Goal: Task Accomplishment & Management: Manage account settings

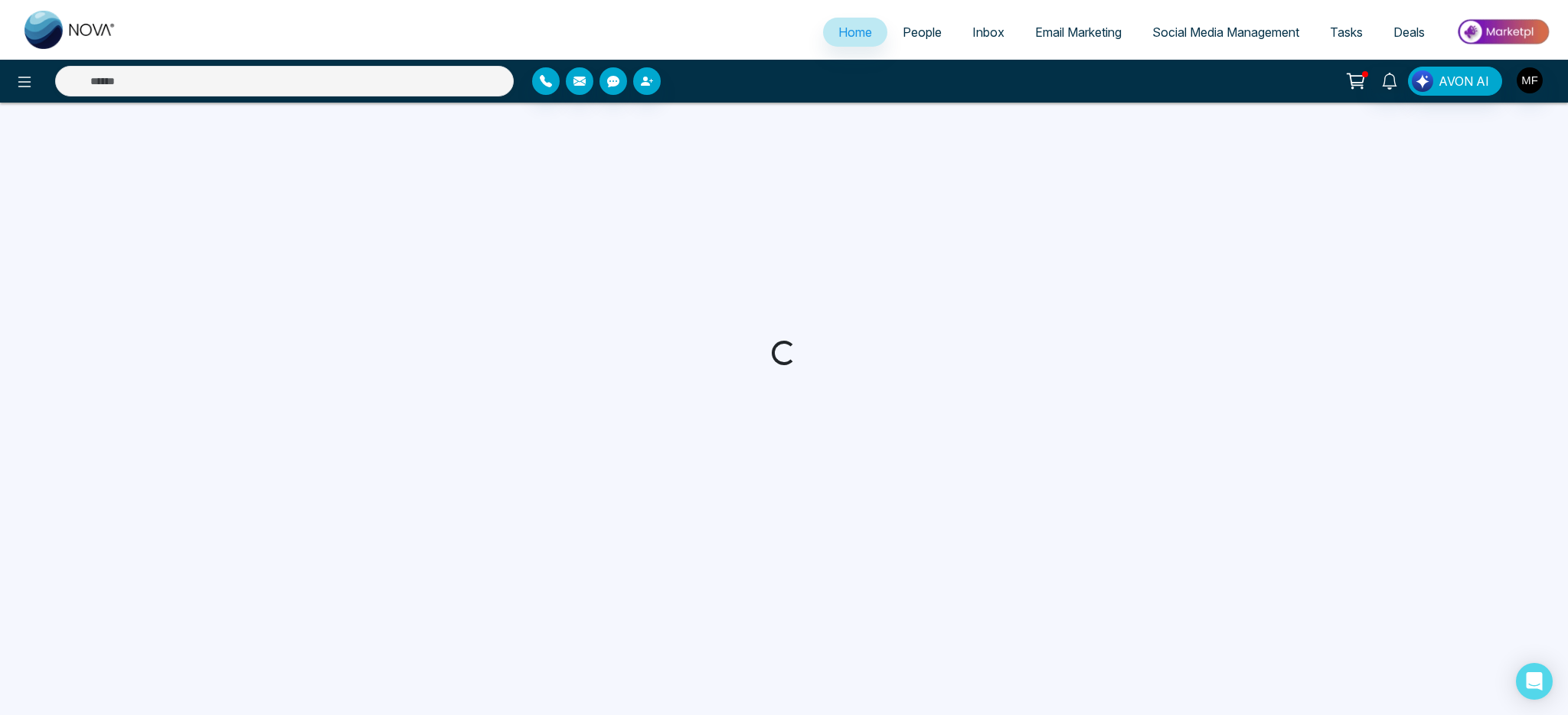
select select "*"
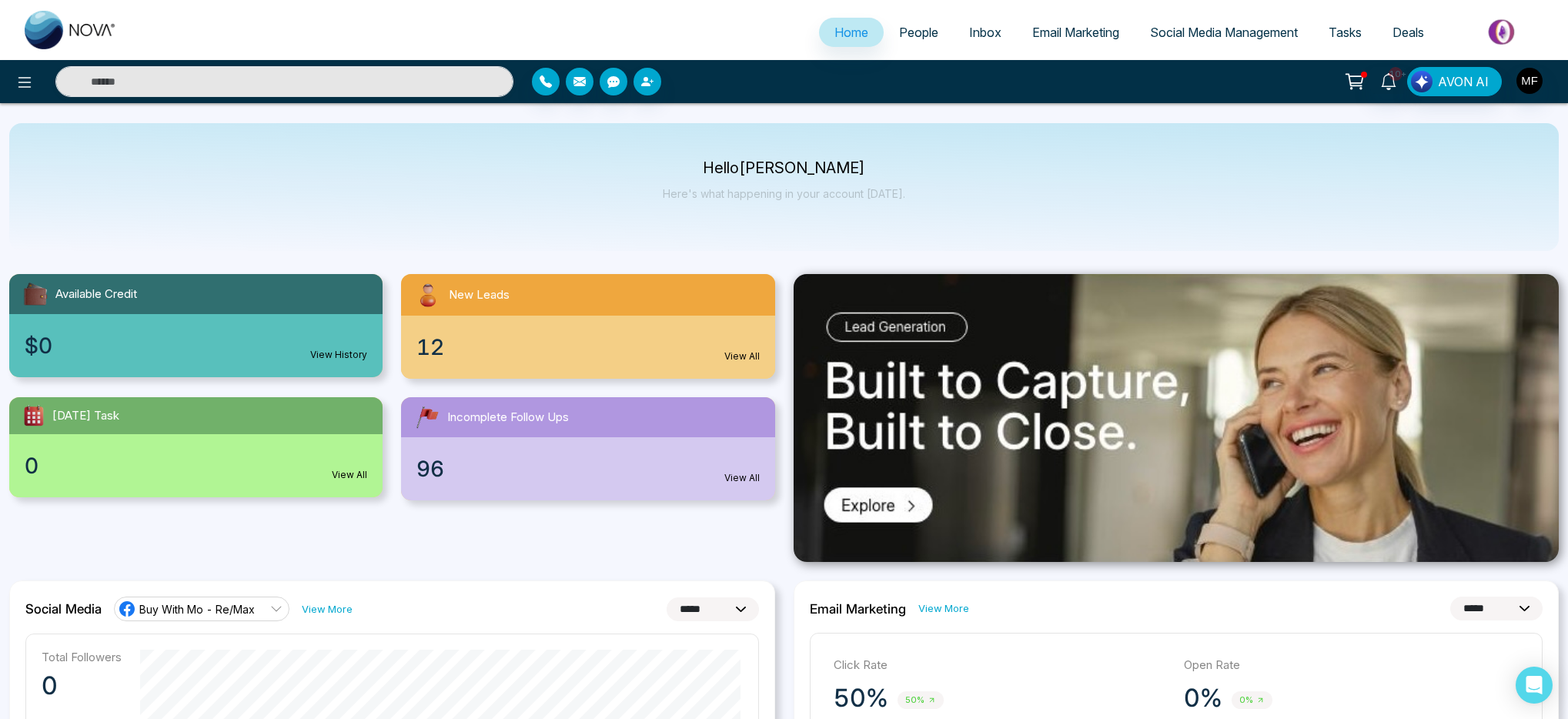
click at [913, 41] on link "People" at bounding box center [918, 32] width 70 height 29
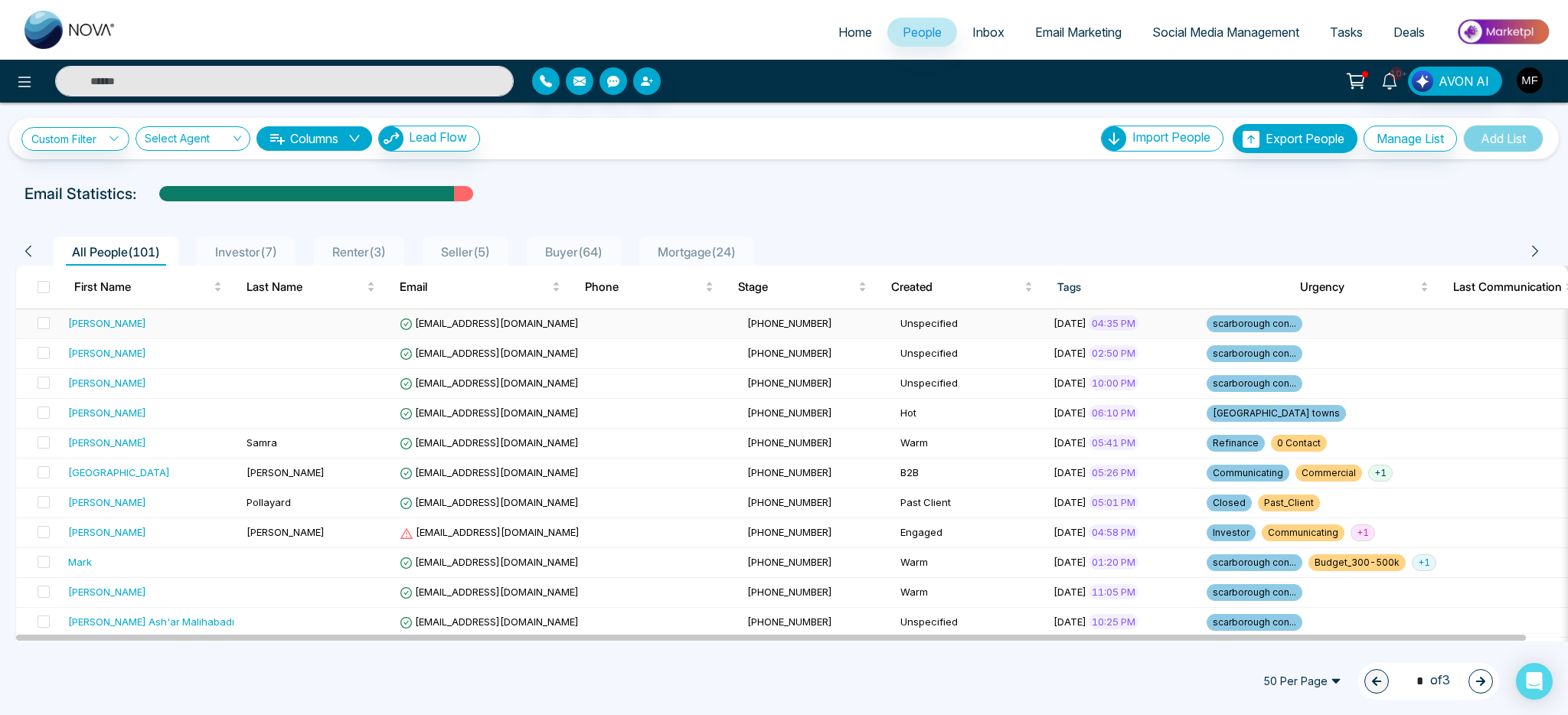
click at [278, 321] on td at bounding box center [317, 324] width 153 height 30
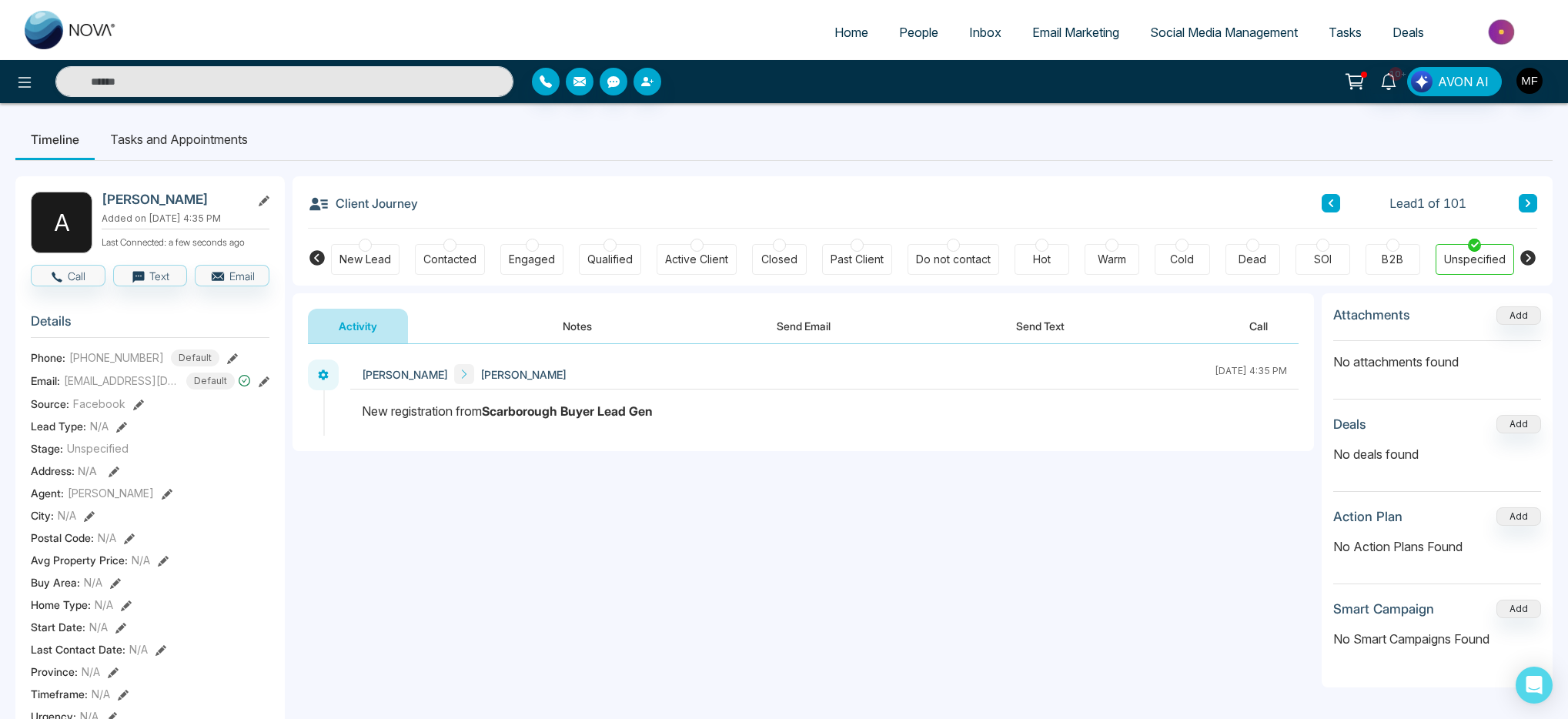
click at [117, 427] on icon at bounding box center [122, 427] width 11 height 11
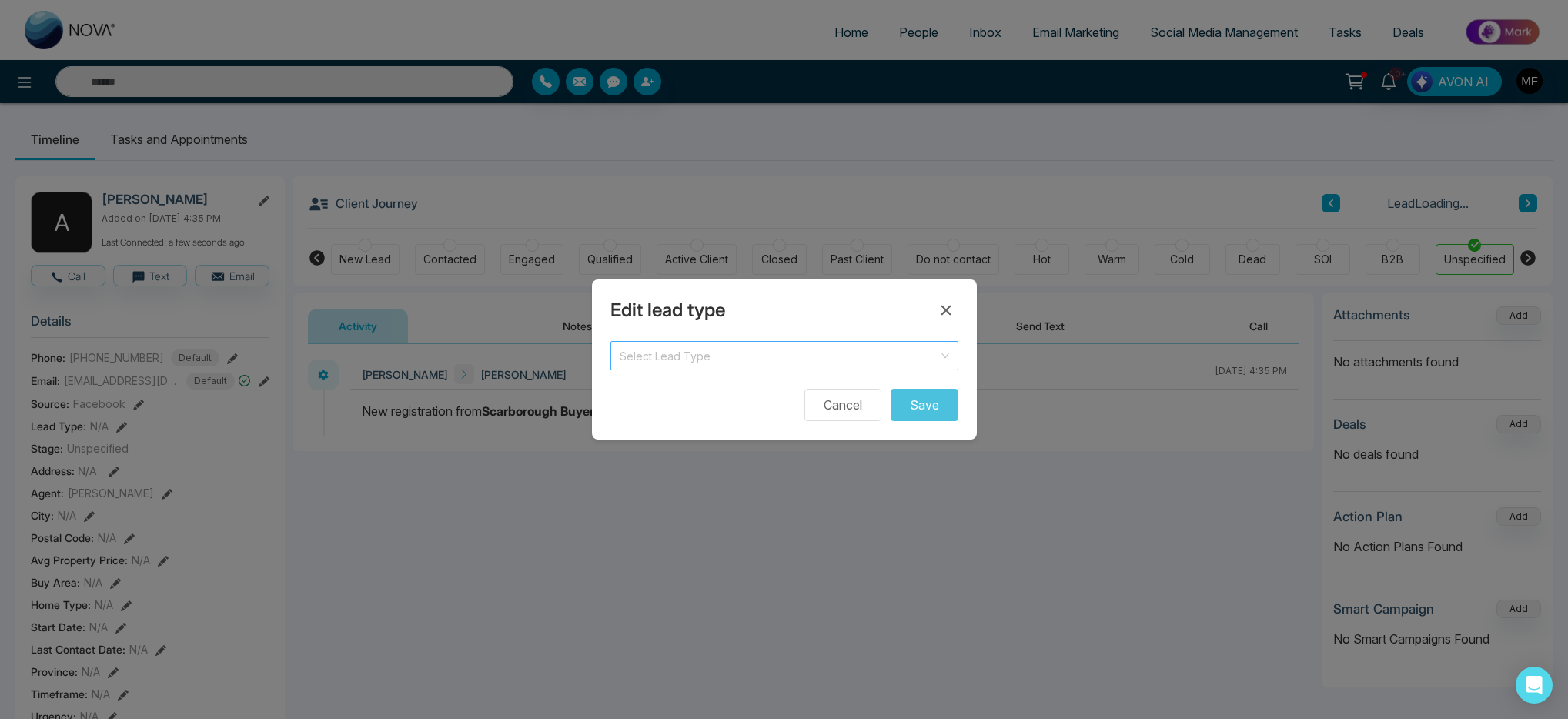
click at [668, 361] on input "search" at bounding box center [779, 353] width 319 height 23
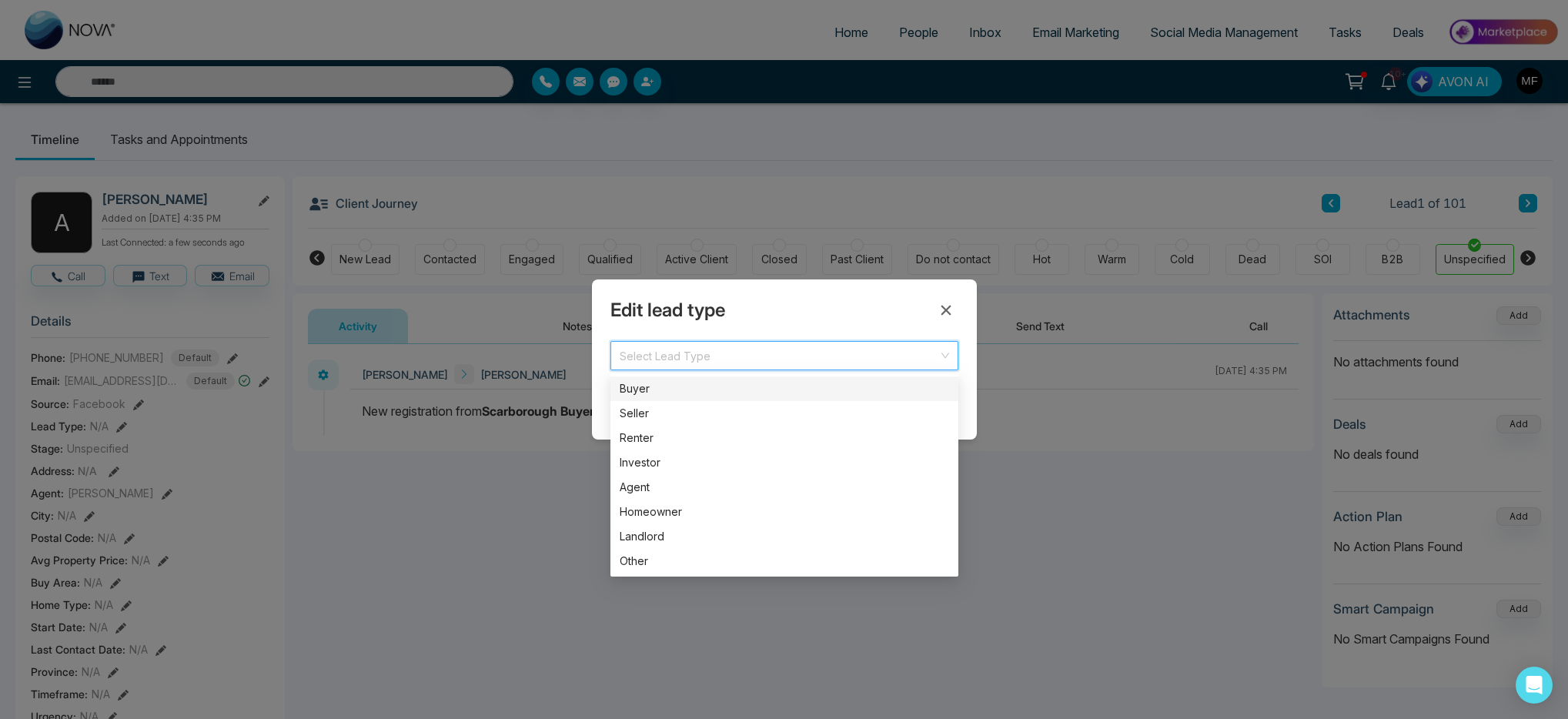
click at [724, 384] on div "Buyer" at bounding box center [784, 388] width 329 height 17
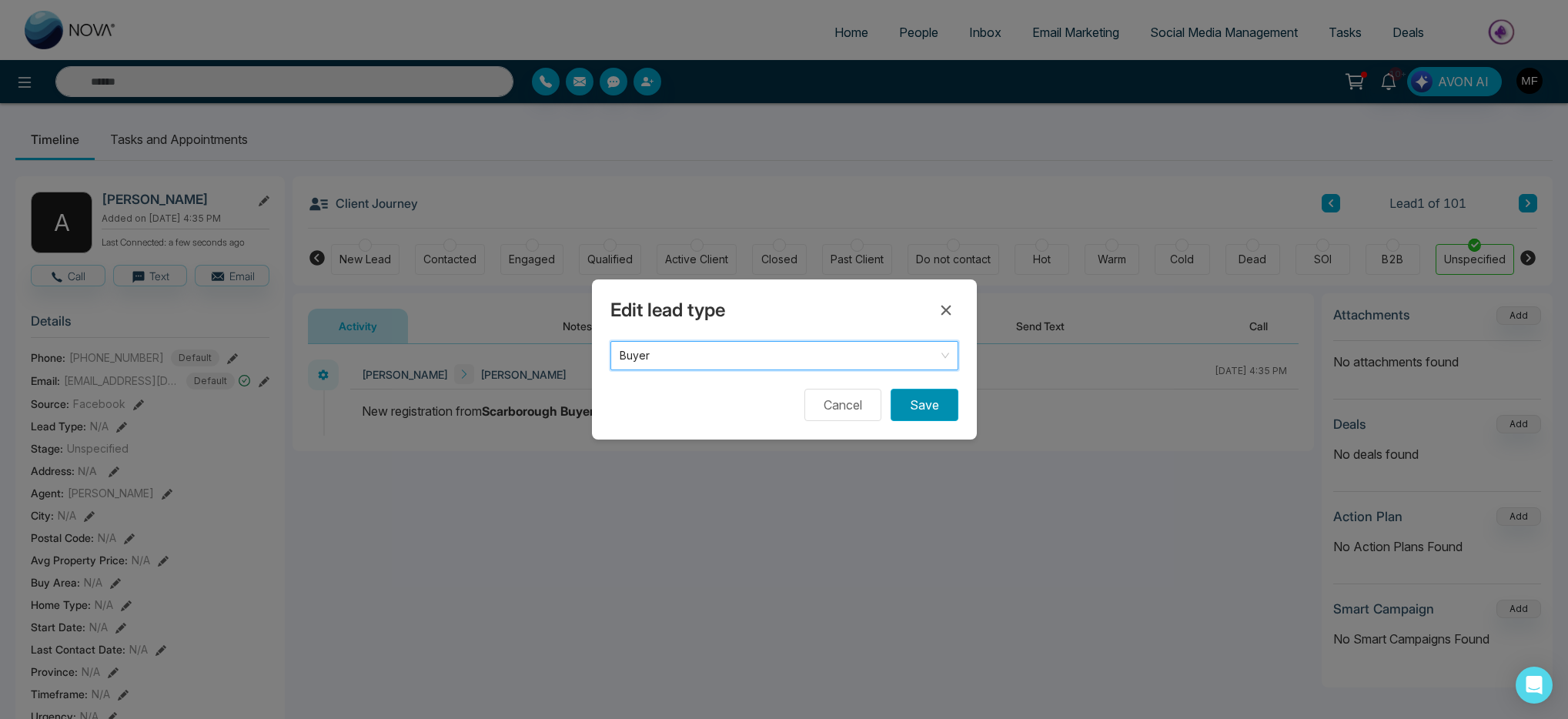
click at [925, 396] on button "Save" at bounding box center [925, 405] width 68 height 32
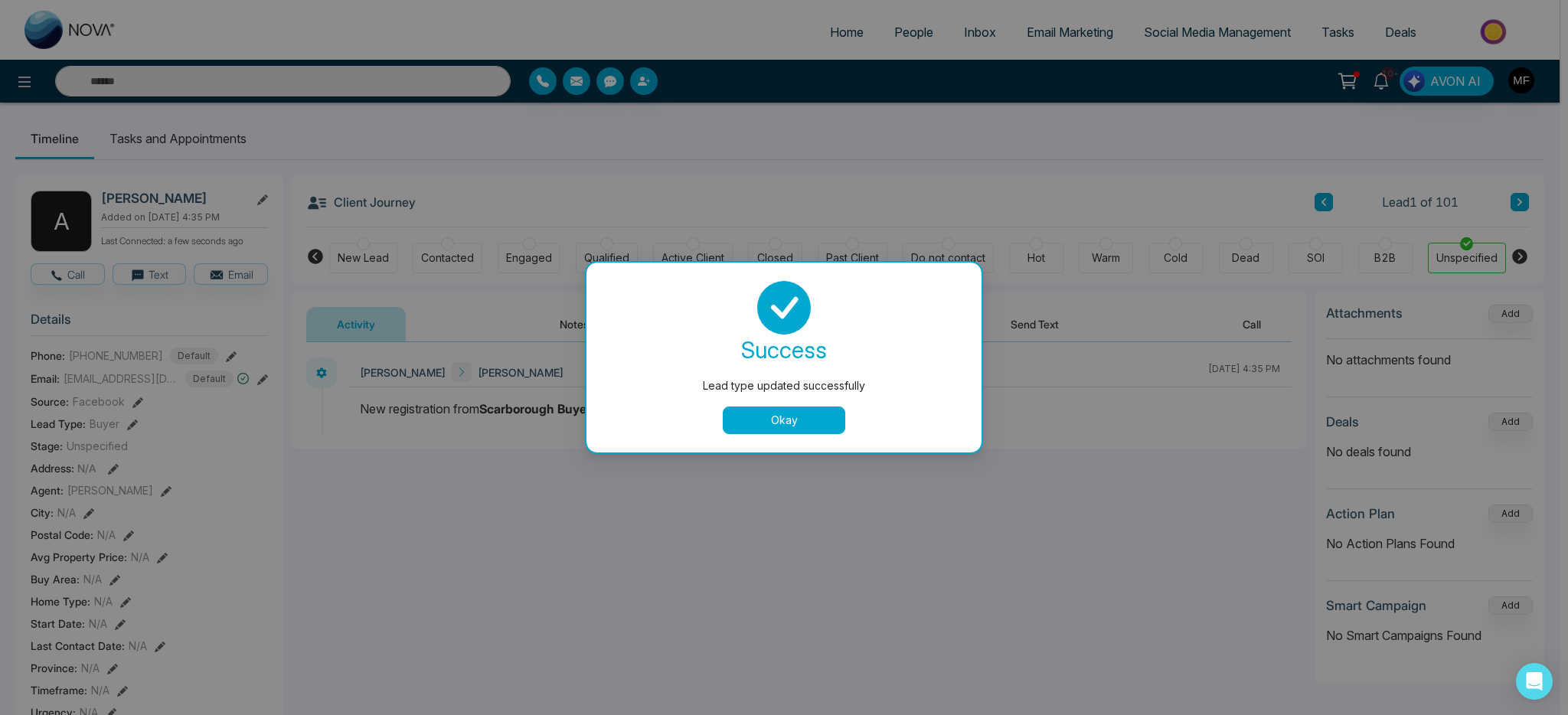
click at [133, 396] on div "Lead type updated successfully success Lead type updated successfully Okay" at bounding box center [784, 357] width 1568 height 715
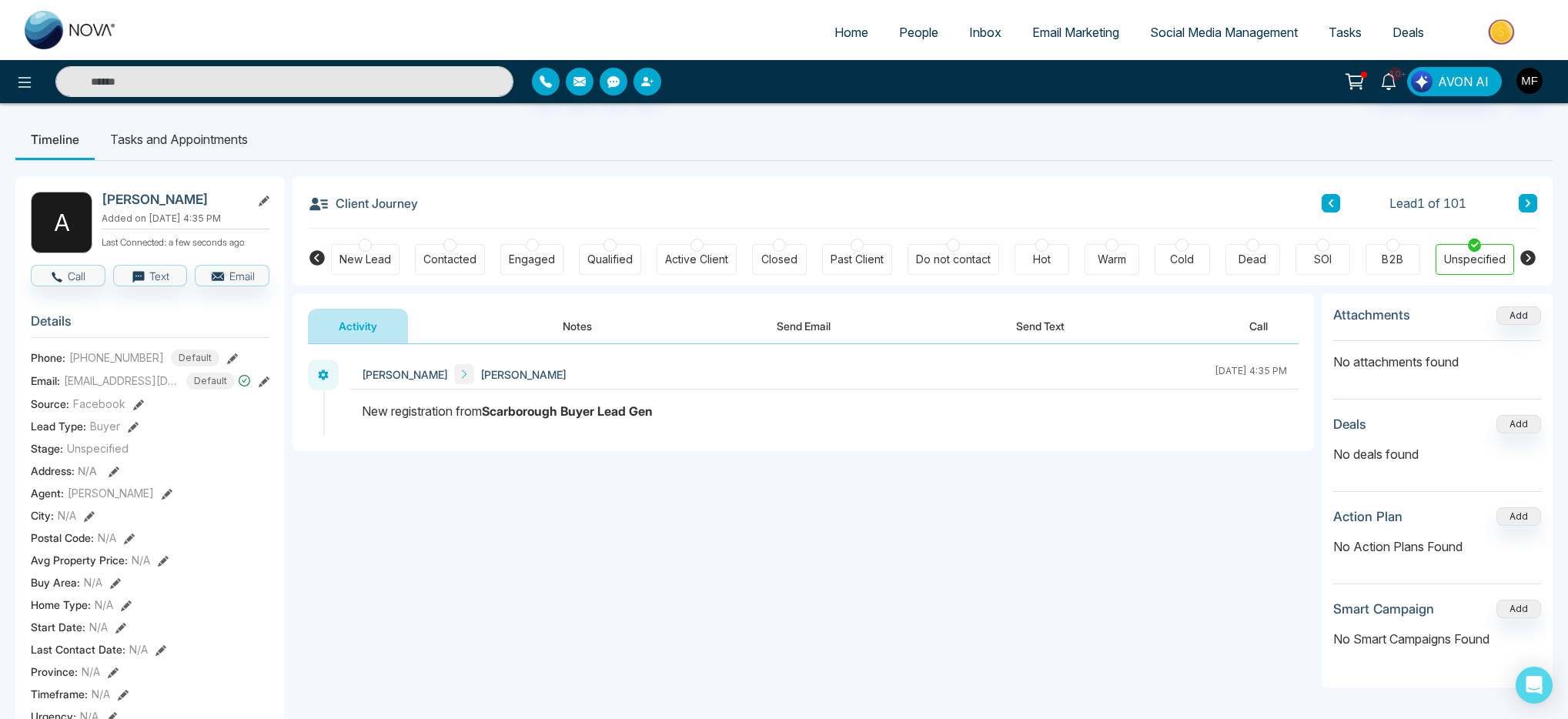
click at [1525, 201] on icon at bounding box center [1528, 203] width 8 height 9
click at [119, 441] on span "Unspecified" at bounding box center [98, 448] width 62 height 16
click at [123, 435] on section "Details Phone: [PHONE_NUMBER] Default Email: [EMAIL_ADDRESS][DOMAIN_NAME] Defau…" at bounding box center [150, 516] width 239 height 428
click at [123, 426] on icon at bounding box center [122, 427] width 11 height 11
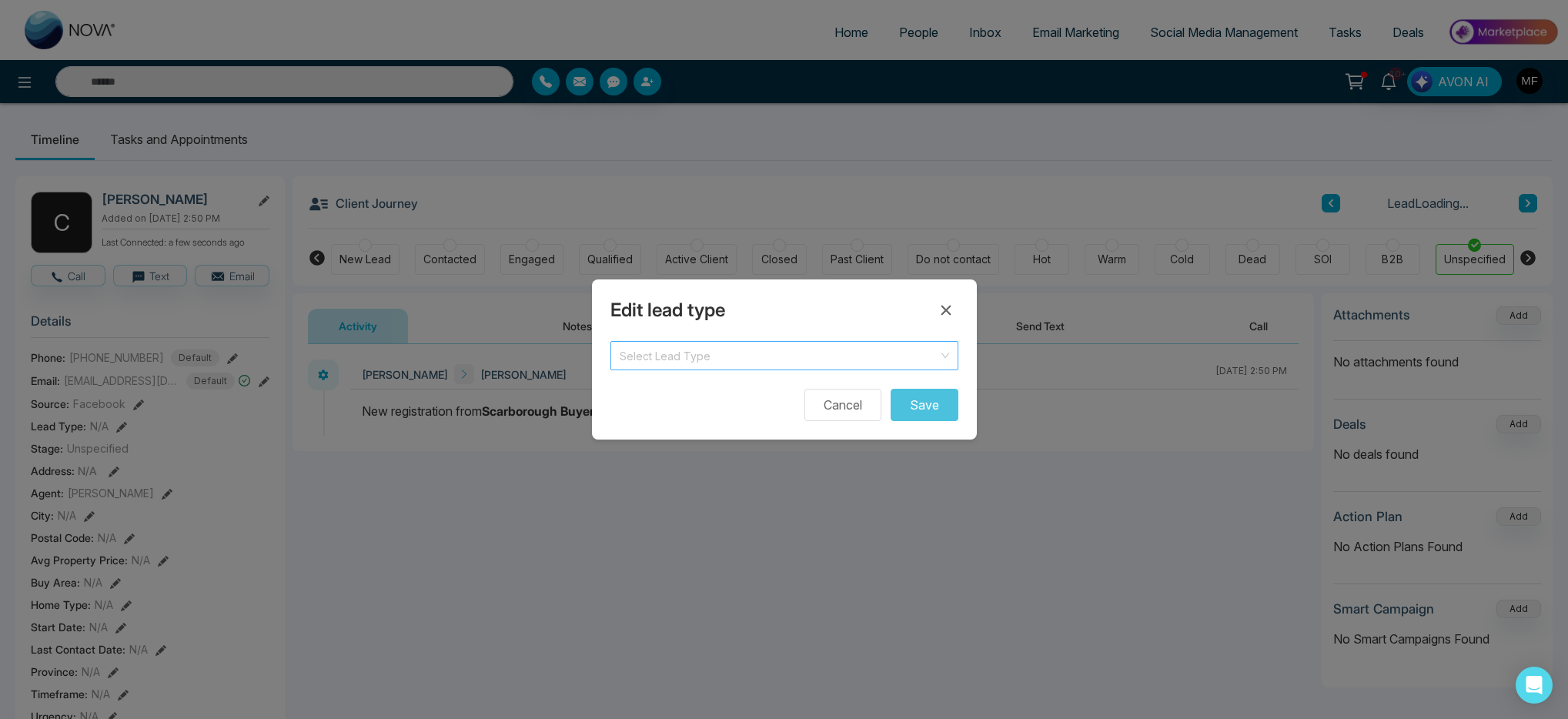
click at [796, 341] on input "search" at bounding box center [779, 353] width 319 height 23
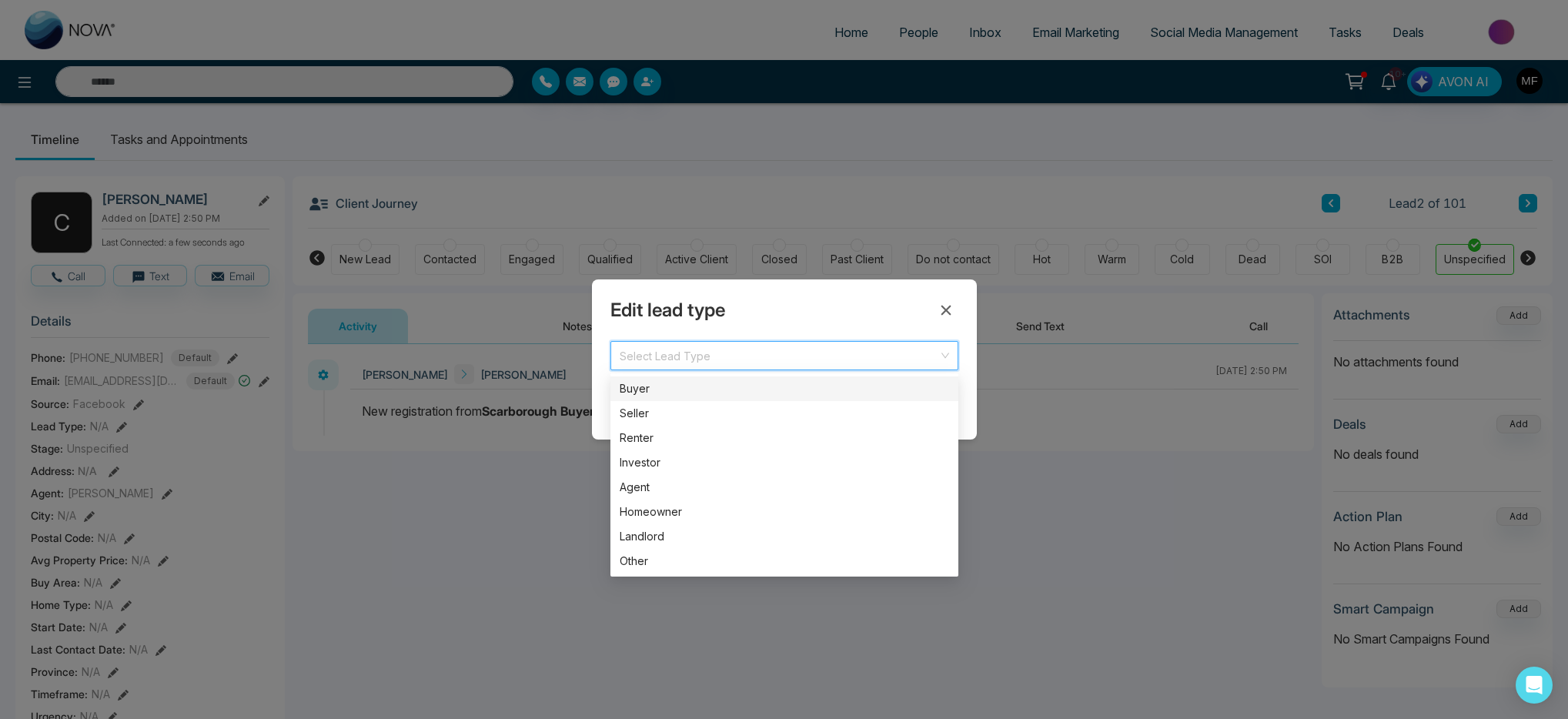
click at [677, 393] on div "Buyer" at bounding box center [784, 388] width 329 height 17
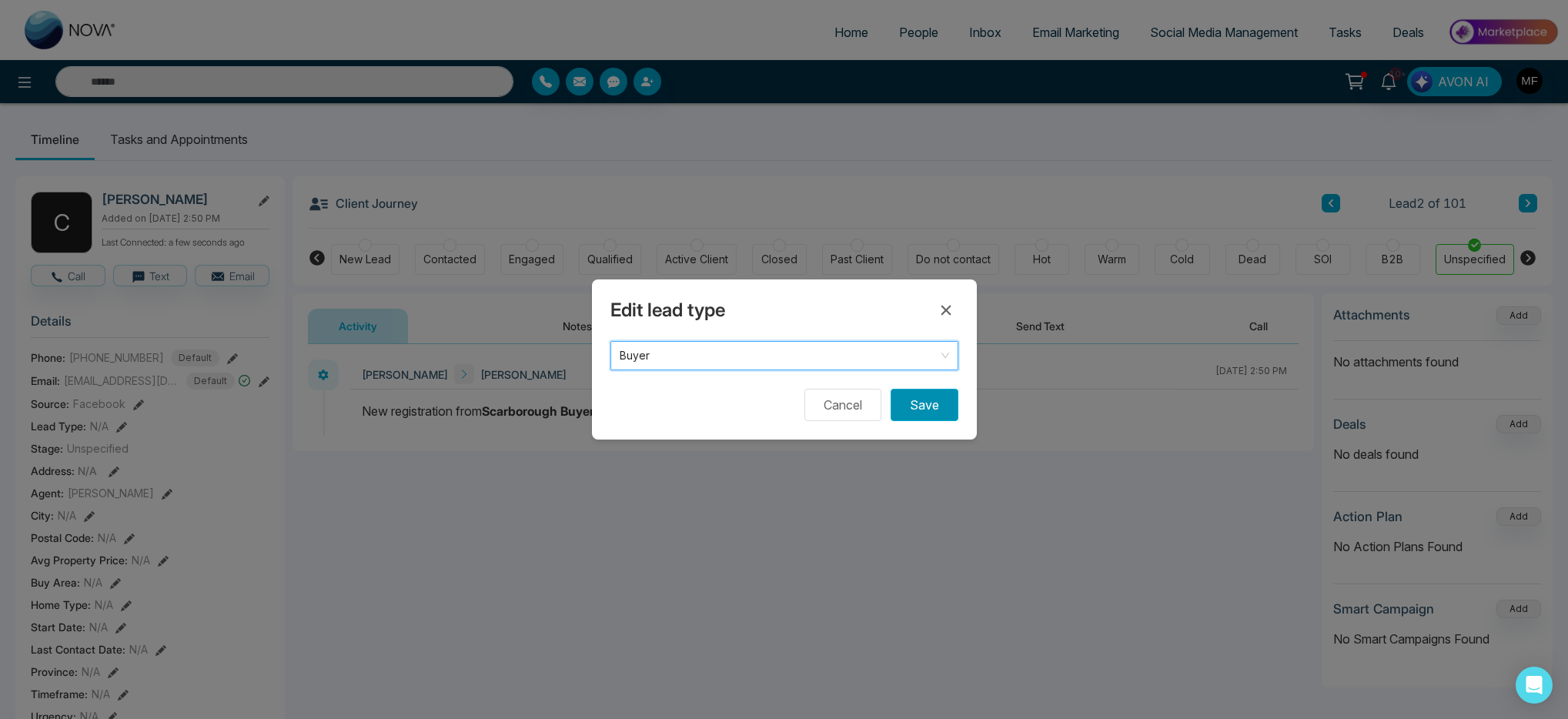
click at [912, 413] on button "Save" at bounding box center [925, 405] width 68 height 32
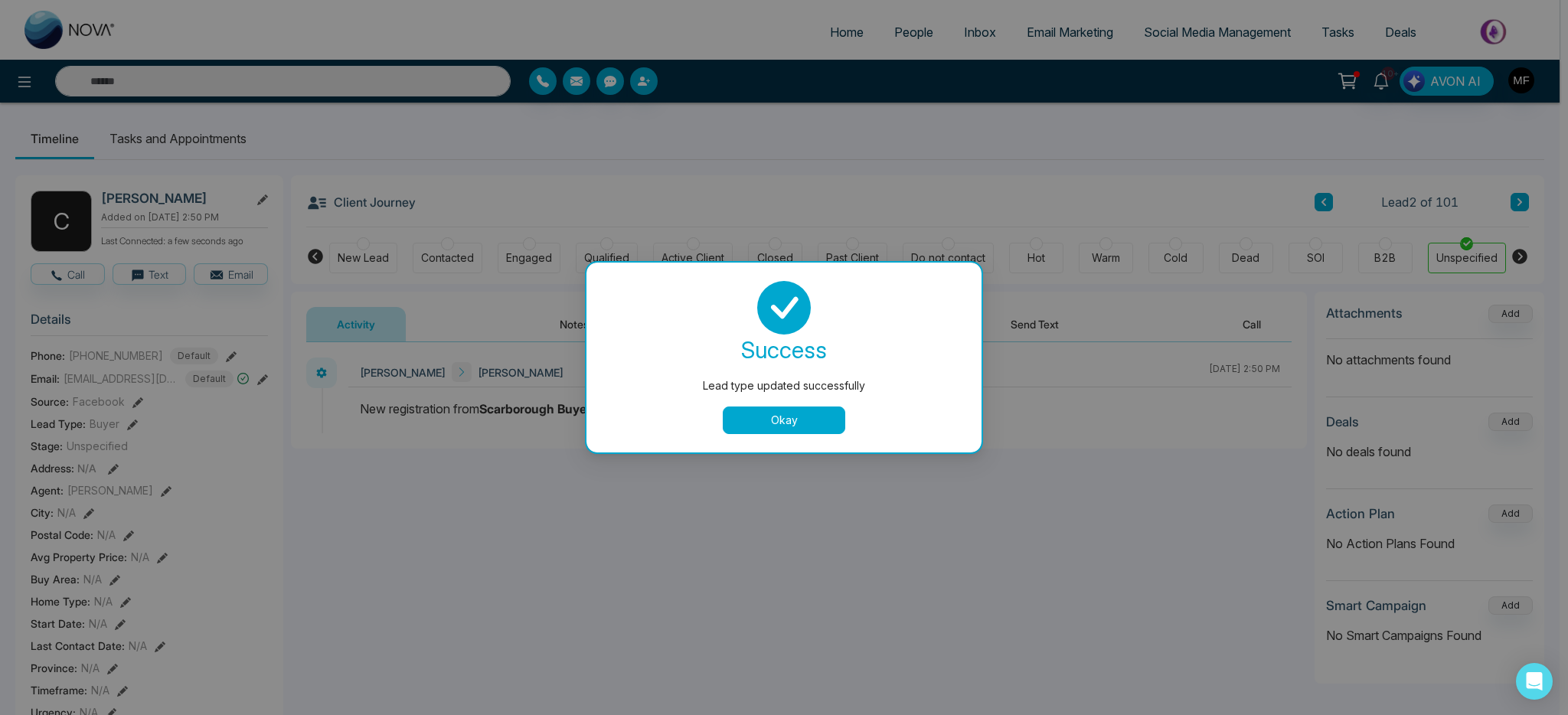
click at [825, 418] on button "Okay" at bounding box center [784, 420] width 123 height 28
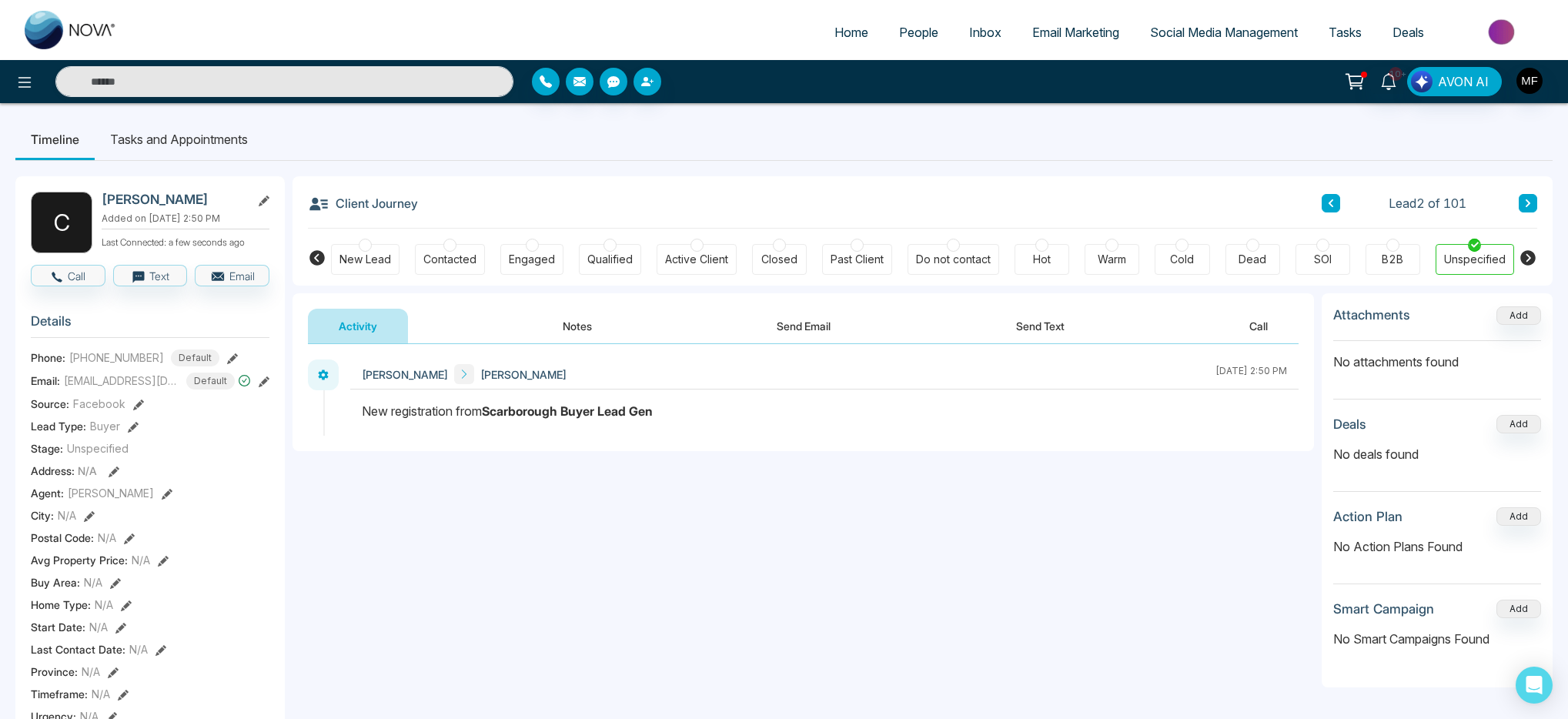
click at [1324, 200] on button at bounding box center [1331, 203] width 18 height 18
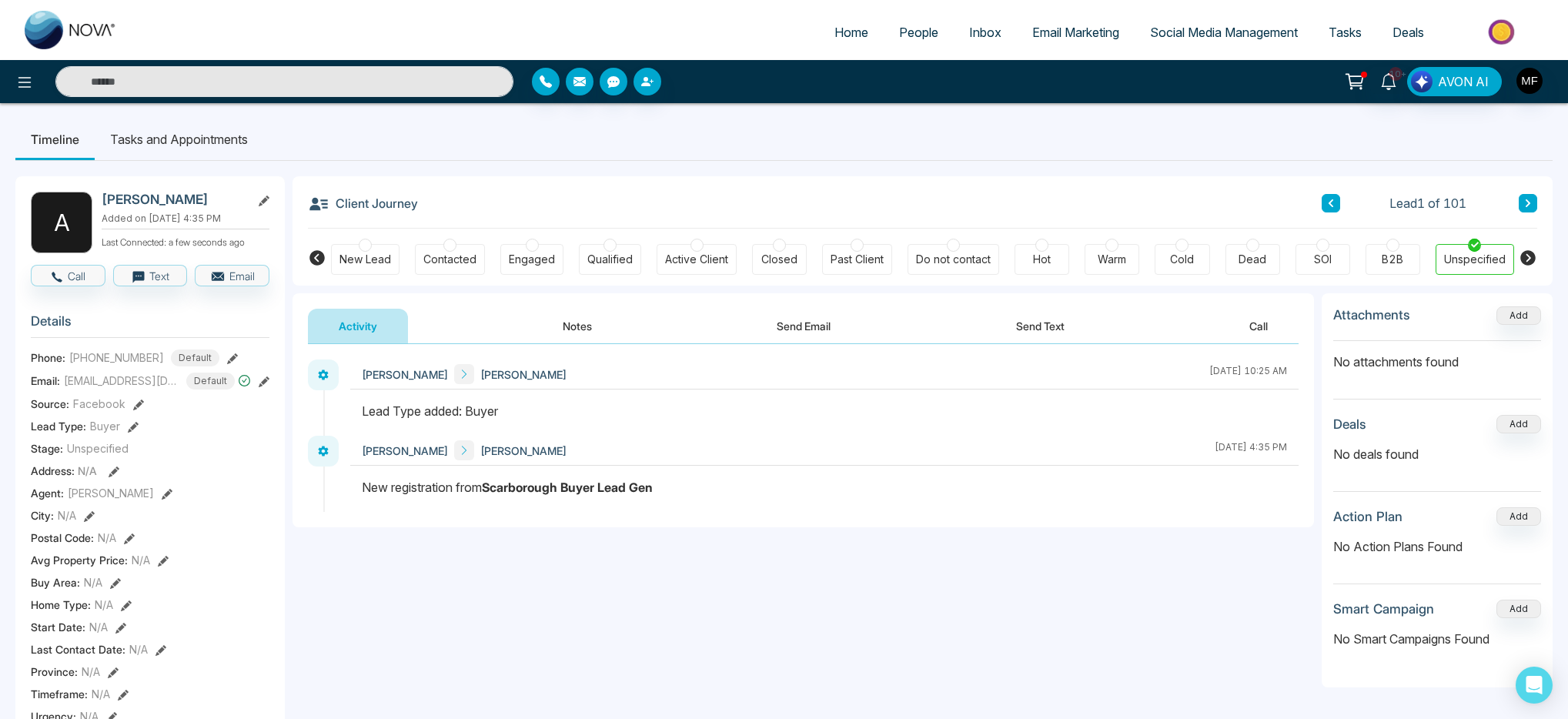
click at [1059, 261] on div "Hot" at bounding box center [1041, 260] width 55 height 31
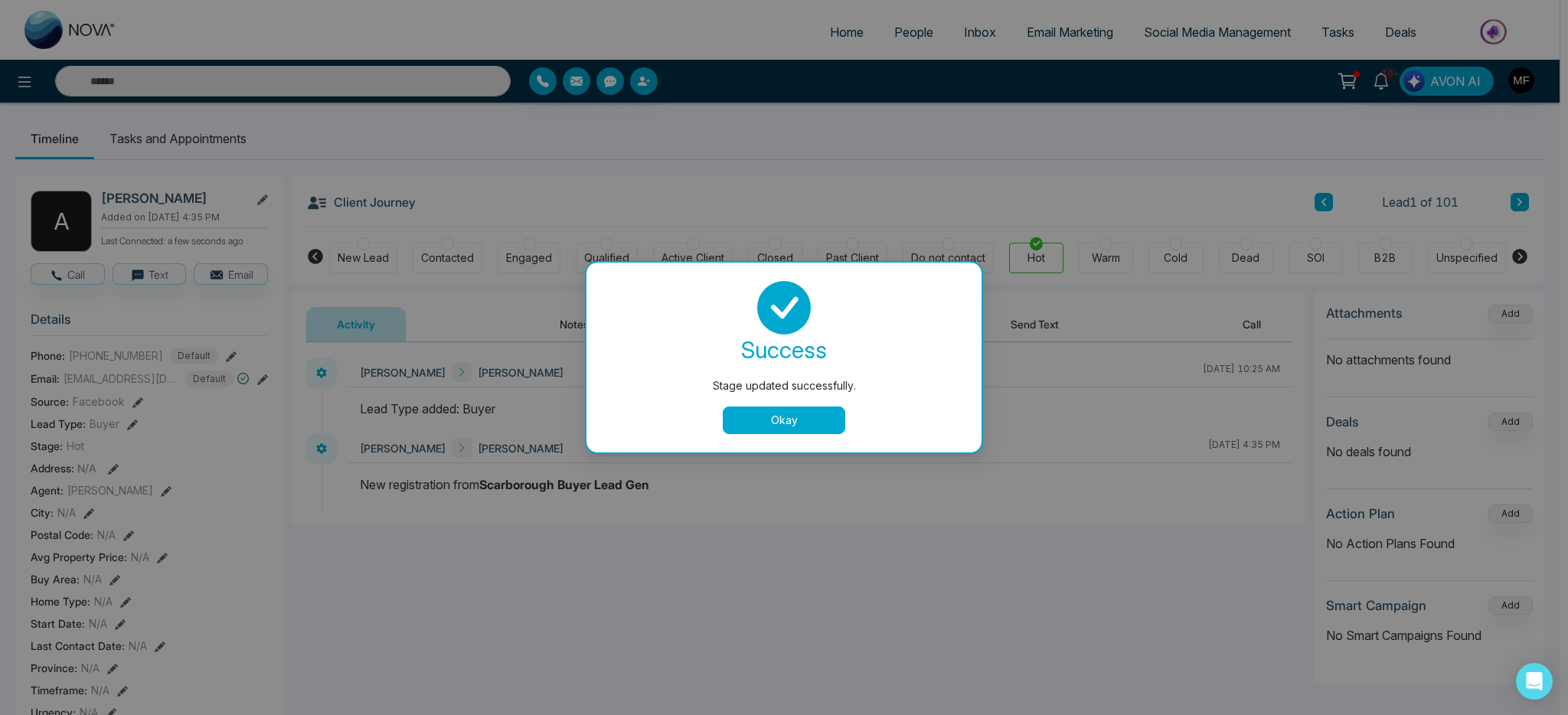
click at [815, 428] on button "Okay" at bounding box center [784, 420] width 123 height 28
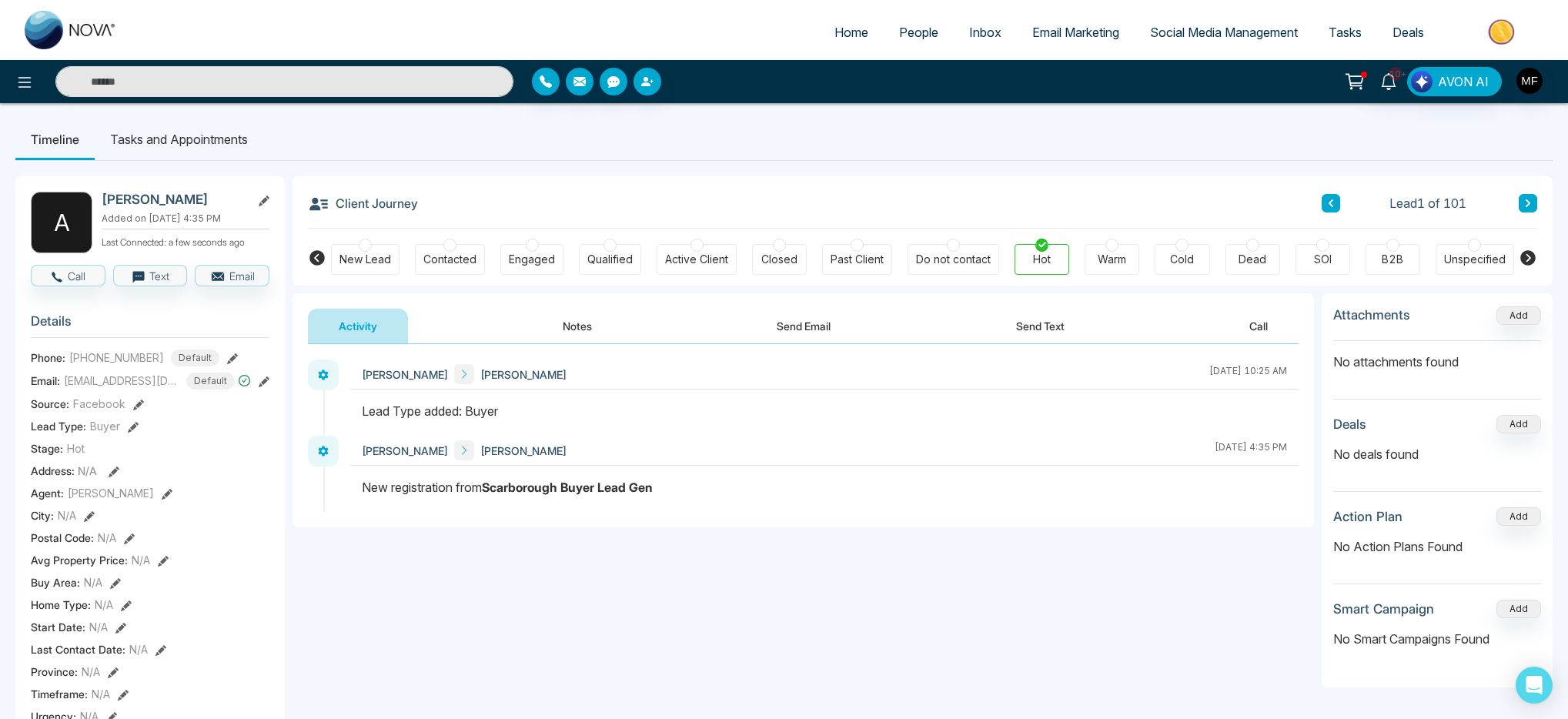
click at [916, 29] on span "People" at bounding box center [918, 32] width 39 height 15
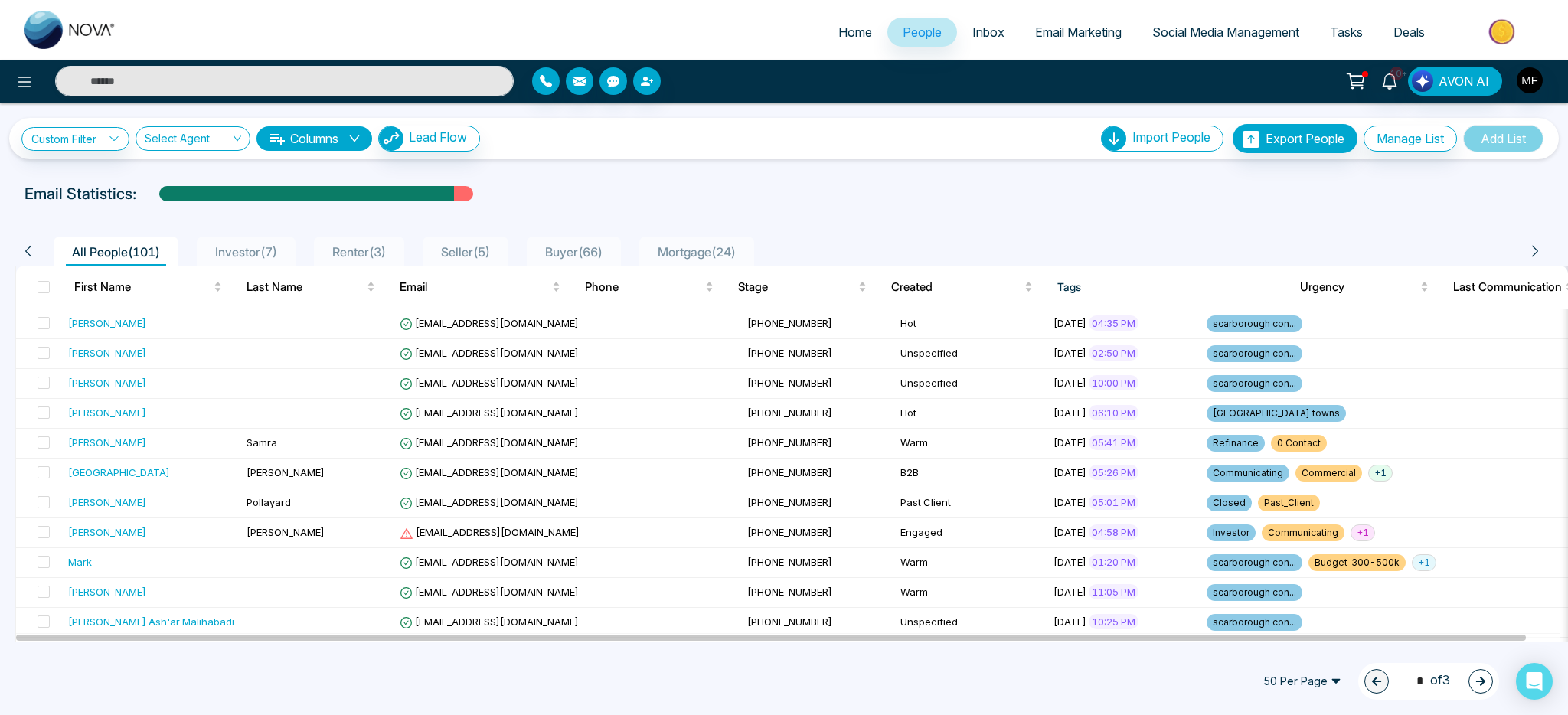
click at [612, 189] on div "Email Statistics:" at bounding box center [527, 194] width 1006 height 23
click at [581, 257] on span "Buyer ( 66 )" at bounding box center [573, 252] width 70 height 15
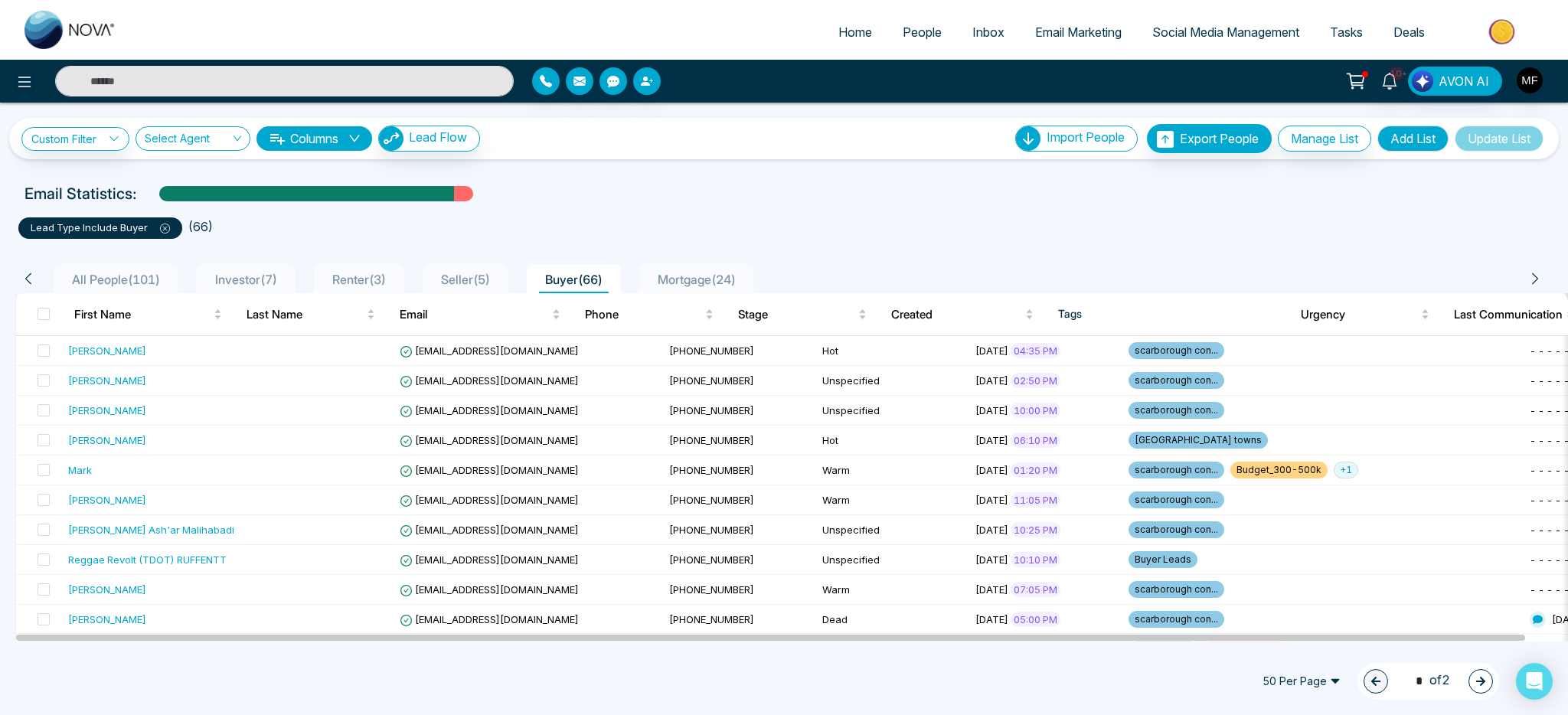
click at [258, 282] on span "Investor ( 7 )" at bounding box center [246, 280] width 74 height 15
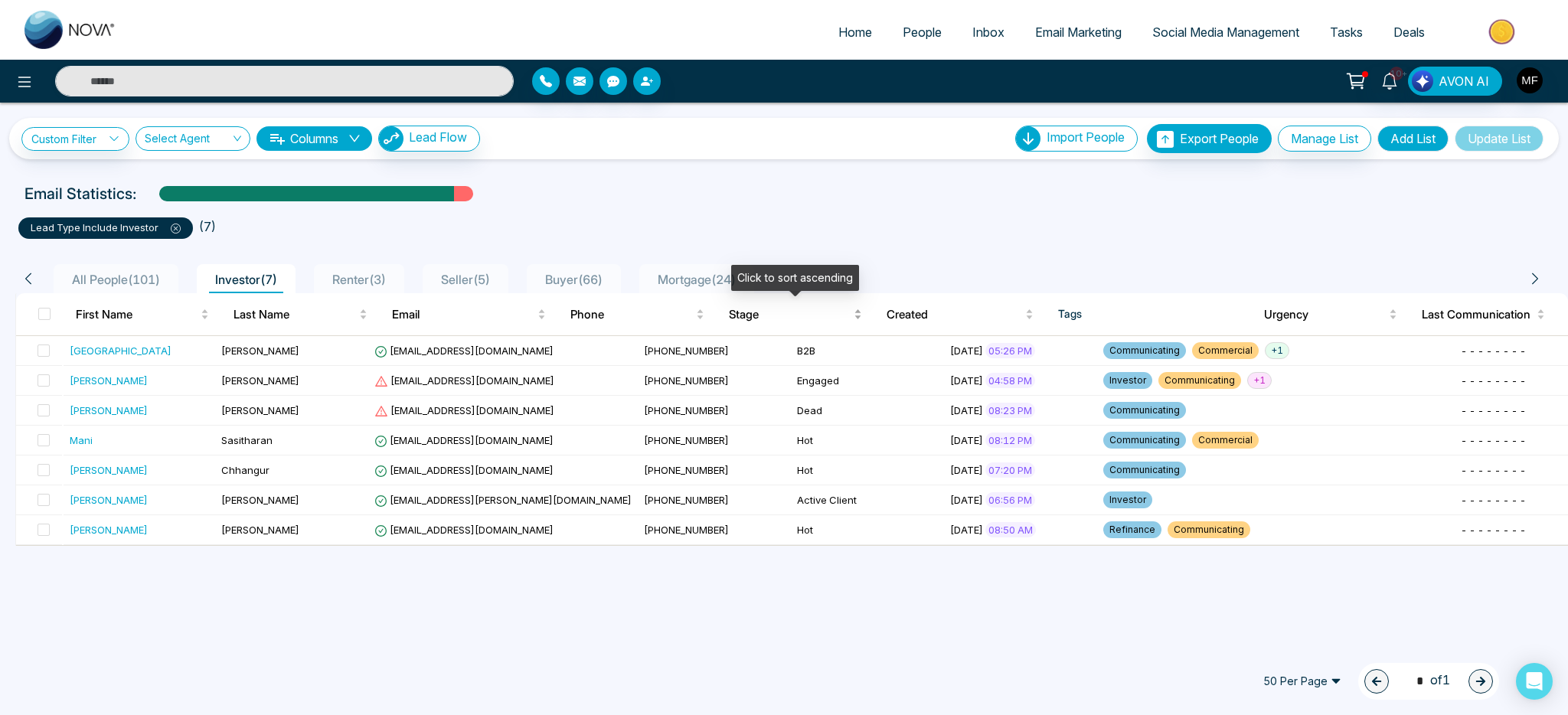
click at [740, 319] on span "Stage" at bounding box center [789, 315] width 122 height 18
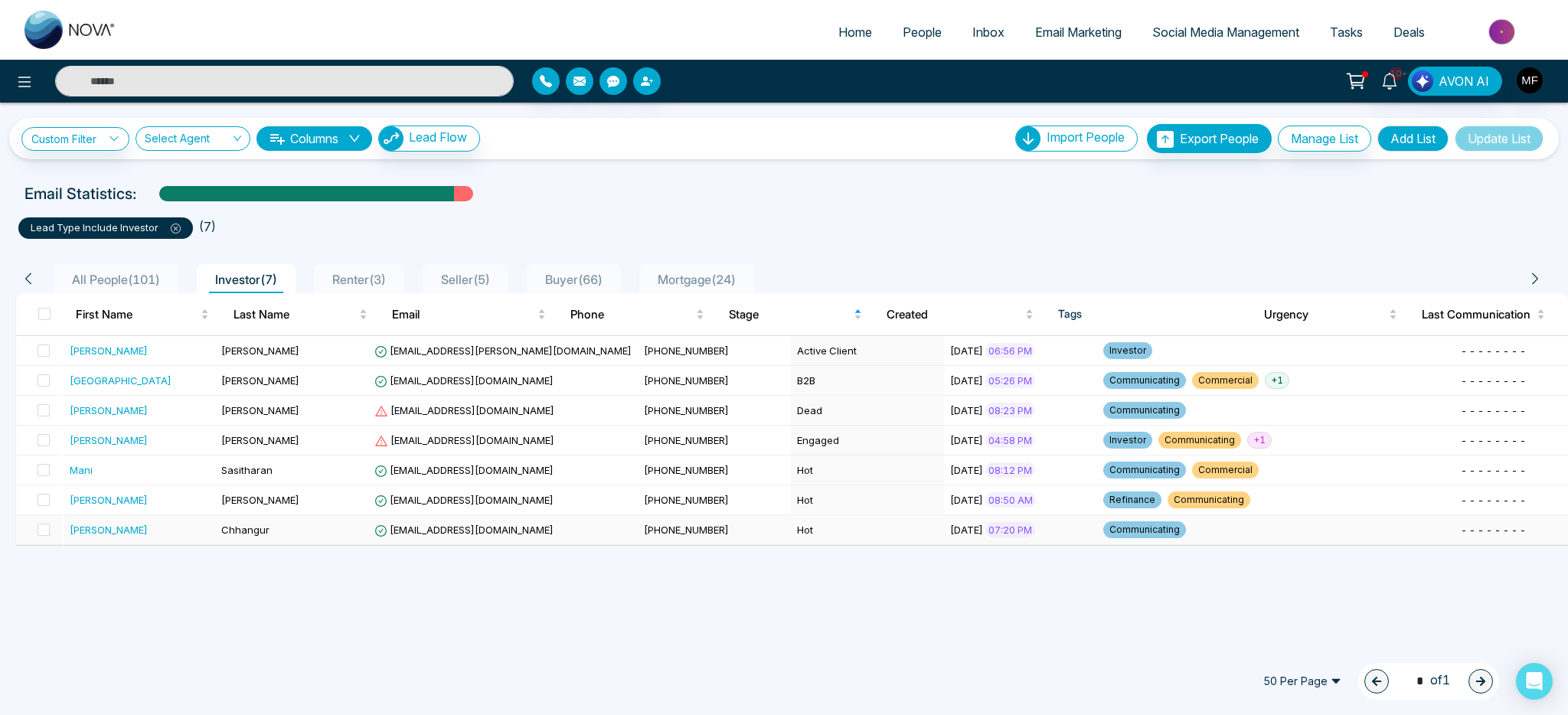
click at [158, 538] on td "[PERSON_NAME]" at bounding box center [140, 530] width 153 height 30
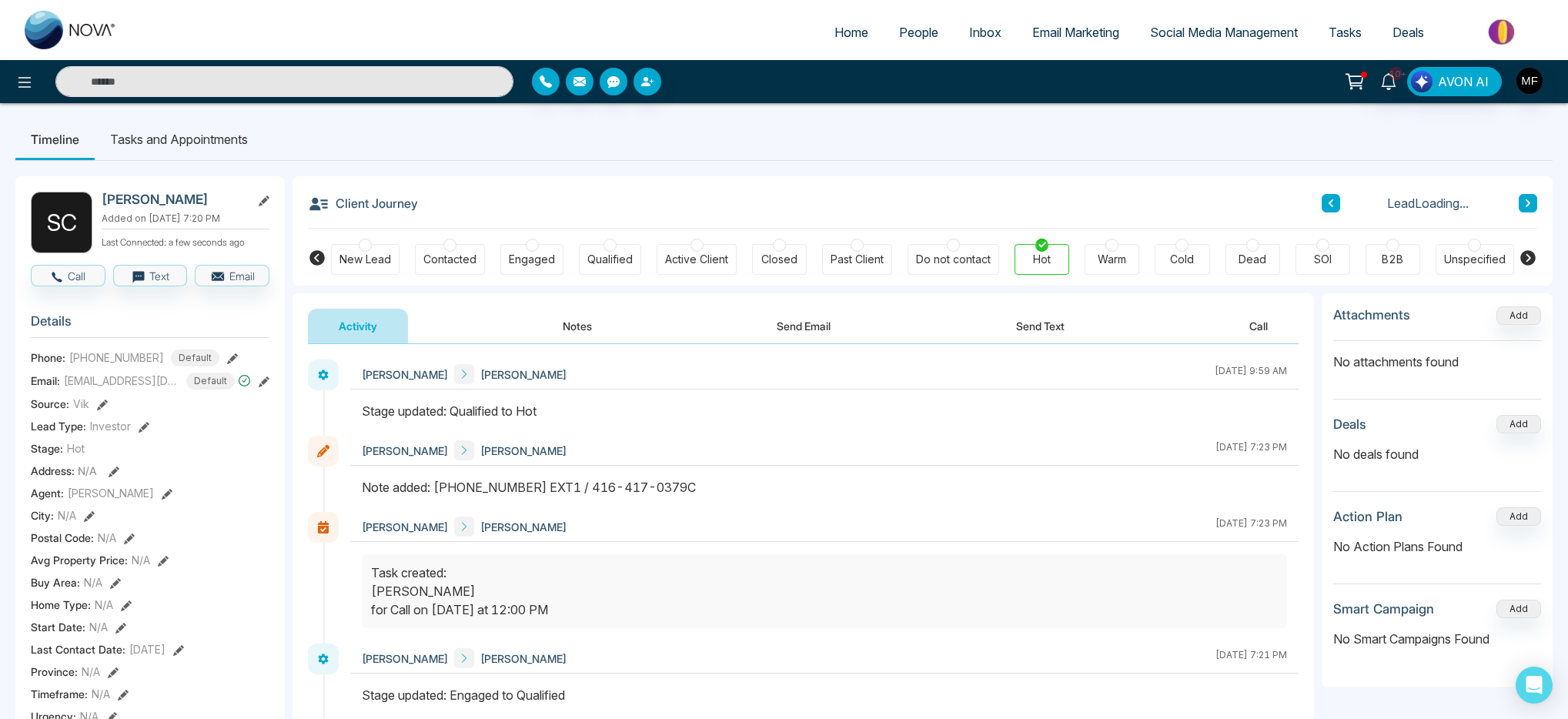
click at [560, 328] on button "Notes" at bounding box center [577, 326] width 91 height 35
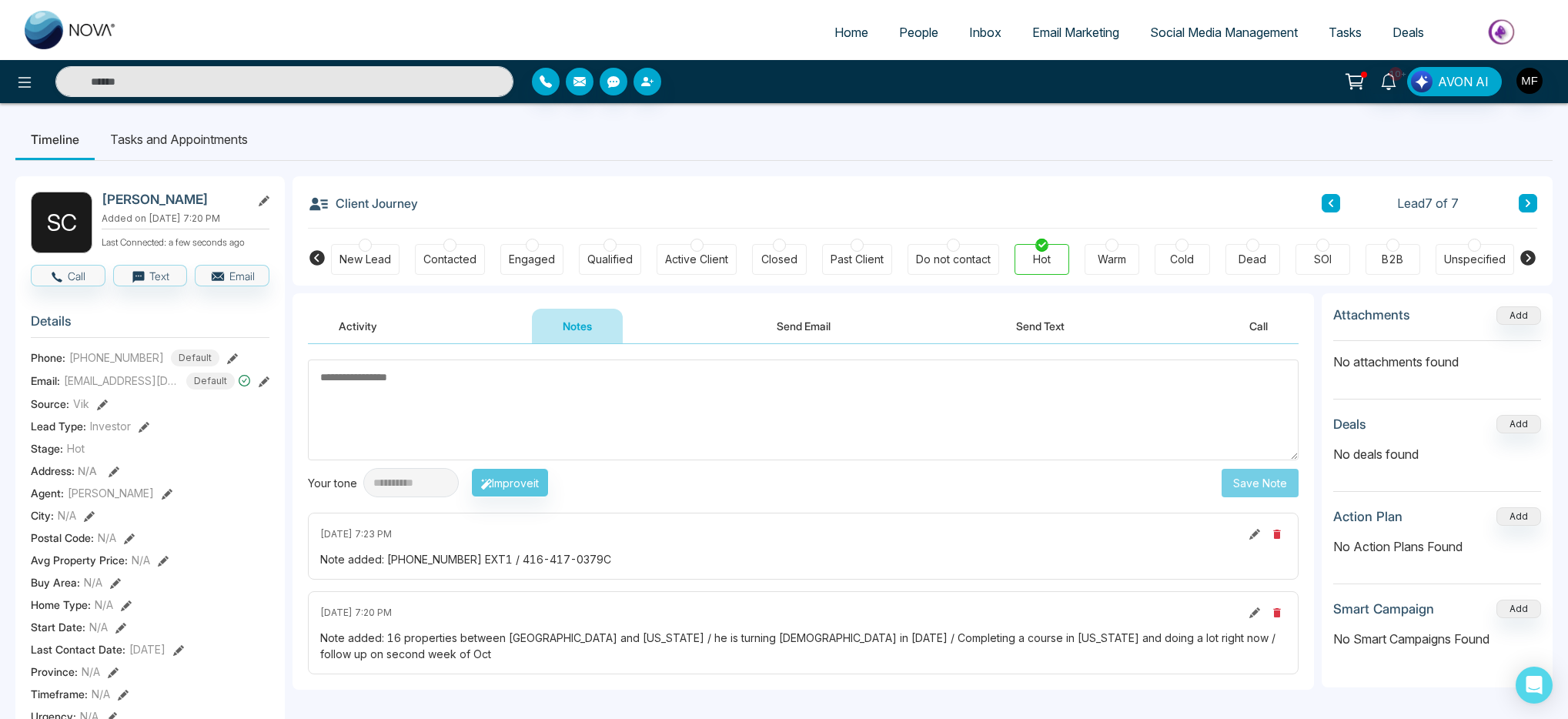
click at [183, 146] on li "Tasks and Appointments" at bounding box center [179, 139] width 169 height 42
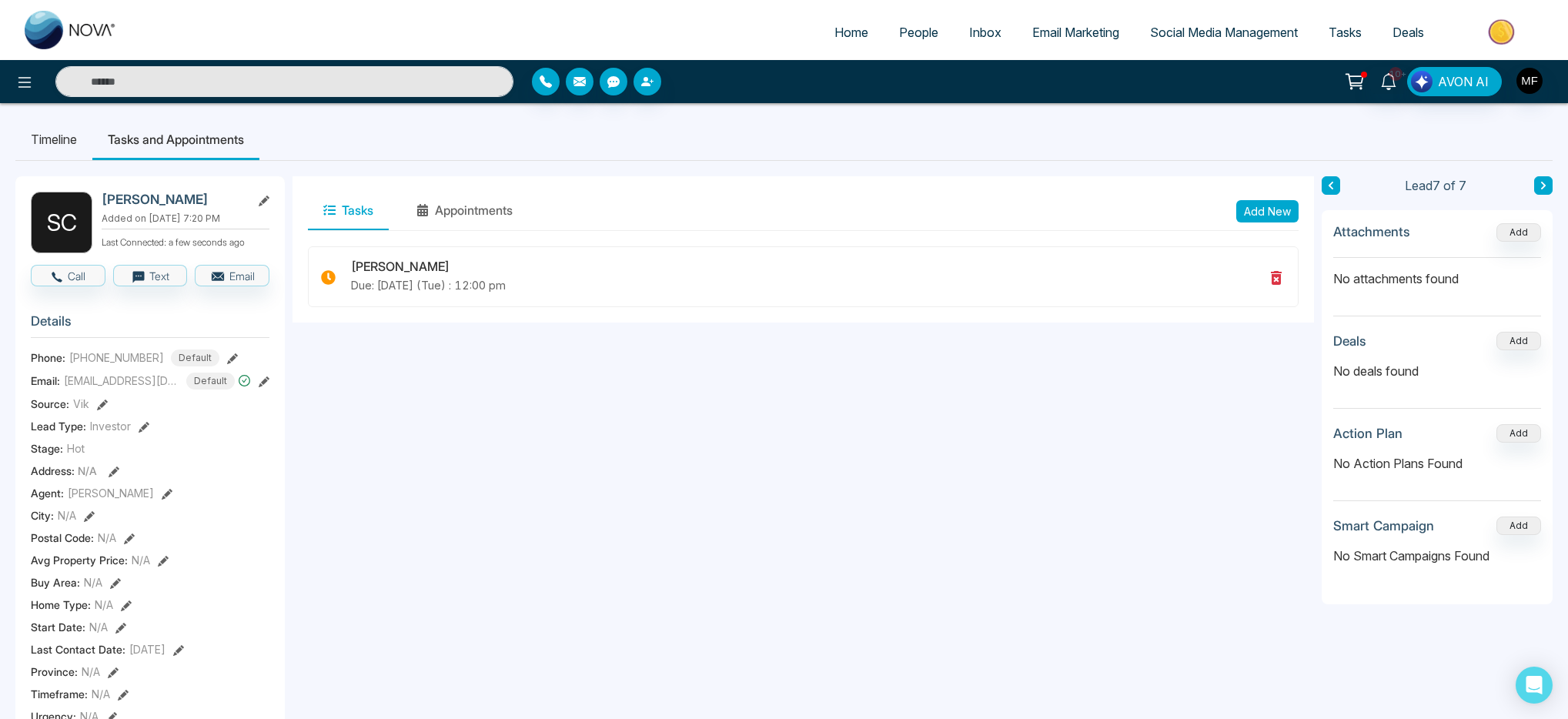
click at [42, 134] on li "Timeline" at bounding box center [54, 139] width 77 height 42
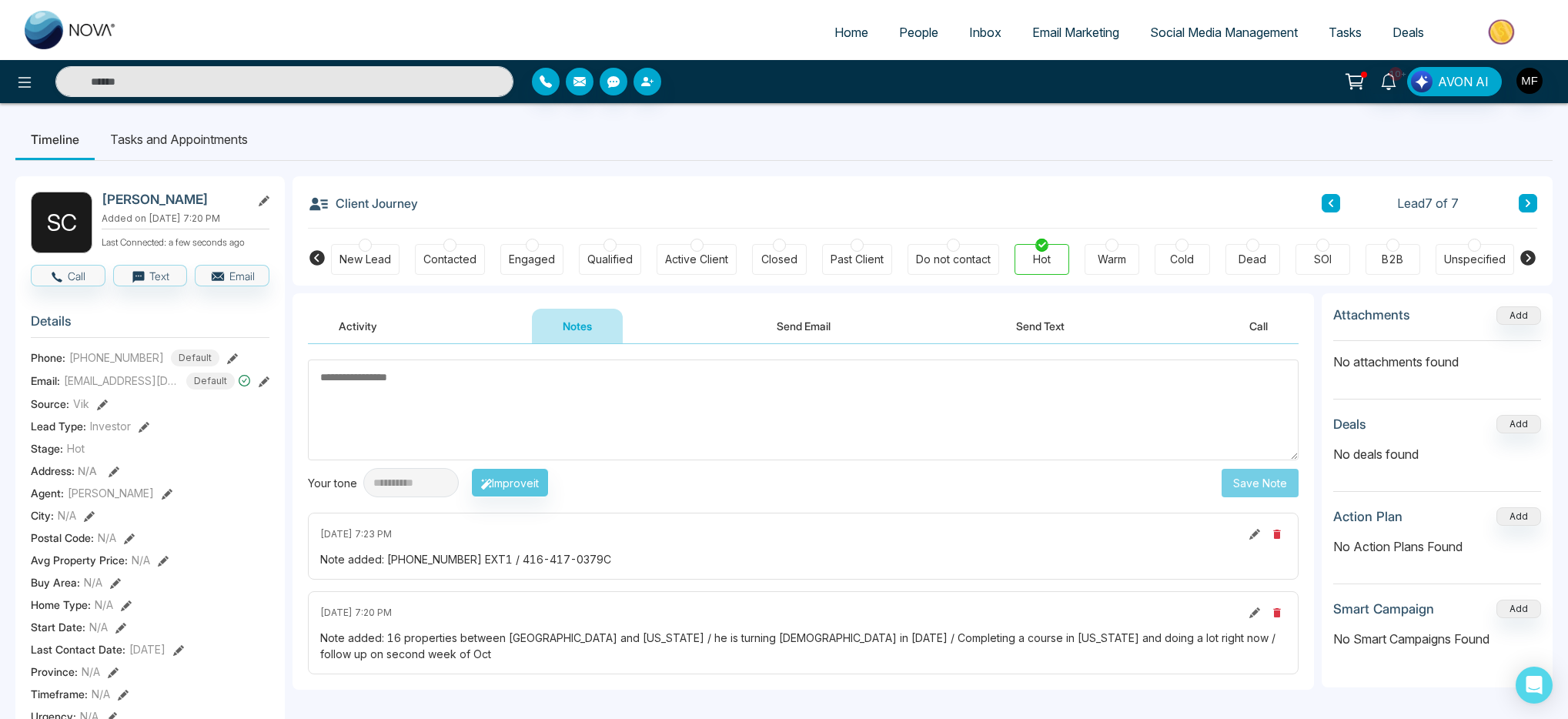
click at [1332, 203] on icon at bounding box center [1331, 203] width 8 height 9
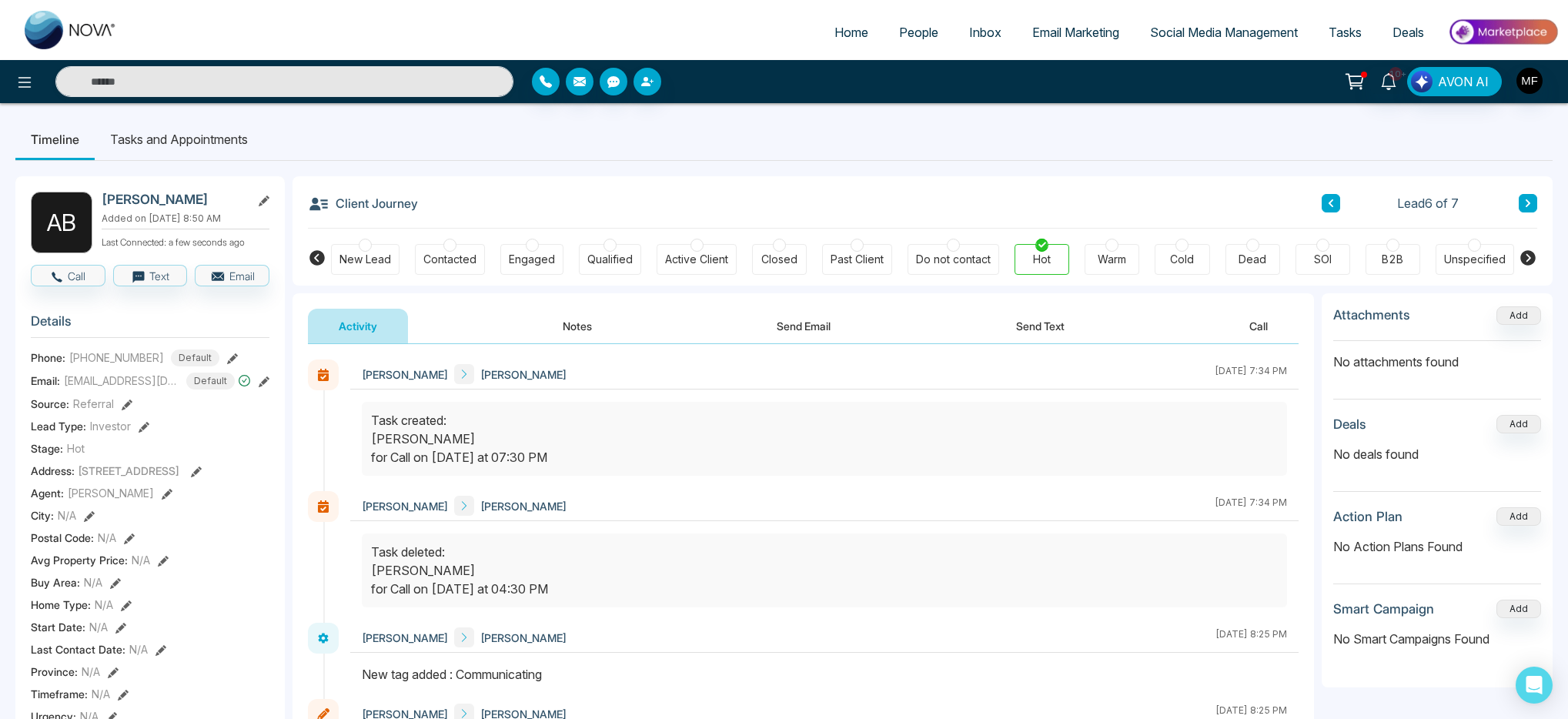
click at [547, 324] on button "Notes" at bounding box center [577, 326] width 91 height 35
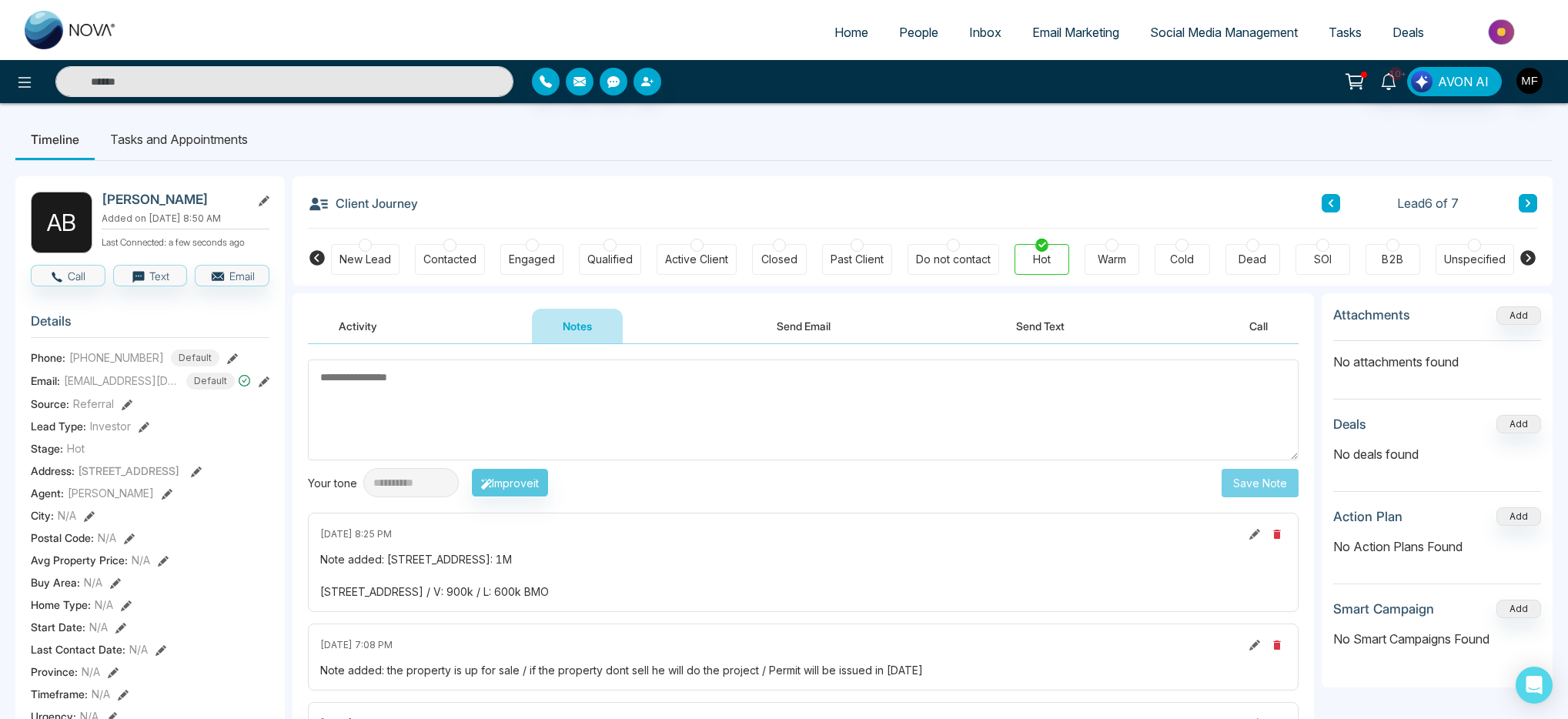
click at [163, 139] on li "Tasks and Appointments" at bounding box center [179, 139] width 169 height 42
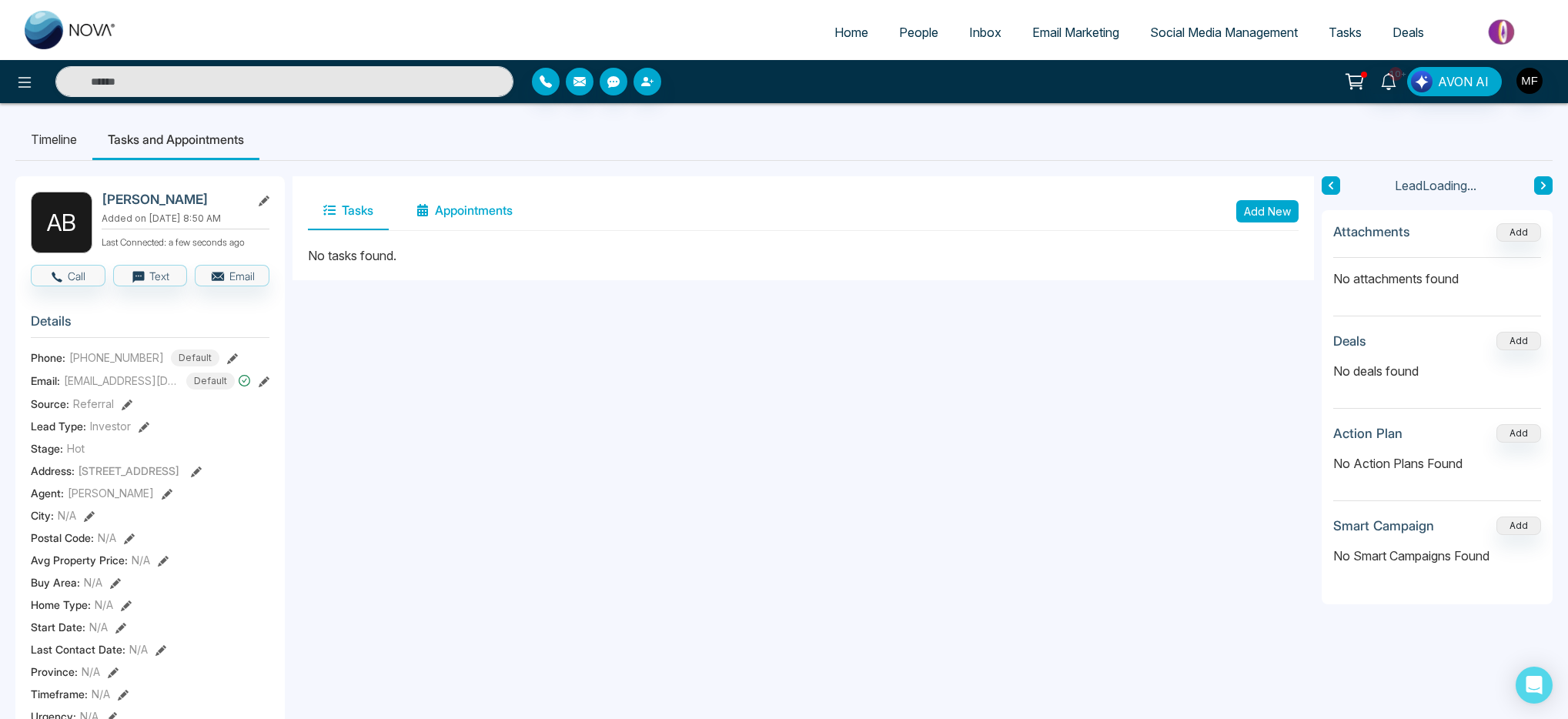
click at [428, 210] on button "Appointments" at bounding box center [464, 211] width 127 height 39
click at [1271, 213] on button "Add New" at bounding box center [1267, 211] width 62 height 22
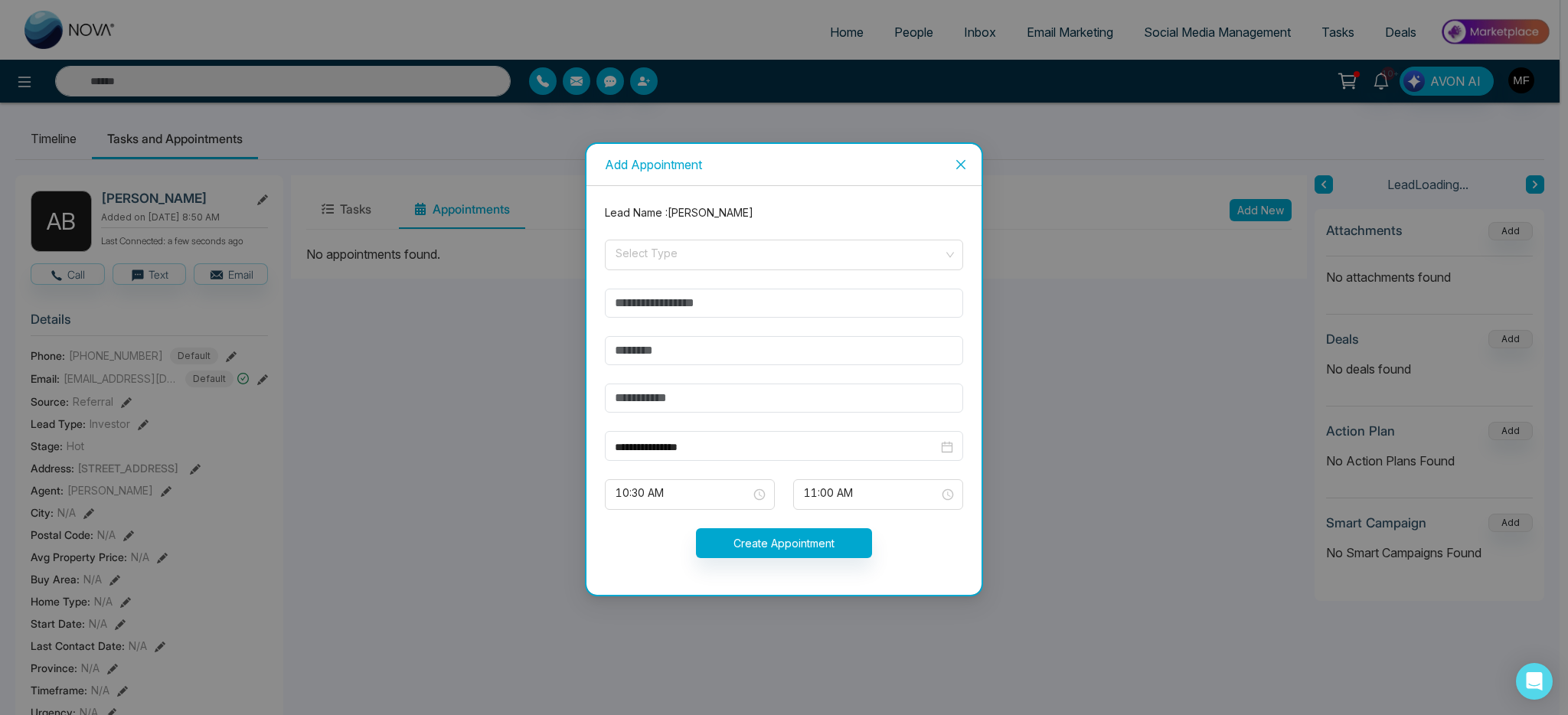
click at [959, 169] on icon "close" at bounding box center [961, 165] width 12 height 12
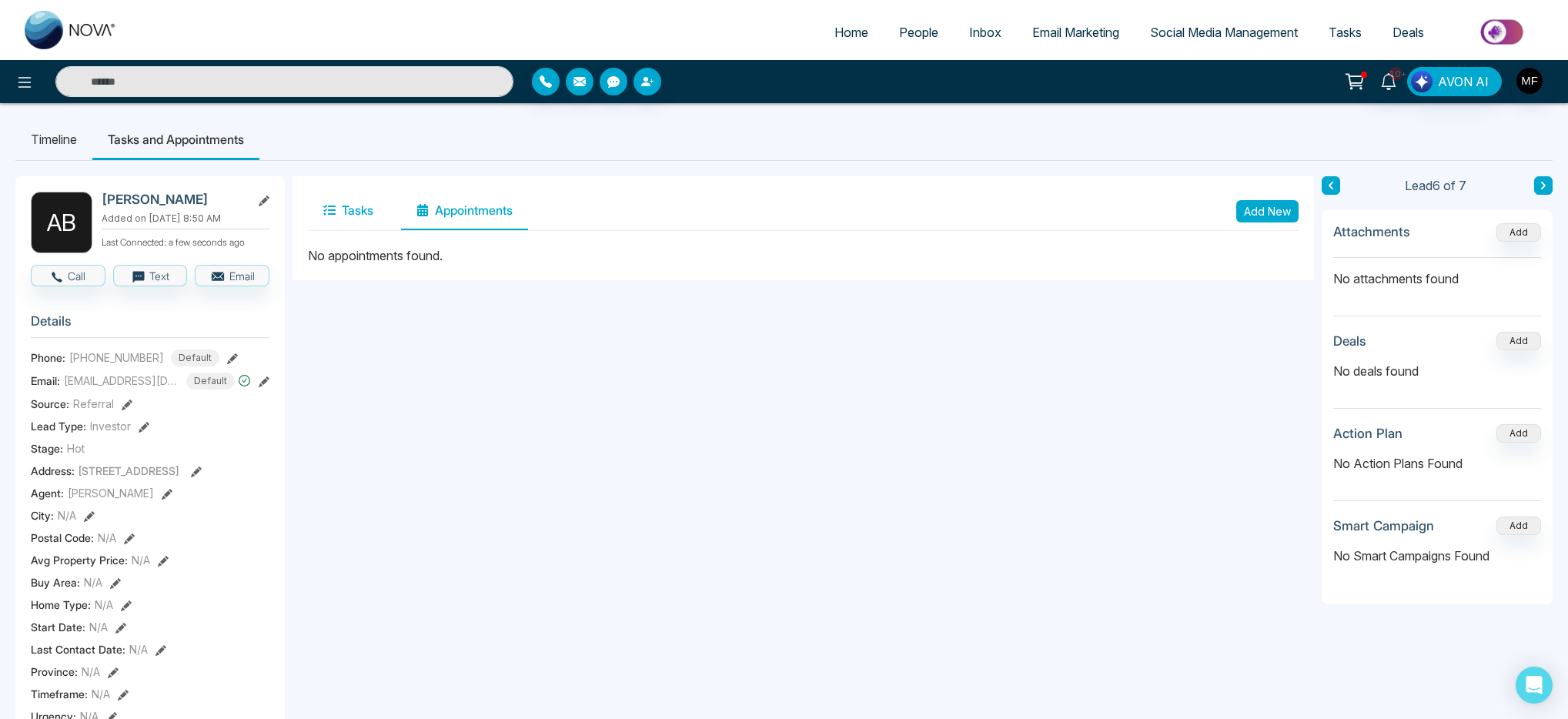
click at [330, 210] on icon at bounding box center [330, 210] width 12 height 11
click at [1285, 210] on button "Add New" at bounding box center [1267, 211] width 62 height 22
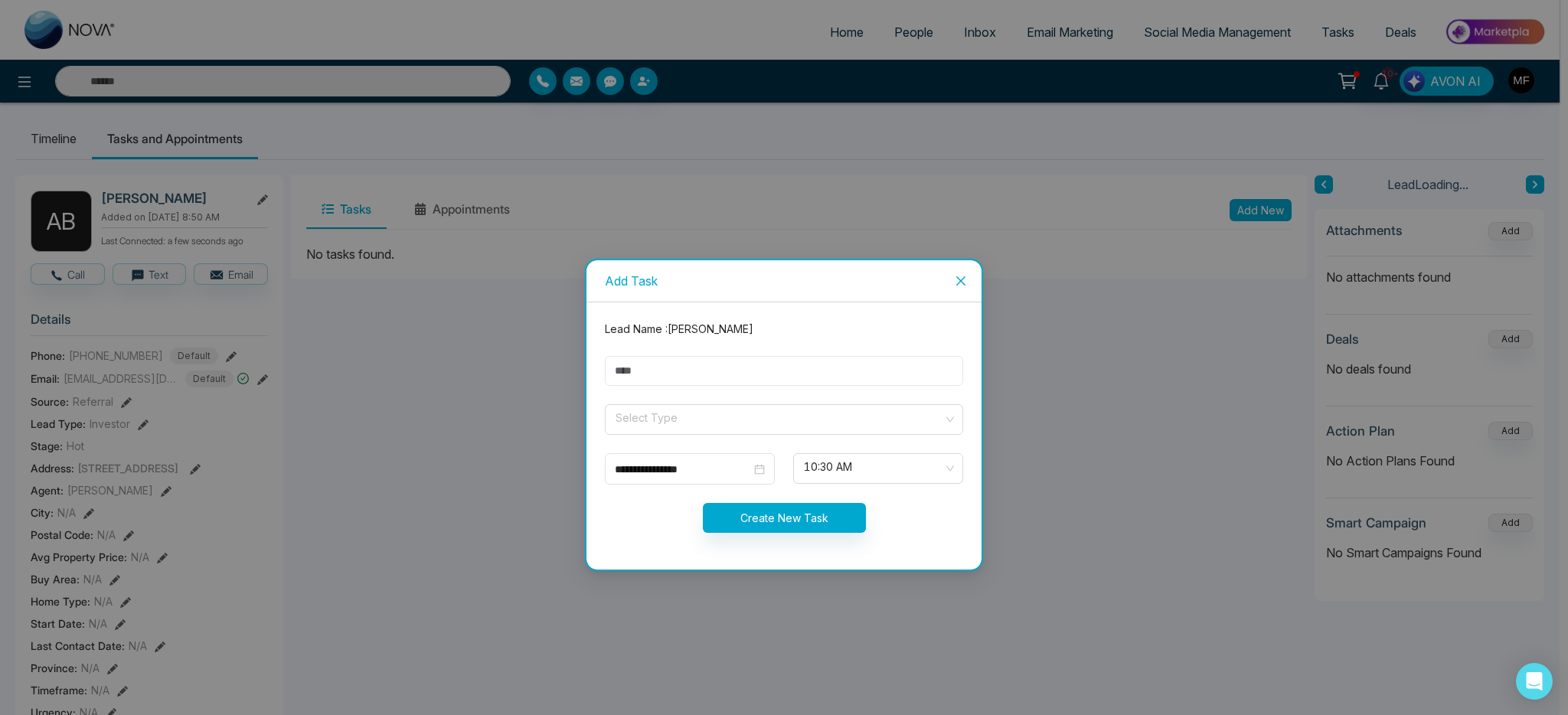
click at [747, 377] on input "text" at bounding box center [783, 370] width 358 height 30
type input "**********"
click at [697, 422] on input "search" at bounding box center [778, 416] width 329 height 23
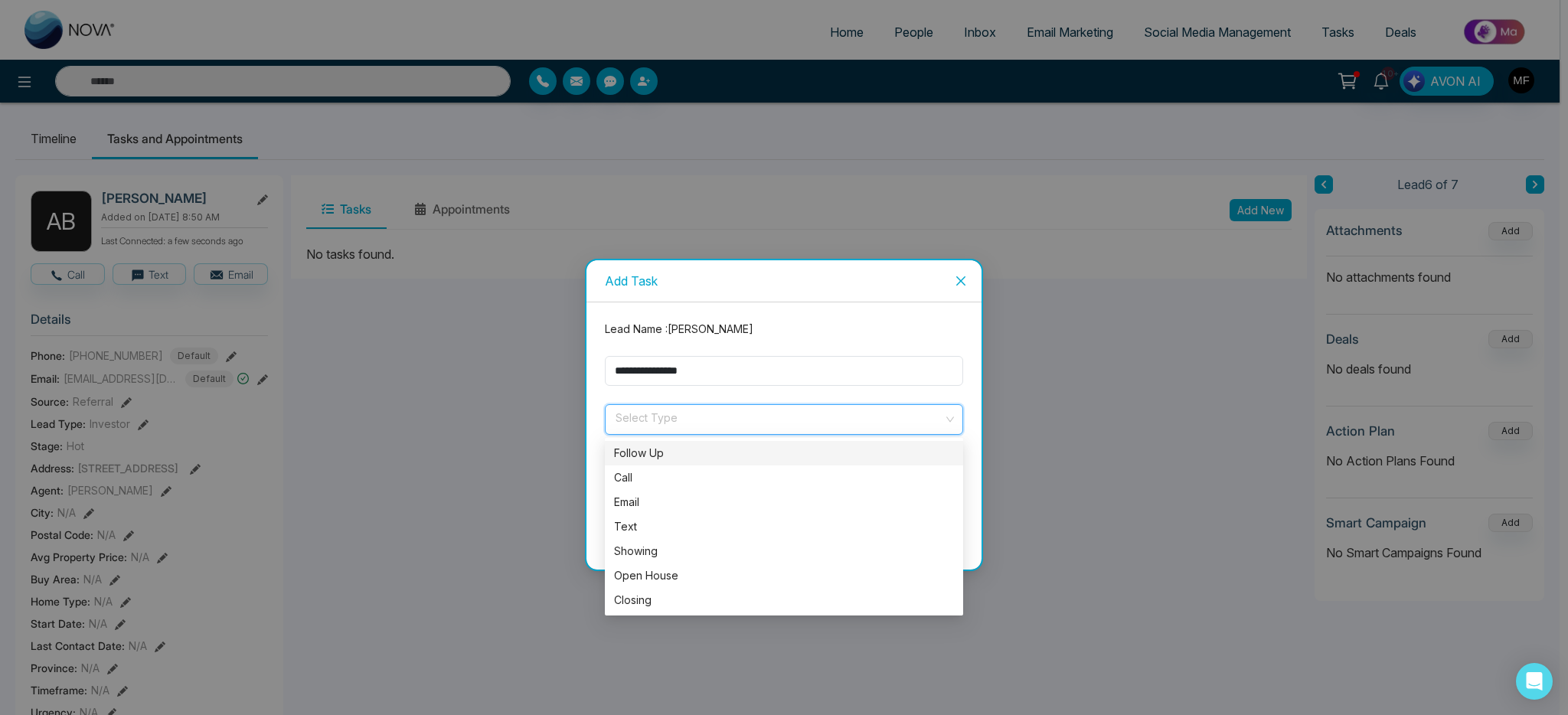
click at [668, 460] on div "Follow Up" at bounding box center [783, 453] width 340 height 17
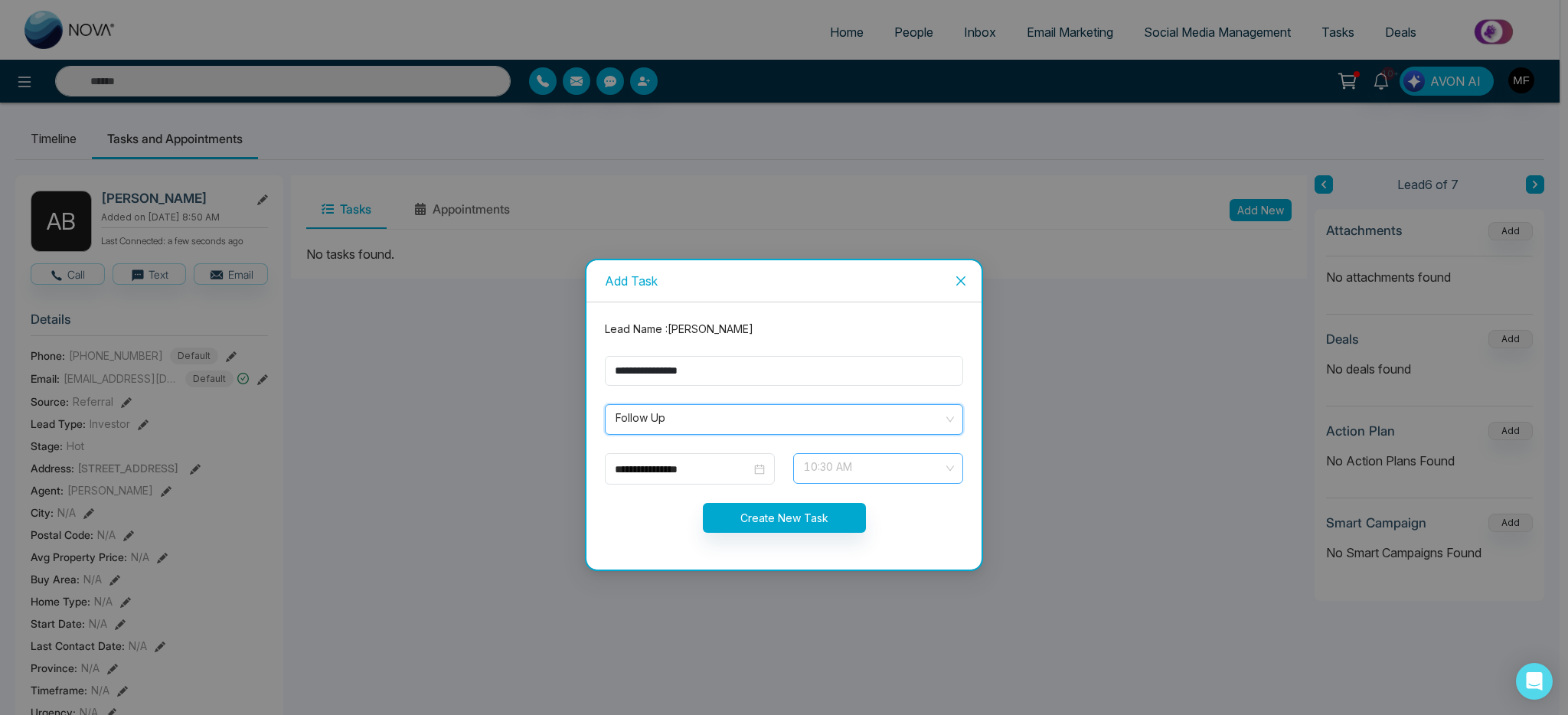
click at [942, 479] on span "10:30 AM" at bounding box center [878, 468] width 149 height 26
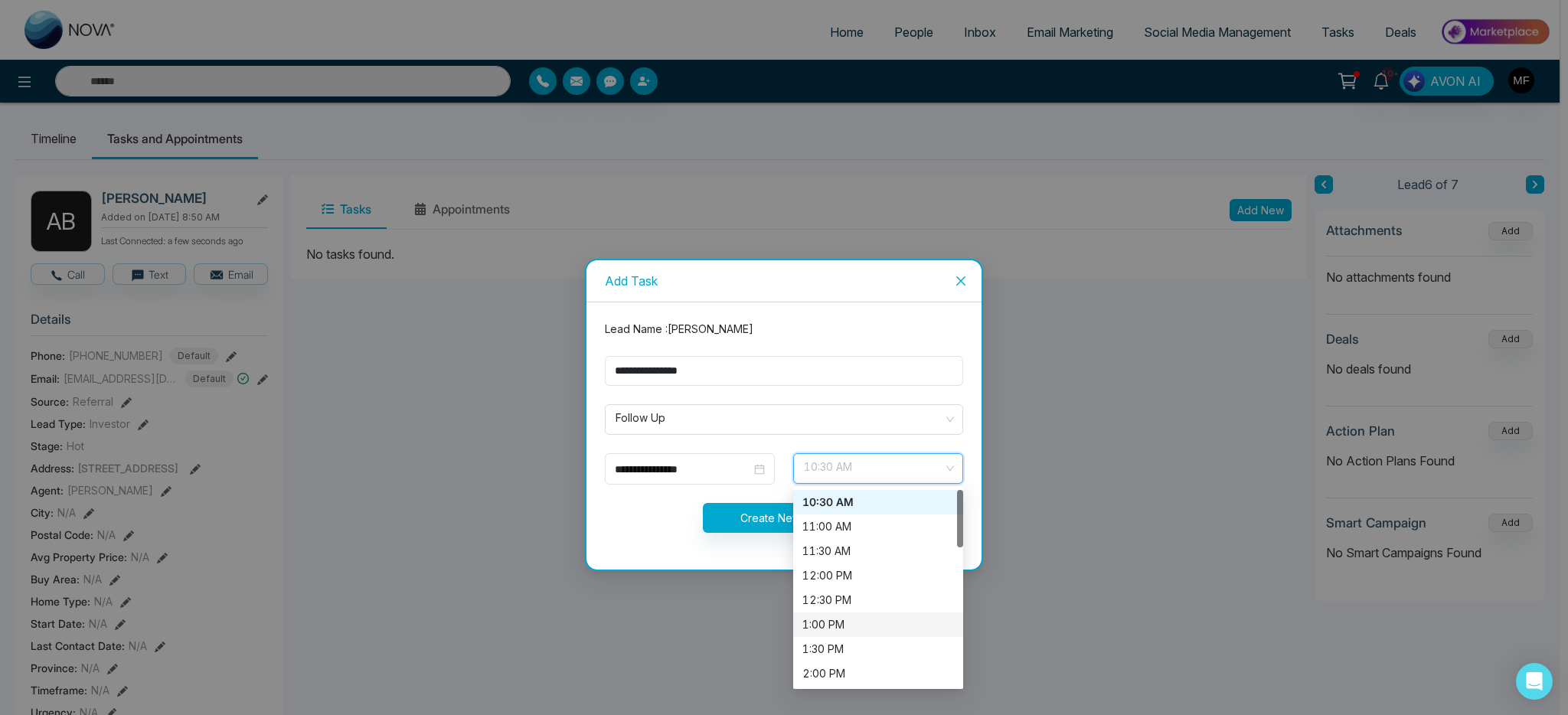
click at [866, 623] on div "1:00 PM" at bounding box center [878, 625] width 152 height 17
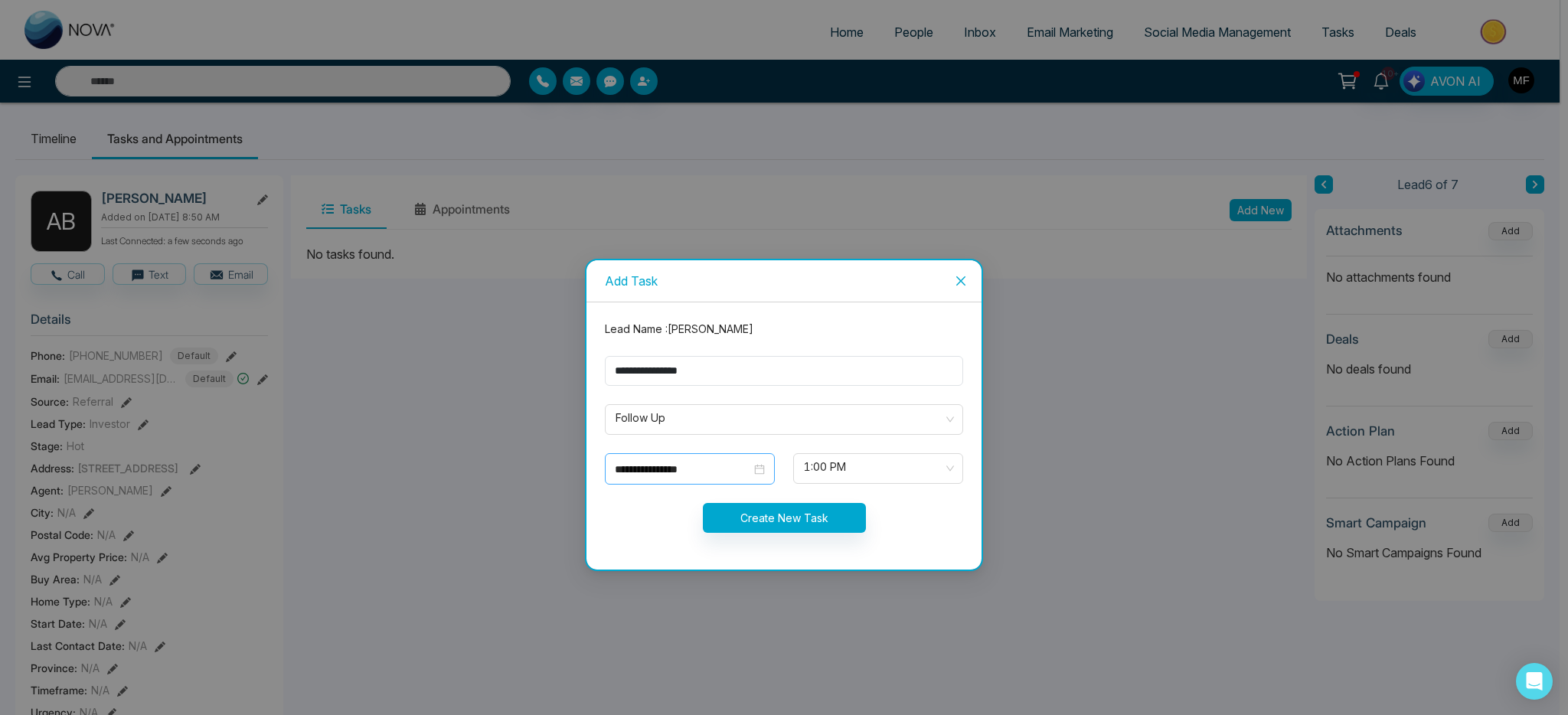
click at [708, 477] on div "**********" at bounding box center [690, 468] width 170 height 31
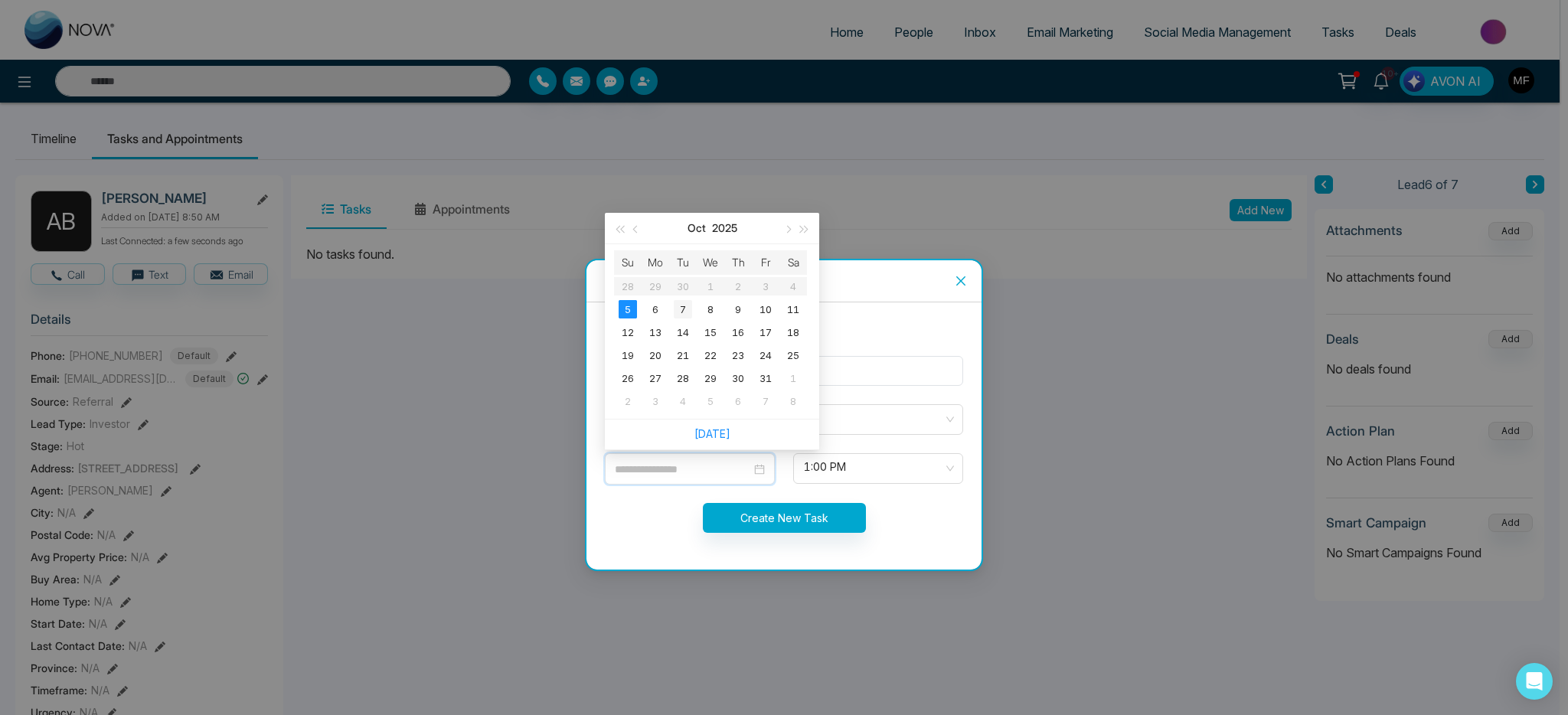
type input "**********"
click at [674, 311] on div "7" at bounding box center [683, 310] width 18 height 18
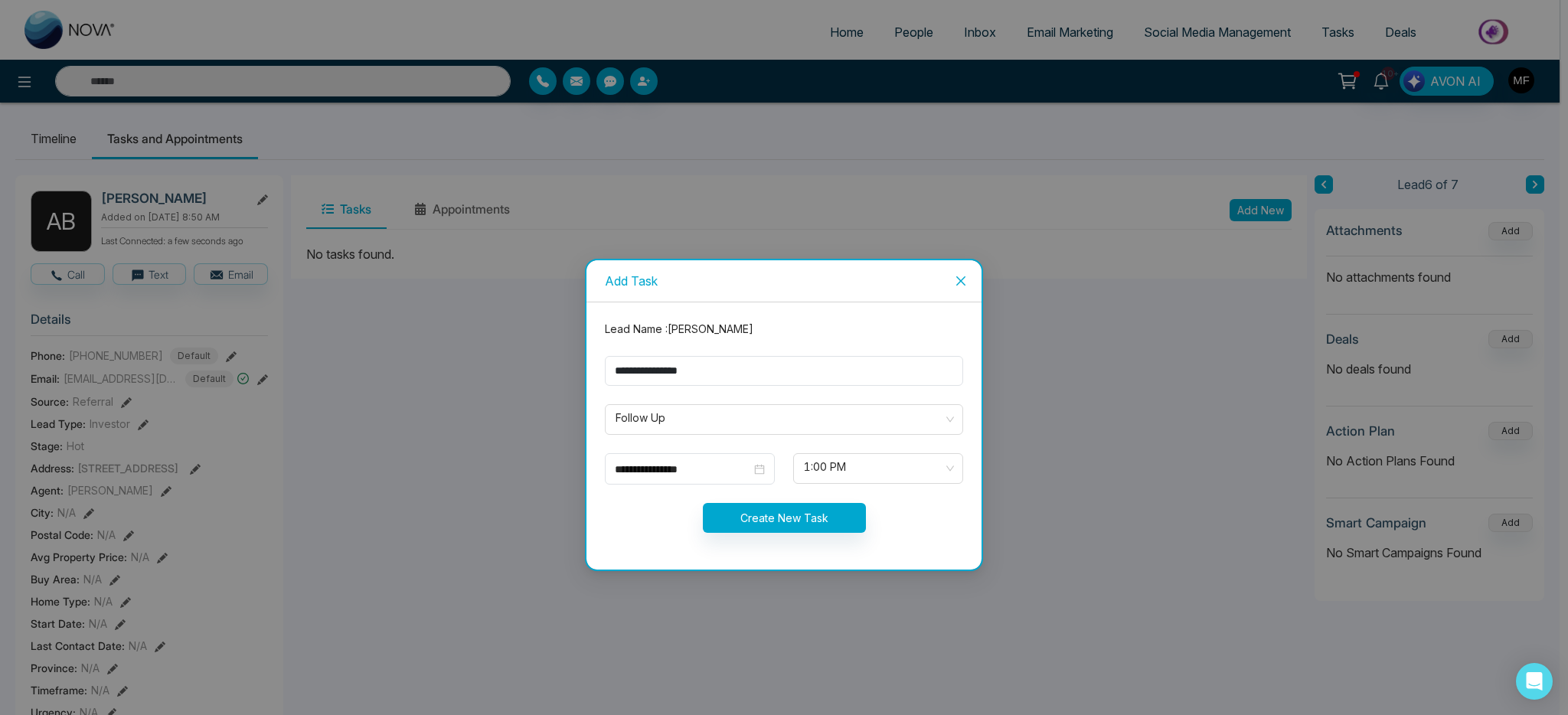
click at [774, 494] on form "**********" at bounding box center [783, 436] width 376 height 231
click at [819, 508] on button "Create New Task" at bounding box center [784, 517] width 163 height 30
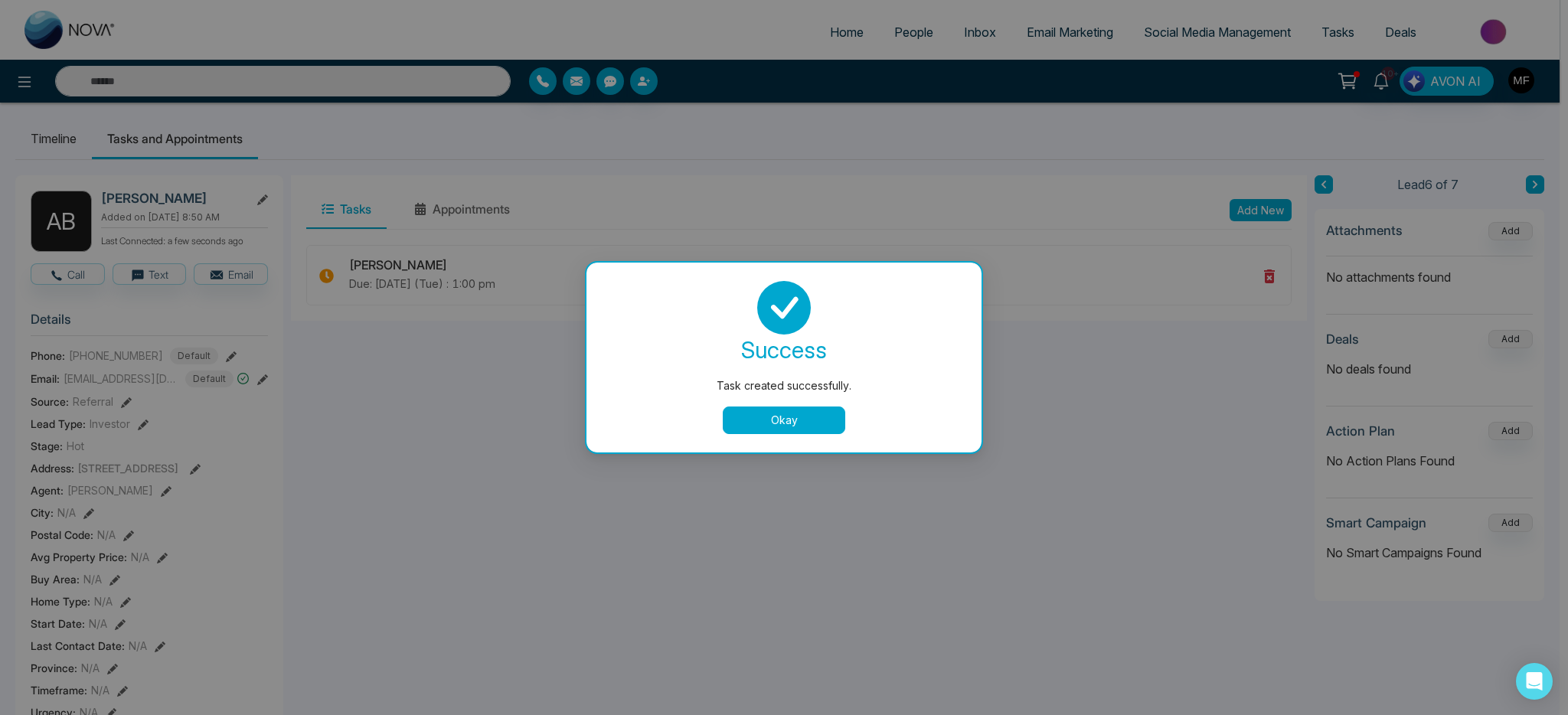
click at [817, 412] on button "Okay" at bounding box center [784, 420] width 123 height 28
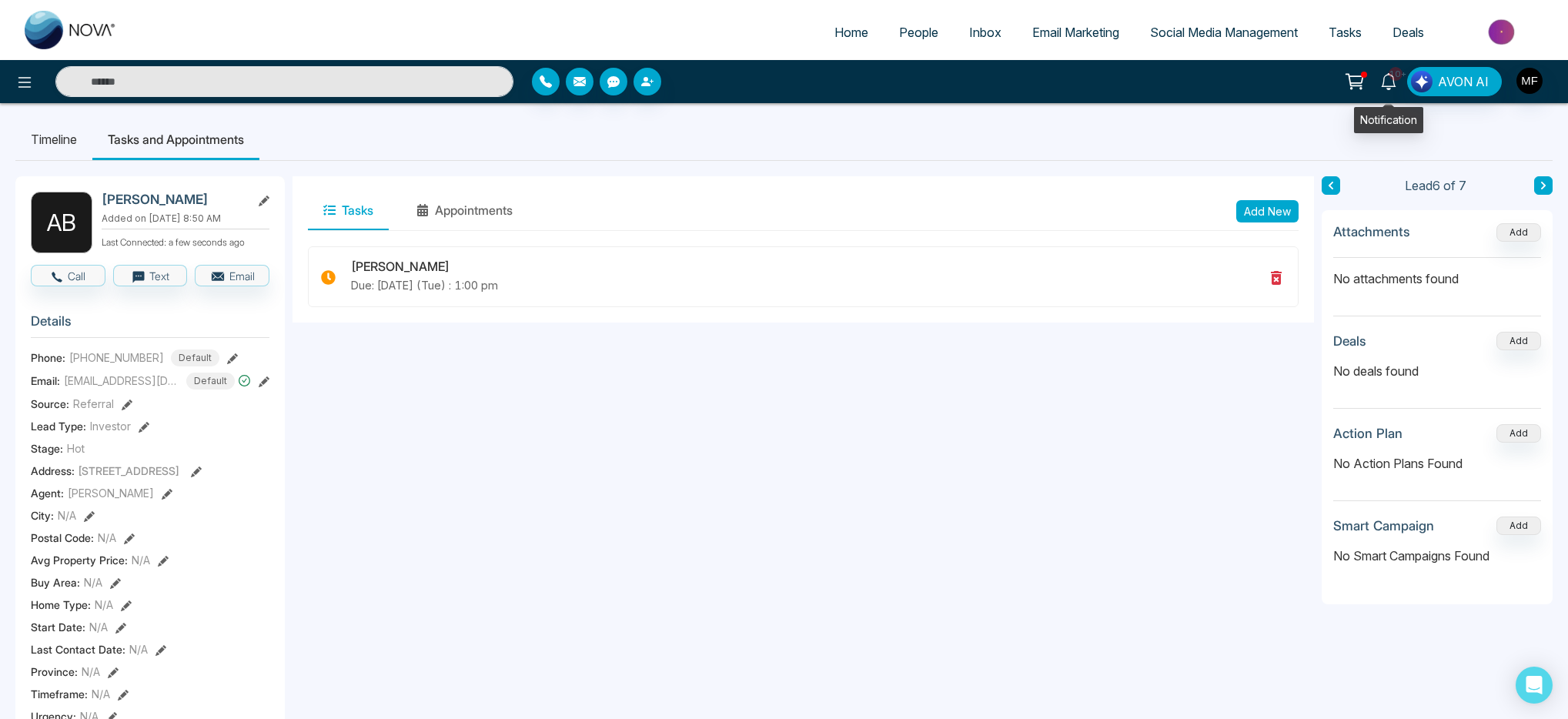
click at [1385, 89] on icon at bounding box center [1388, 82] width 17 height 17
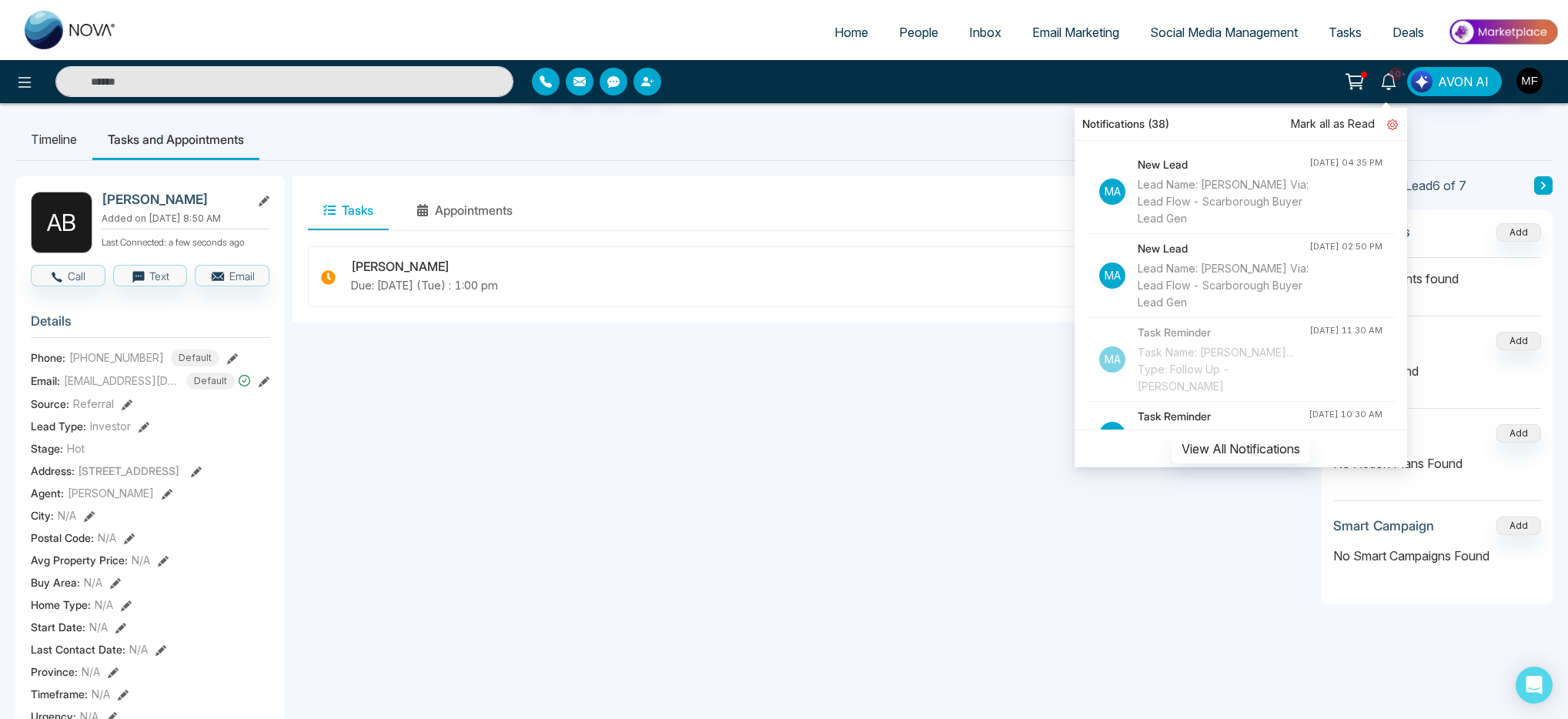
click at [1392, 126] on icon at bounding box center [1392, 125] width 11 height 11
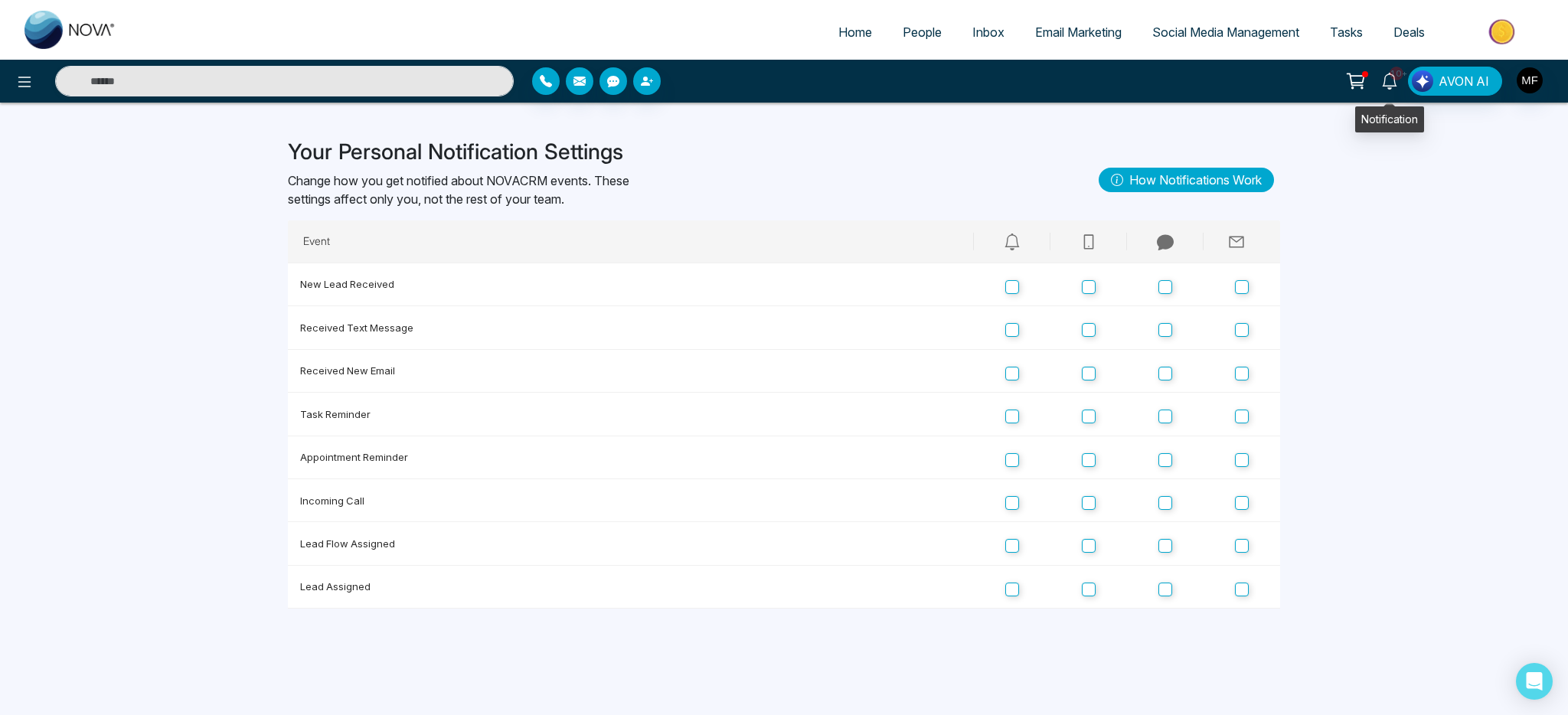
click at [1395, 90] on link "10+" at bounding box center [1389, 80] width 37 height 27
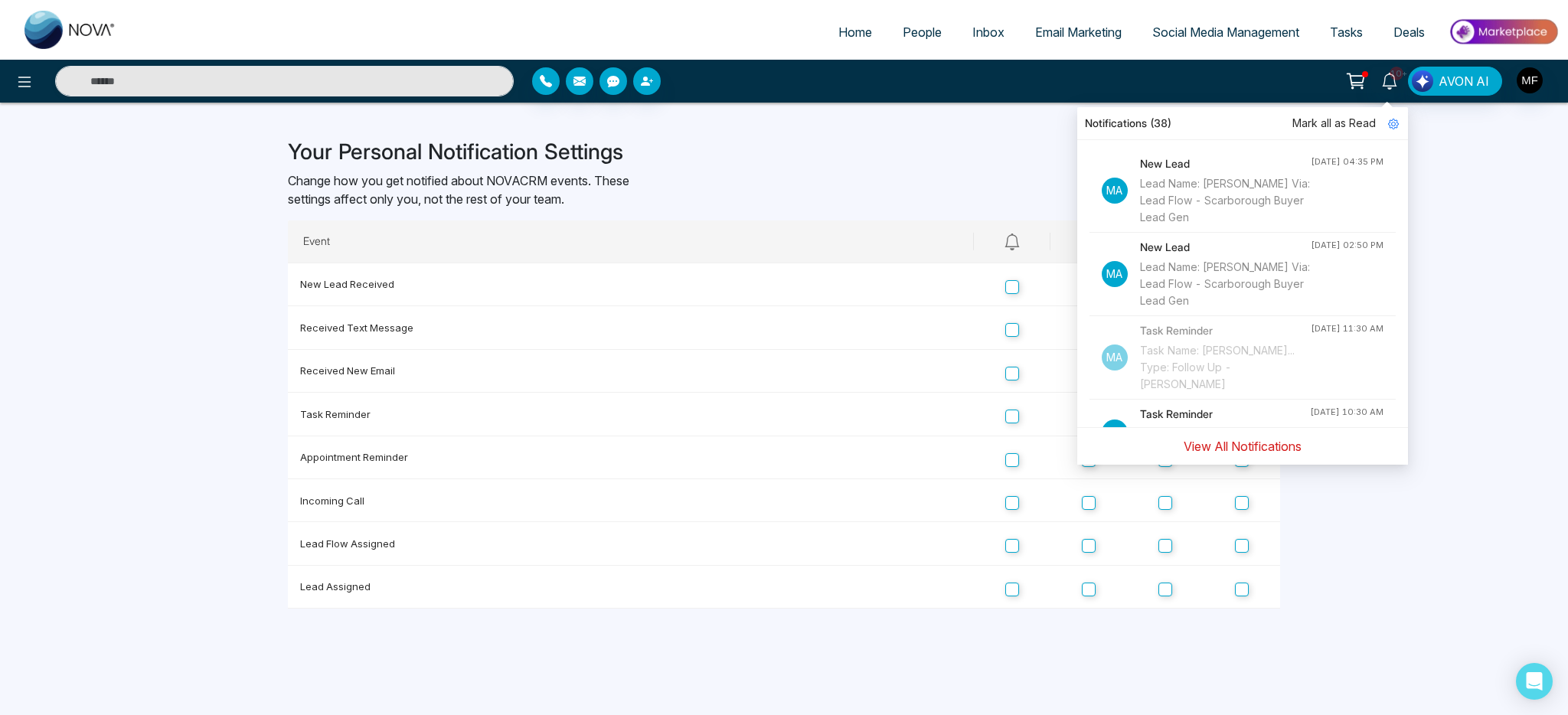
click at [1257, 448] on button "View All Notifications" at bounding box center [1242, 446] width 138 height 29
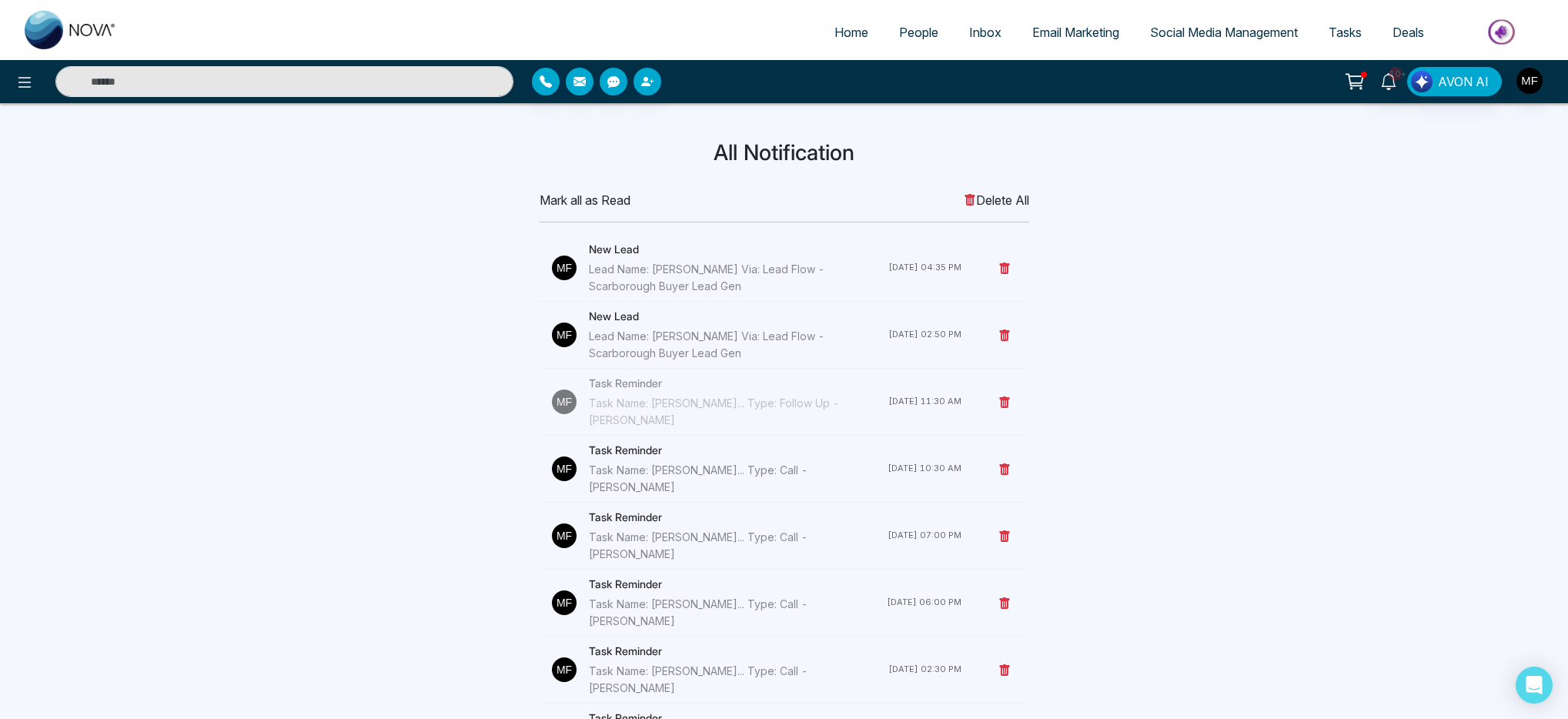
click at [995, 193] on span "Delete All" at bounding box center [996, 200] width 65 height 18
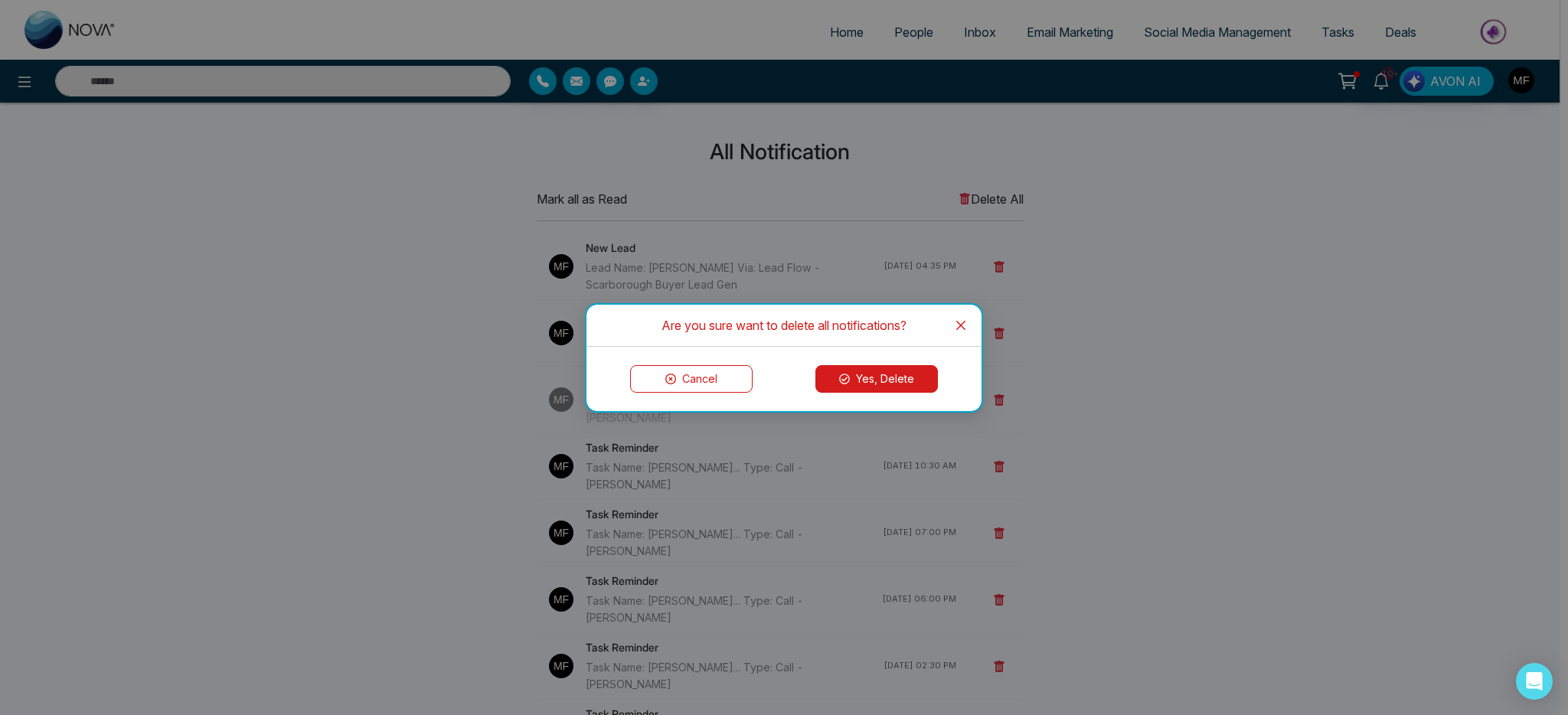
click at [879, 379] on button "Yes, Delete" at bounding box center [877, 379] width 123 height 28
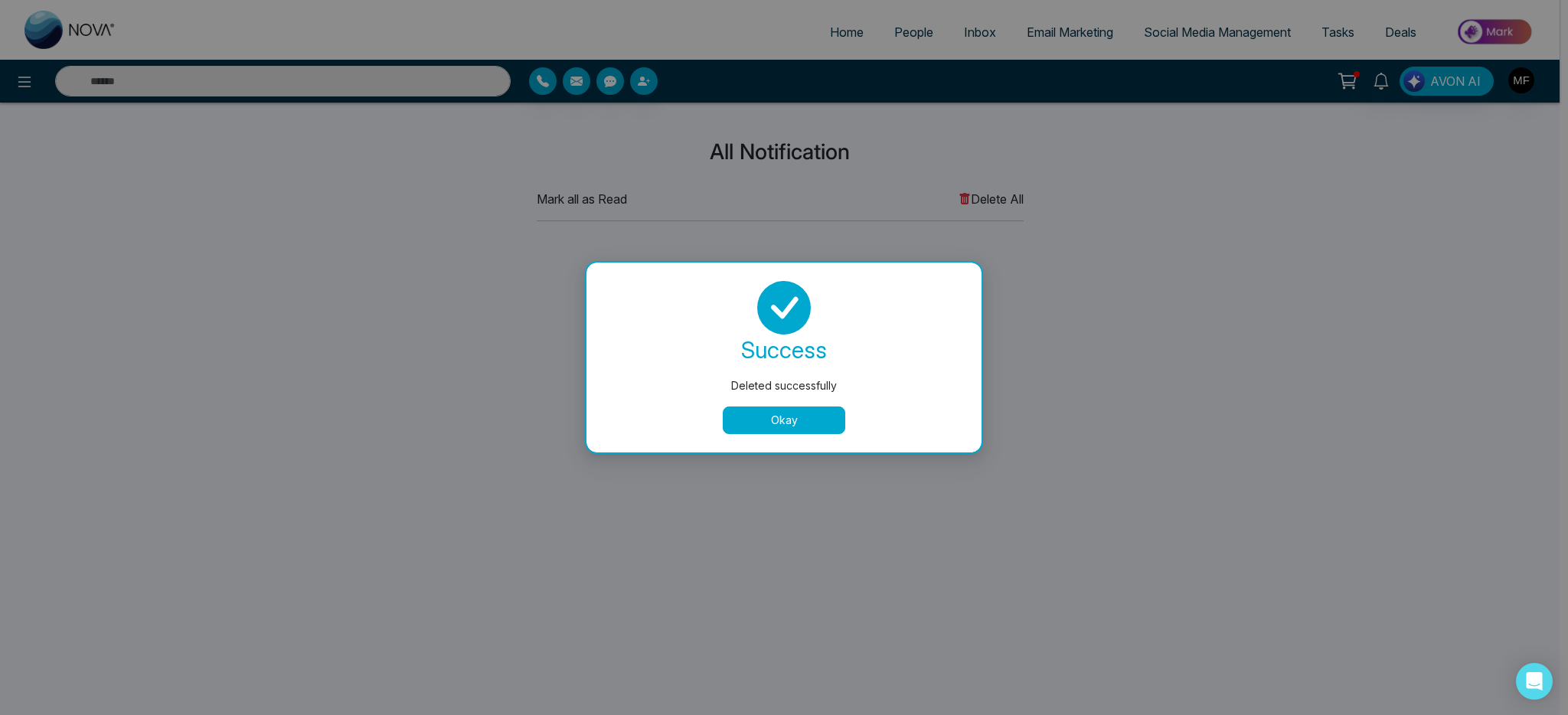
click at [762, 422] on button "Okay" at bounding box center [784, 420] width 123 height 28
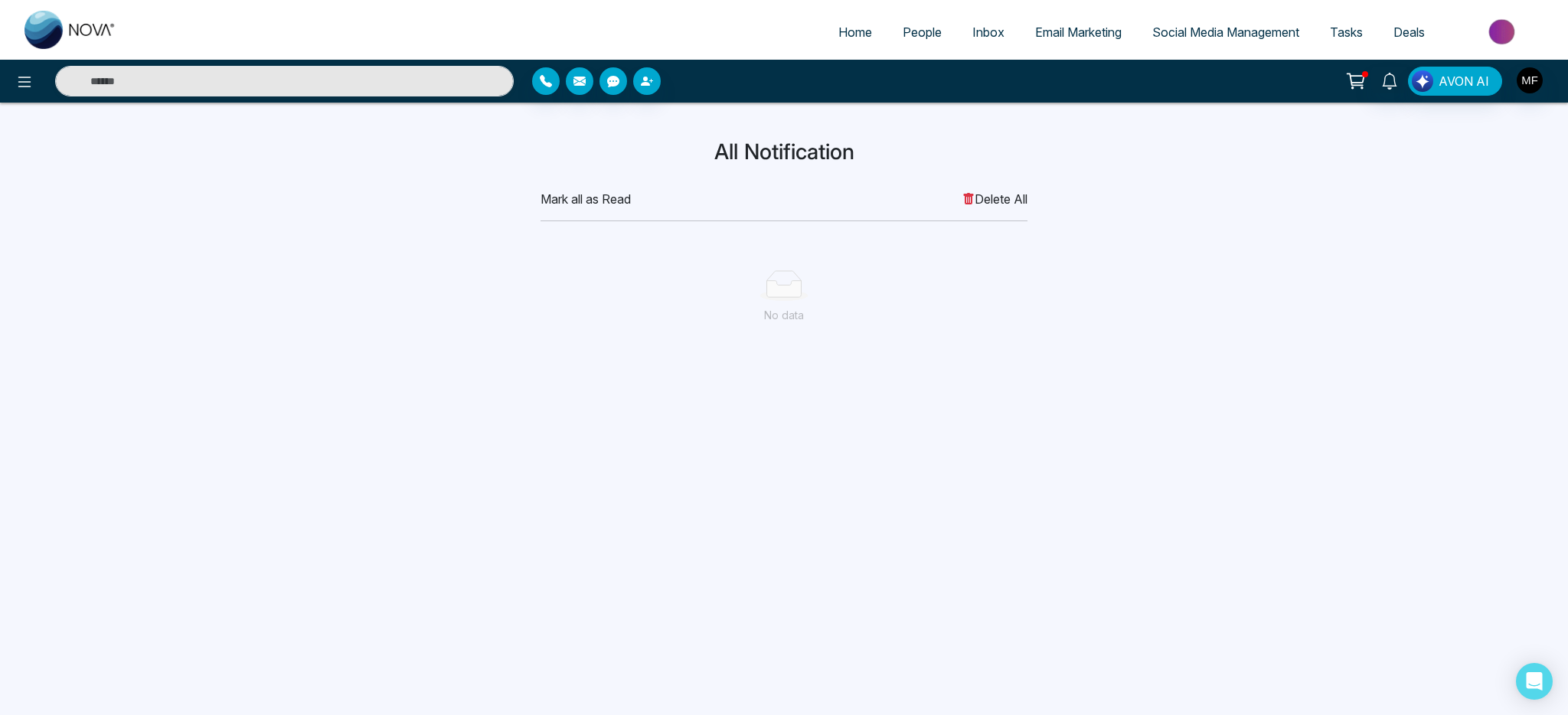
click at [914, 27] on span "People" at bounding box center [922, 32] width 39 height 15
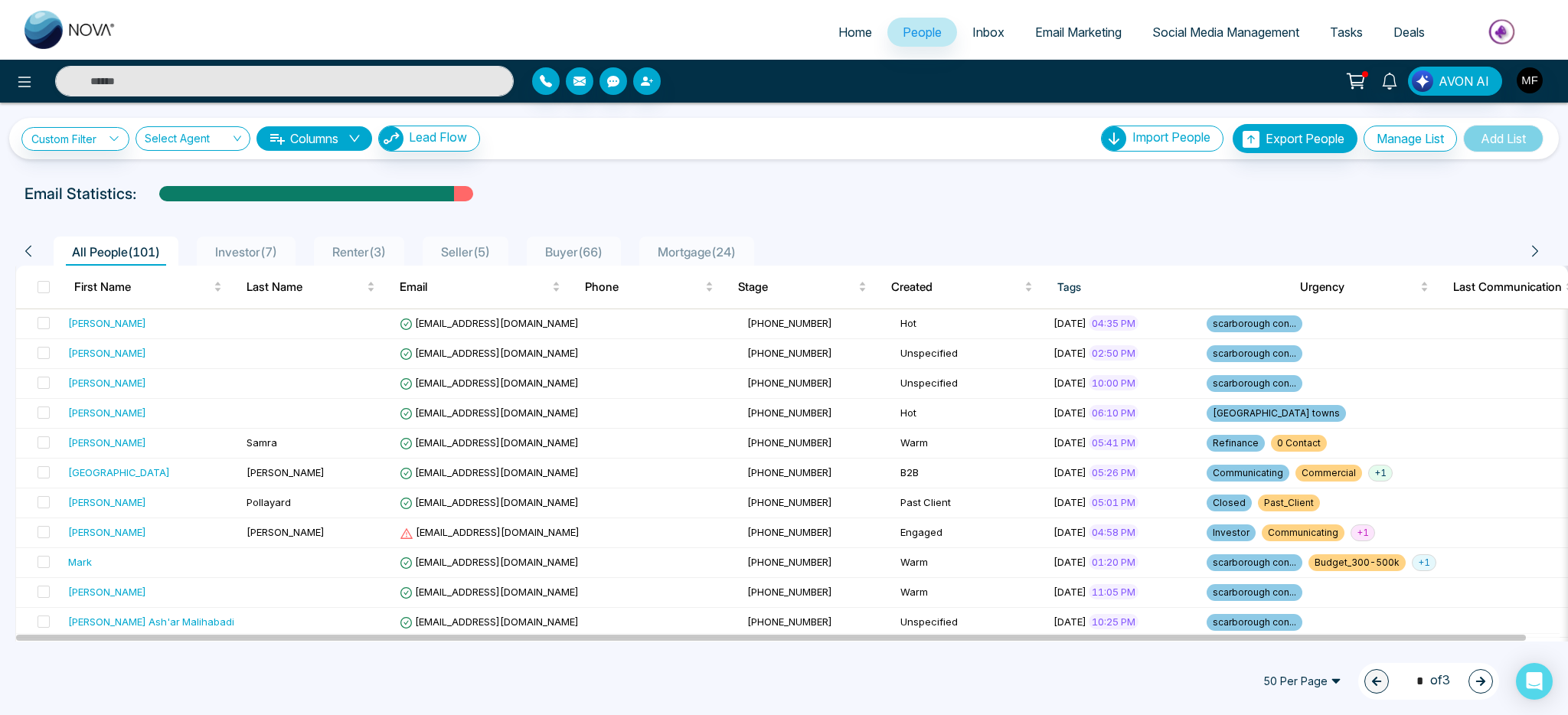
click at [266, 257] on span "Investor ( 7 )" at bounding box center [246, 252] width 74 height 15
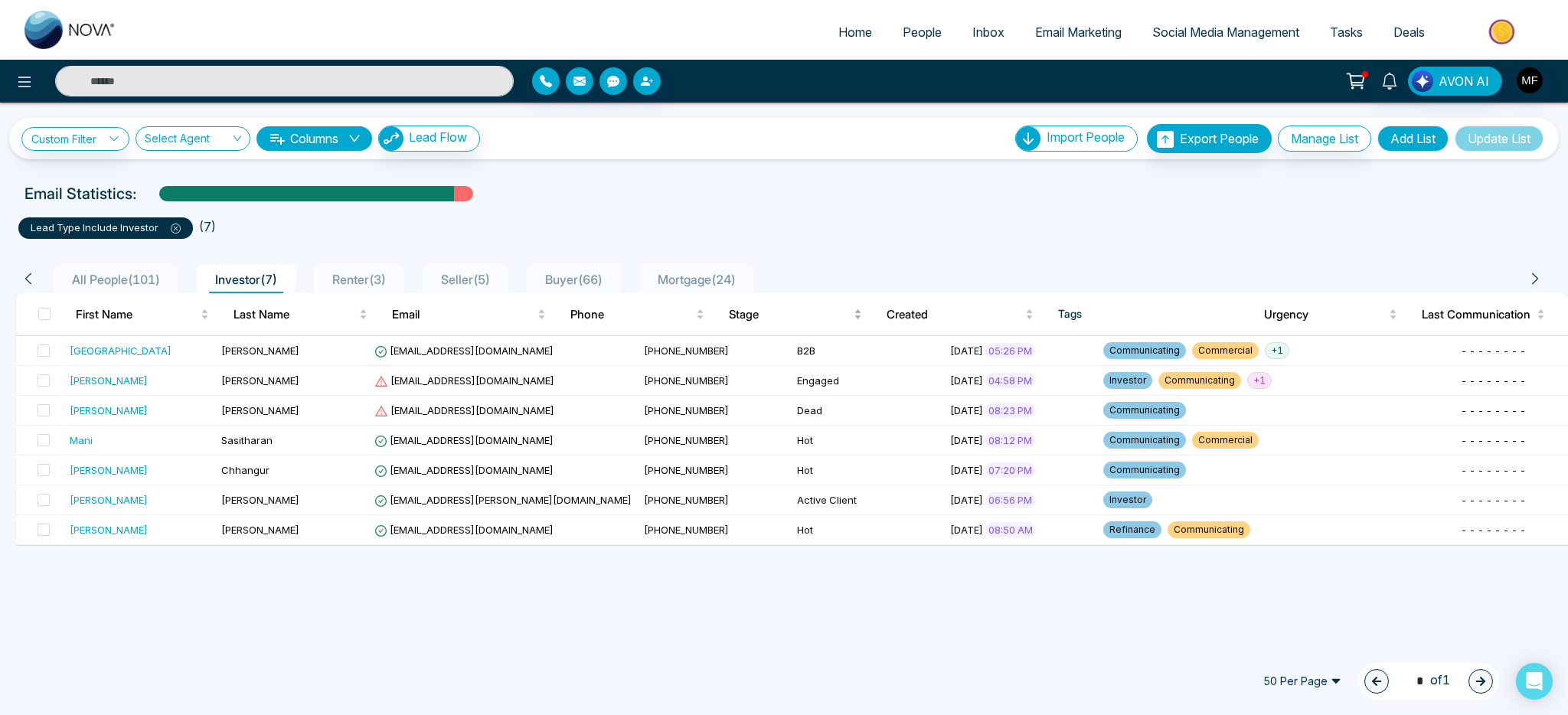
click at [747, 306] on div "Stage" at bounding box center [795, 315] width 133 height 18
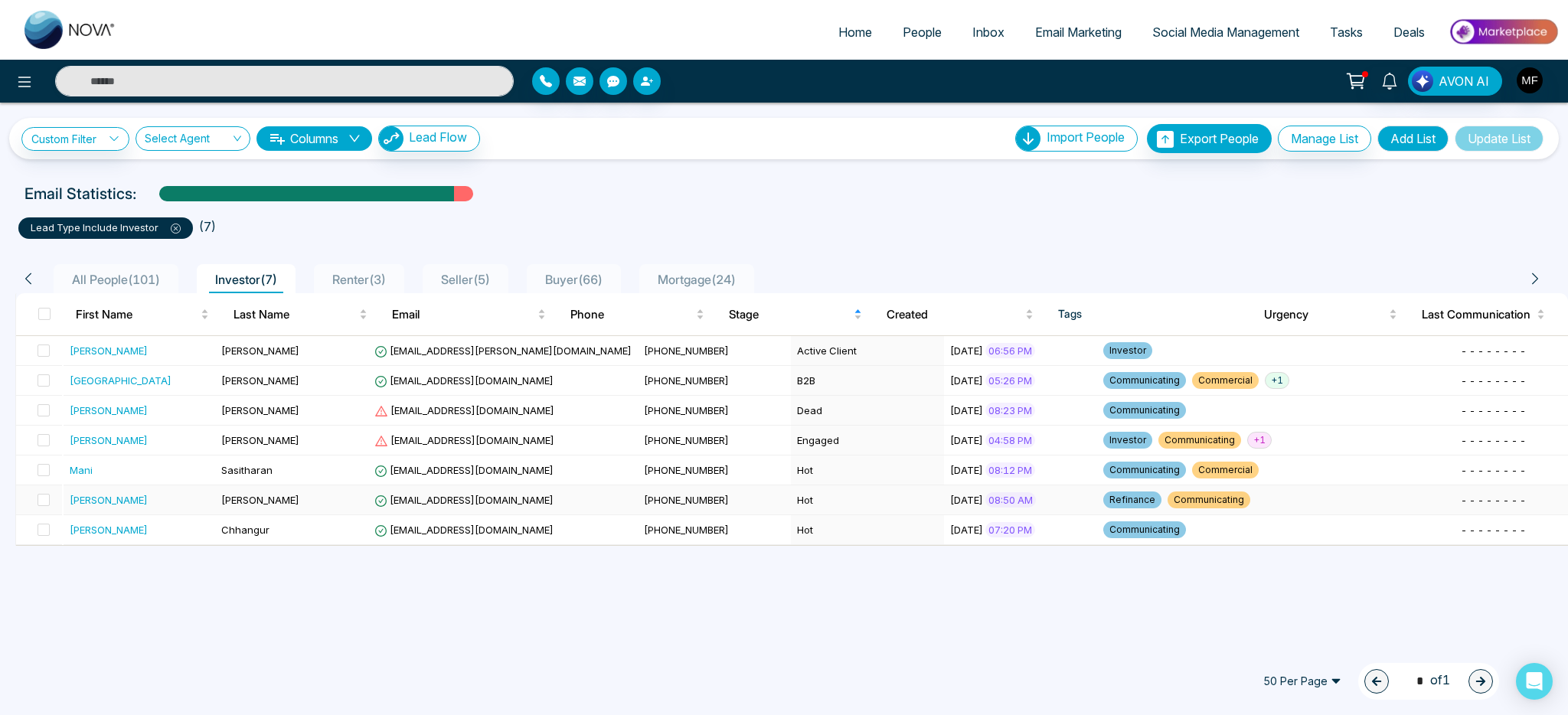
click at [182, 499] on div "[PERSON_NAME]" at bounding box center [140, 500] width 141 height 15
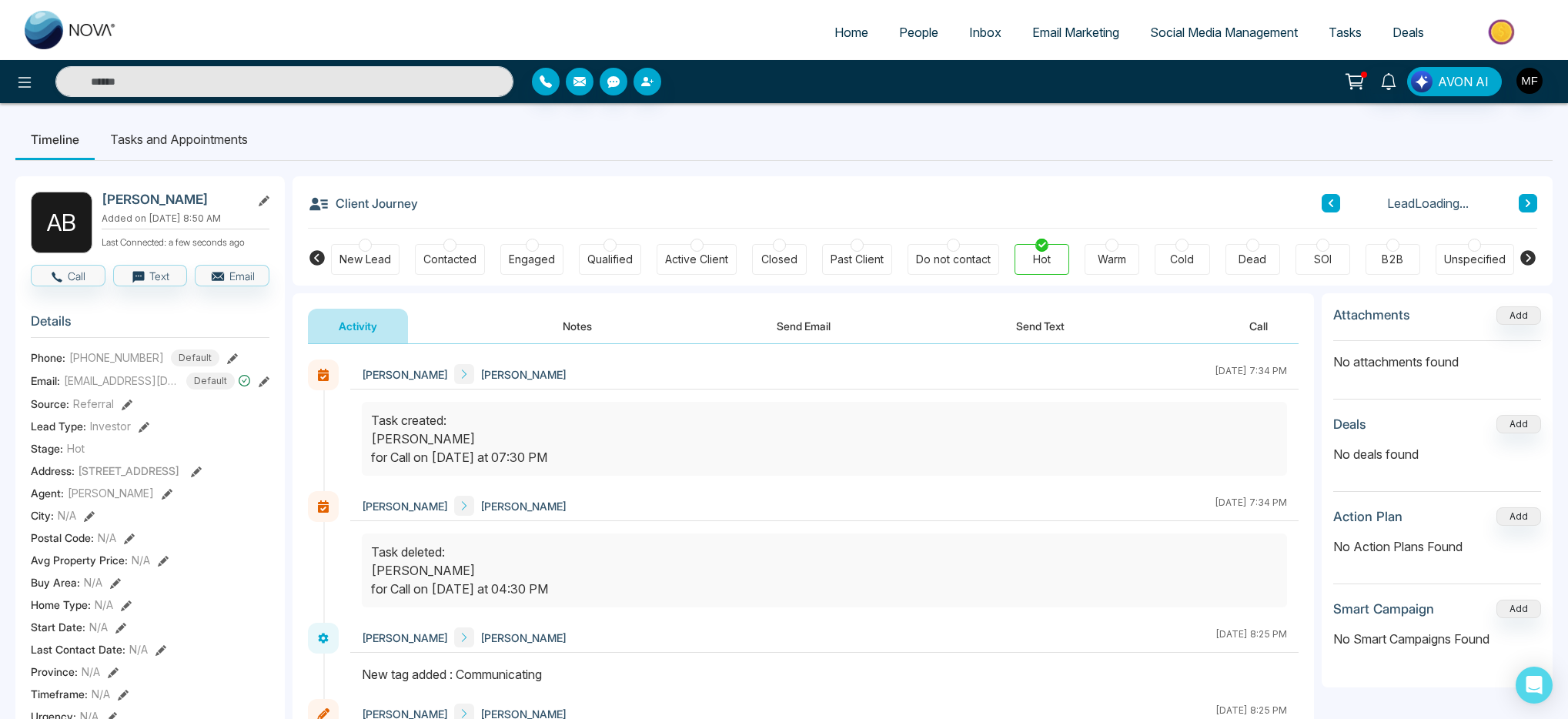
click at [574, 329] on button "Notes" at bounding box center [577, 326] width 91 height 35
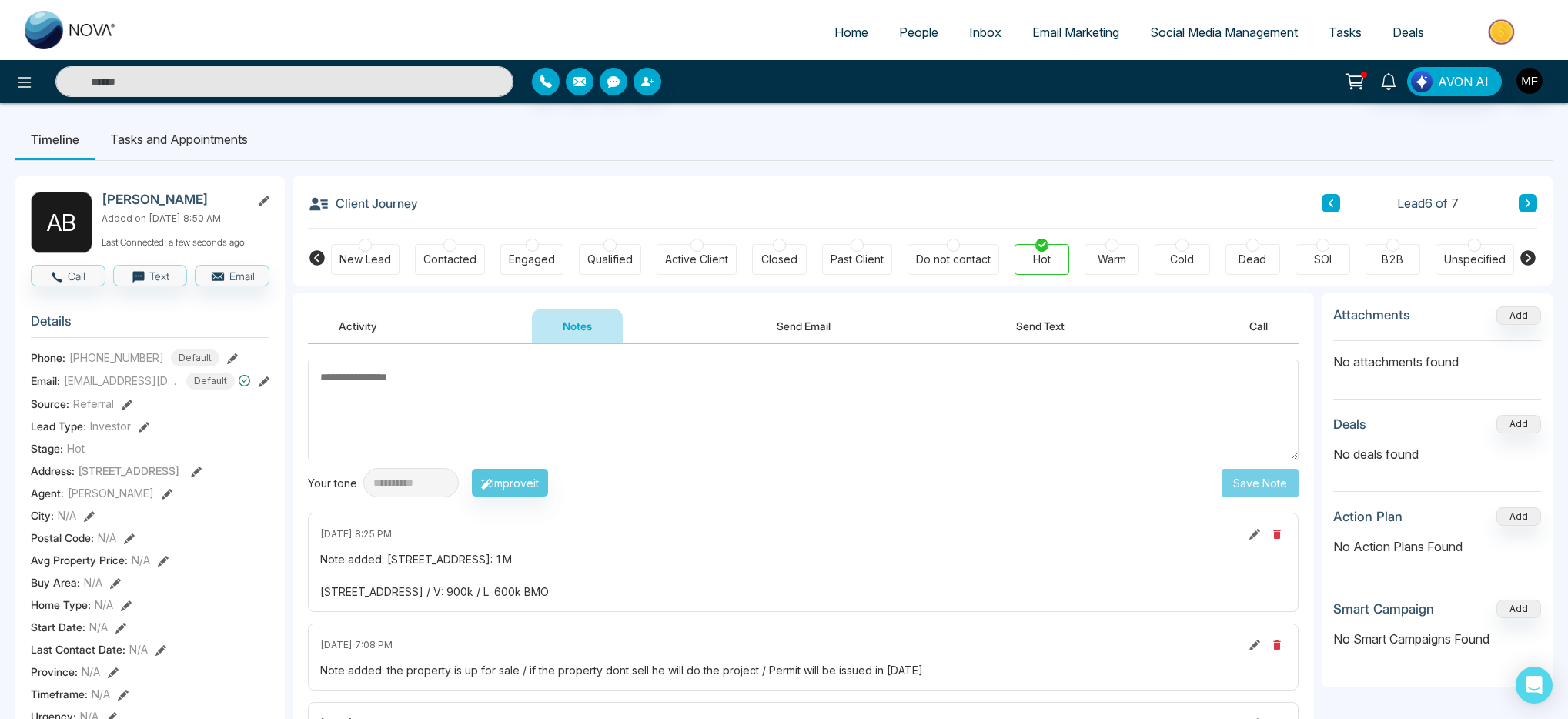
click at [413, 335] on div "Activity Notes Send Email Send Text Call" at bounding box center [803, 327] width 990 height 35
click at [384, 328] on button "Activity" at bounding box center [358, 326] width 100 height 35
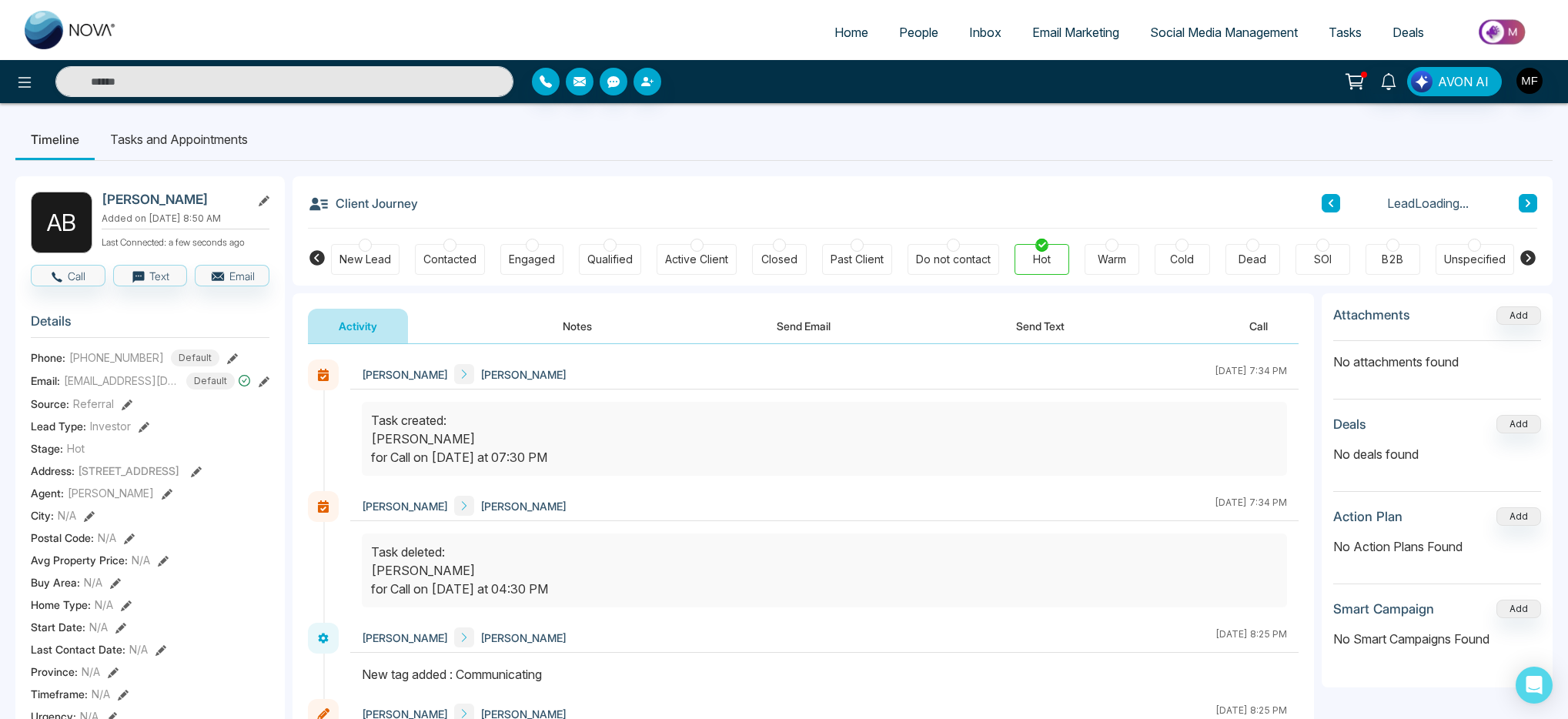
click at [223, 138] on li "Tasks and Appointments" at bounding box center [179, 139] width 169 height 42
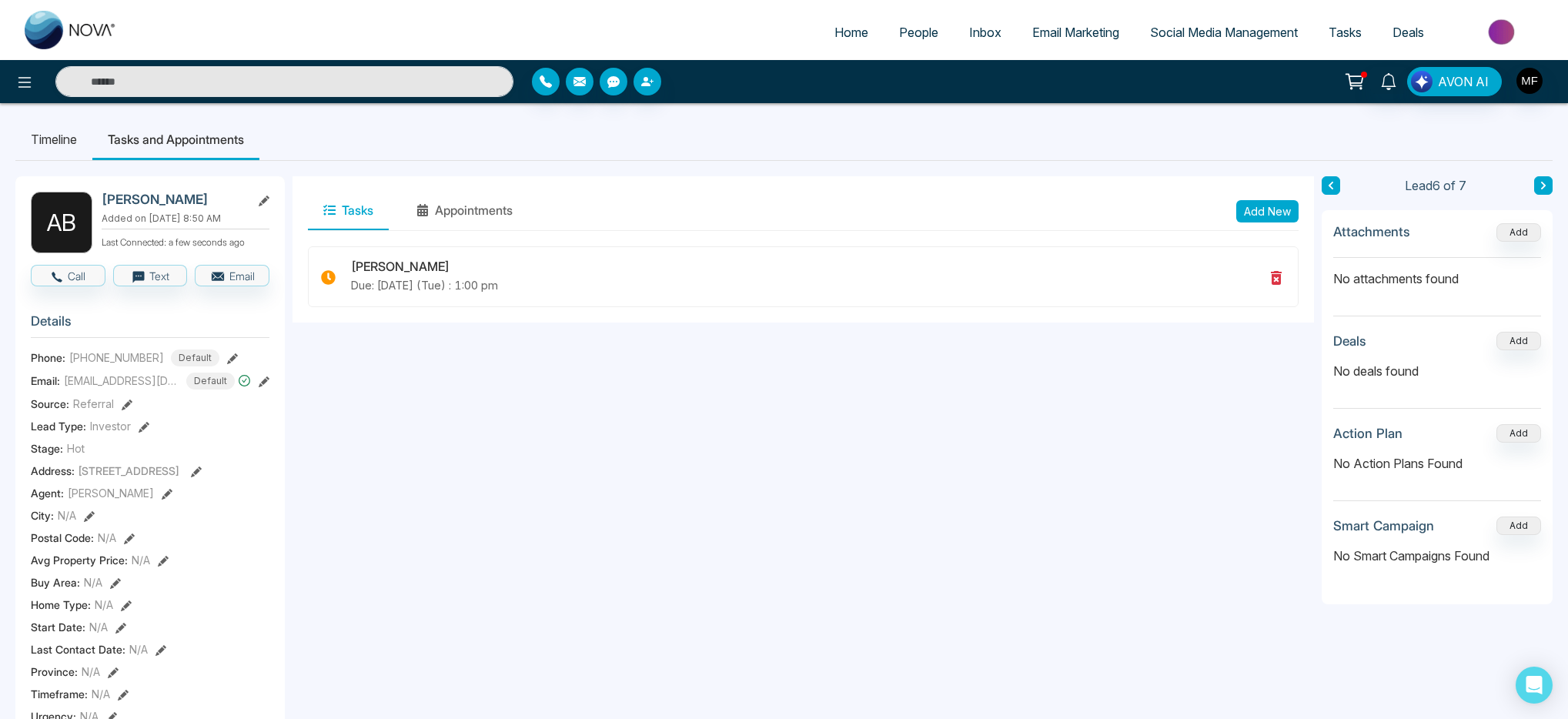
click at [22, 137] on li "Timeline" at bounding box center [54, 139] width 77 height 42
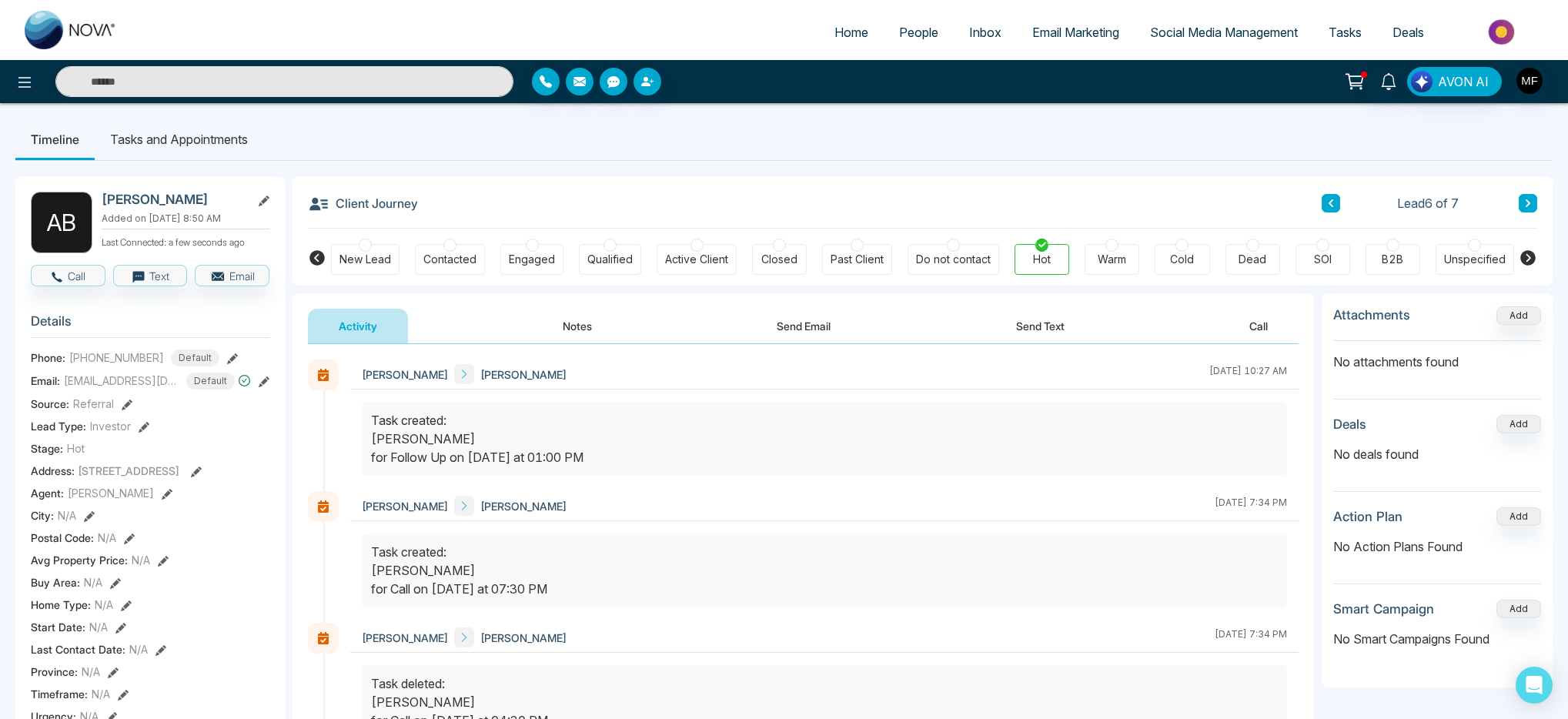
click at [1336, 204] on button at bounding box center [1331, 203] width 18 height 18
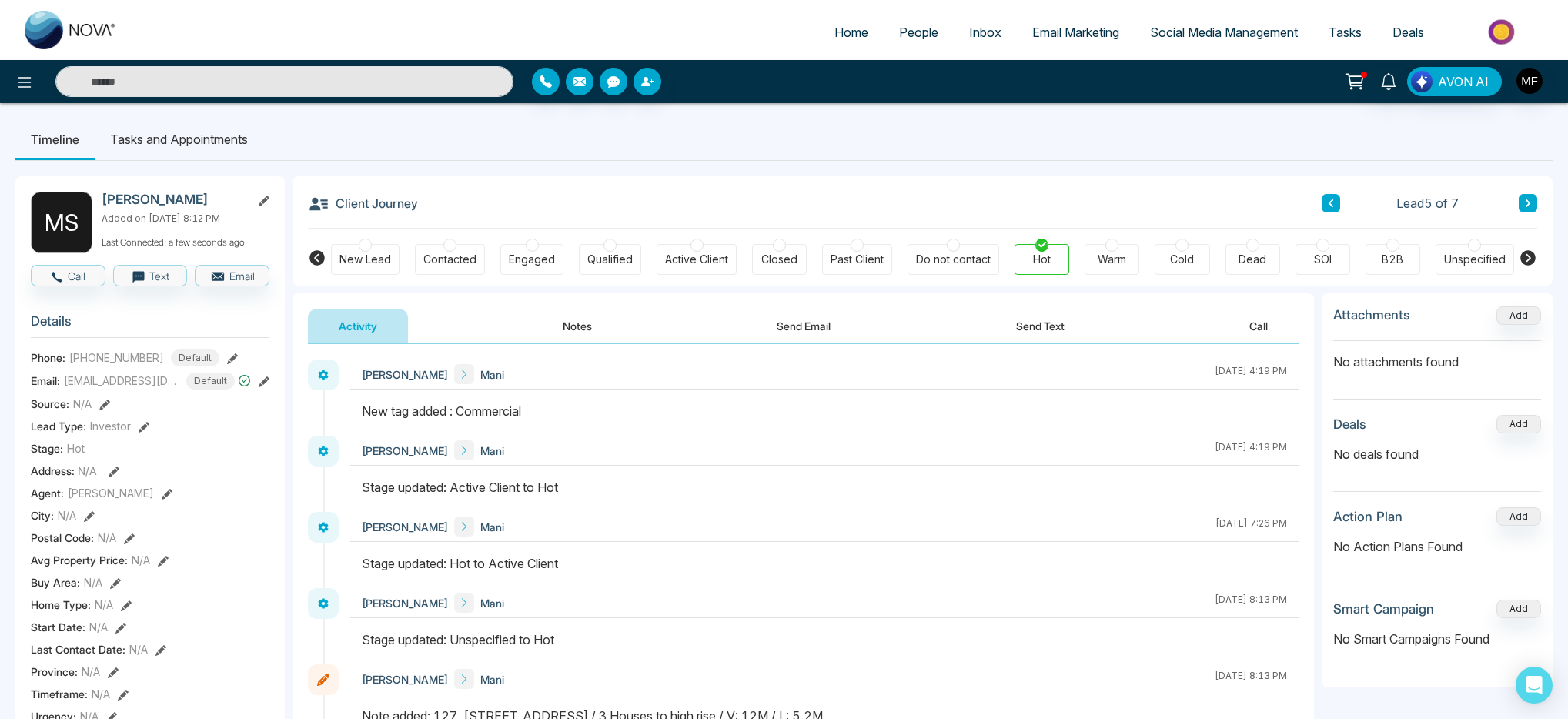
click at [1331, 207] on icon at bounding box center [1331, 203] width 5 height 8
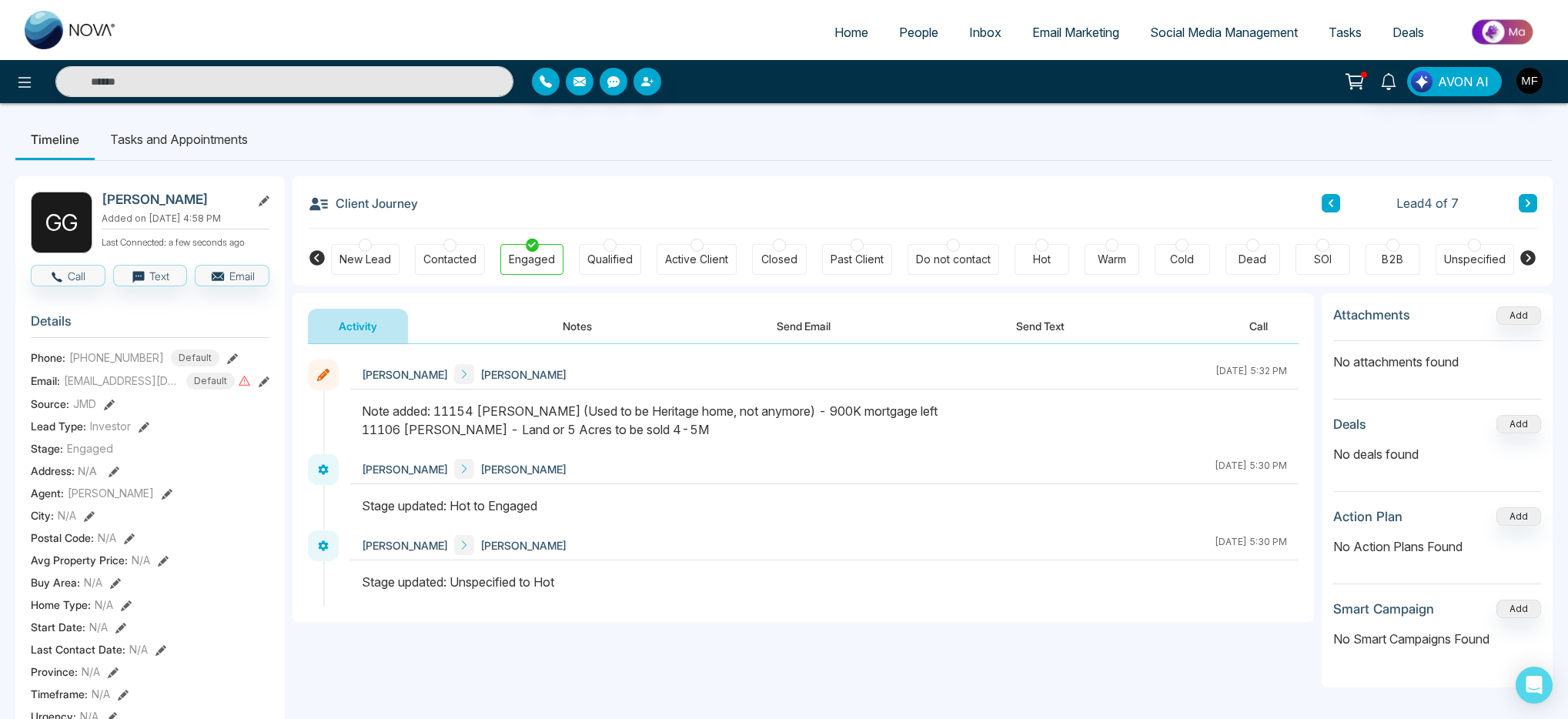
click at [1332, 202] on icon at bounding box center [1331, 203] width 8 height 9
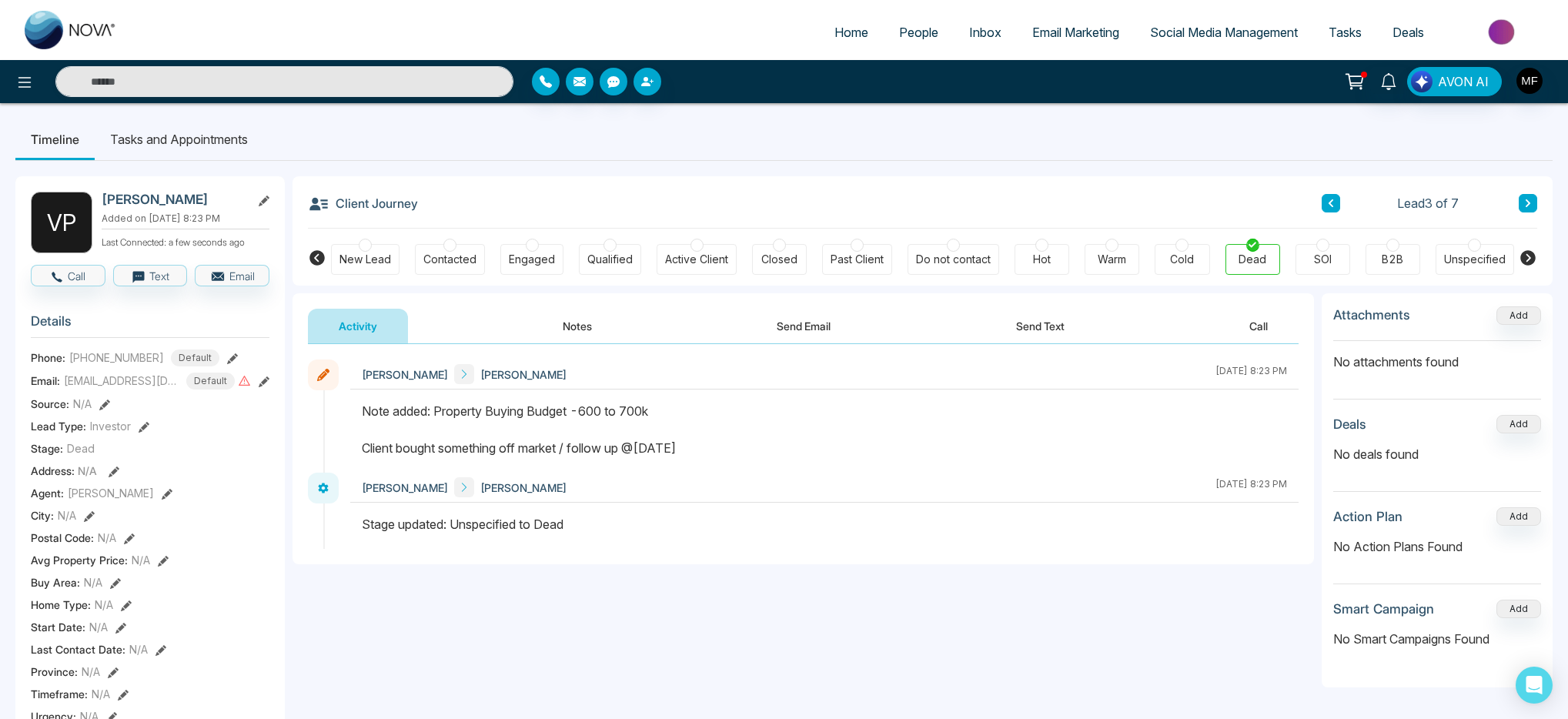
click at [212, 129] on li "Tasks and Appointments" at bounding box center [179, 139] width 169 height 42
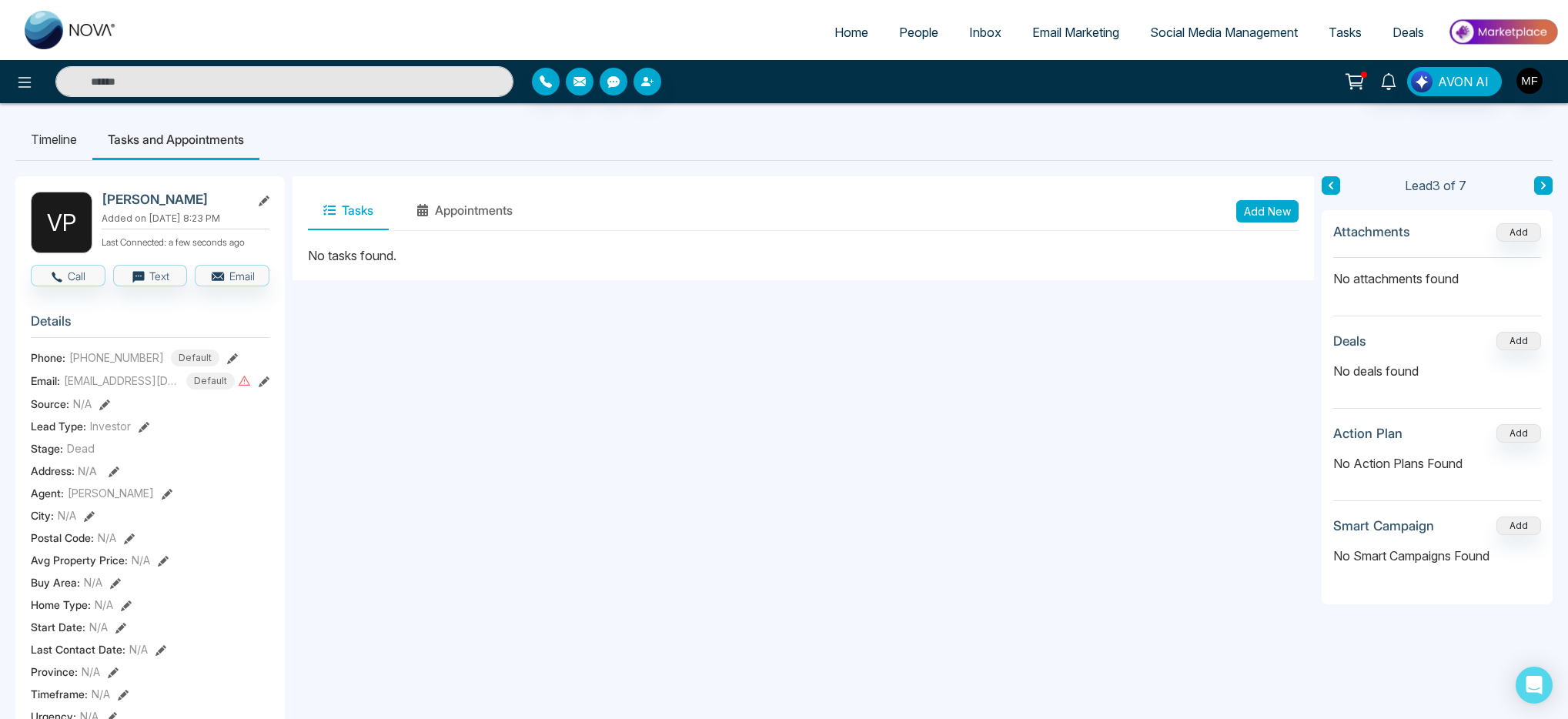
click at [1257, 210] on button "Add New" at bounding box center [1267, 211] width 62 height 22
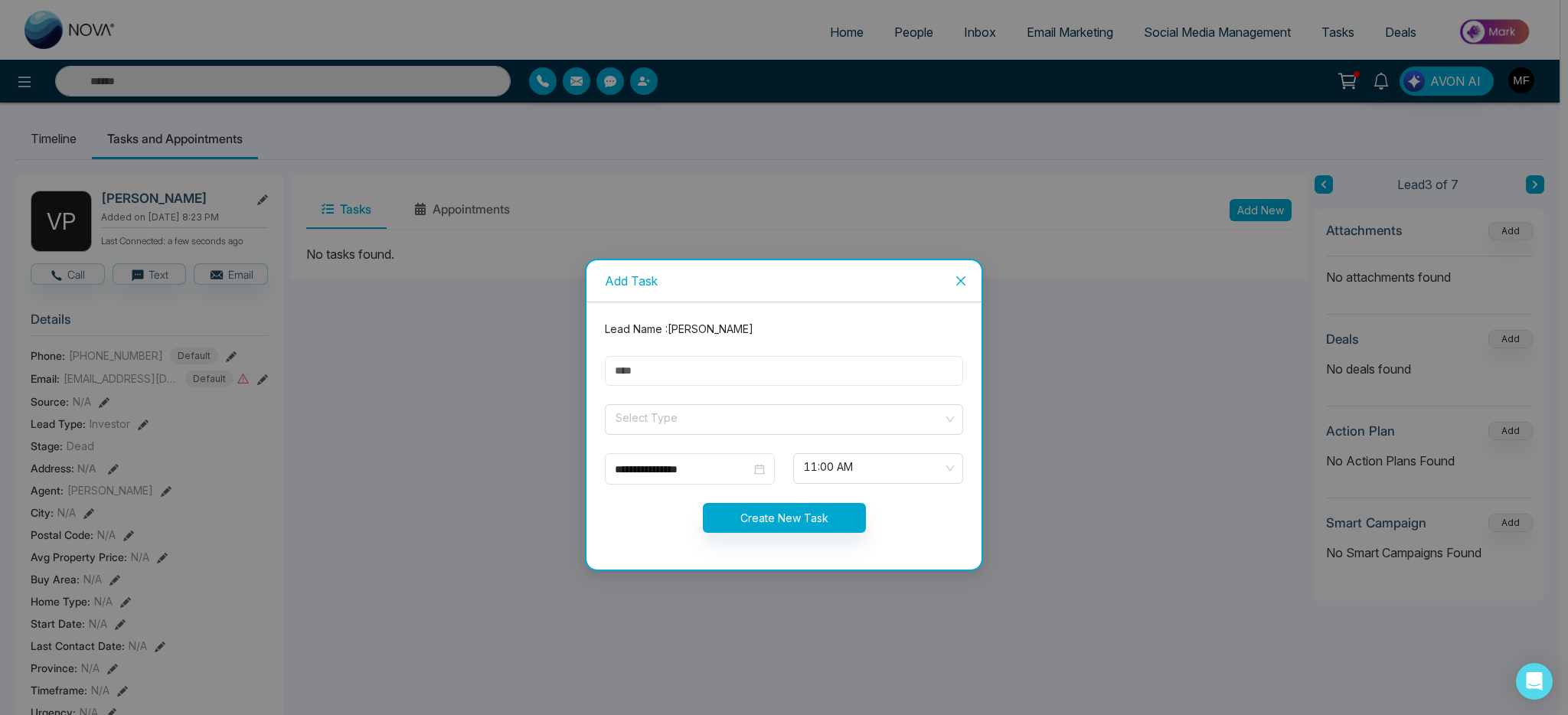
click at [781, 367] on input "text" at bounding box center [783, 370] width 358 height 30
click at [743, 374] on input "********" at bounding box center [783, 370] width 358 height 30
type input "**********"
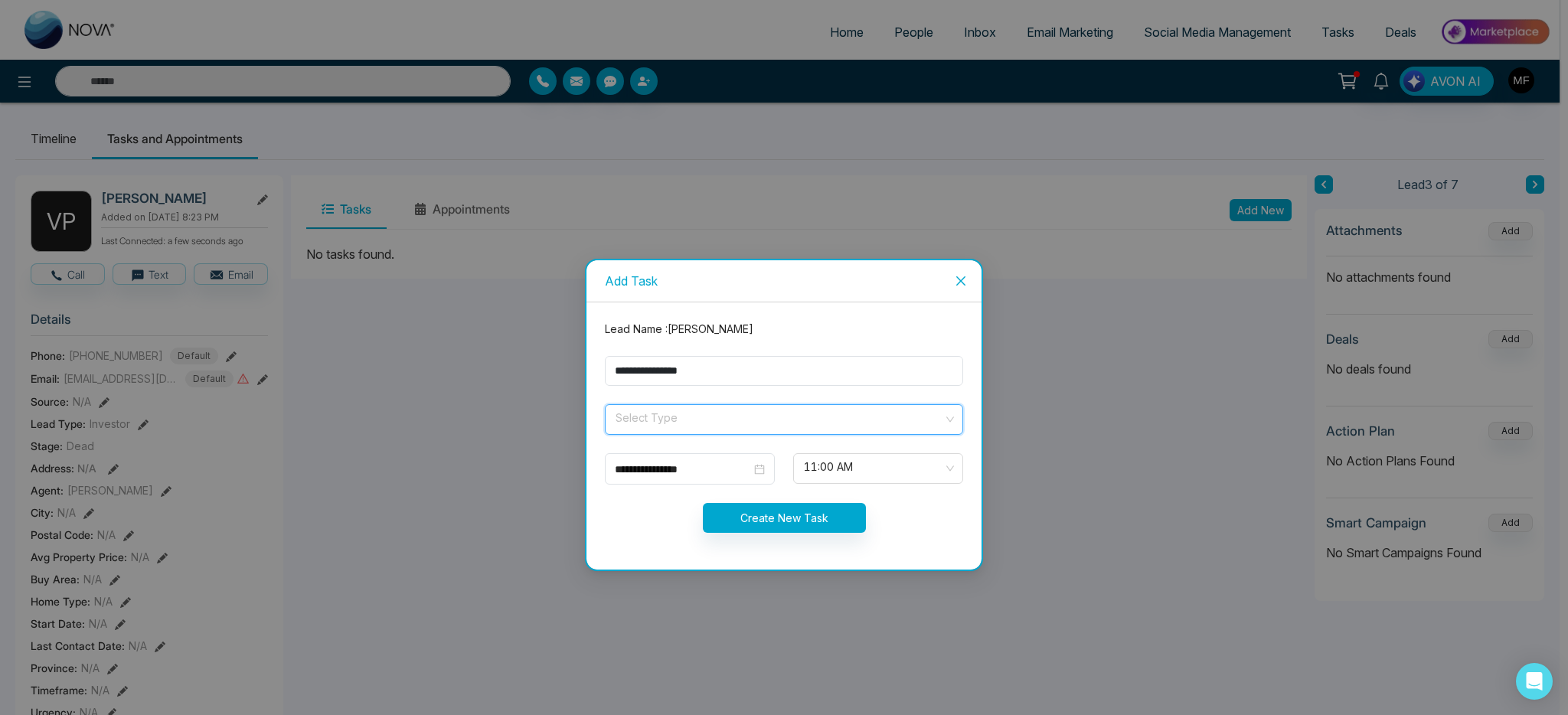
click at [731, 414] on input "search" at bounding box center [778, 416] width 329 height 23
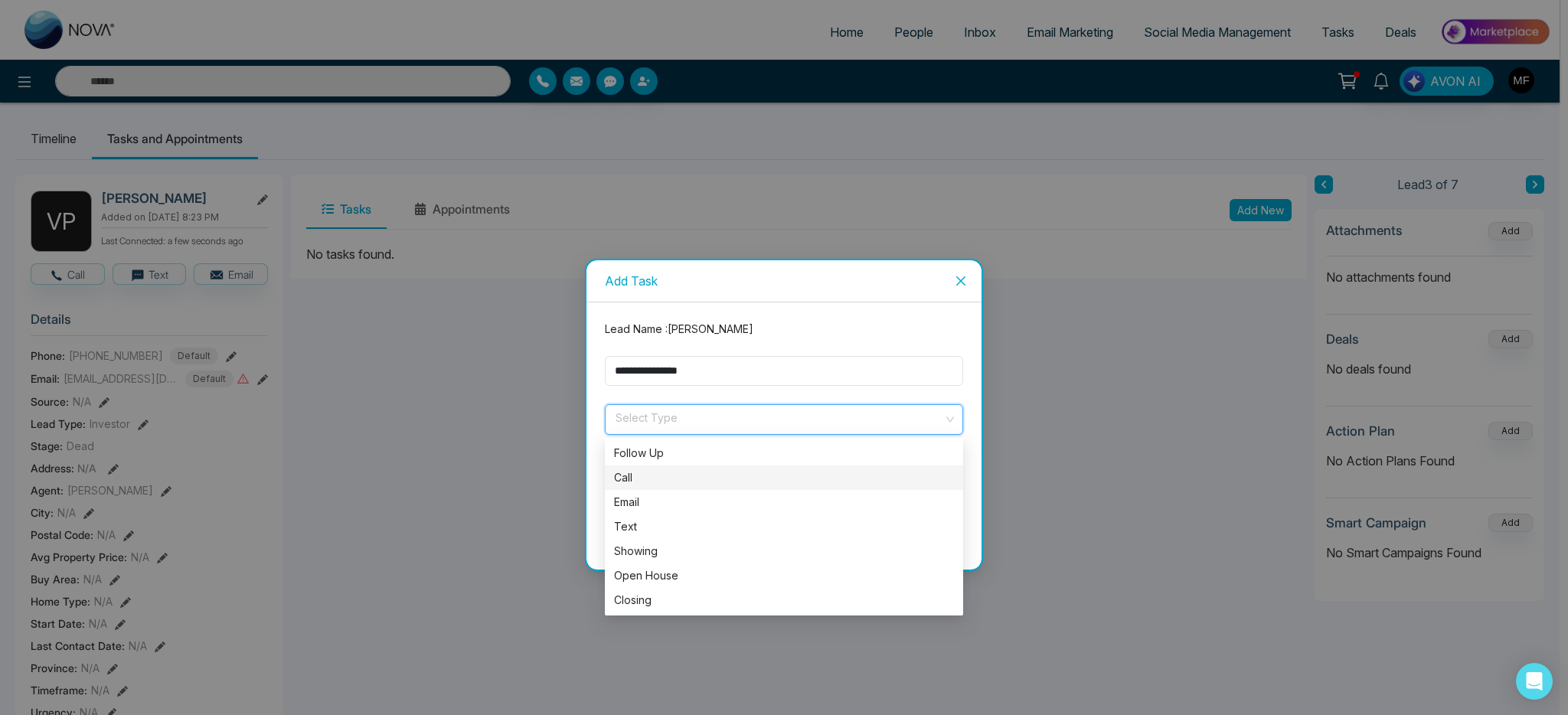
click at [641, 477] on div "Call" at bounding box center [783, 477] width 340 height 17
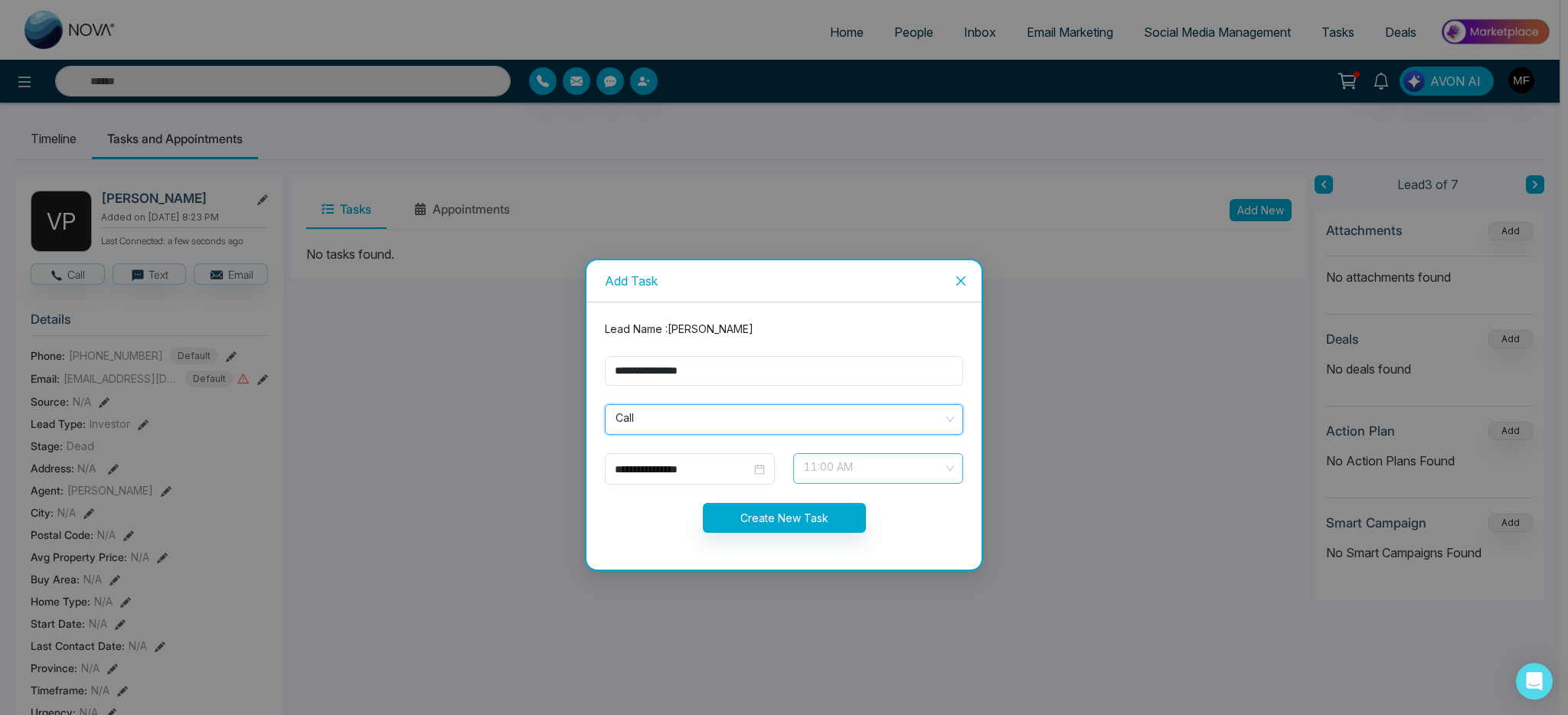
click at [815, 467] on span "11:00 AM" at bounding box center [878, 468] width 149 height 26
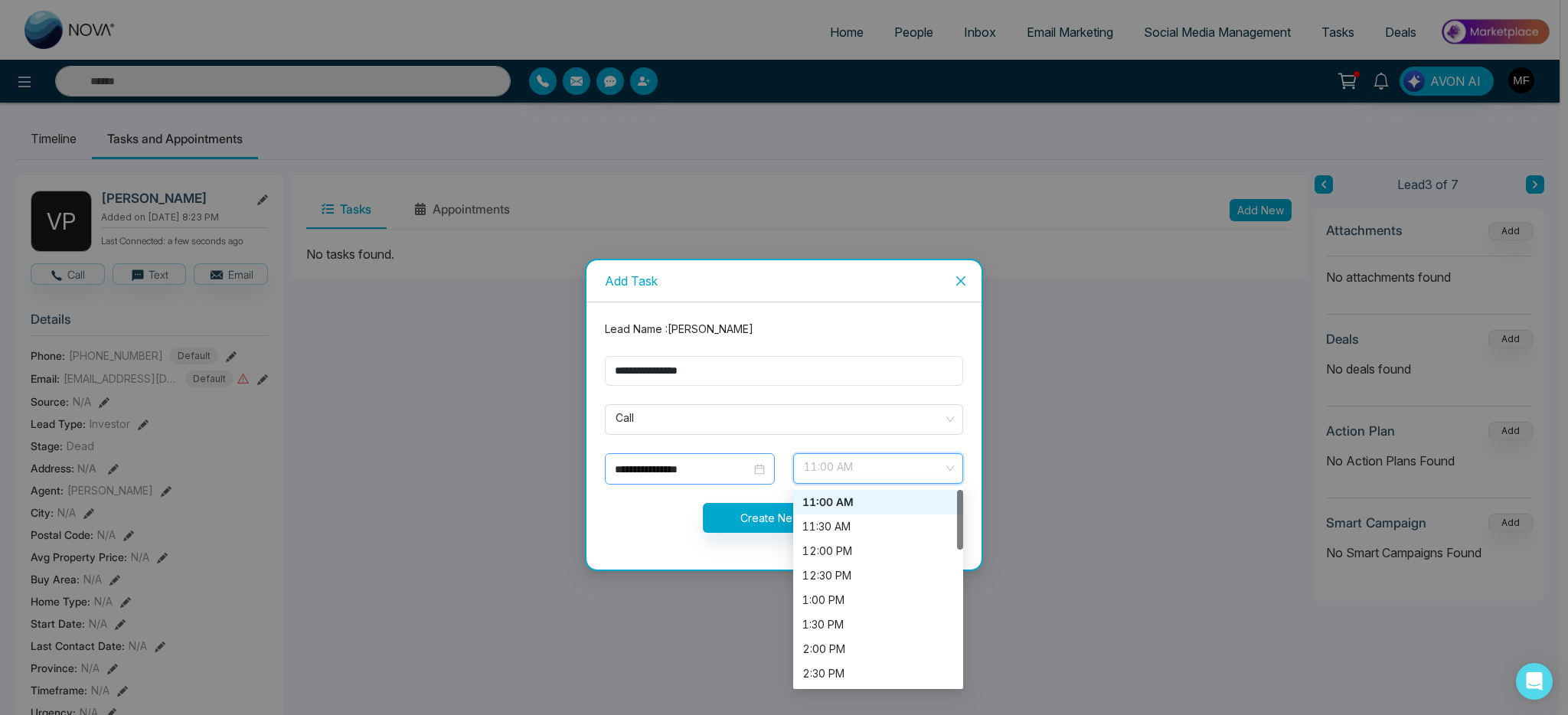
click at [743, 483] on div "**********" at bounding box center [690, 468] width 170 height 31
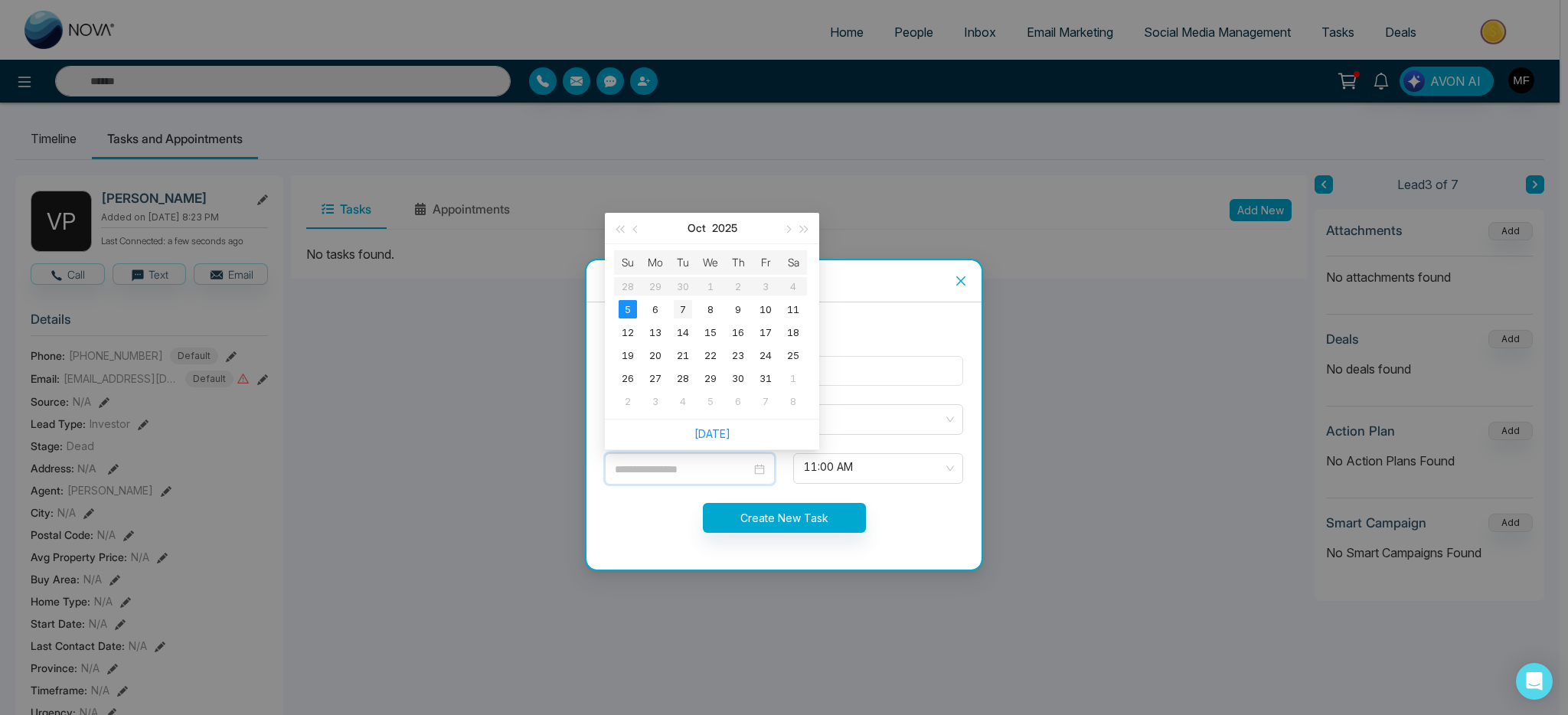
type input "**********"
click at [680, 313] on div "7" at bounding box center [683, 310] width 18 height 18
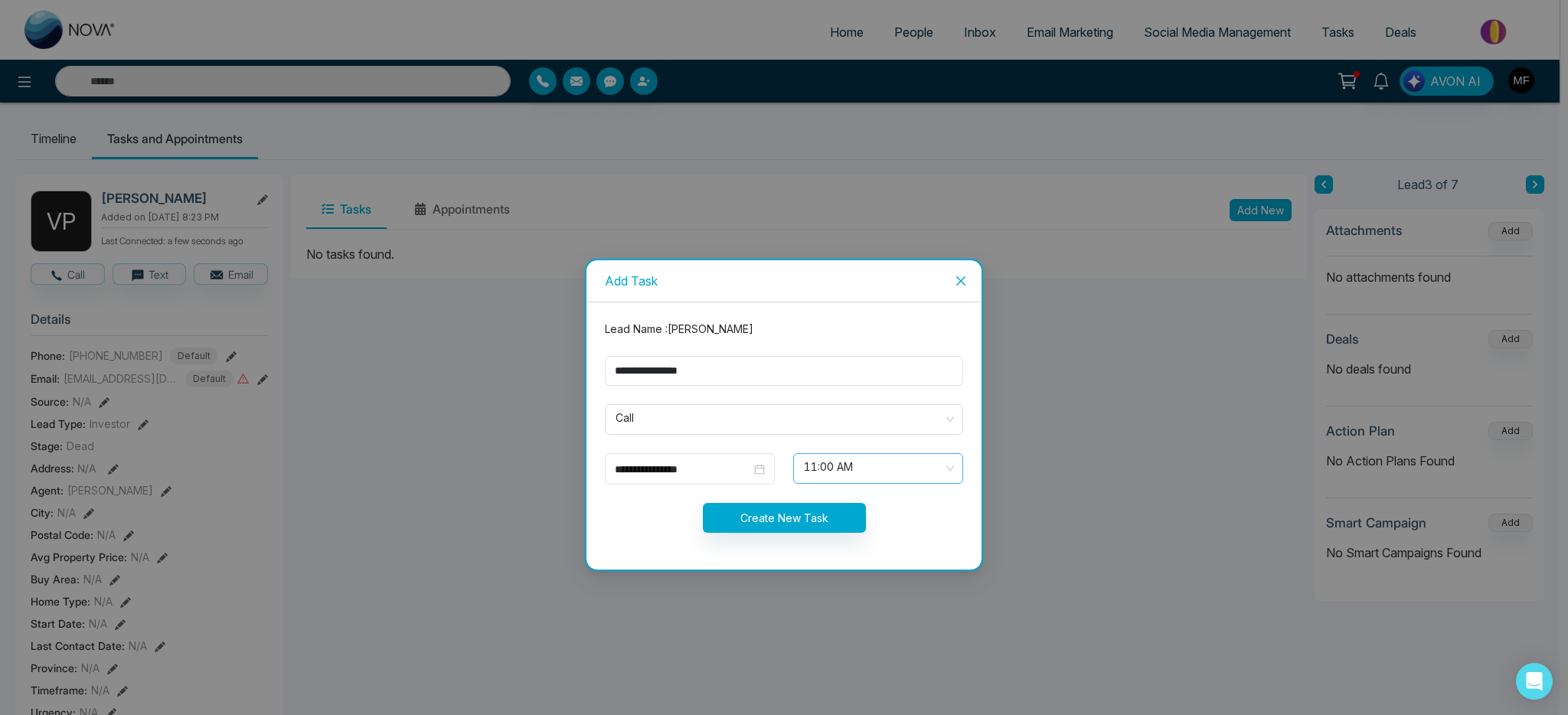
click at [825, 467] on span "11:00 AM" at bounding box center [878, 468] width 149 height 26
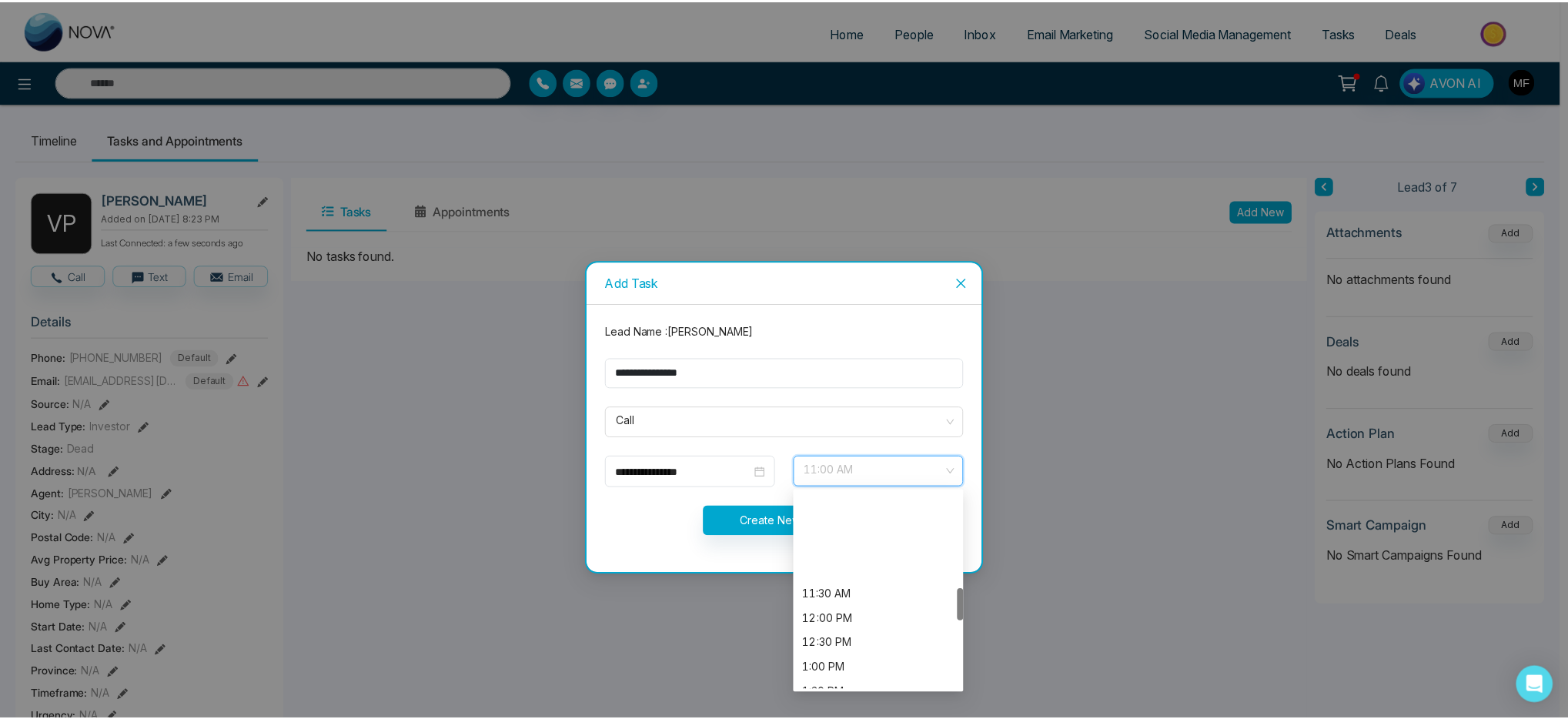
scroll to position [576, 0]
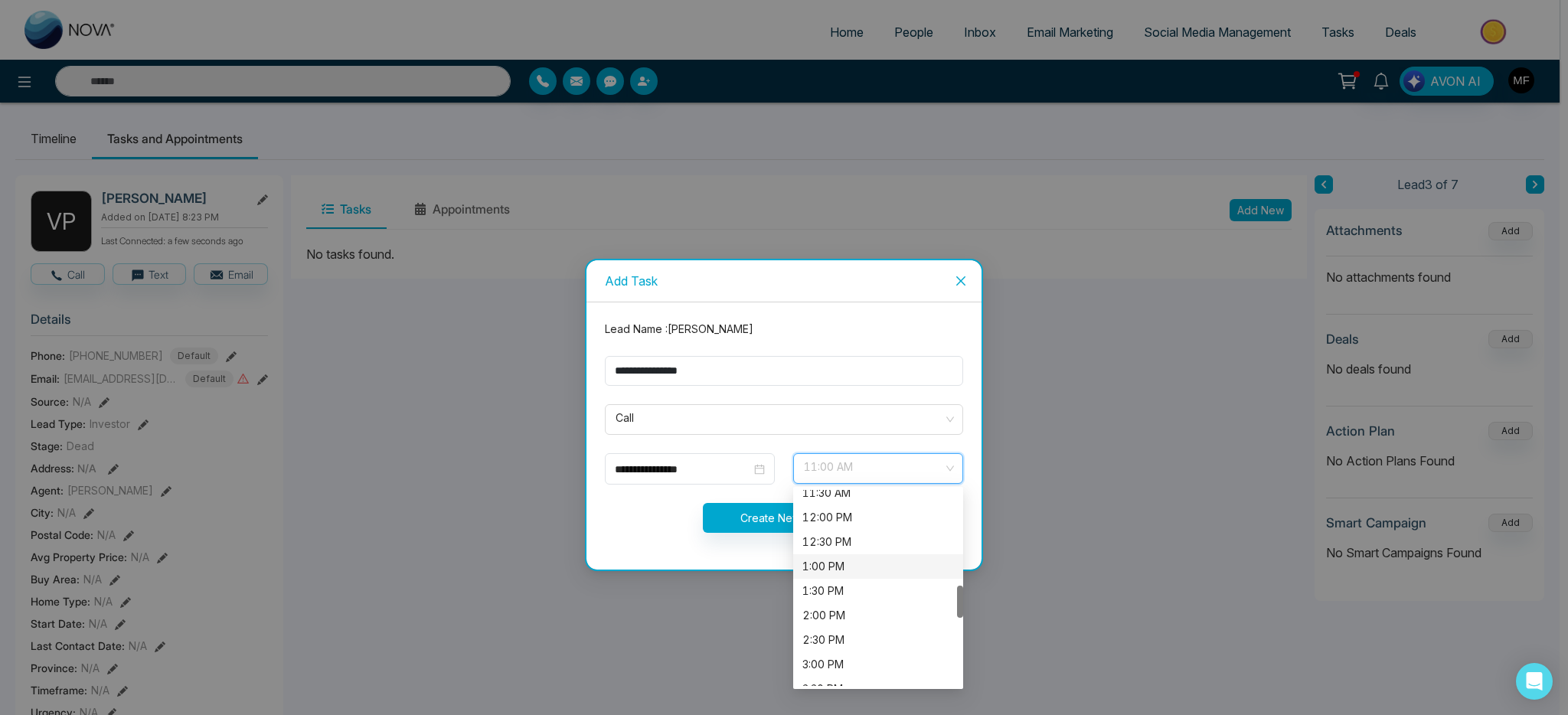
click at [851, 555] on div "1:00 PM" at bounding box center [878, 566] width 170 height 25
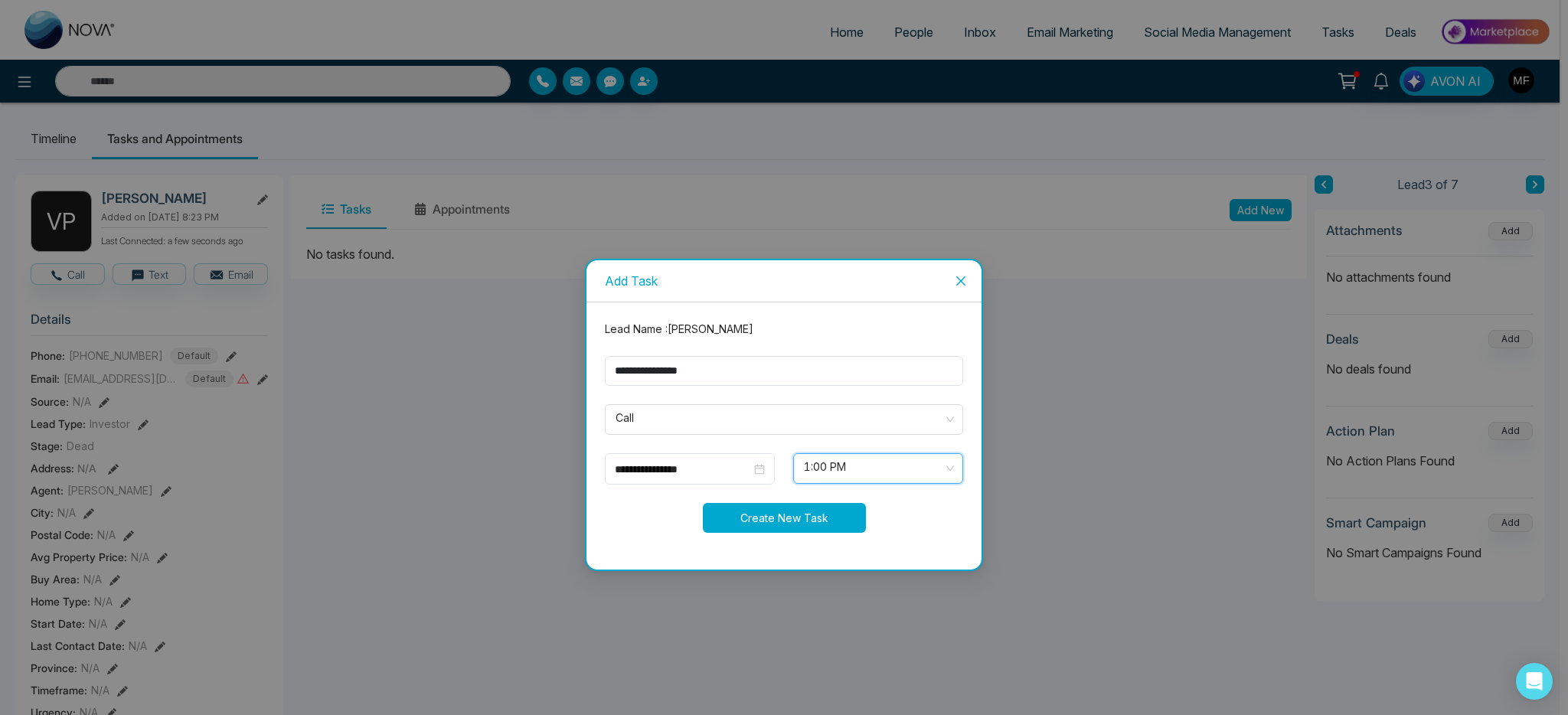
click at [799, 515] on button "Create New Task" at bounding box center [784, 517] width 163 height 30
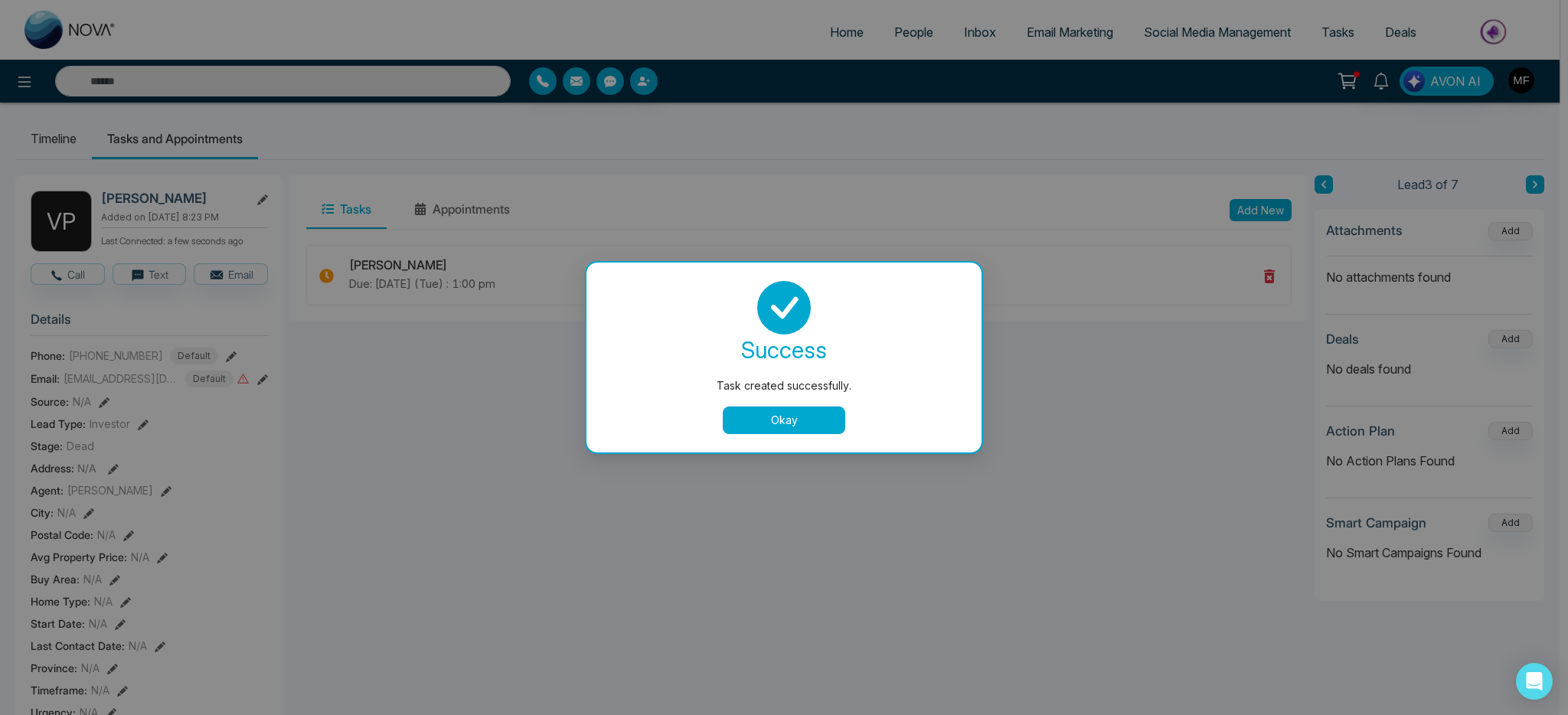
click at [793, 423] on button "Okay" at bounding box center [784, 420] width 123 height 28
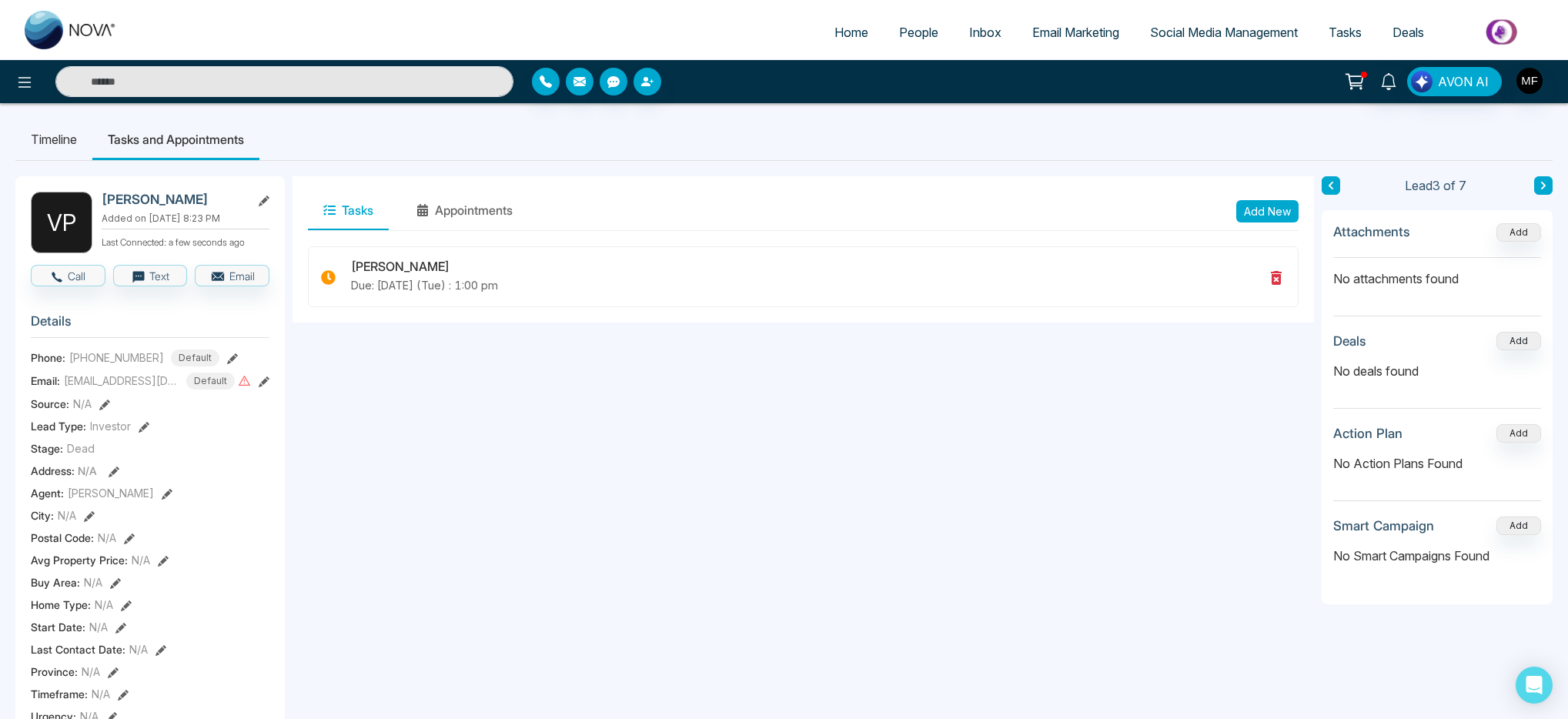
click at [1332, 186] on icon at bounding box center [1331, 186] width 8 height 9
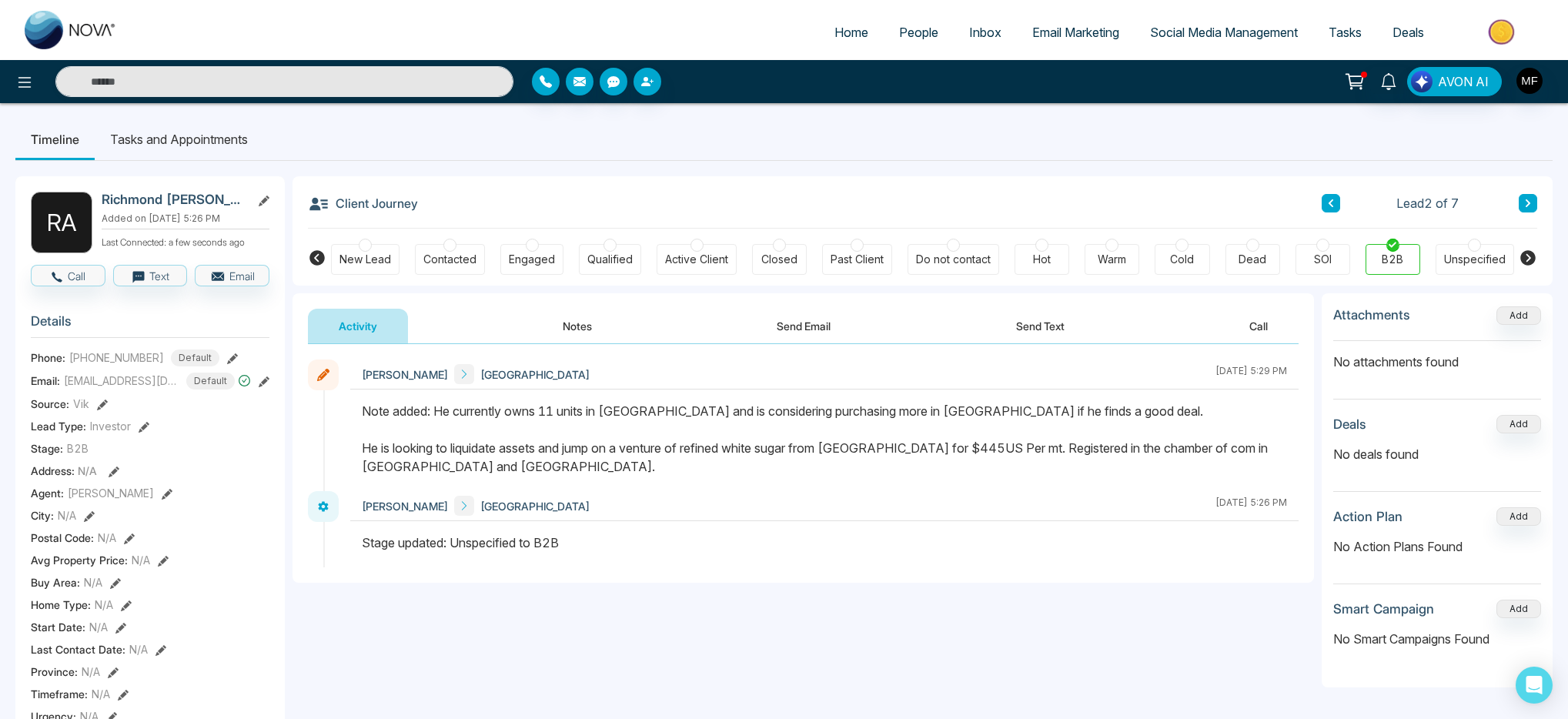
click at [589, 329] on button "Notes" at bounding box center [577, 326] width 91 height 35
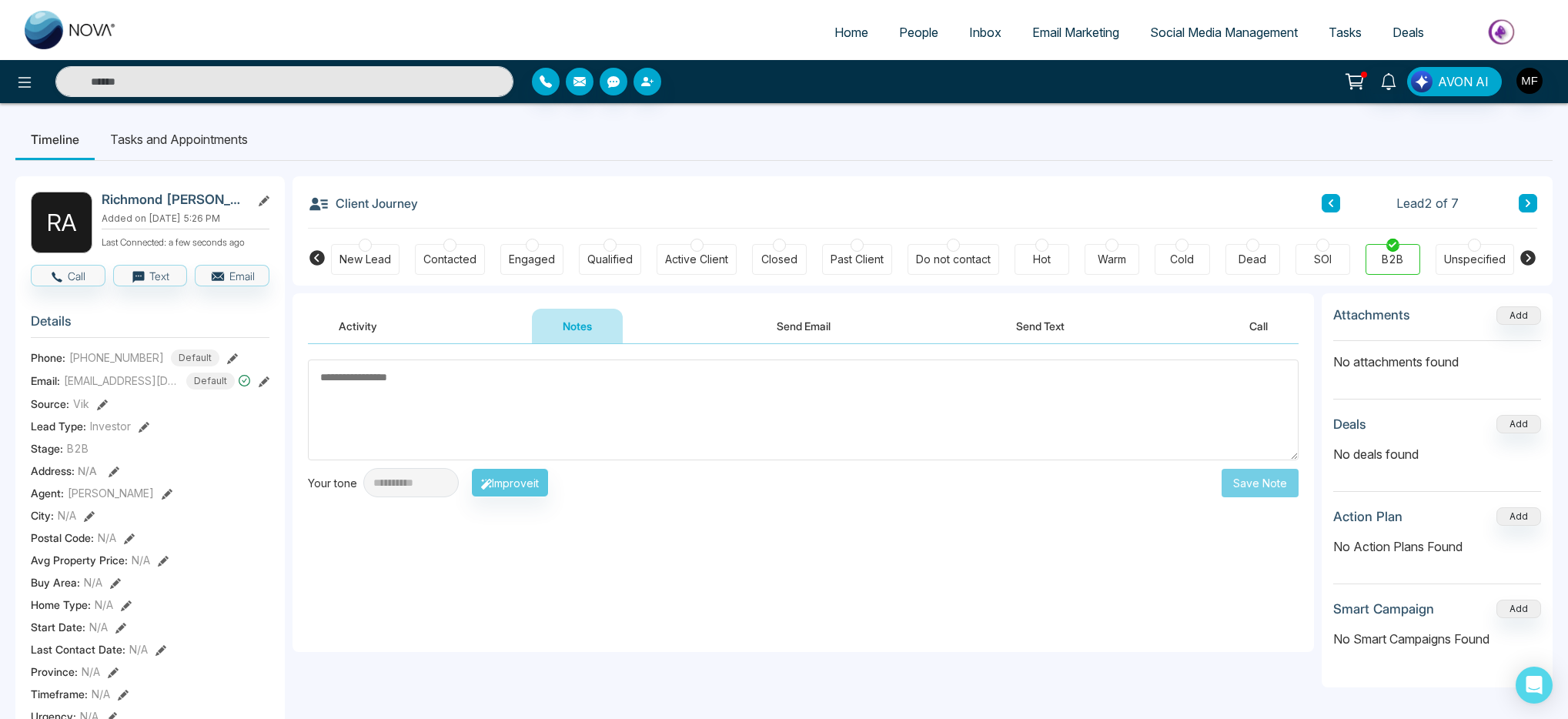
click at [358, 323] on button "Activity" at bounding box center [358, 326] width 100 height 35
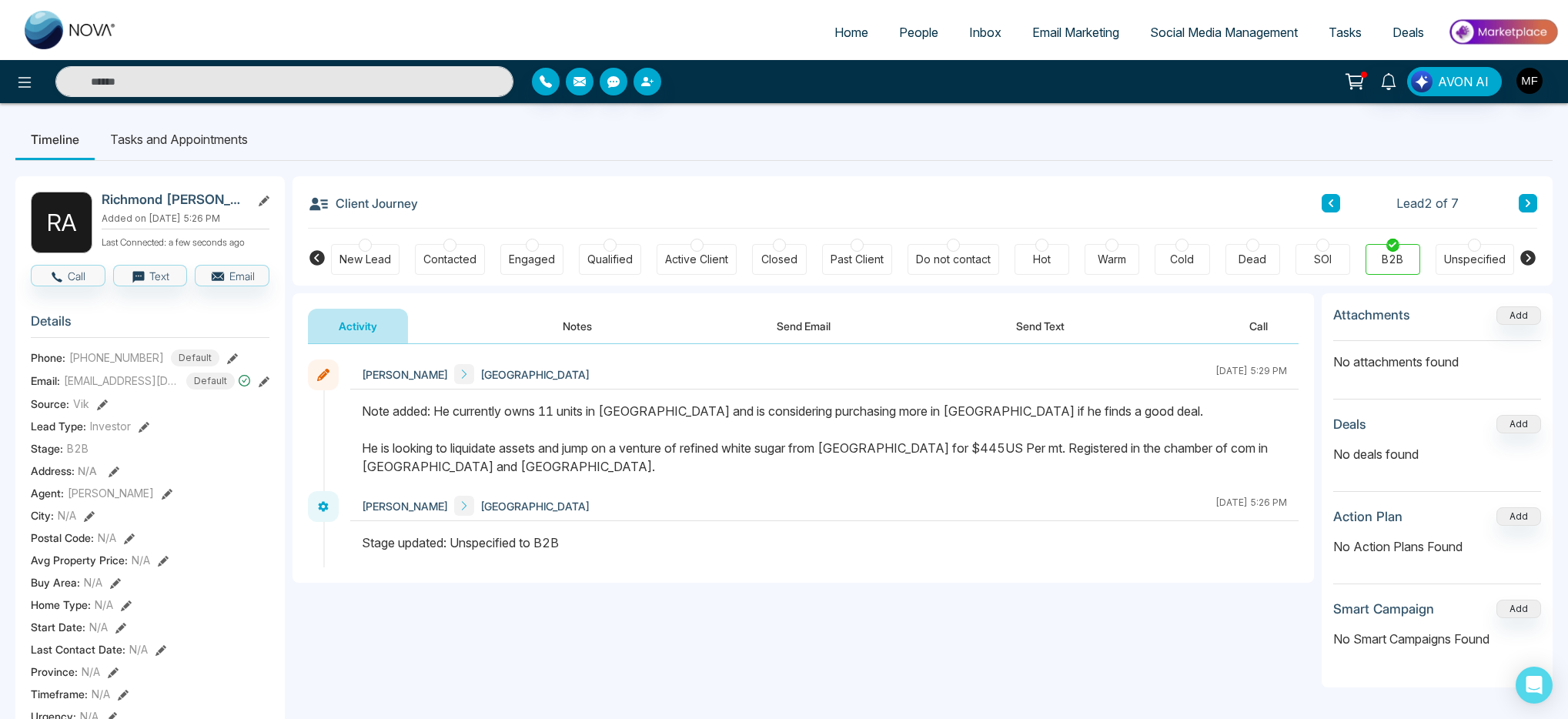
click at [206, 150] on li "Tasks and Appointments" at bounding box center [179, 139] width 169 height 42
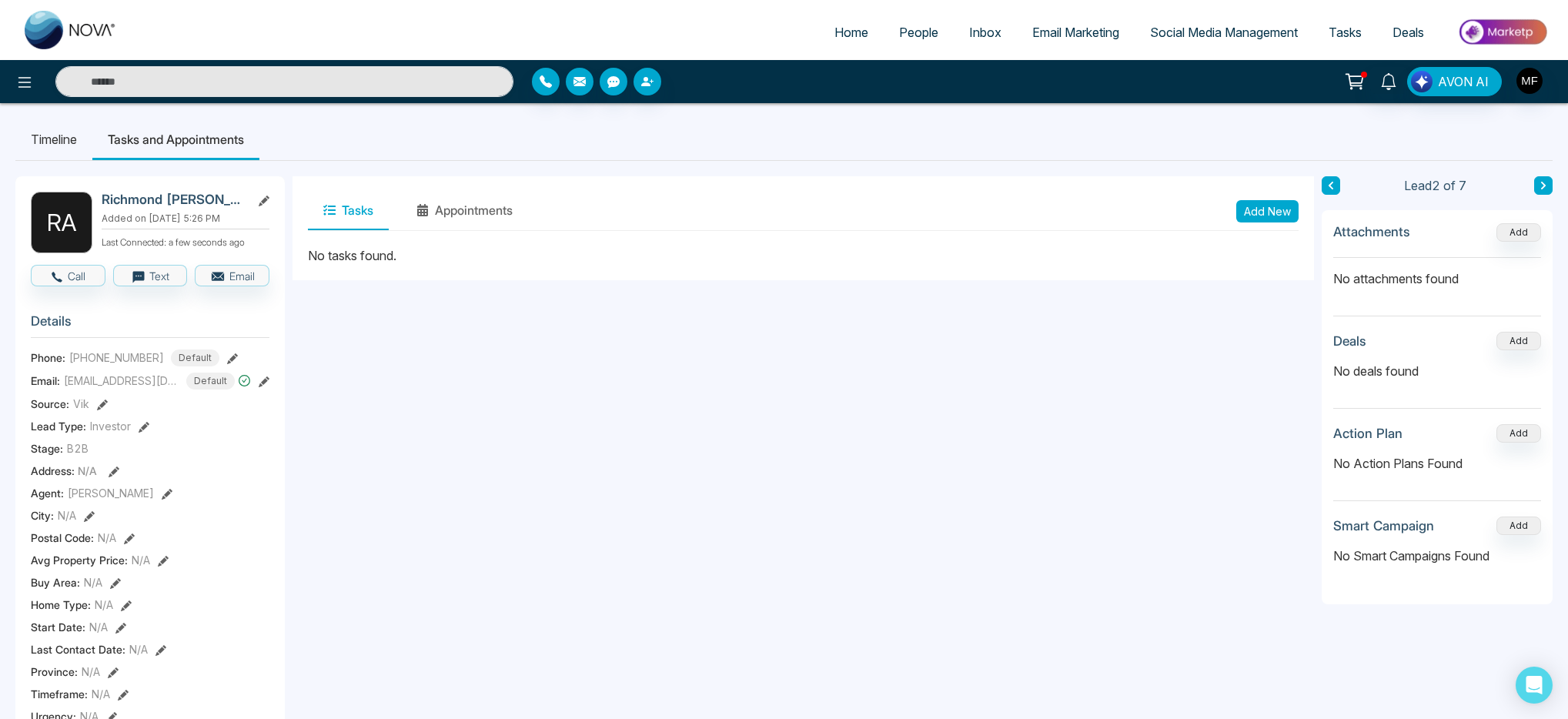
click at [82, 144] on li "Timeline" at bounding box center [54, 139] width 77 height 42
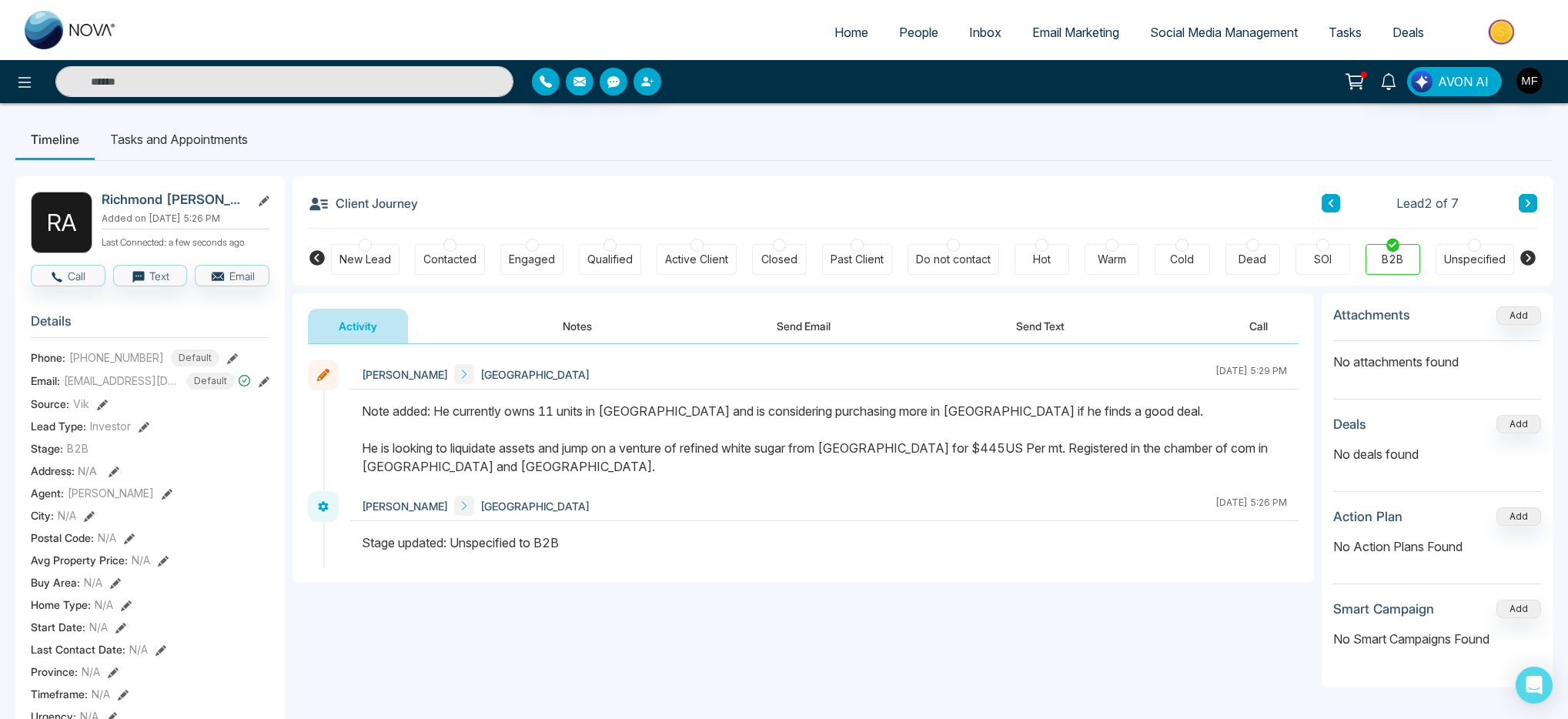
click at [1333, 209] on button at bounding box center [1331, 203] width 18 height 18
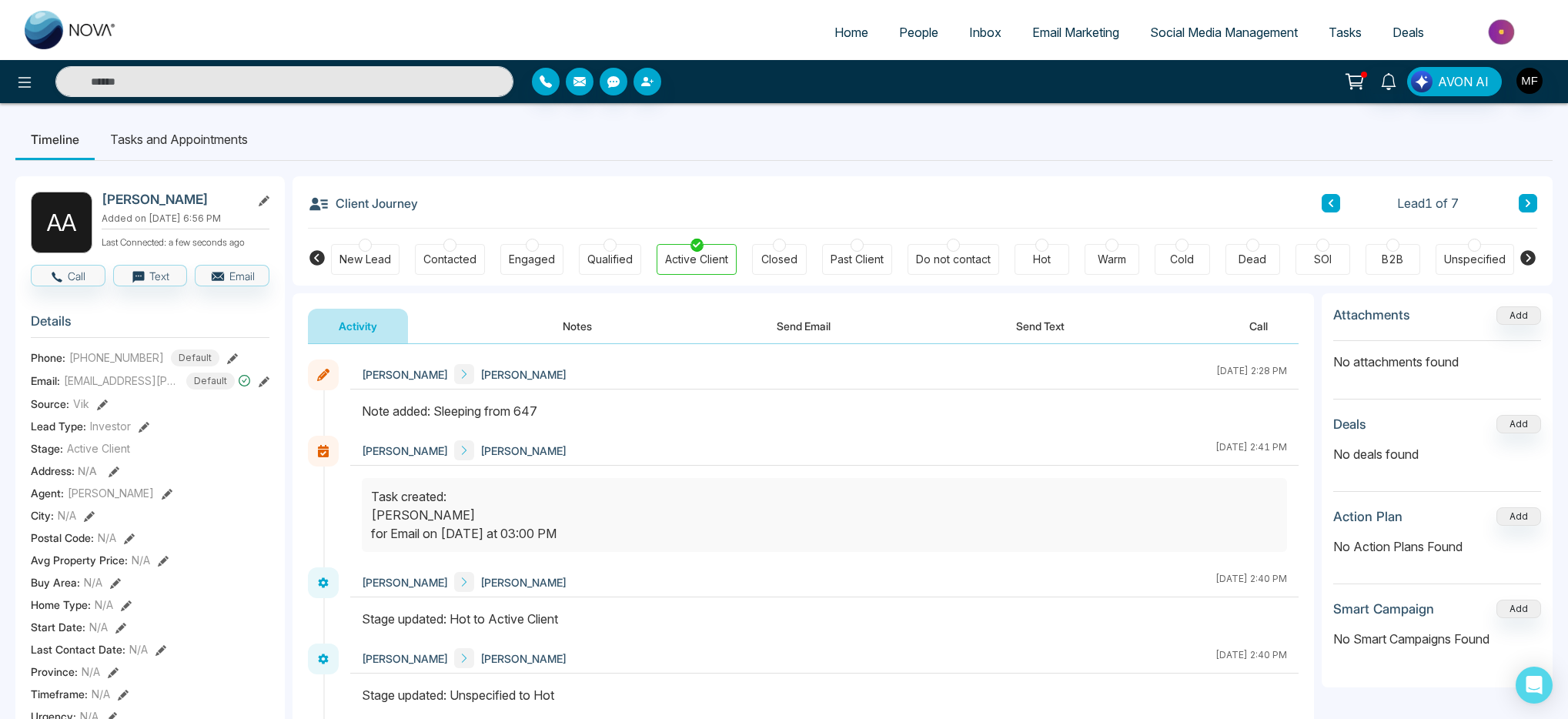
click at [147, 146] on li "Tasks and Appointments" at bounding box center [179, 139] width 169 height 42
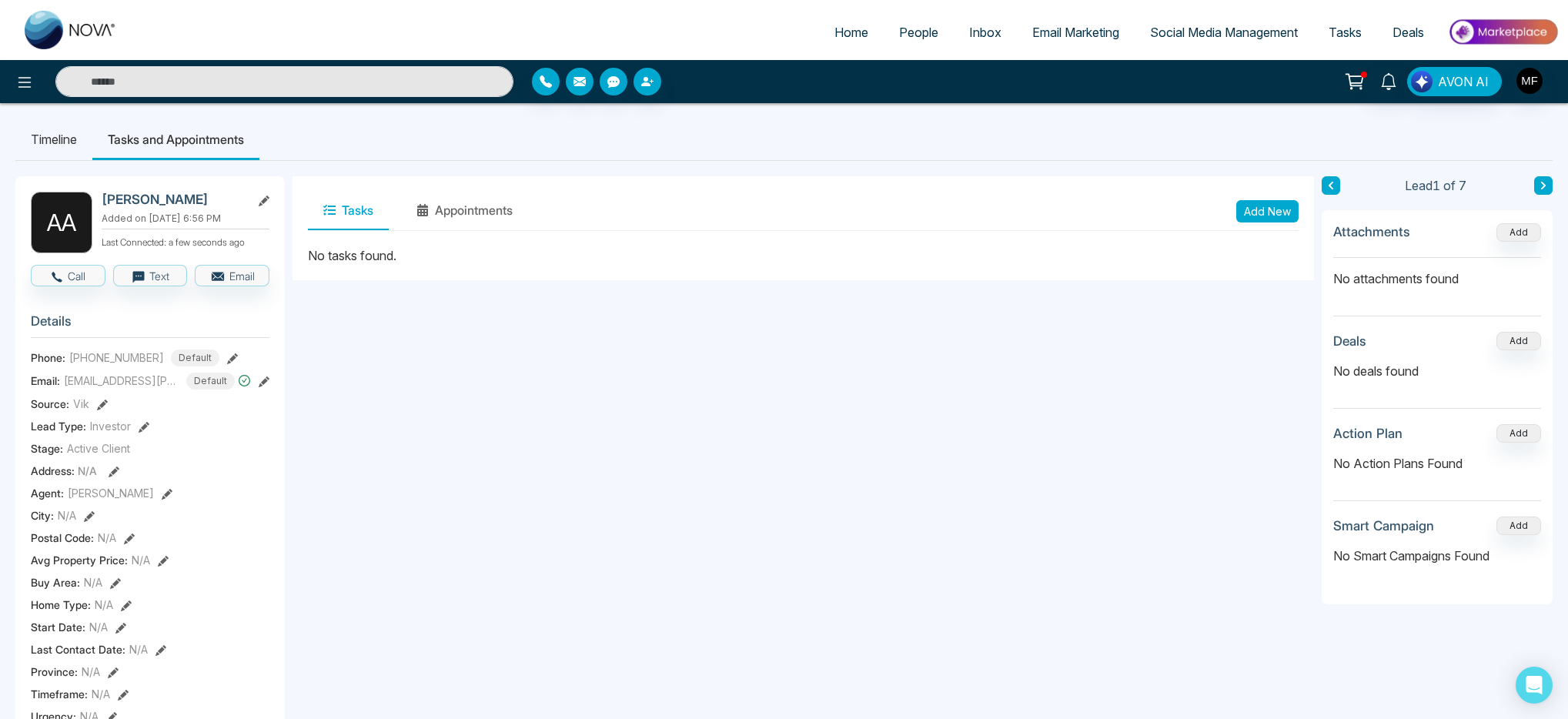
click at [1270, 207] on button "Add New" at bounding box center [1267, 211] width 62 height 22
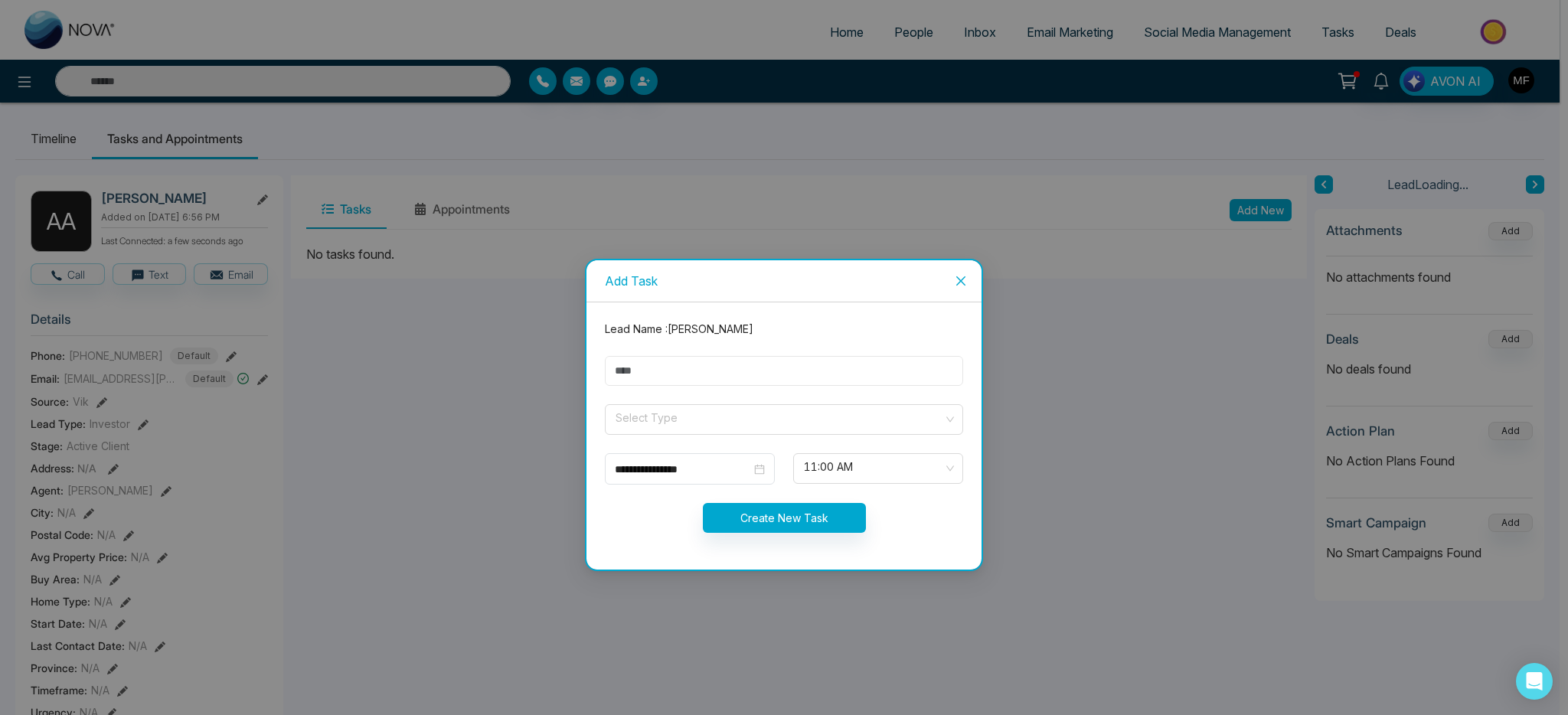
click at [740, 379] on input "text" at bounding box center [783, 370] width 358 height 30
type input "**********"
click at [709, 428] on span at bounding box center [778, 419] width 329 height 29
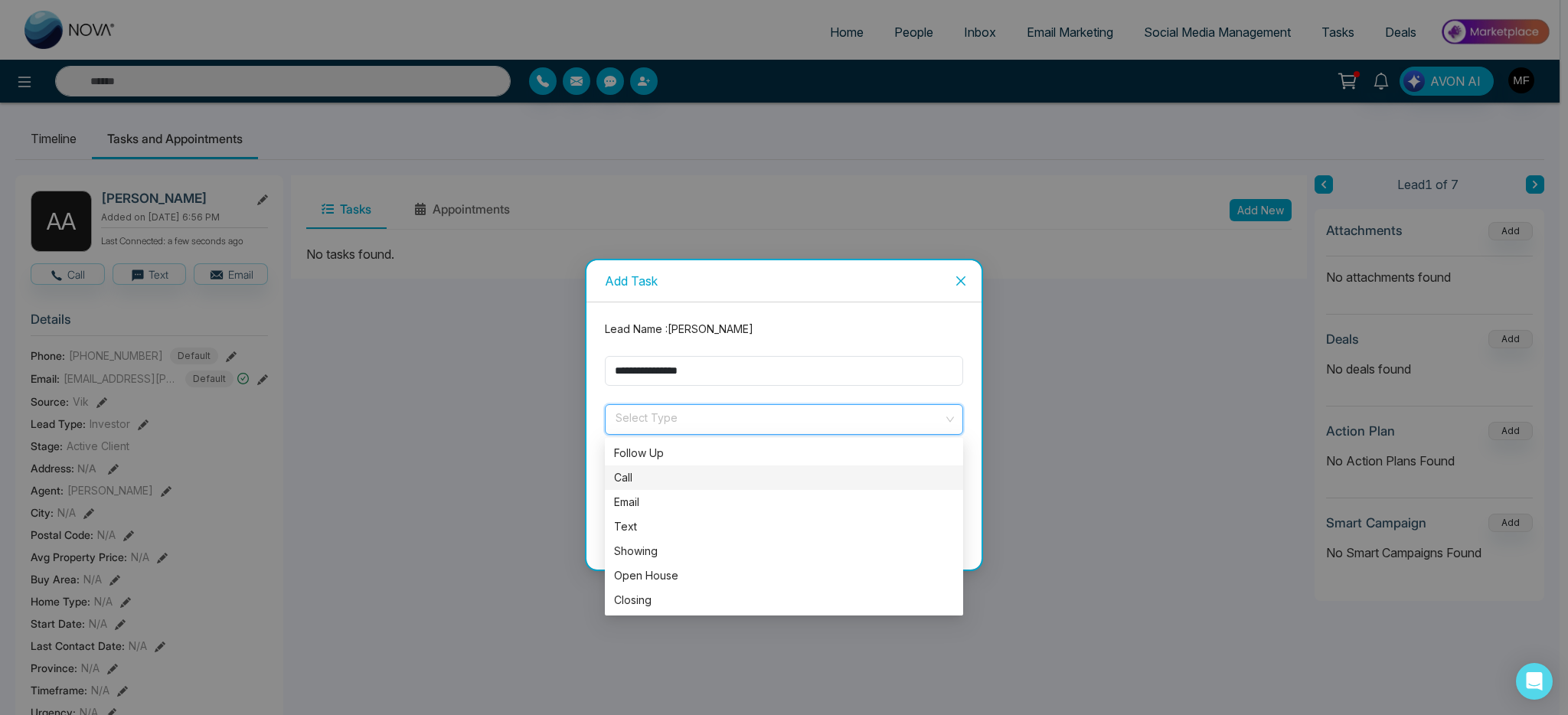
click at [682, 466] on div "Call" at bounding box center [783, 477] width 358 height 25
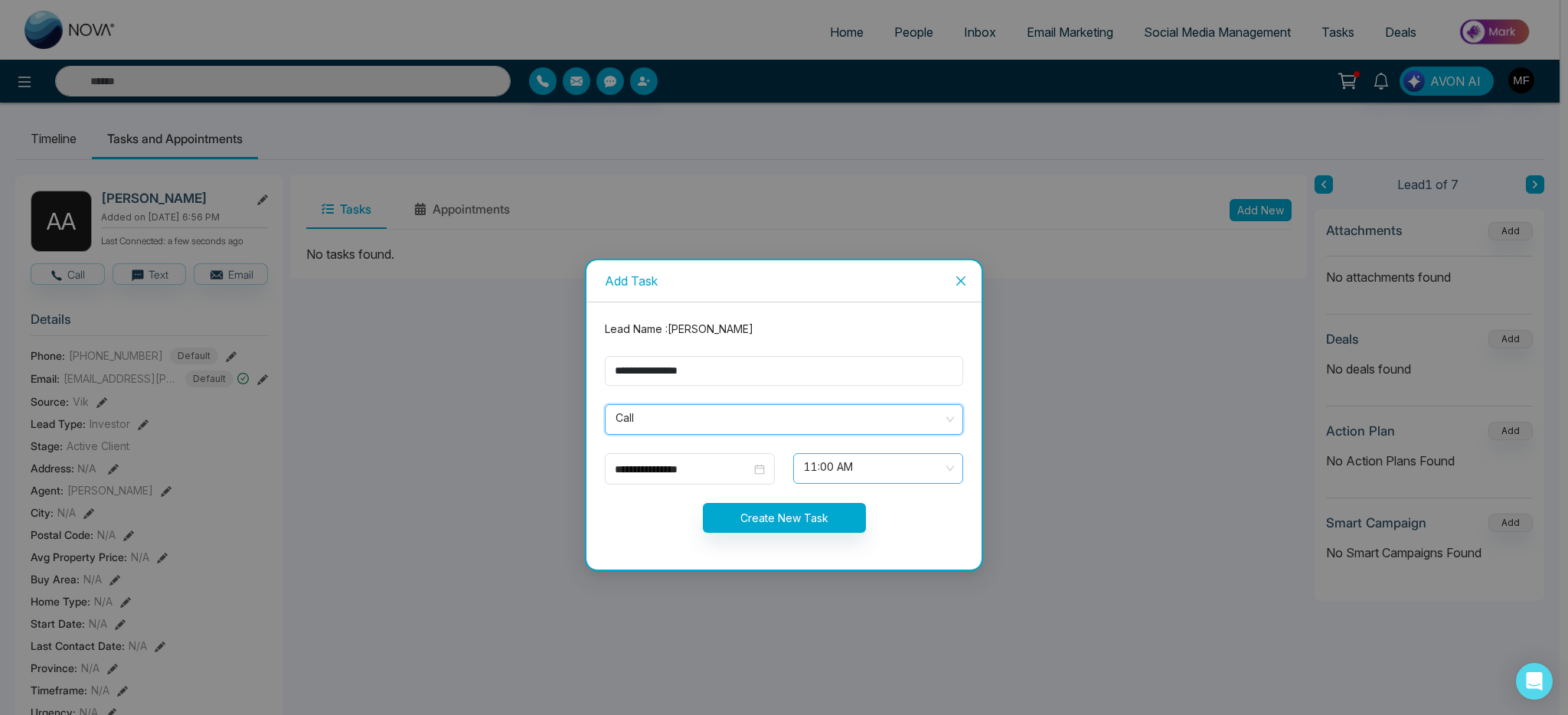
click at [831, 477] on span "11:00 AM" at bounding box center [878, 468] width 149 height 26
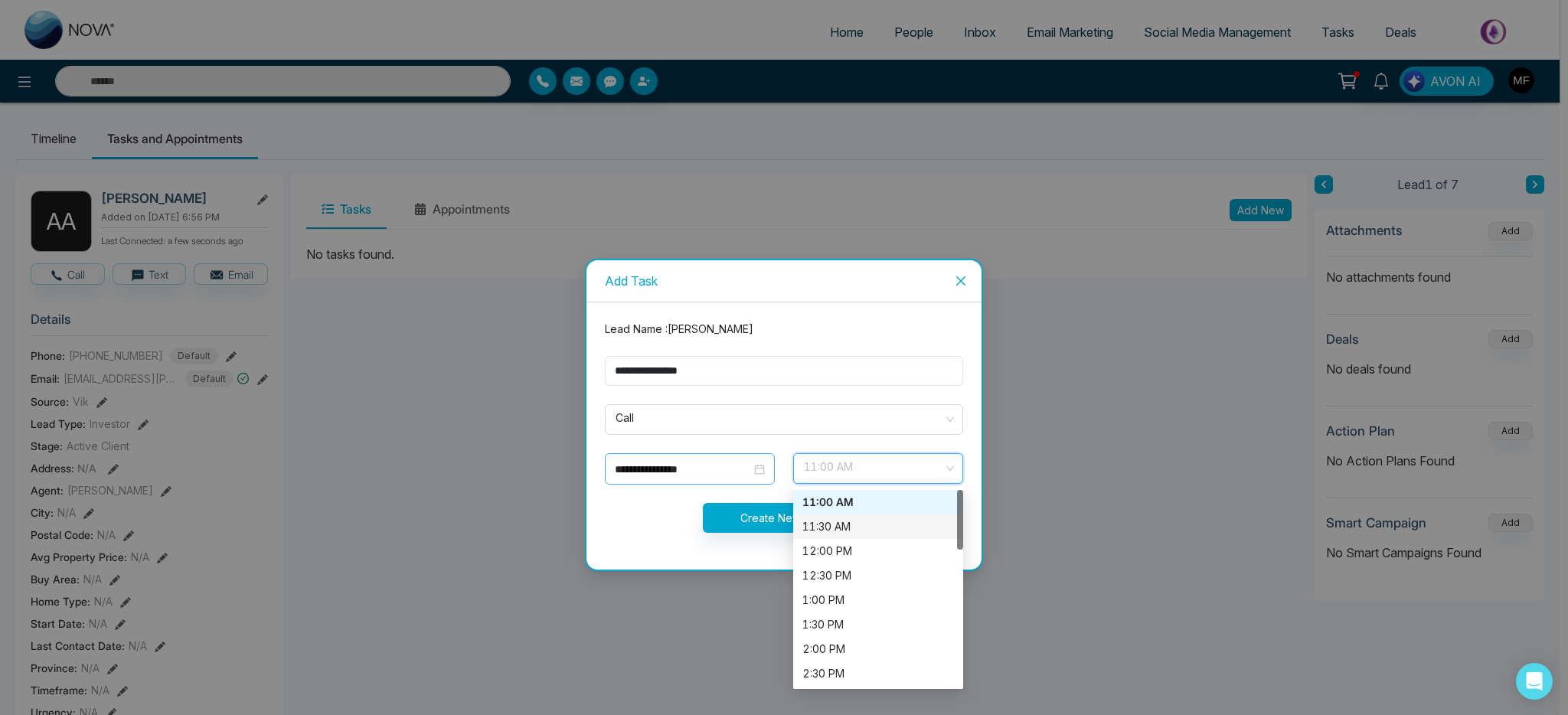
click at [687, 474] on input "**********" at bounding box center [683, 469] width 136 height 17
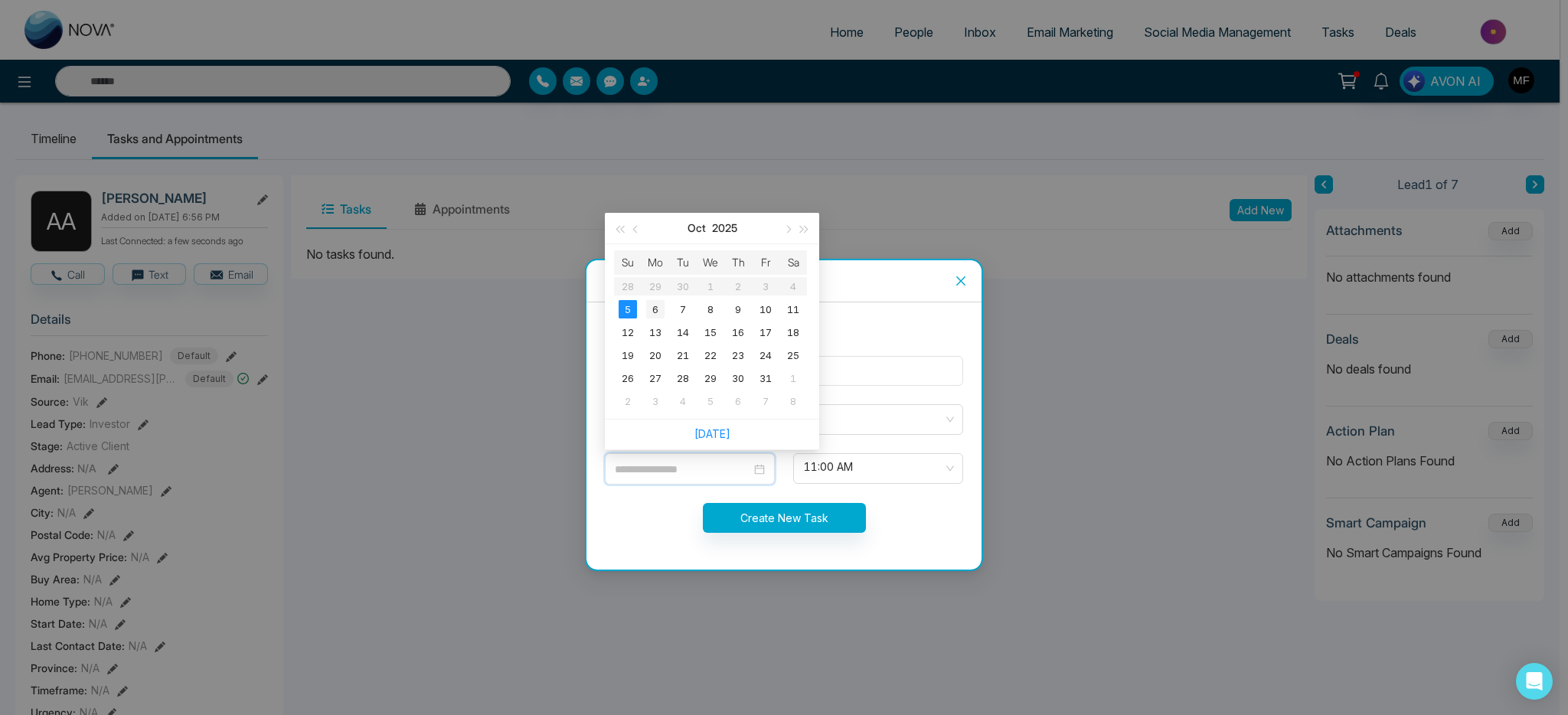
type input "**********"
click at [658, 313] on div "6" at bounding box center [655, 310] width 18 height 18
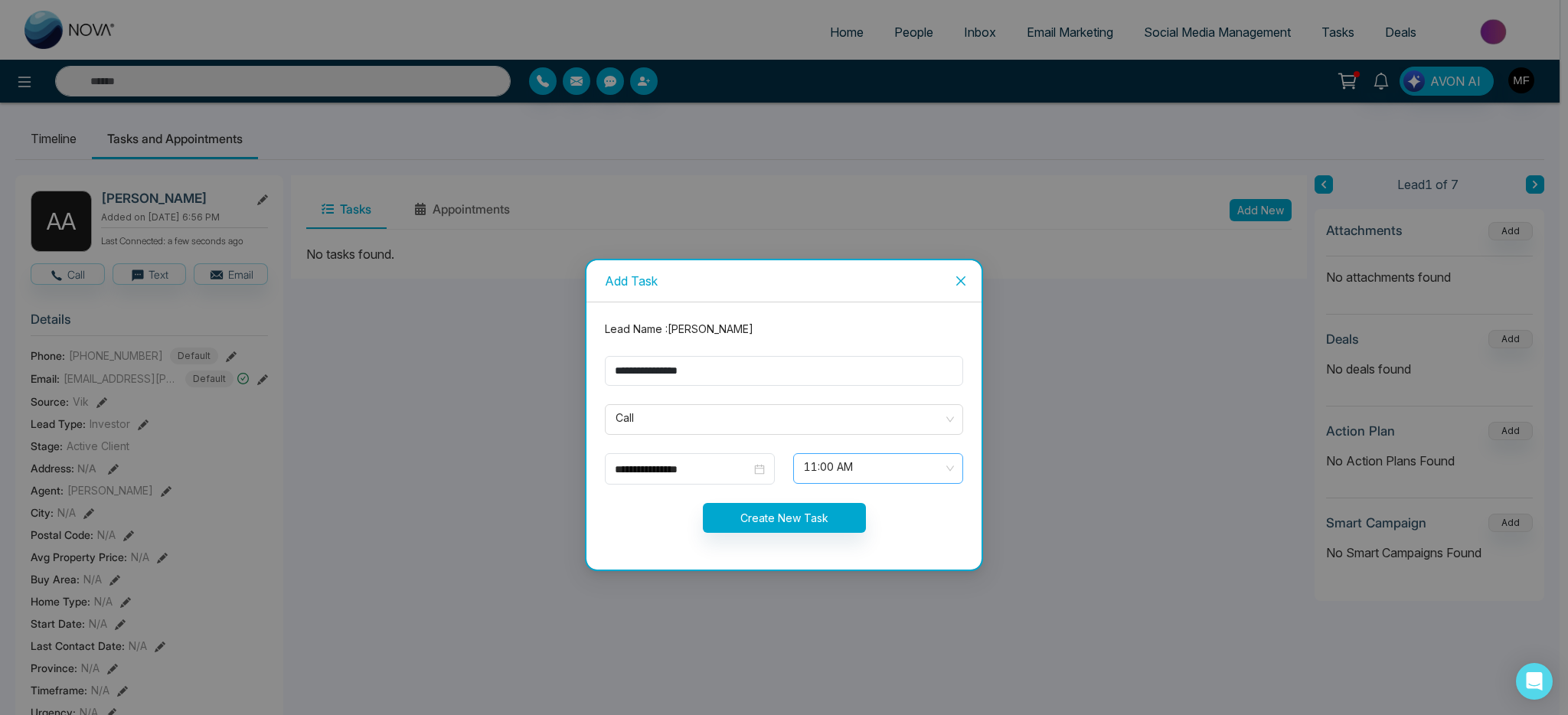
click at [851, 456] on span "11:00 AM" at bounding box center [878, 468] width 149 height 26
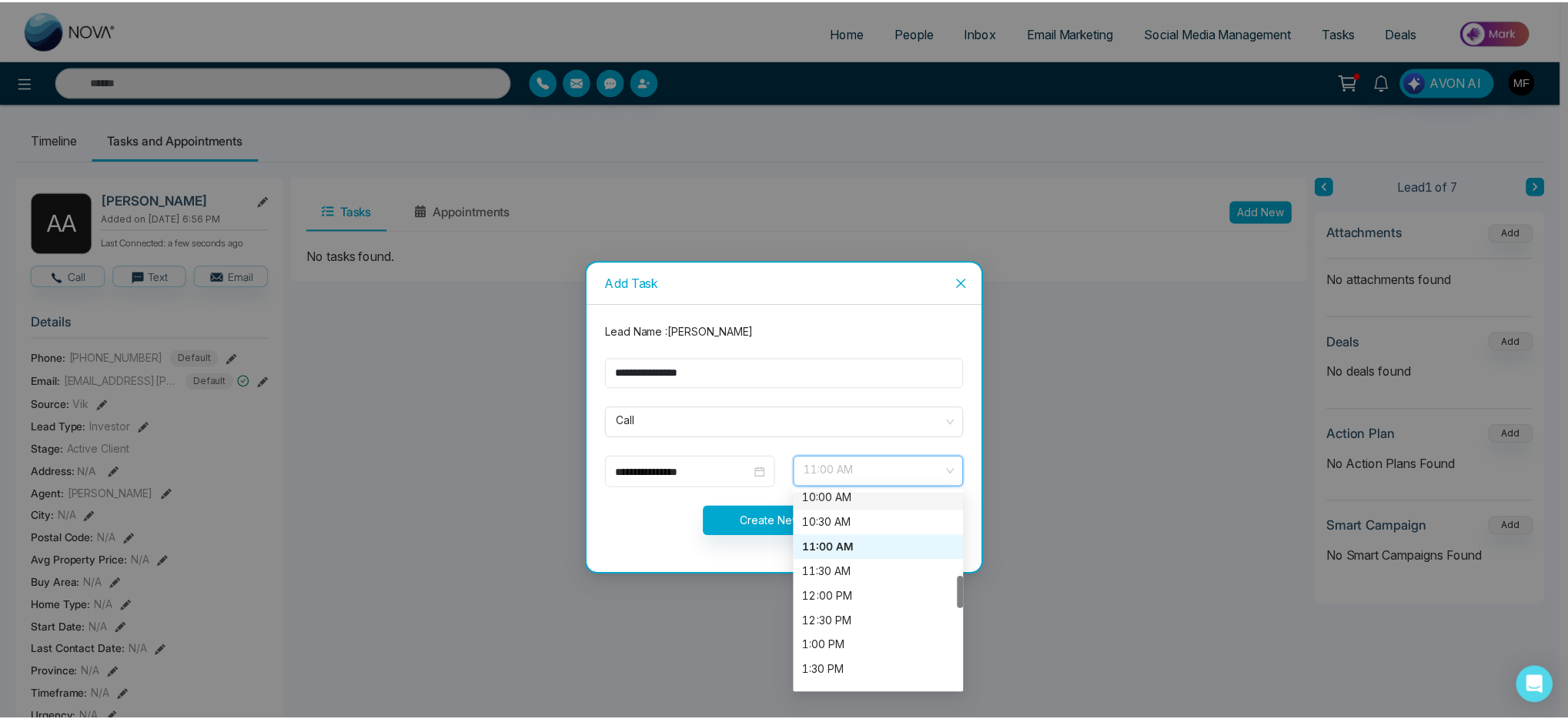
scroll to position [623, 0]
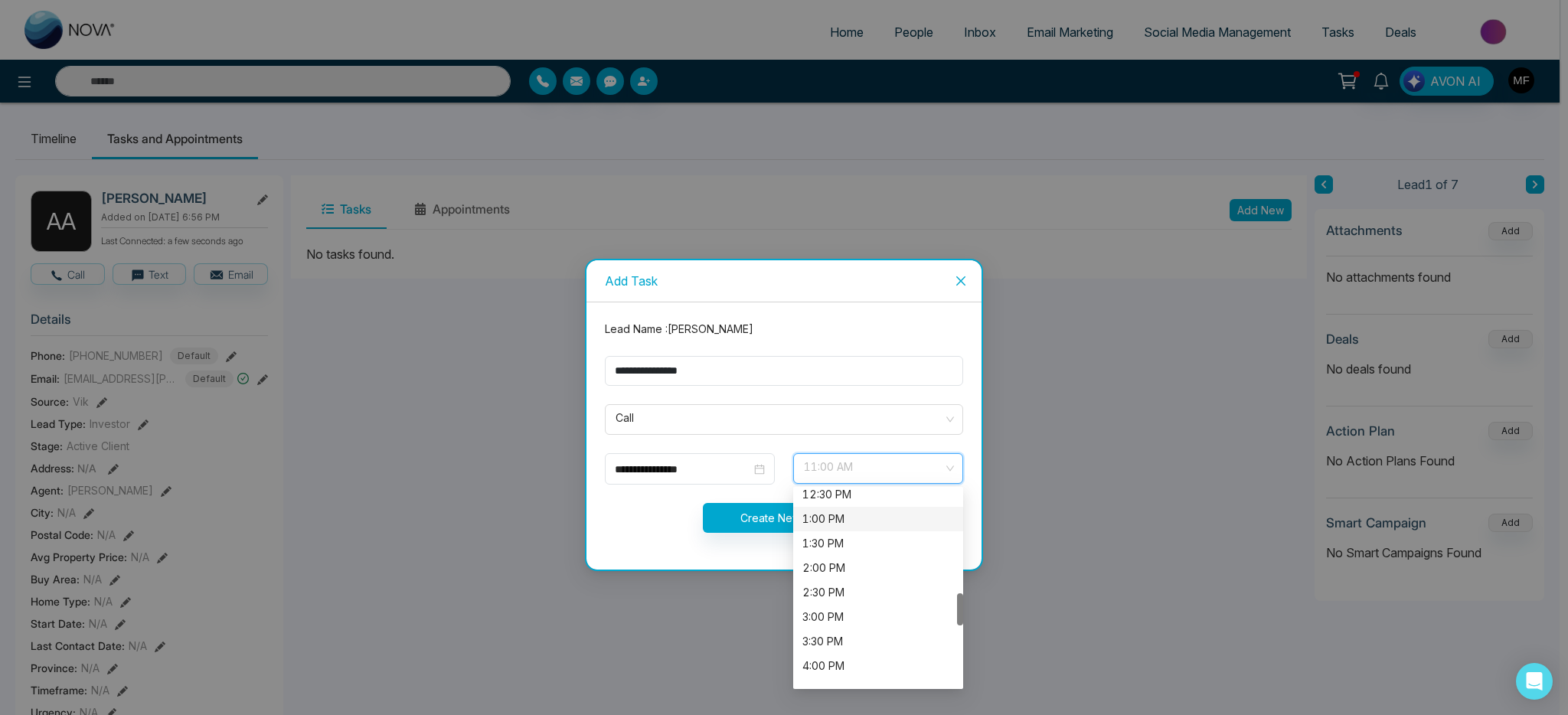
click at [846, 524] on div "1:00 PM" at bounding box center [878, 519] width 152 height 17
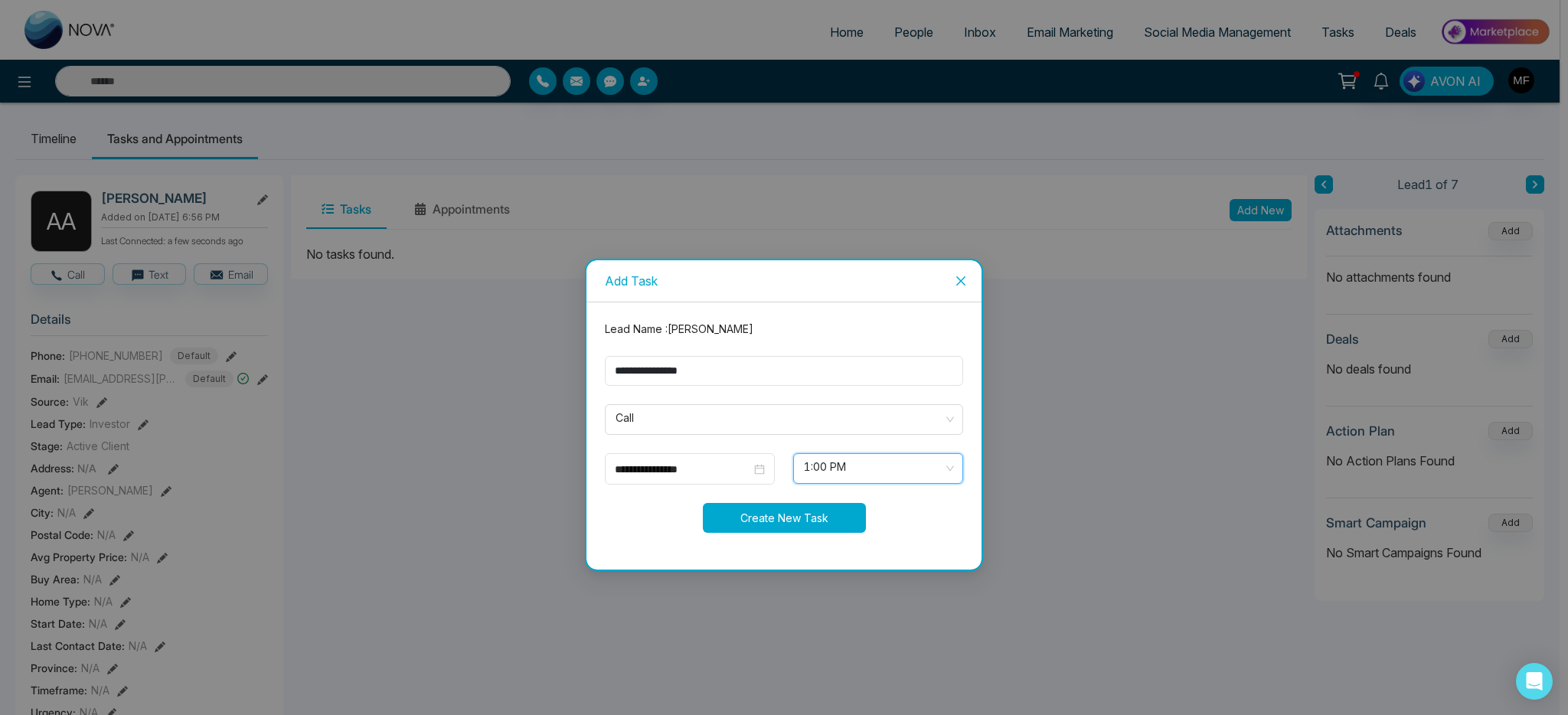
click at [777, 523] on button "Create New Task" at bounding box center [784, 517] width 163 height 30
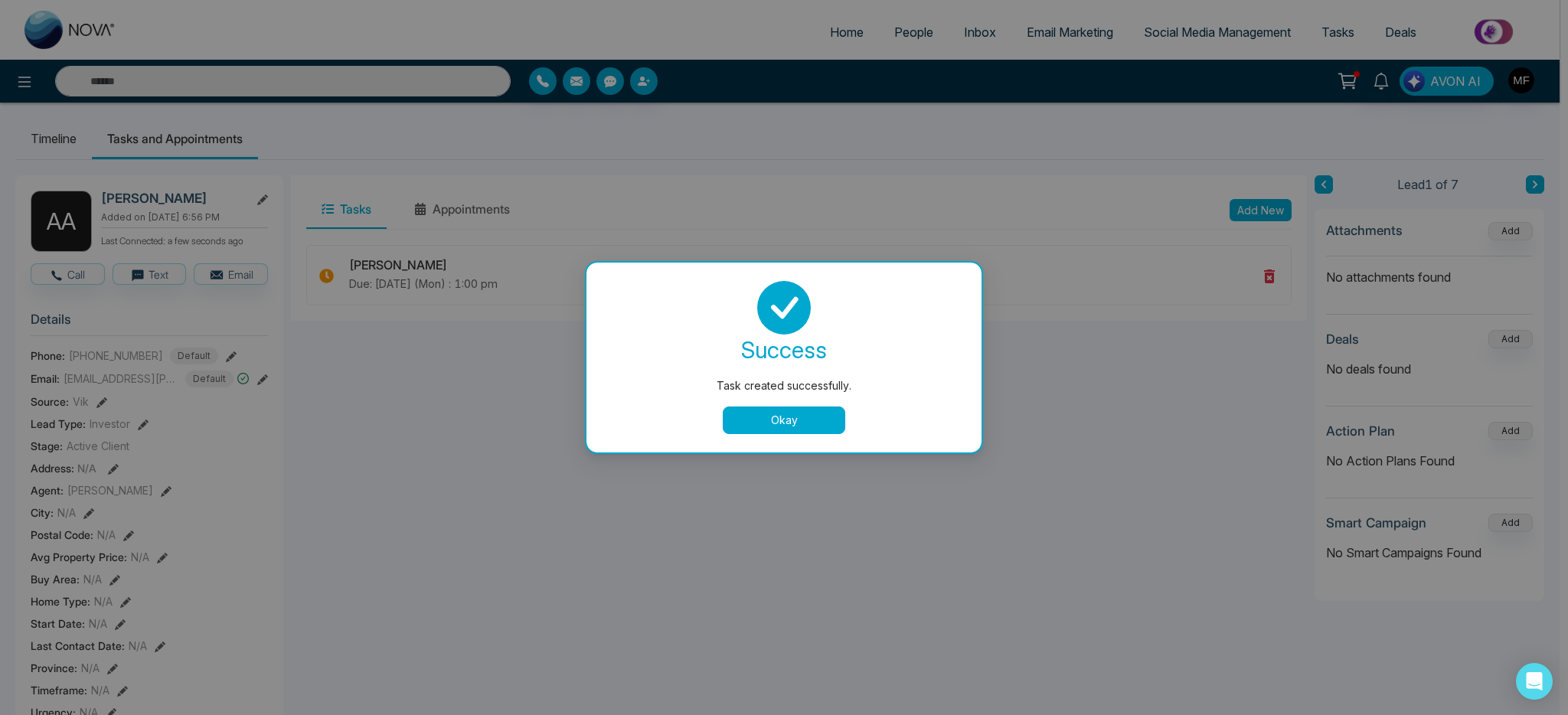
click at [773, 421] on button "Okay" at bounding box center [784, 420] width 123 height 28
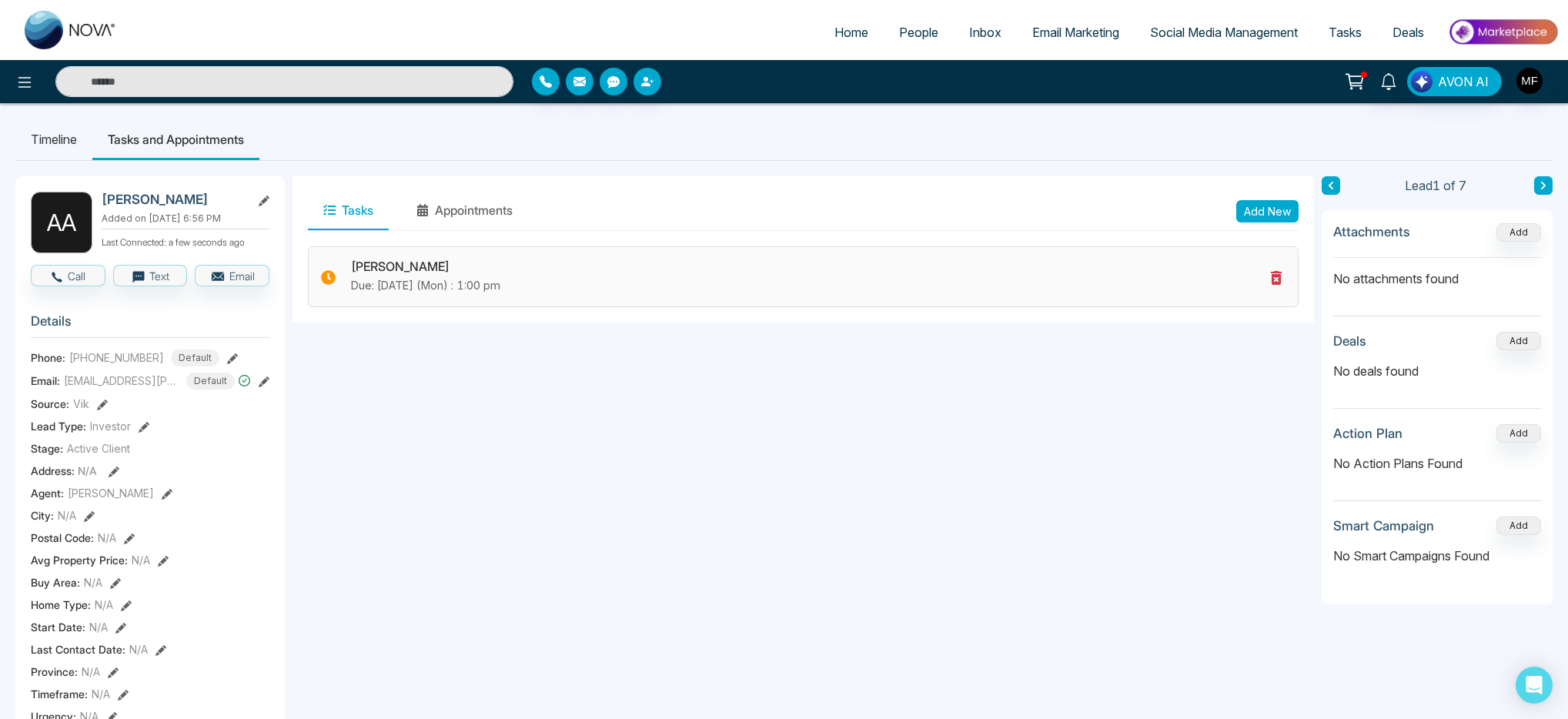
click at [600, 289] on p "Due: [DATE] (Mon) : 1:00 pm" at bounding box center [807, 286] width 913 height 17
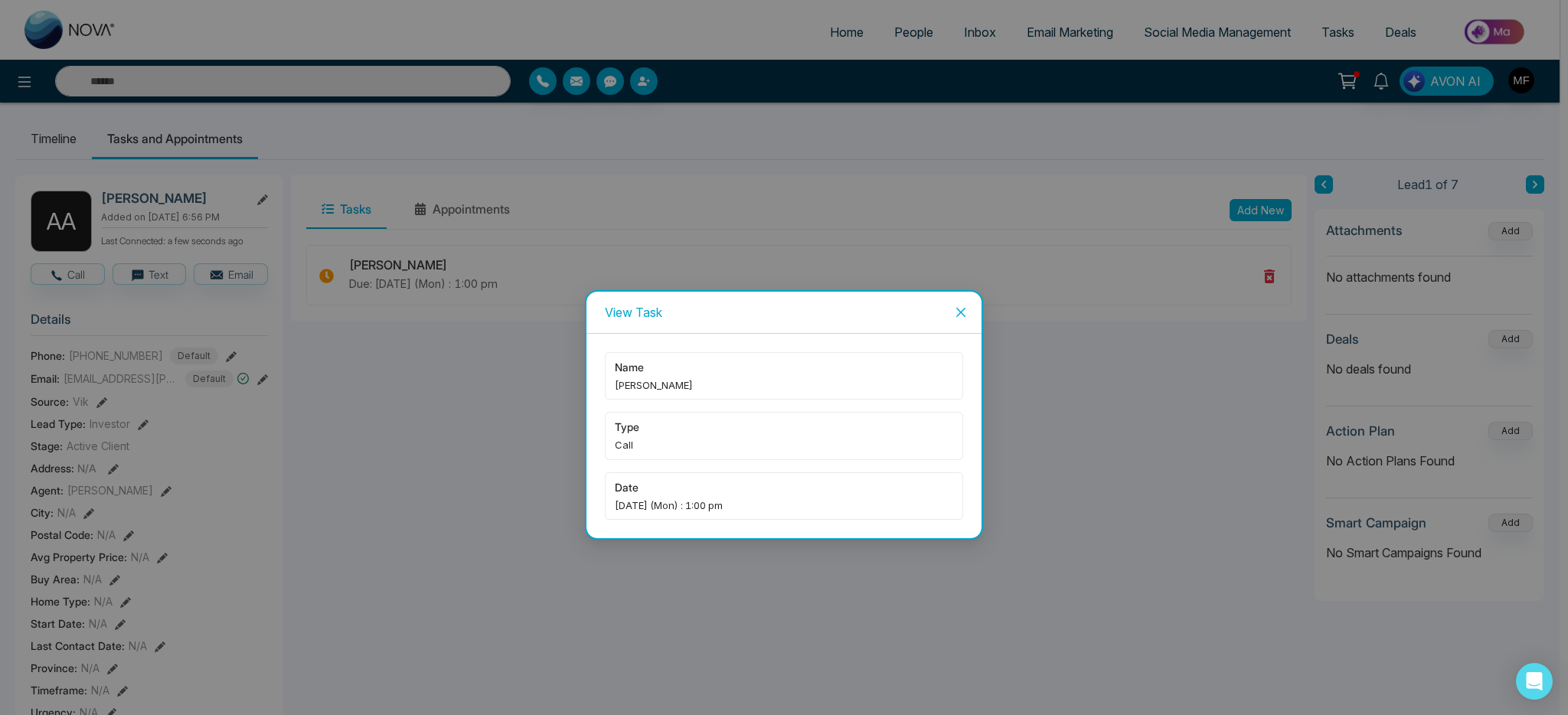
click at [498, 422] on div "View Task name [PERSON_NAME] type Call date [DATE] (Mon) : 1:00 pm" at bounding box center [784, 357] width 1568 height 715
click at [448, 434] on div "View Task name [PERSON_NAME] type Call date [DATE] (Mon) : 1:00 pm" at bounding box center [784, 357] width 1568 height 715
click at [964, 312] on icon "close" at bounding box center [961, 313] width 12 height 12
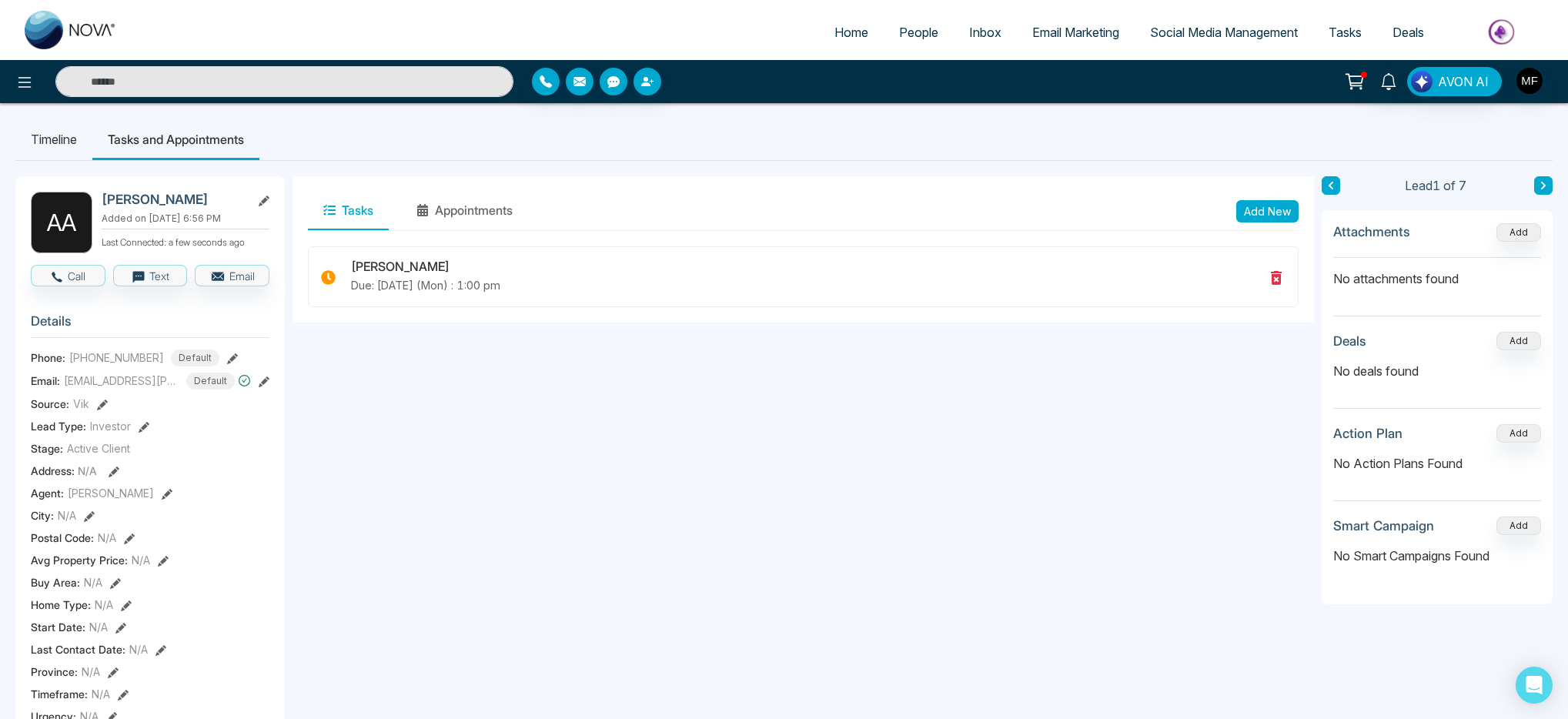
click at [35, 143] on li "Timeline" at bounding box center [54, 139] width 77 height 42
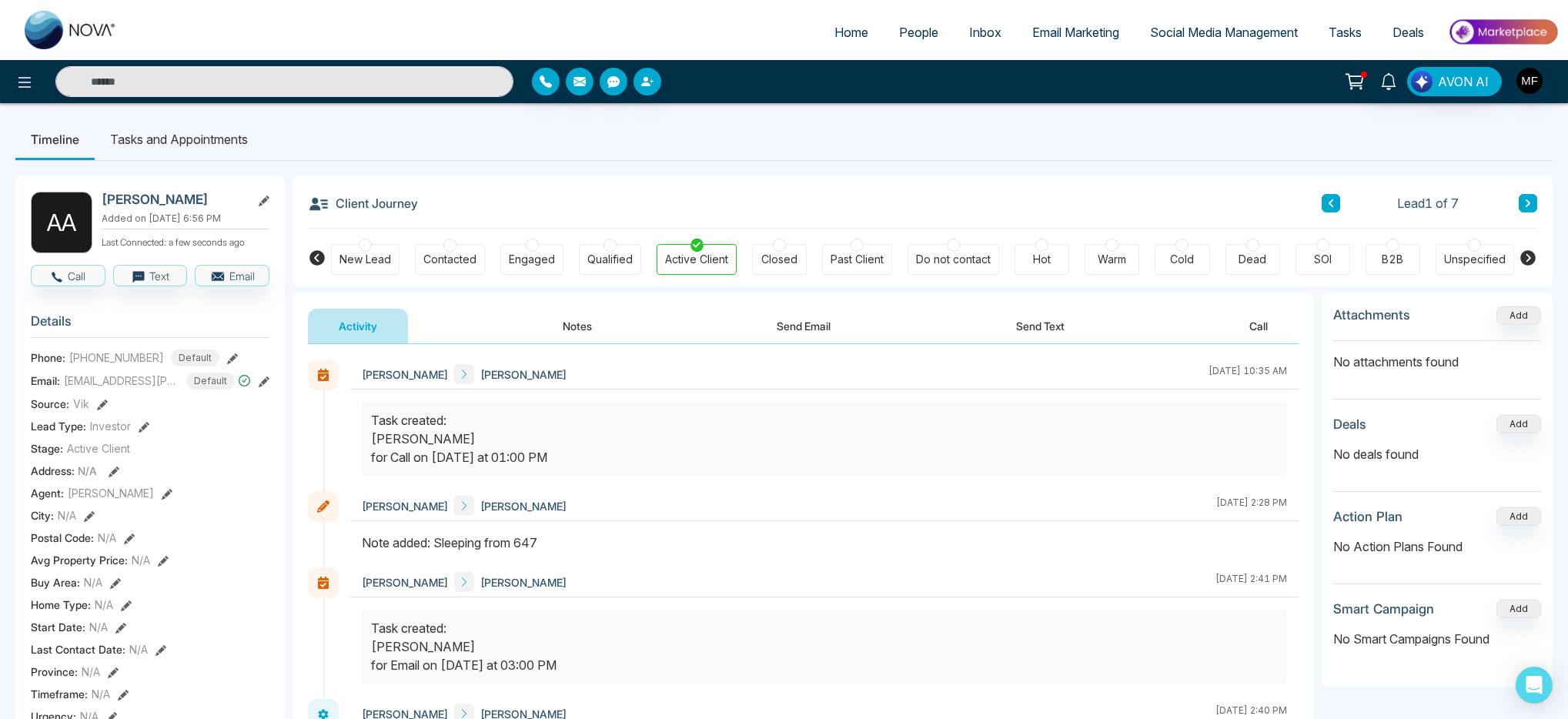
click at [195, 139] on li "Tasks and Appointments" at bounding box center [179, 139] width 169 height 42
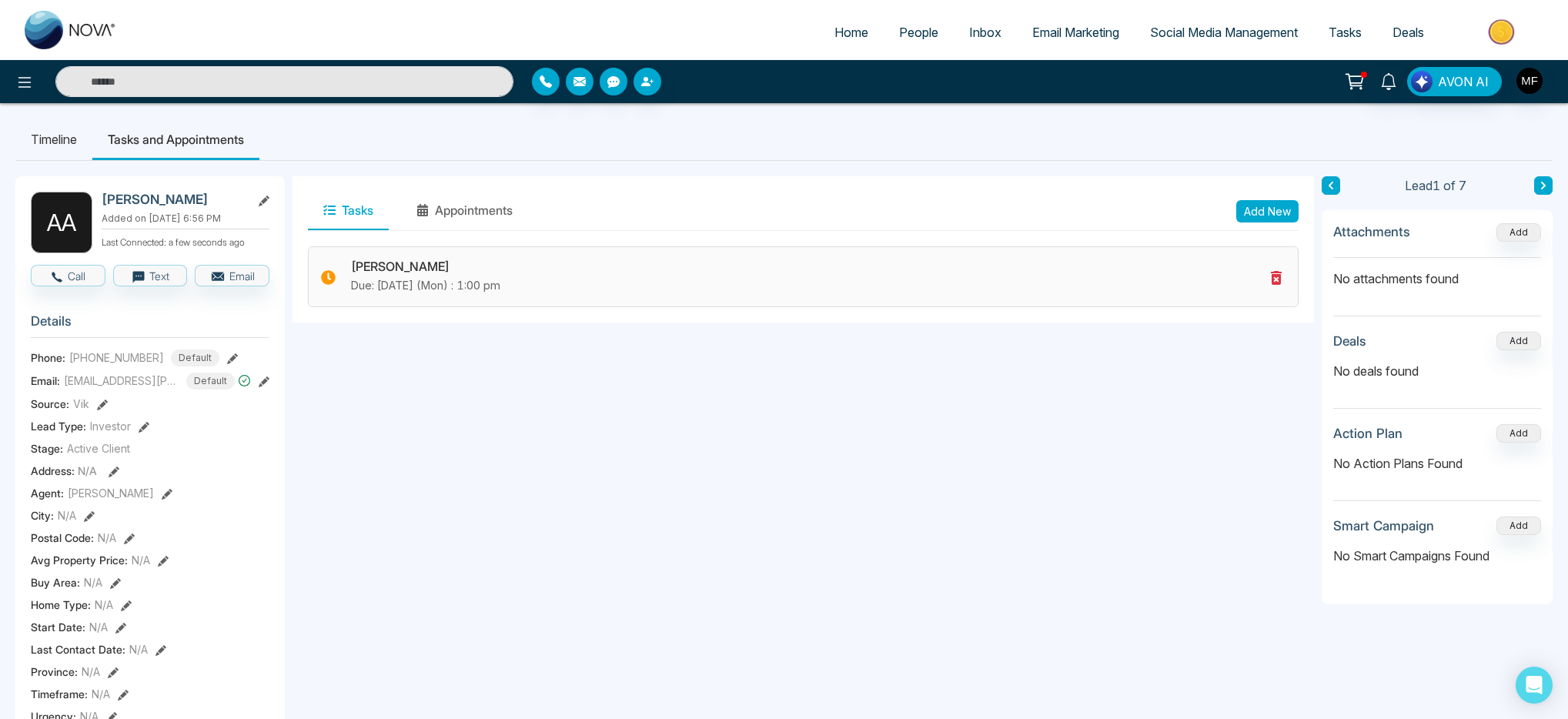
click at [470, 296] on div "[PERSON_NAME] Due: [DATE] (Mon) : 1:00 pm" at bounding box center [803, 277] width 990 height 61
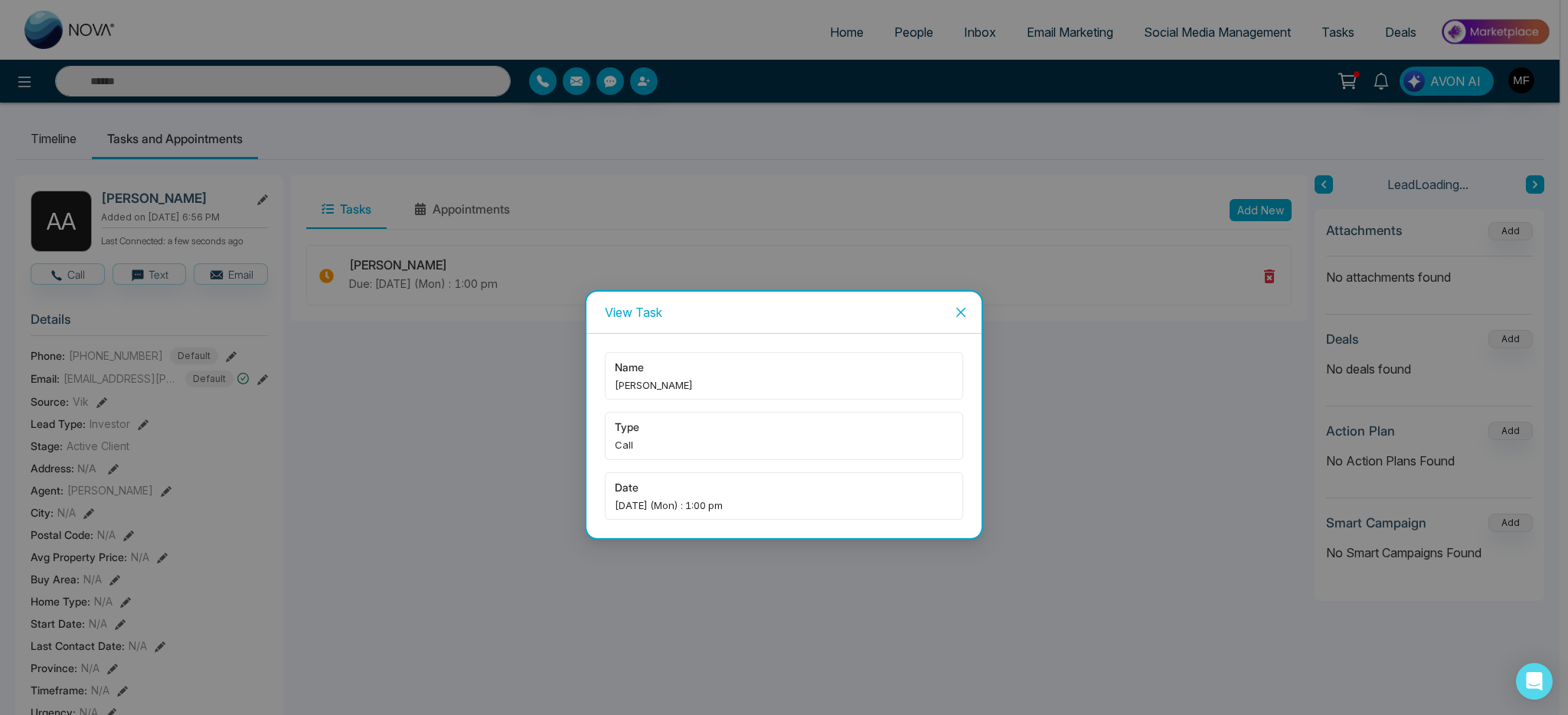
click at [671, 397] on div "name [PERSON_NAME]" at bounding box center [783, 376] width 358 height 48
click at [959, 313] on icon "close" at bounding box center [961, 313] width 9 height 9
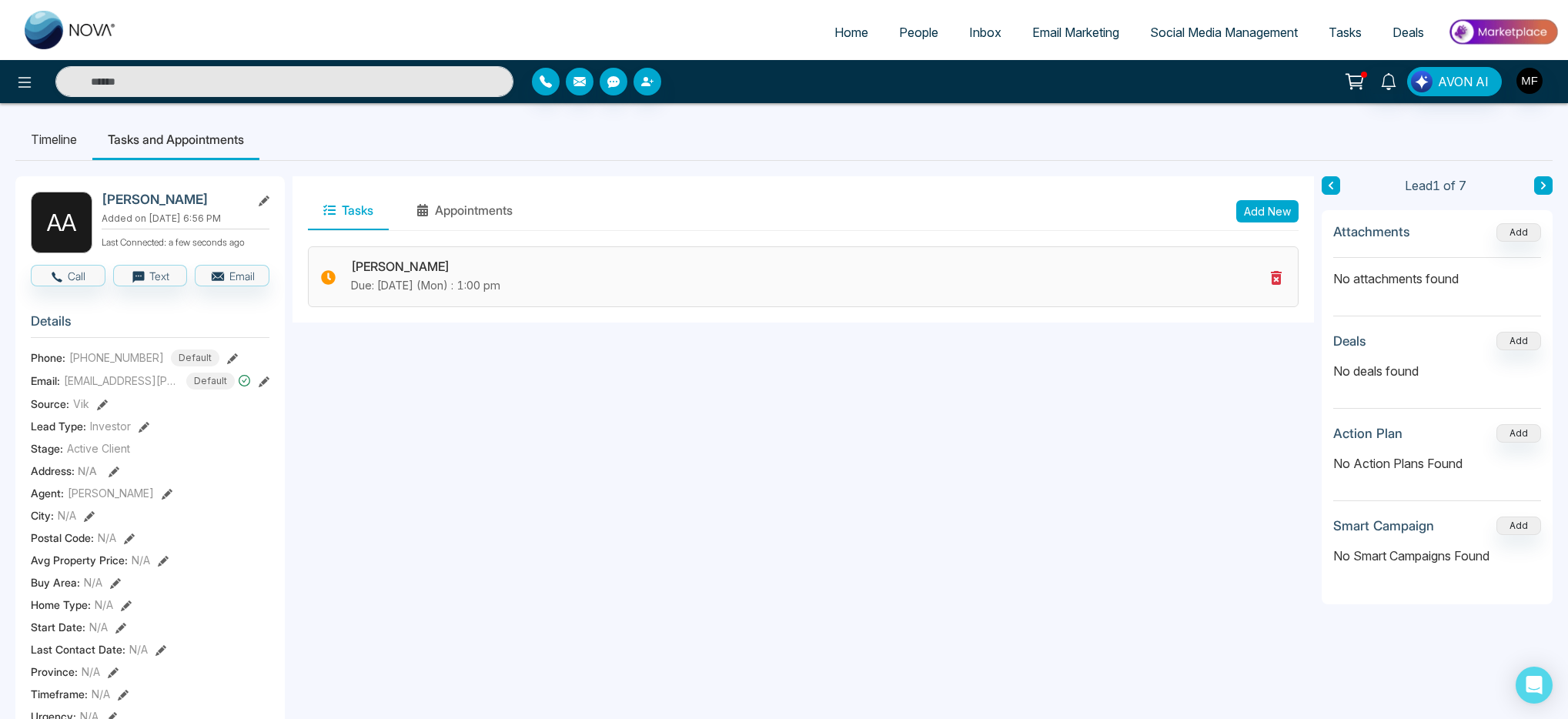
click at [1275, 281] on icon at bounding box center [1276, 278] width 11 height 14
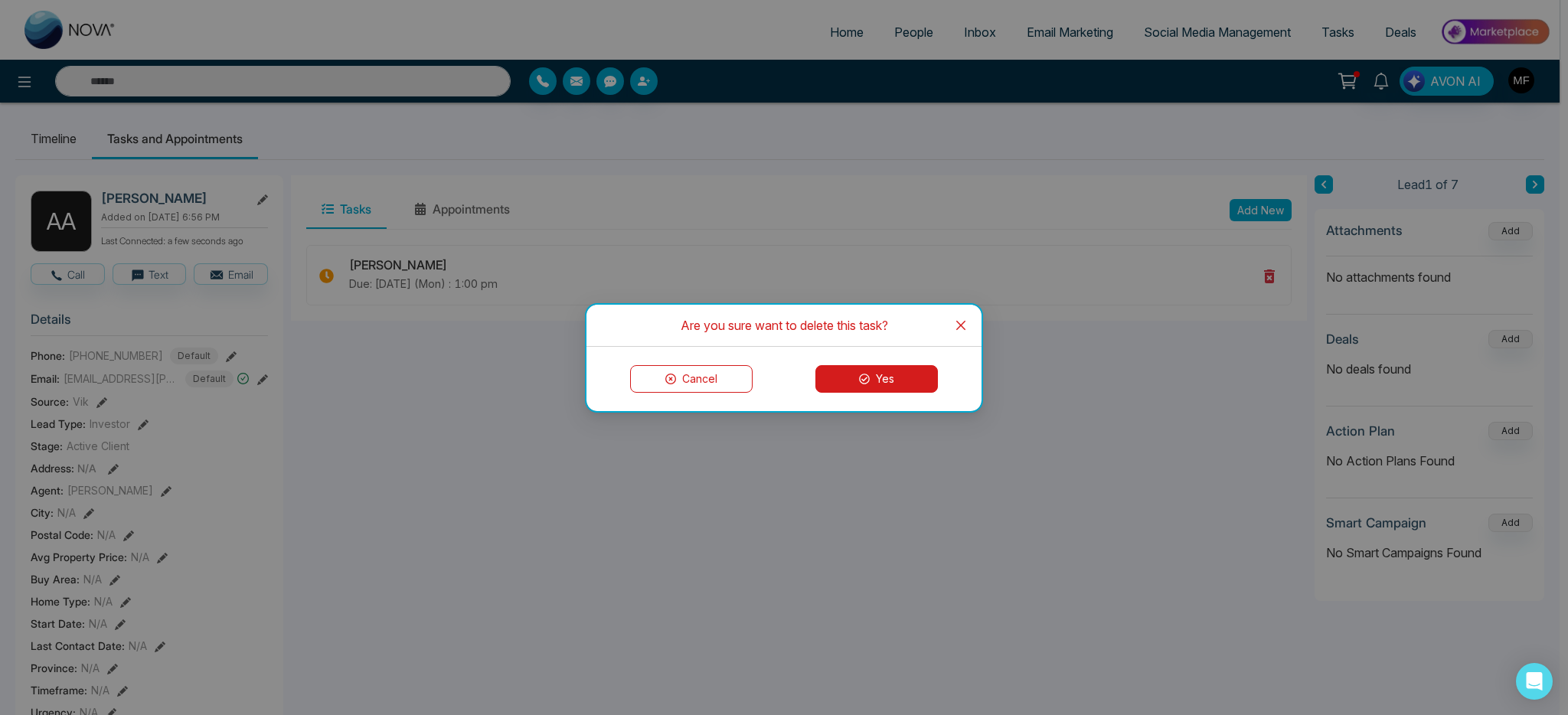
click at [905, 389] on button "Yes" at bounding box center [877, 379] width 123 height 28
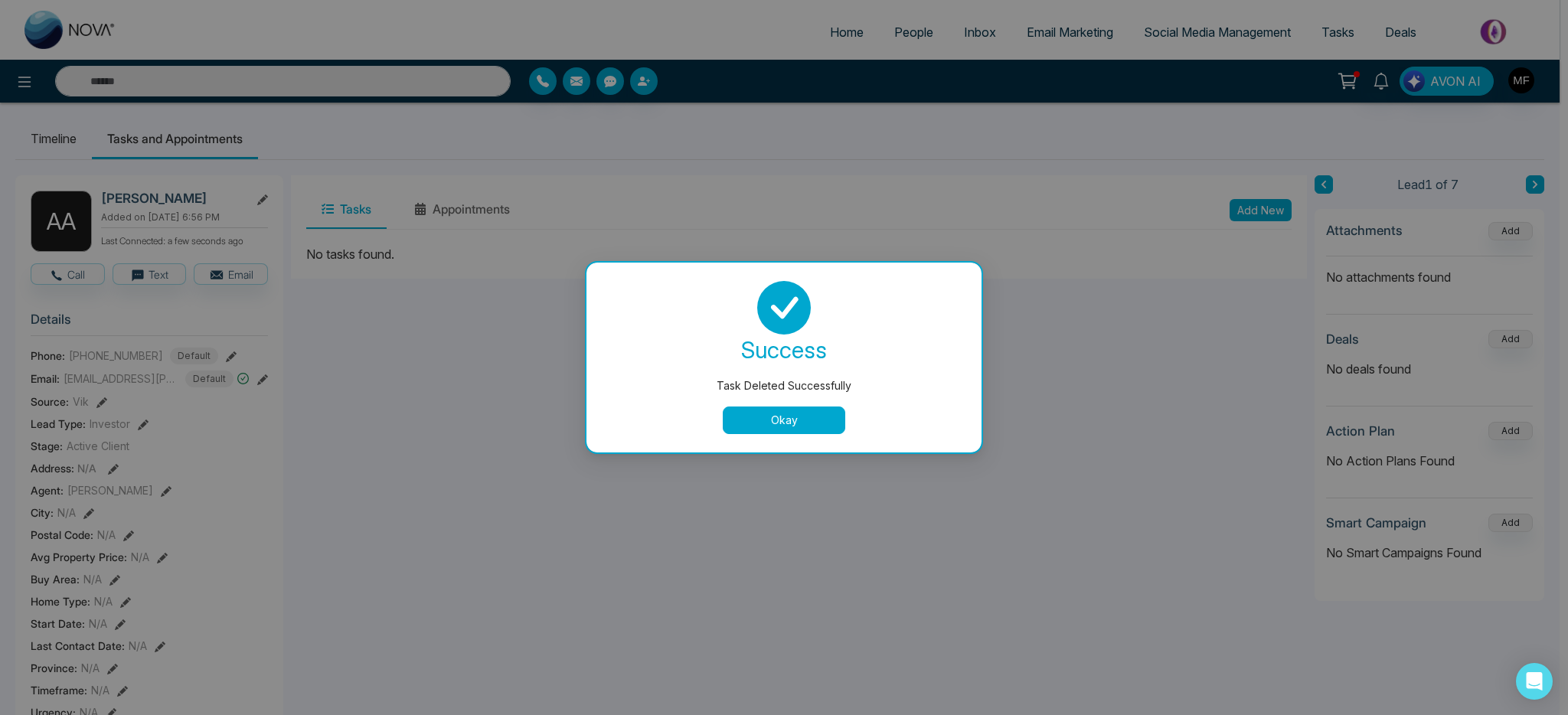
click at [735, 423] on button "Okay" at bounding box center [784, 420] width 123 height 28
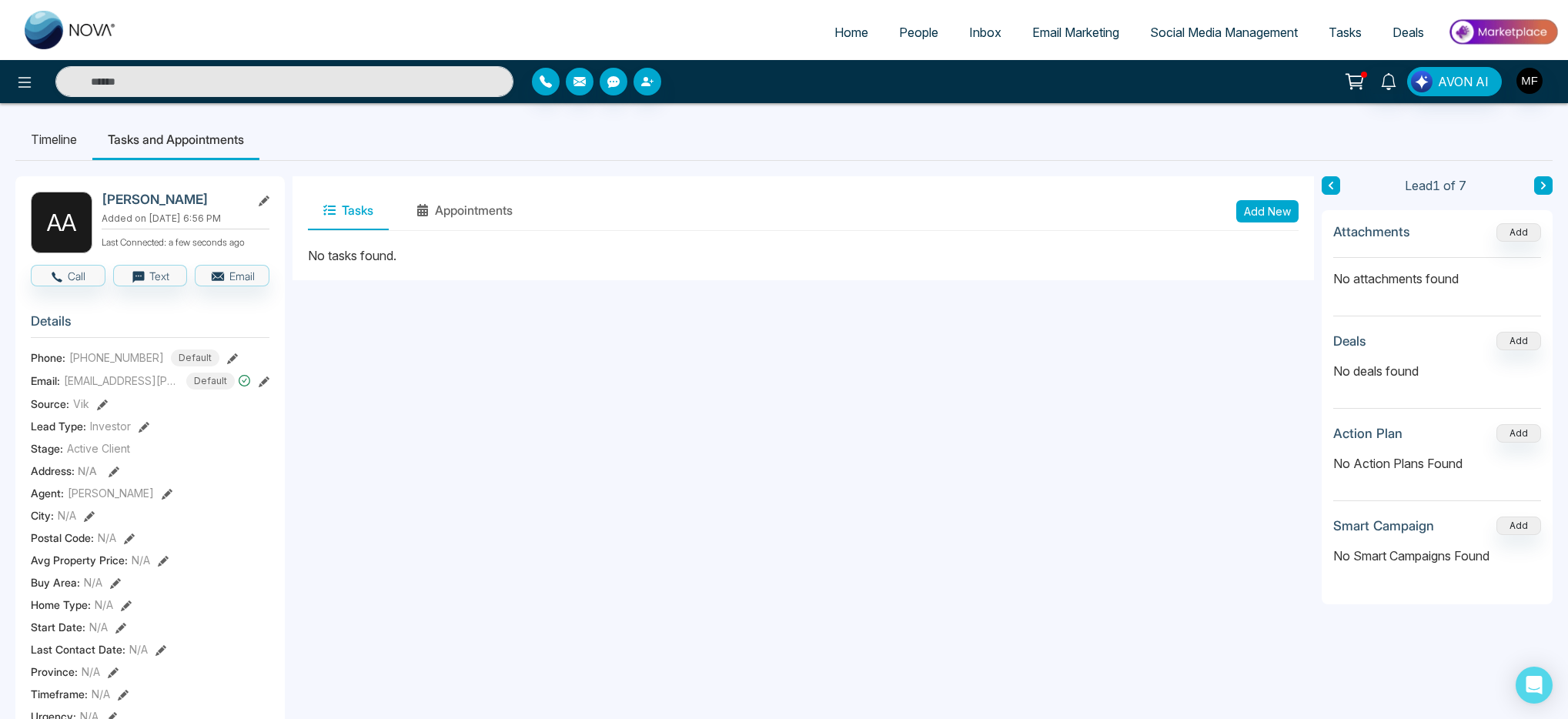
click at [354, 219] on button "Tasks" at bounding box center [348, 211] width 81 height 39
click at [1231, 210] on div "Tasks Appointments Add New" at bounding box center [803, 211] width 990 height 39
click at [1261, 220] on button "Add New" at bounding box center [1267, 211] width 62 height 22
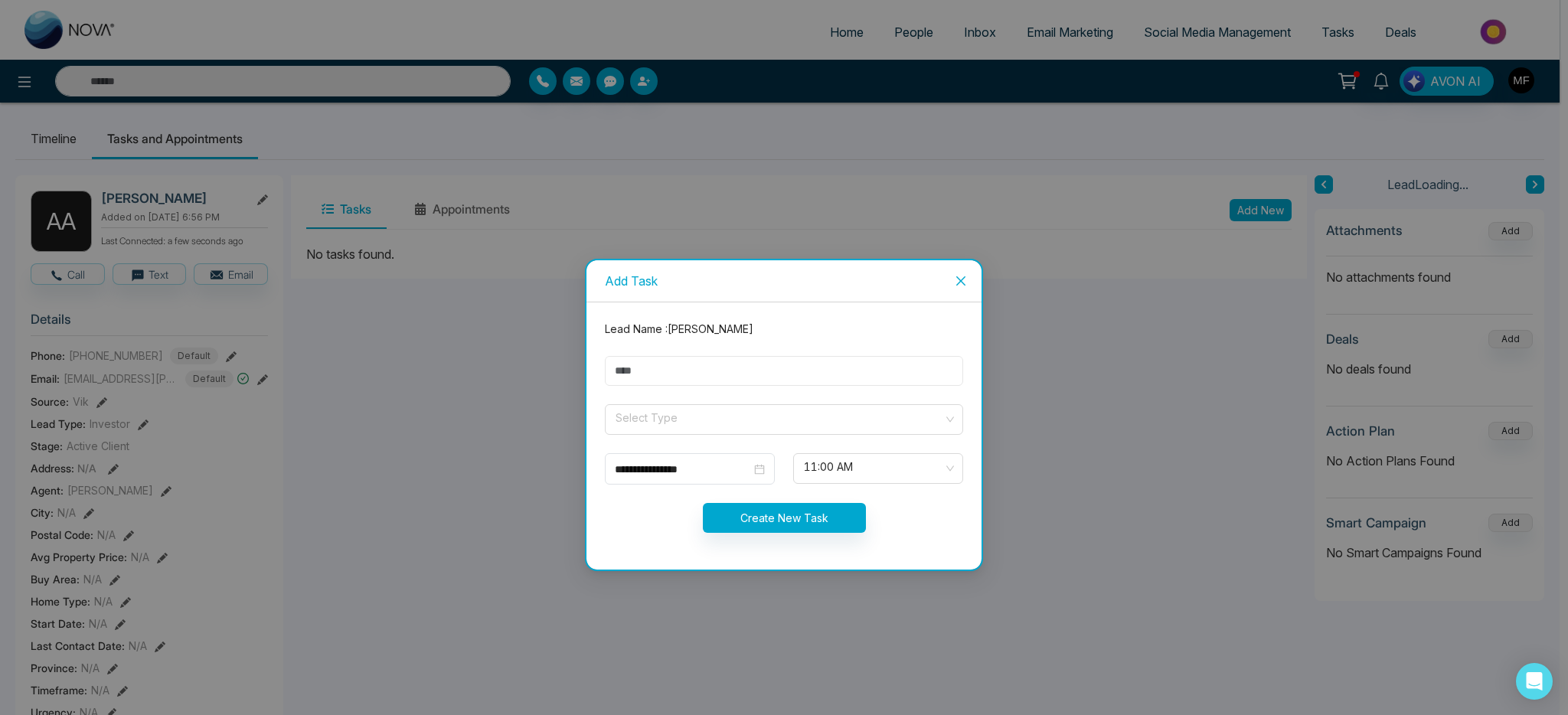
click at [640, 359] on input "text" at bounding box center [783, 370] width 358 height 30
type input "**********"
click at [717, 415] on input "search" at bounding box center [778, 416] width 329 height 23
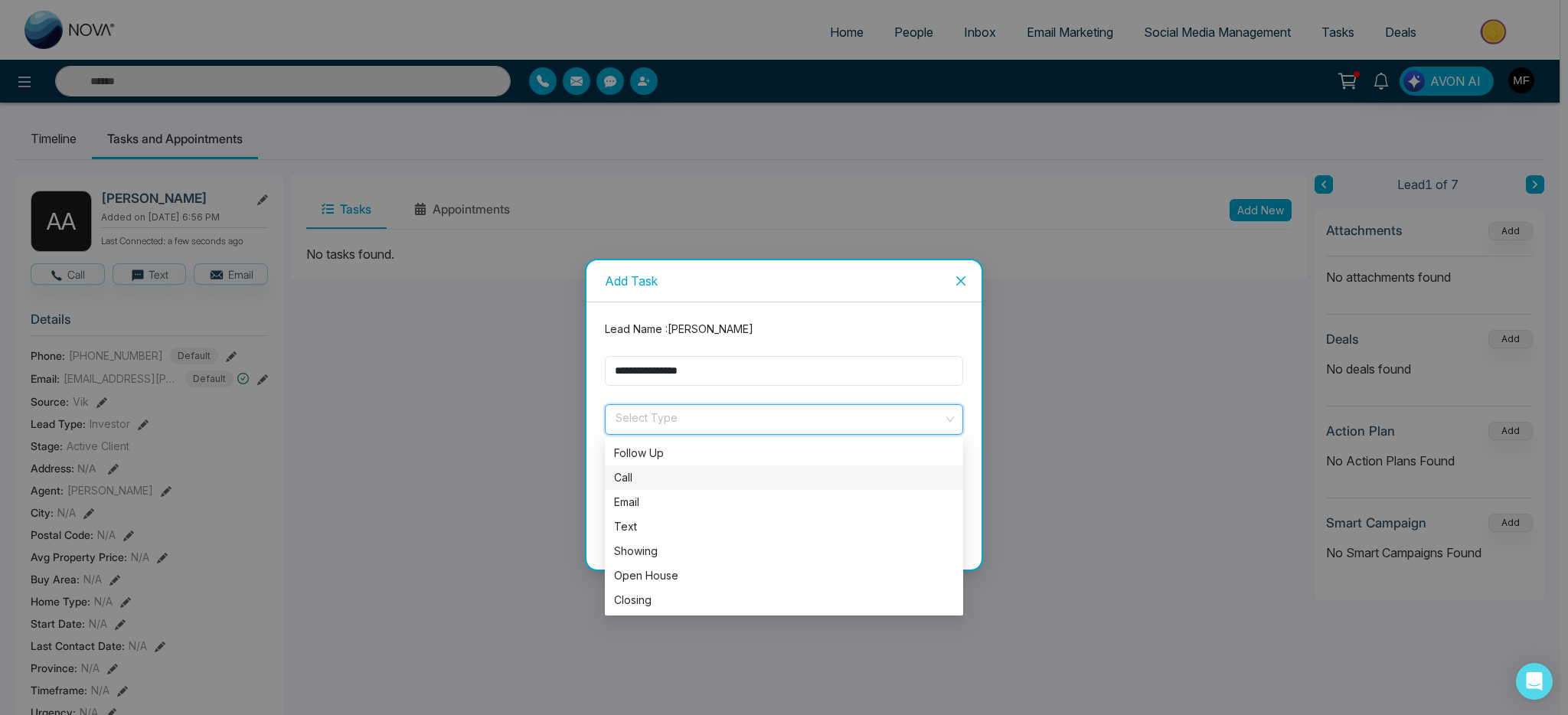
click at [688, 467] on div "Call" at bounding box center [783, 477] width 358 height 25
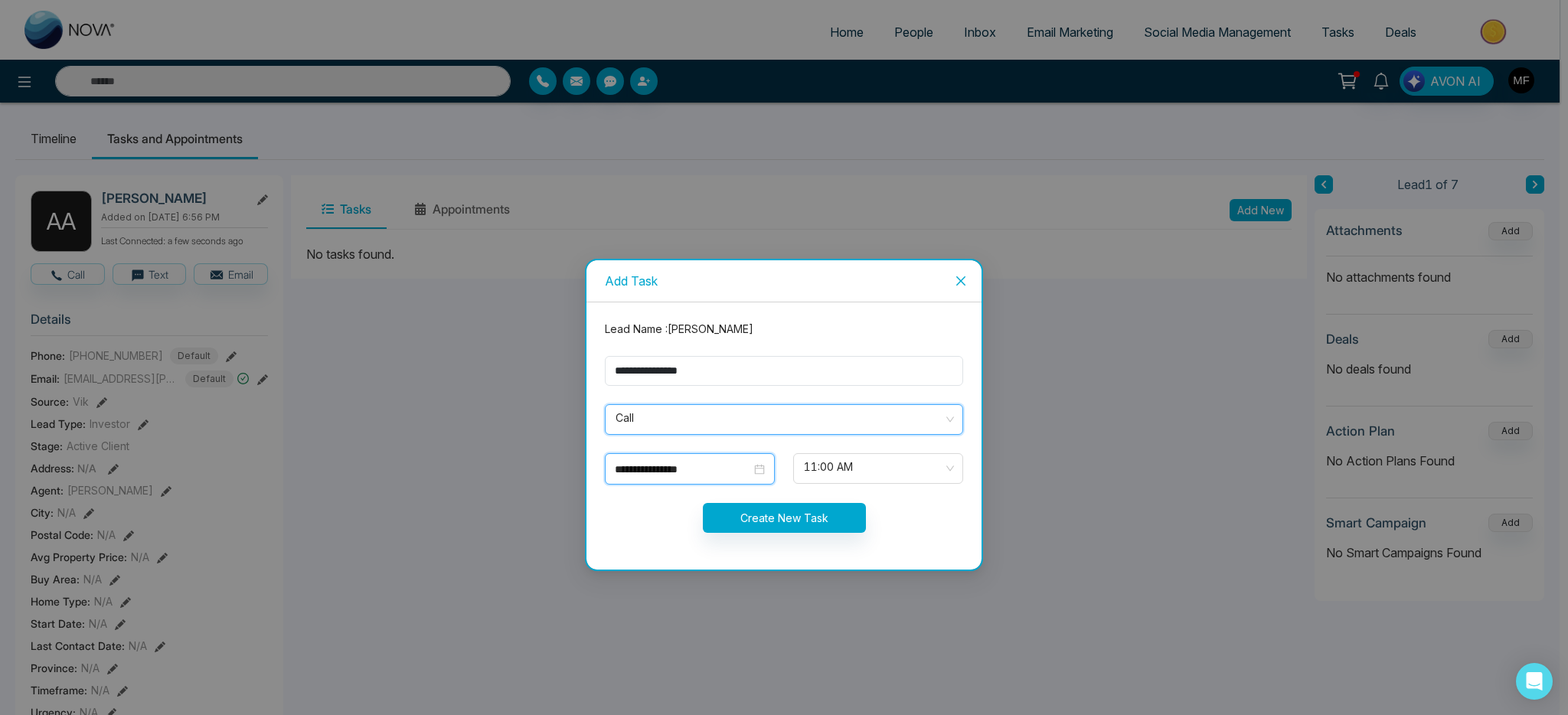
click at [674, 476] on input "**********" at bounding box center [683, 469] width 136 height 17
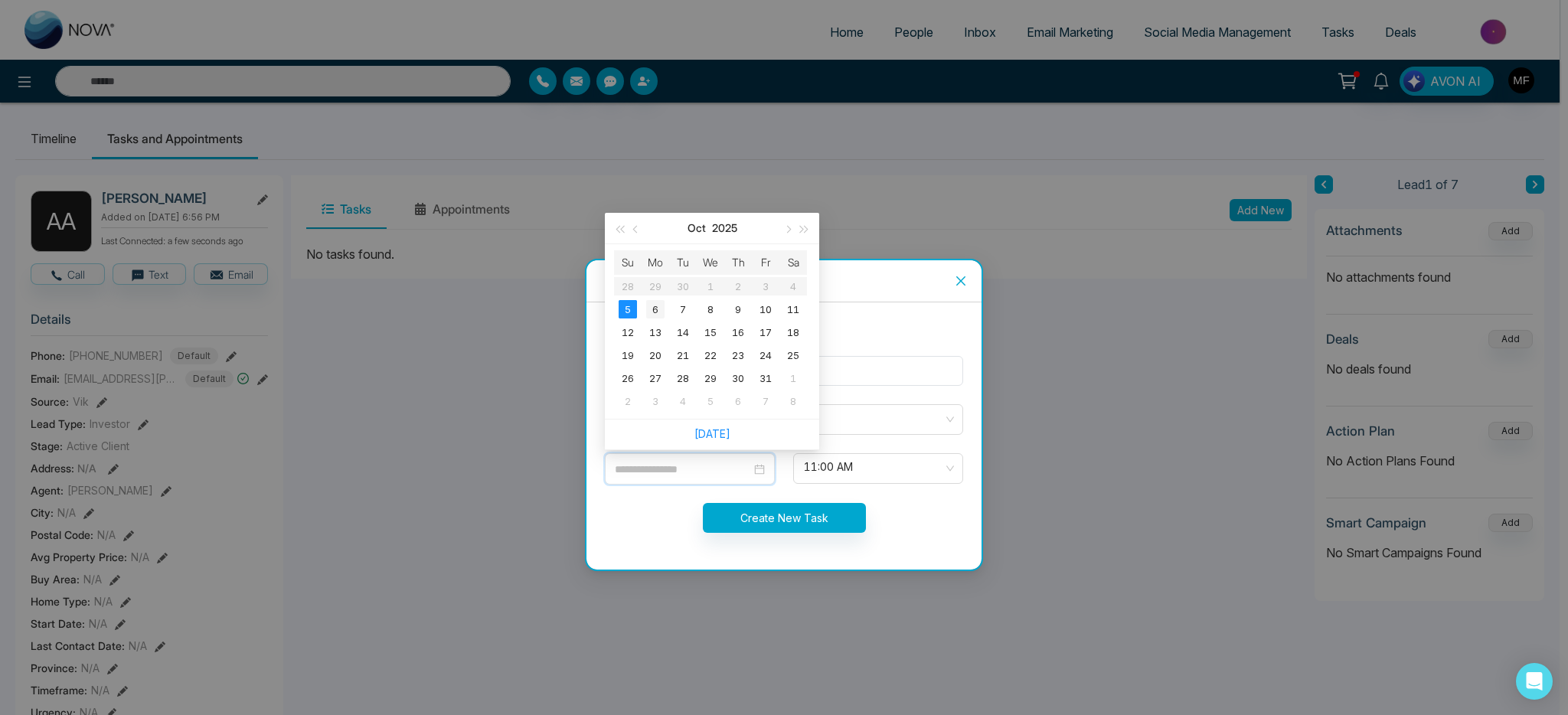
type input "**********"
click at [661, 310] on div "6" at bounding box center [655, 310] width 18 height 18
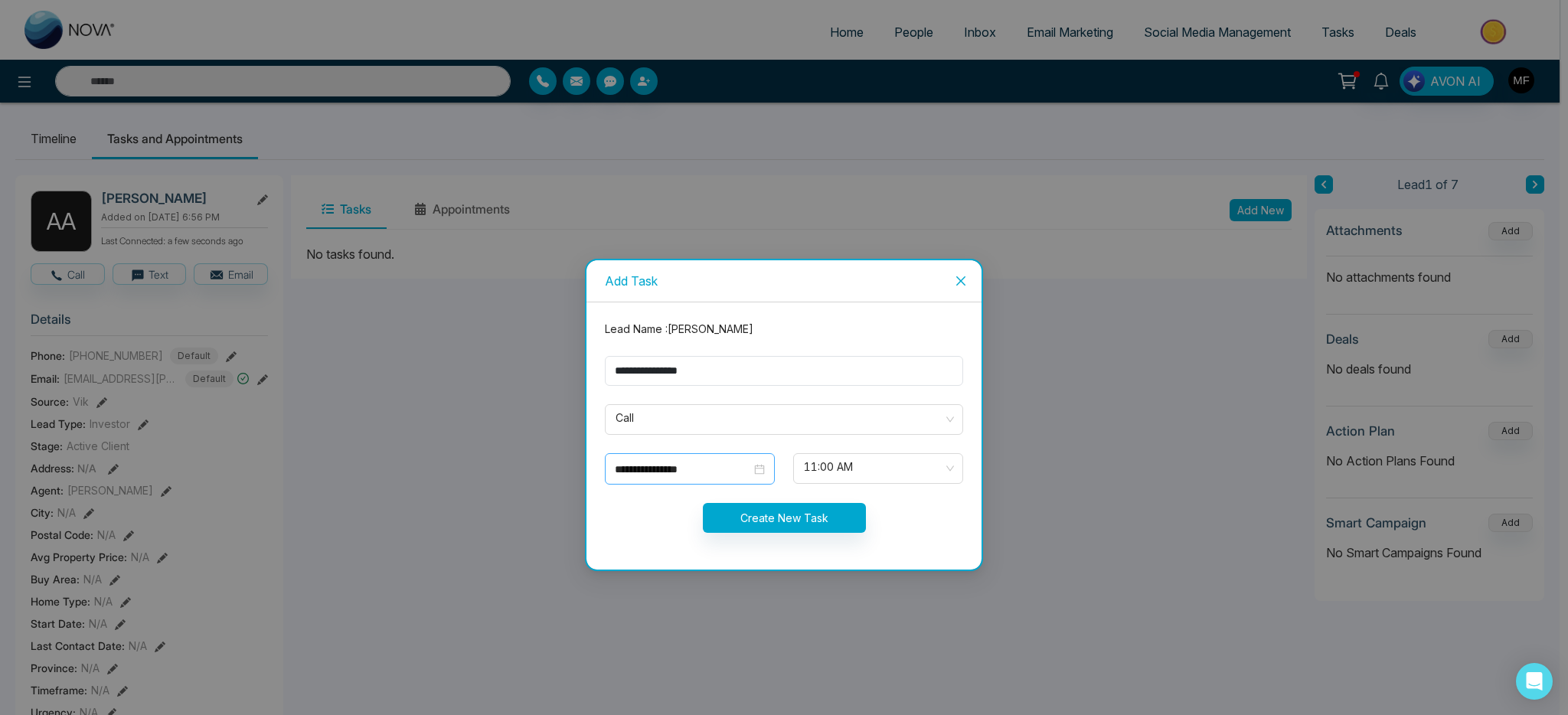
click at [679, 464] on input "**********" at bounding box center [683, 469] width 136 height 17
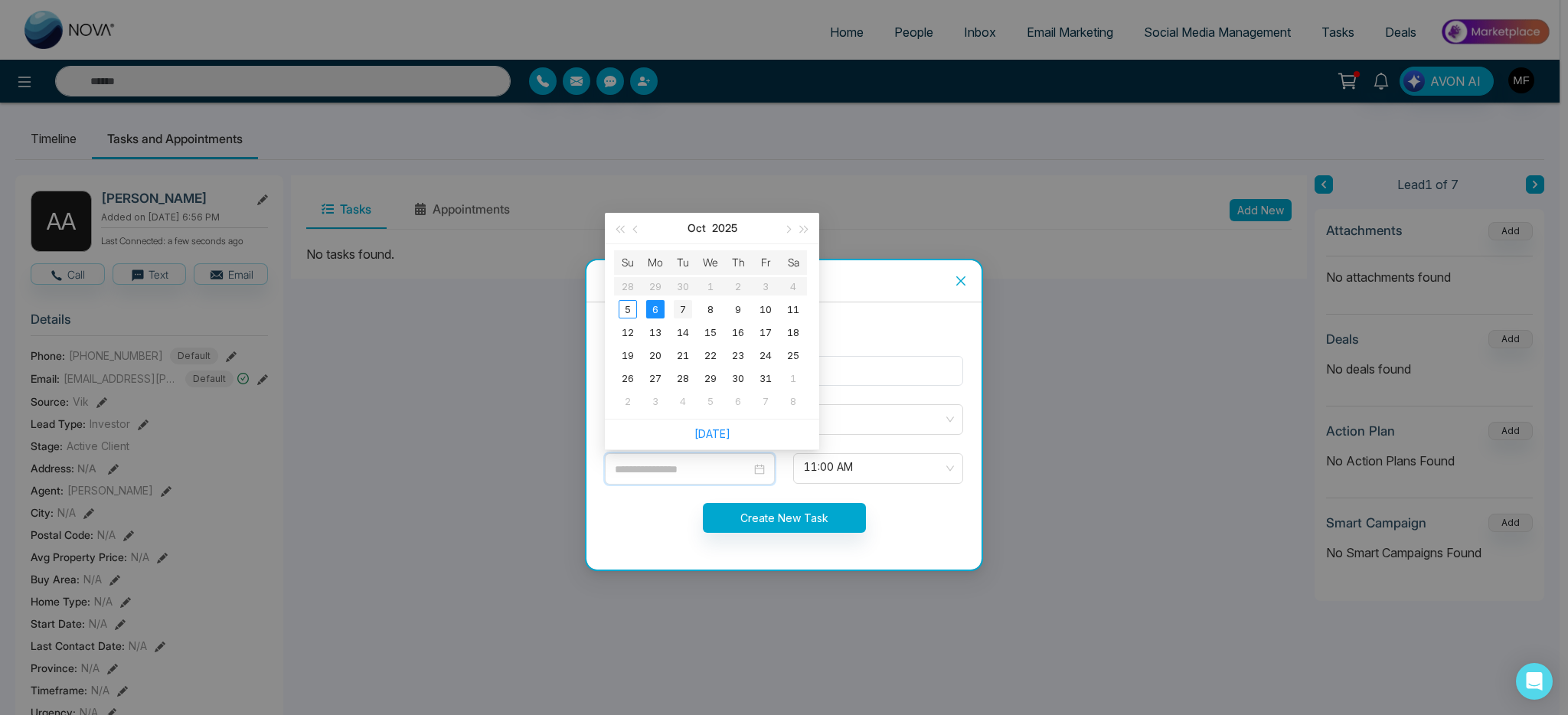
type input "**********"
click at [678, 307] on div "7" at bounding box center [683, 310] width 18 height 18
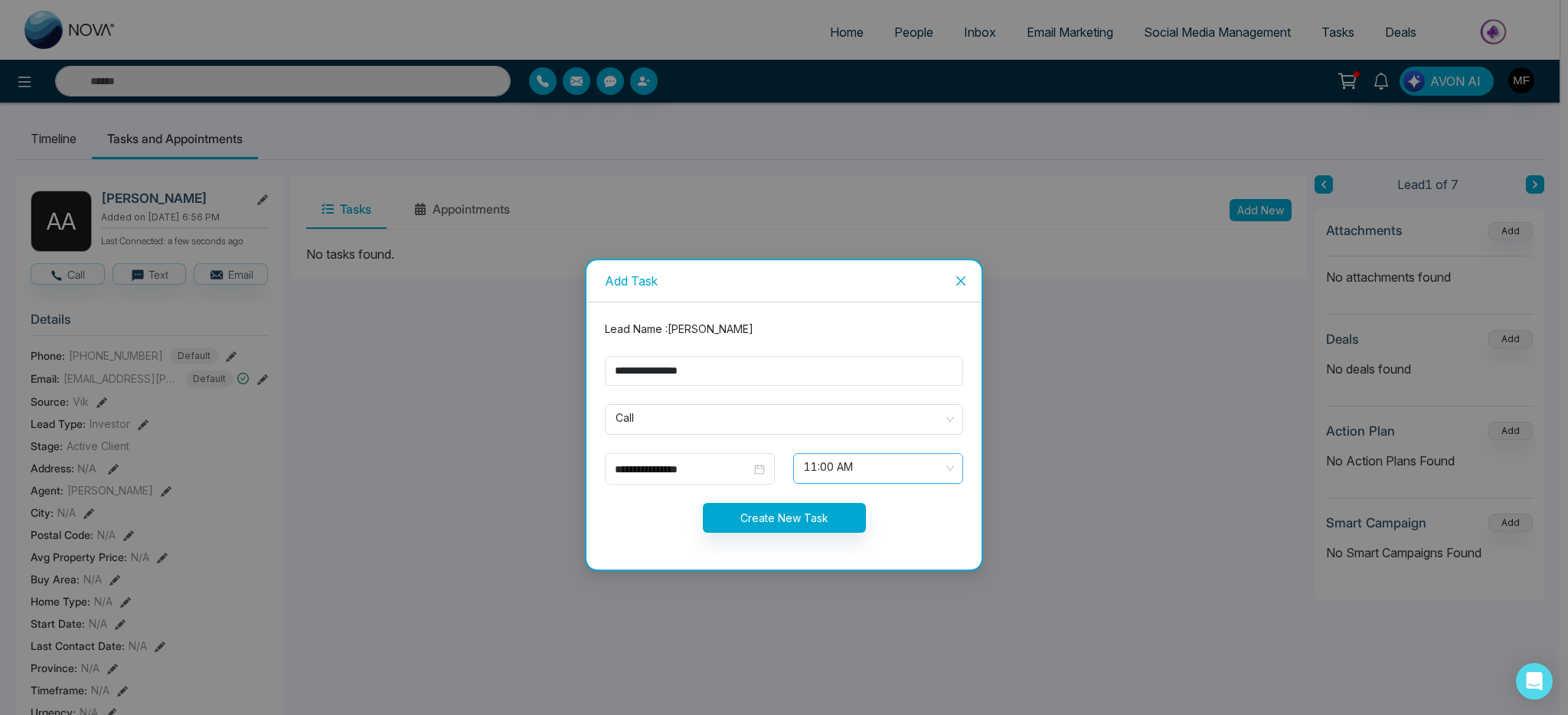
click at [887, 468] on span "11:00 AM" at bounding box center [878, 468] width 149 height 26
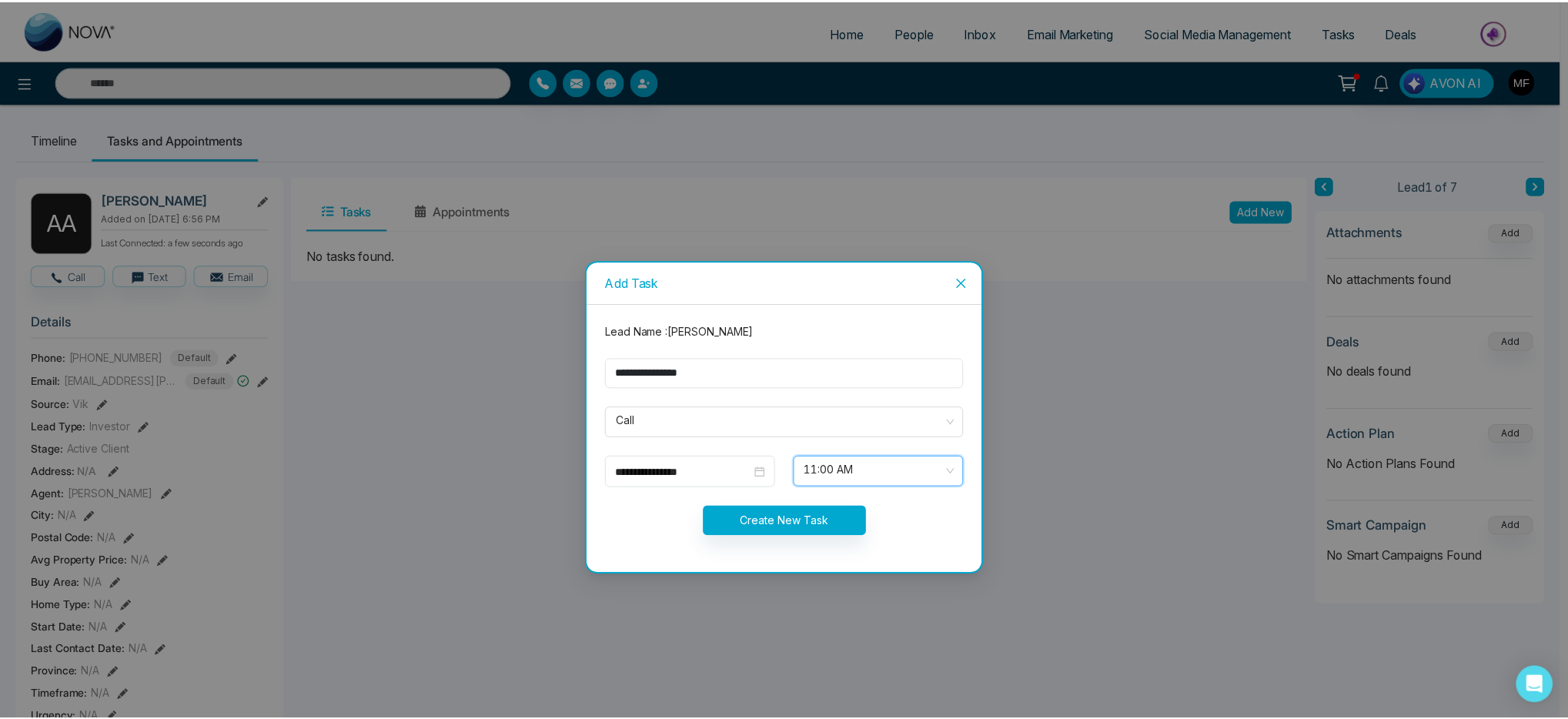
scroll to position [369, 0]
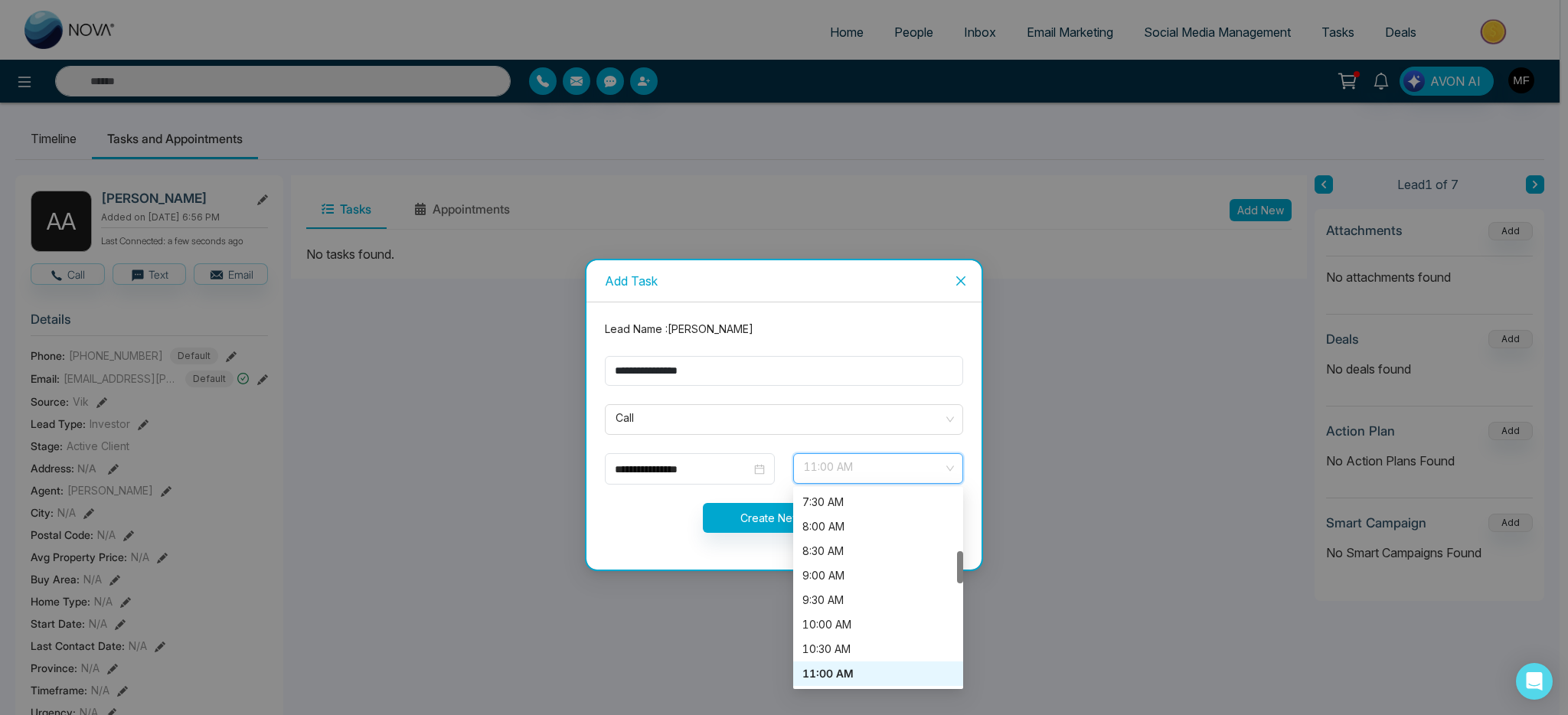
click at [887, 468] on span "11:00 AM" at bounding box center [878, 468] width 149 height 26
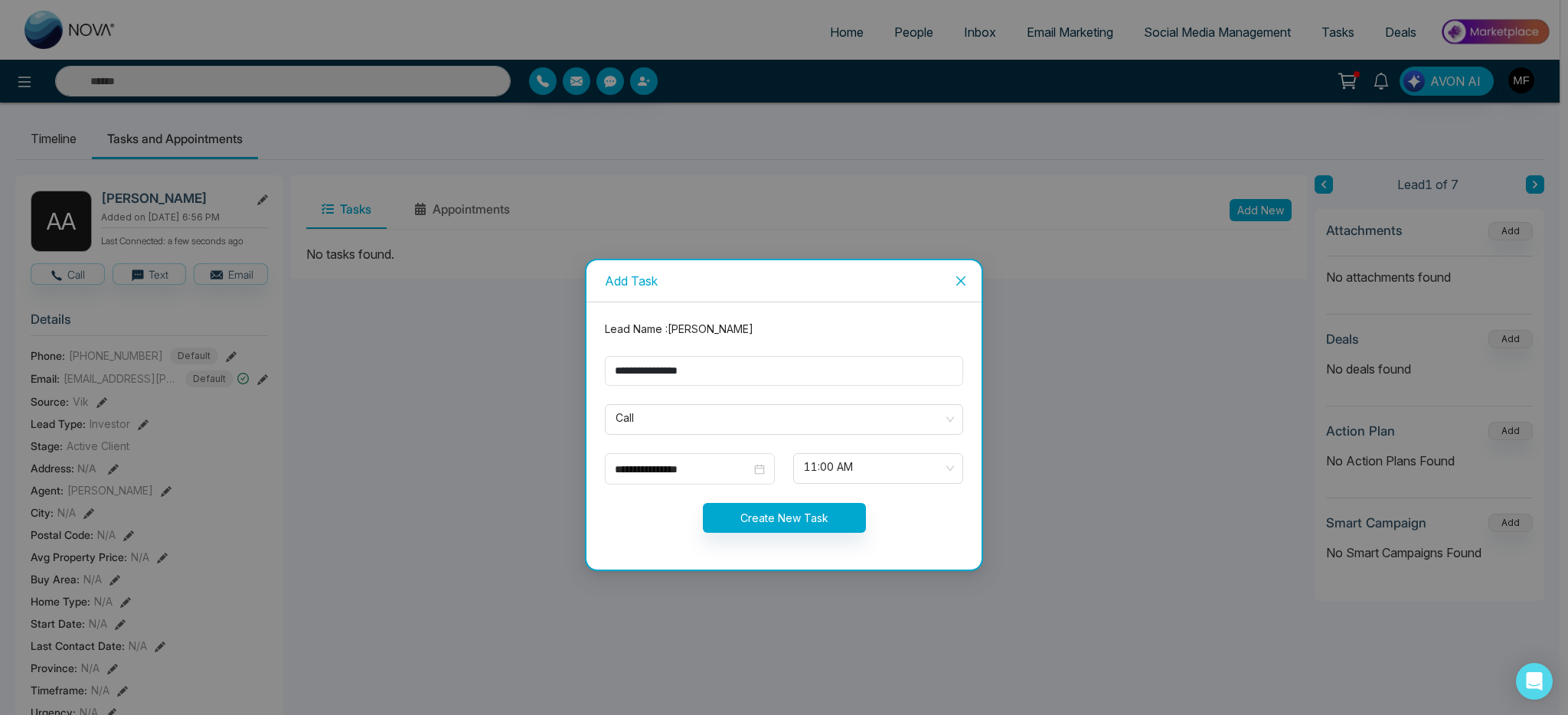
click at [667, 513] on div "Create New Task" at bounding box center [783, 517] width 376 height 30
click at [848, 413] on span "Call" at bounding box center [783, 419] width 336 height 26
click at [783, 444] on form "**********" at bounding box center [783, 436] width 376 height 231
click at [870, 470] on span "11:00 AM" at bounding box center [878, 468] width 149 height 26
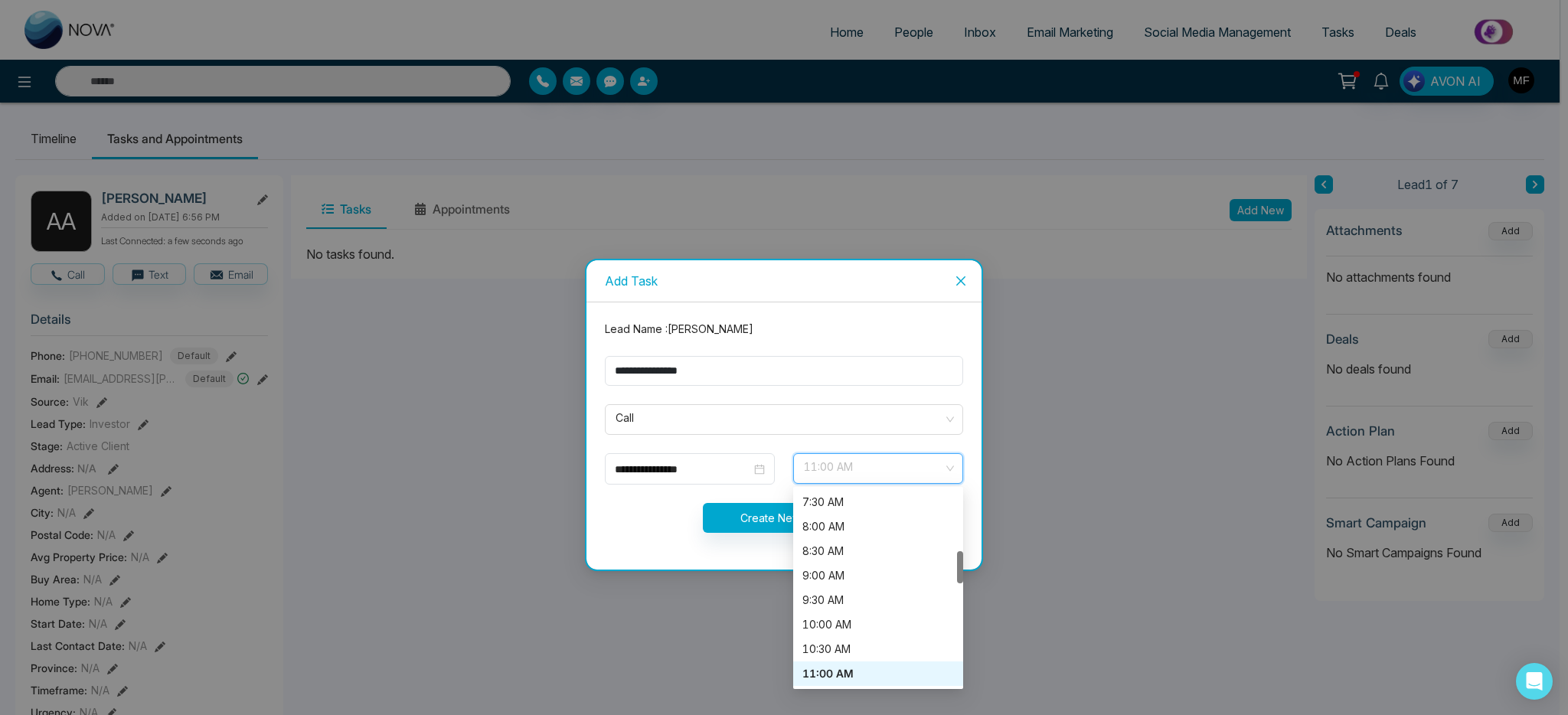
click at [870, 470] on span "11:00 AM" at bounding box center [878, 468] width 149 height 26
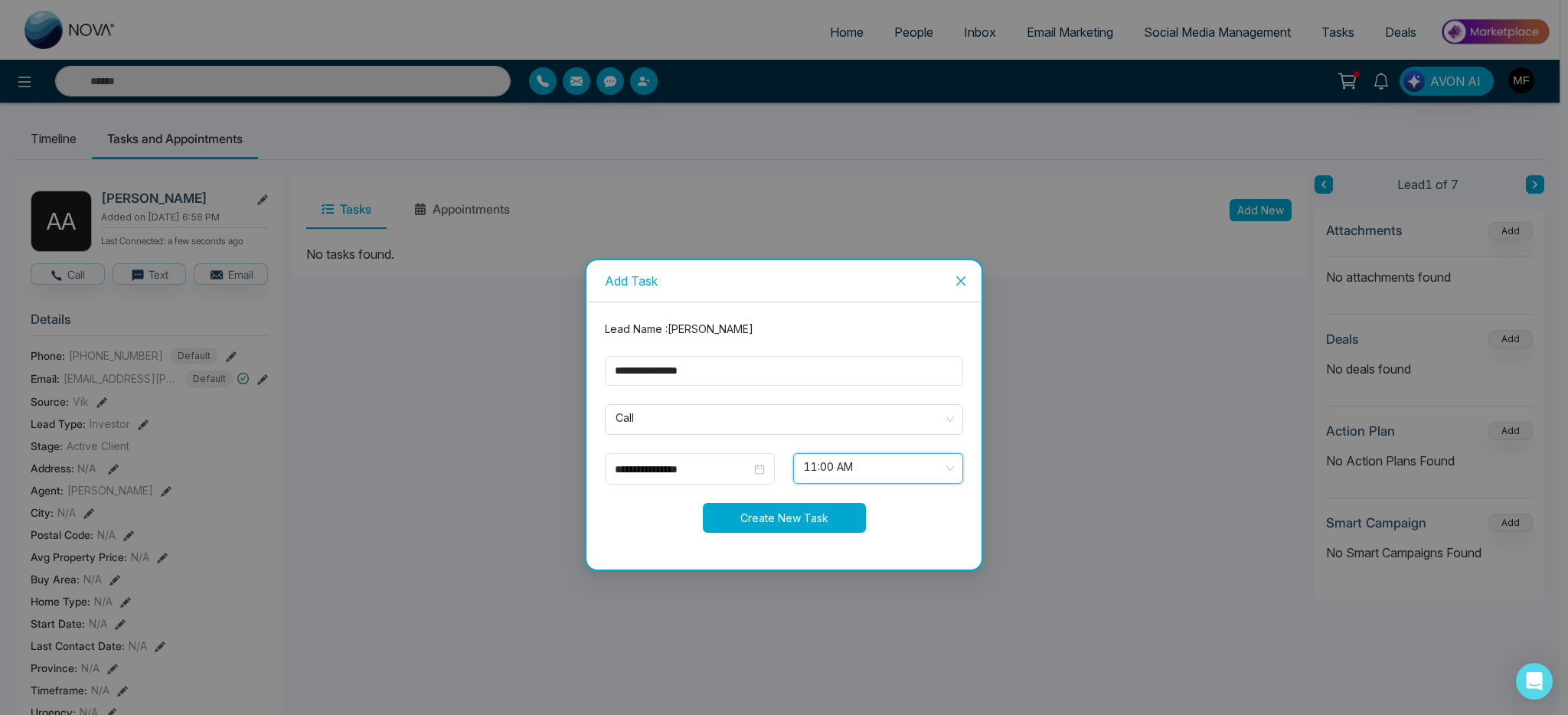
click at [790, 523] on button "Create New Task" at bounding box center [784, 517] width 163 height 30
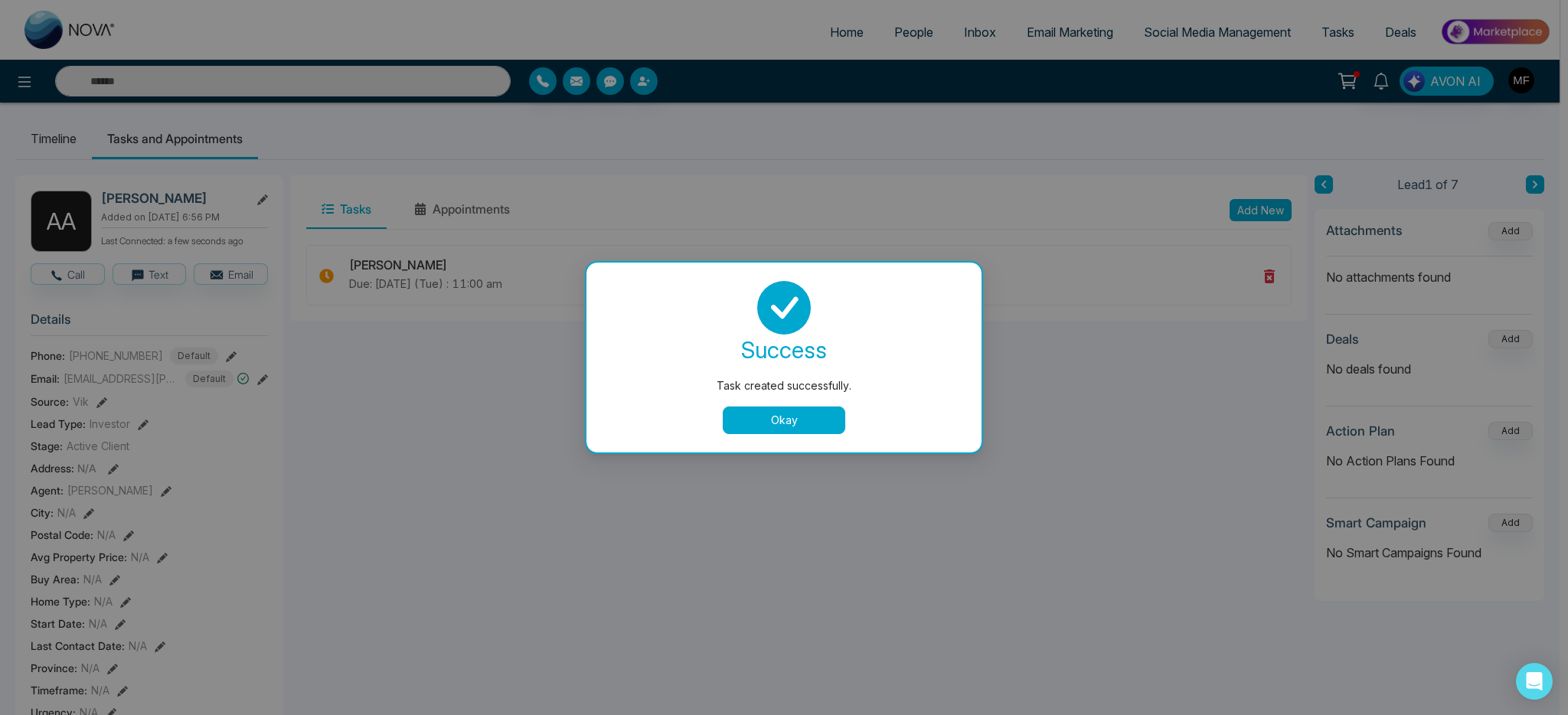
click at [796, 422] on button "Okay" at bounding box center [784, 420] width 123 height 28
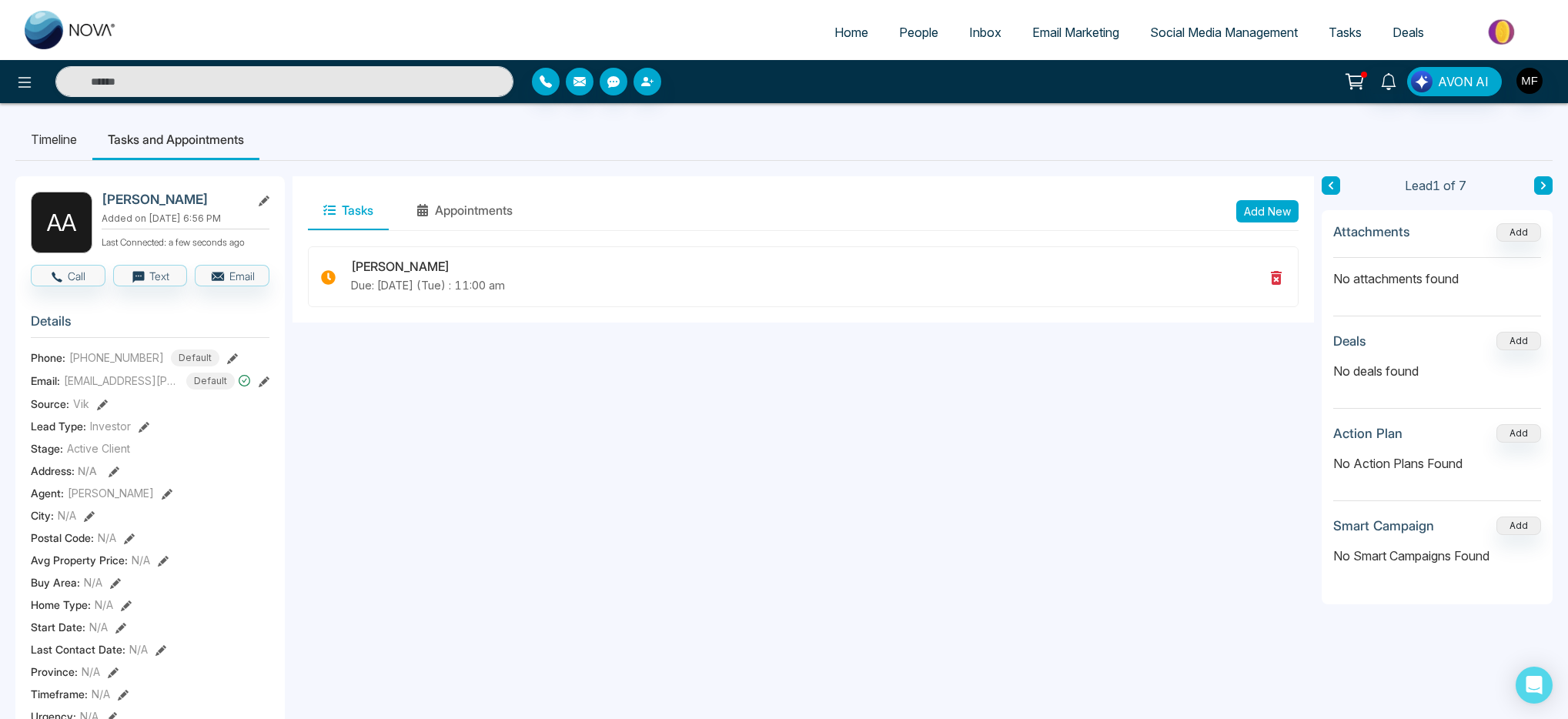
click at [899, 28] on span "People" at bounding box center [918, 32] width 39 height 15
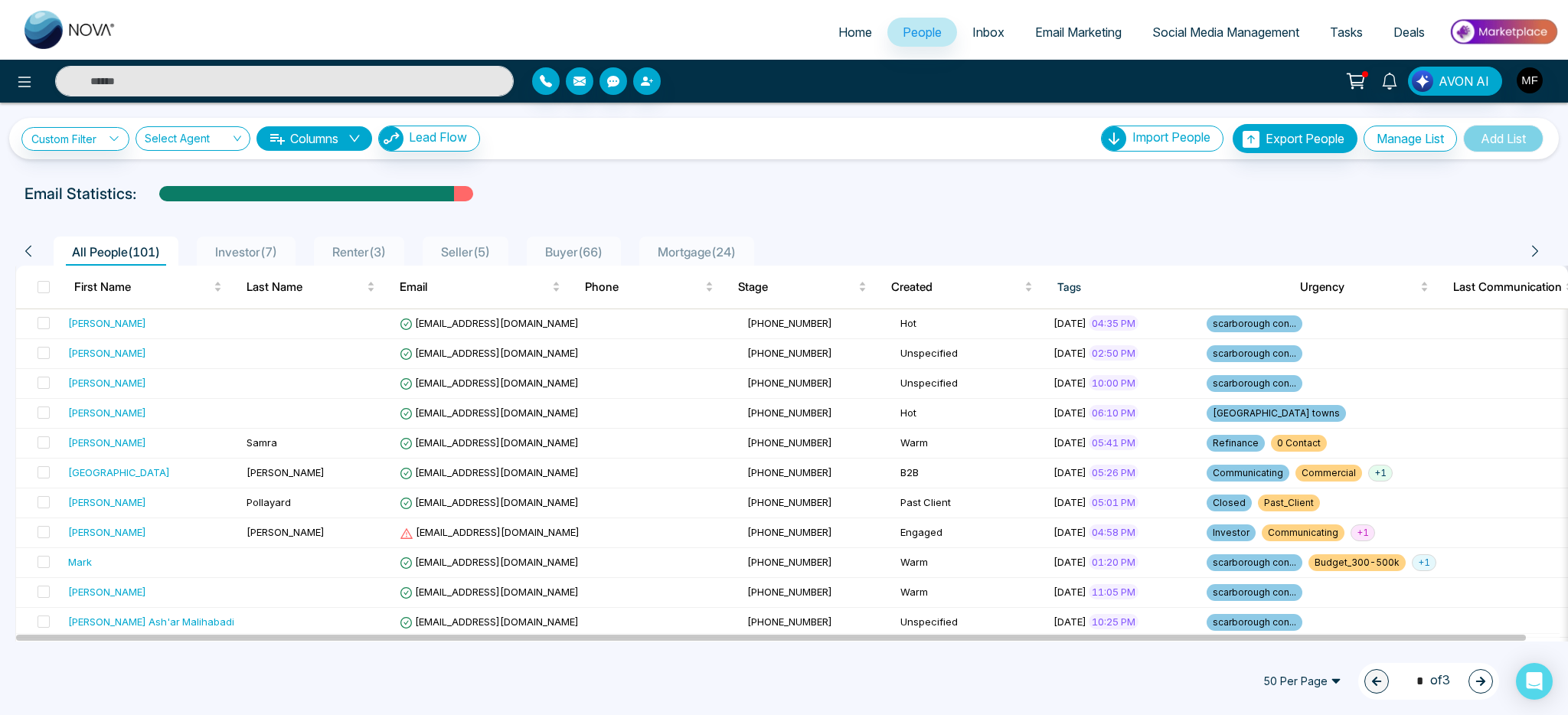
click at [254, 251] on span "Investor ( 7 )" at bounding box center [246, 252] width 74 height 15
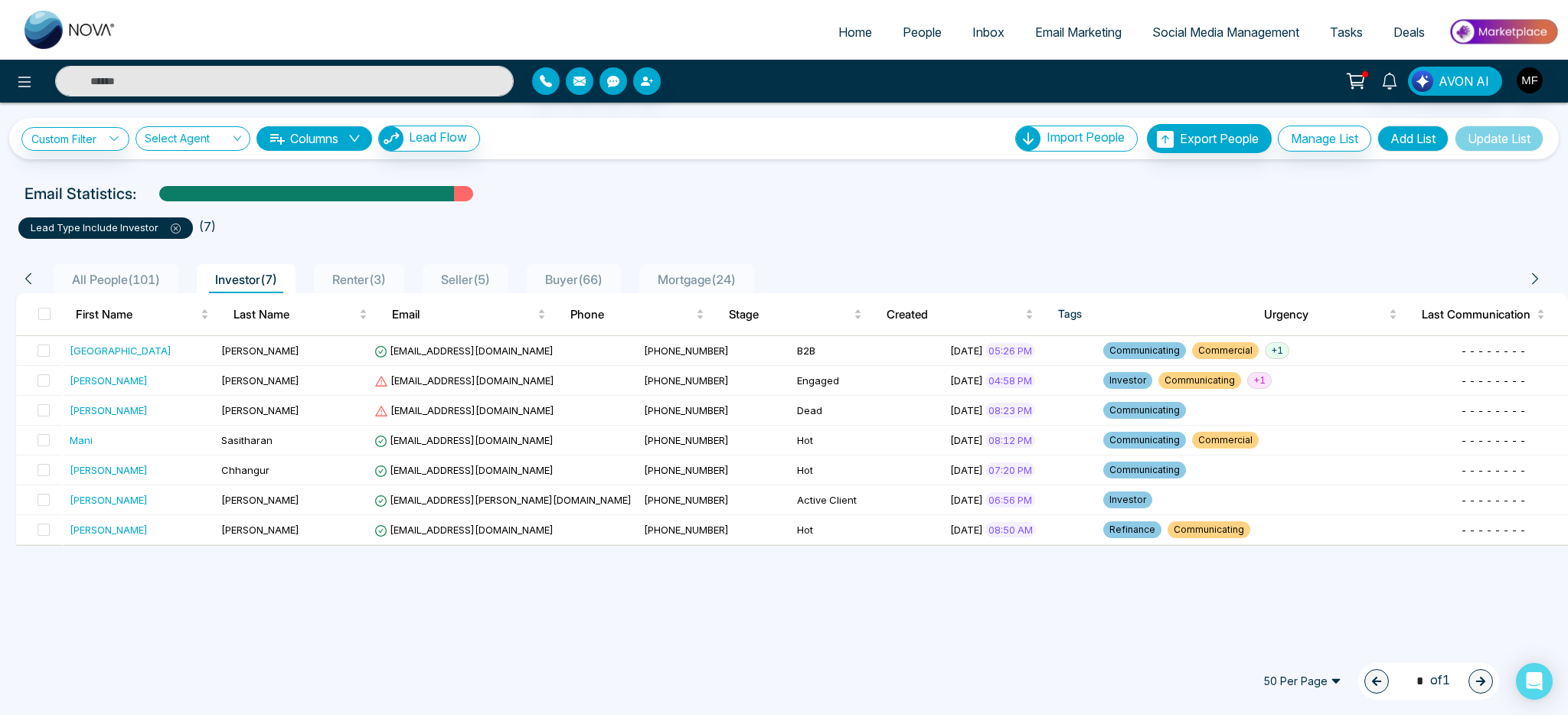
click at [379, 273] on span "Renter ( 3 )" at bounding box center [359, 280] width 66 height 15
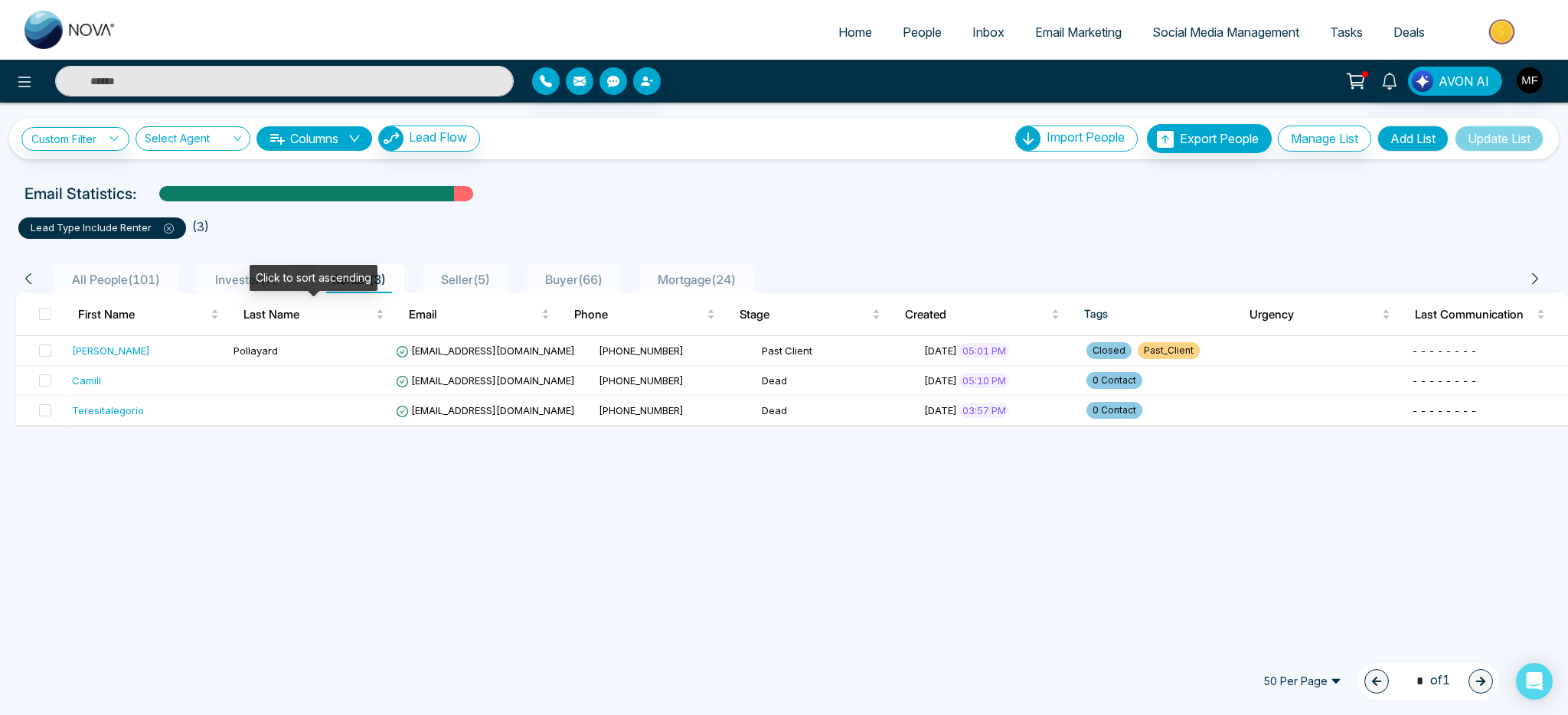
click at [462, 284] on span "Seller ( 5 )" at bounding box center [465, 280] width 61 height 15
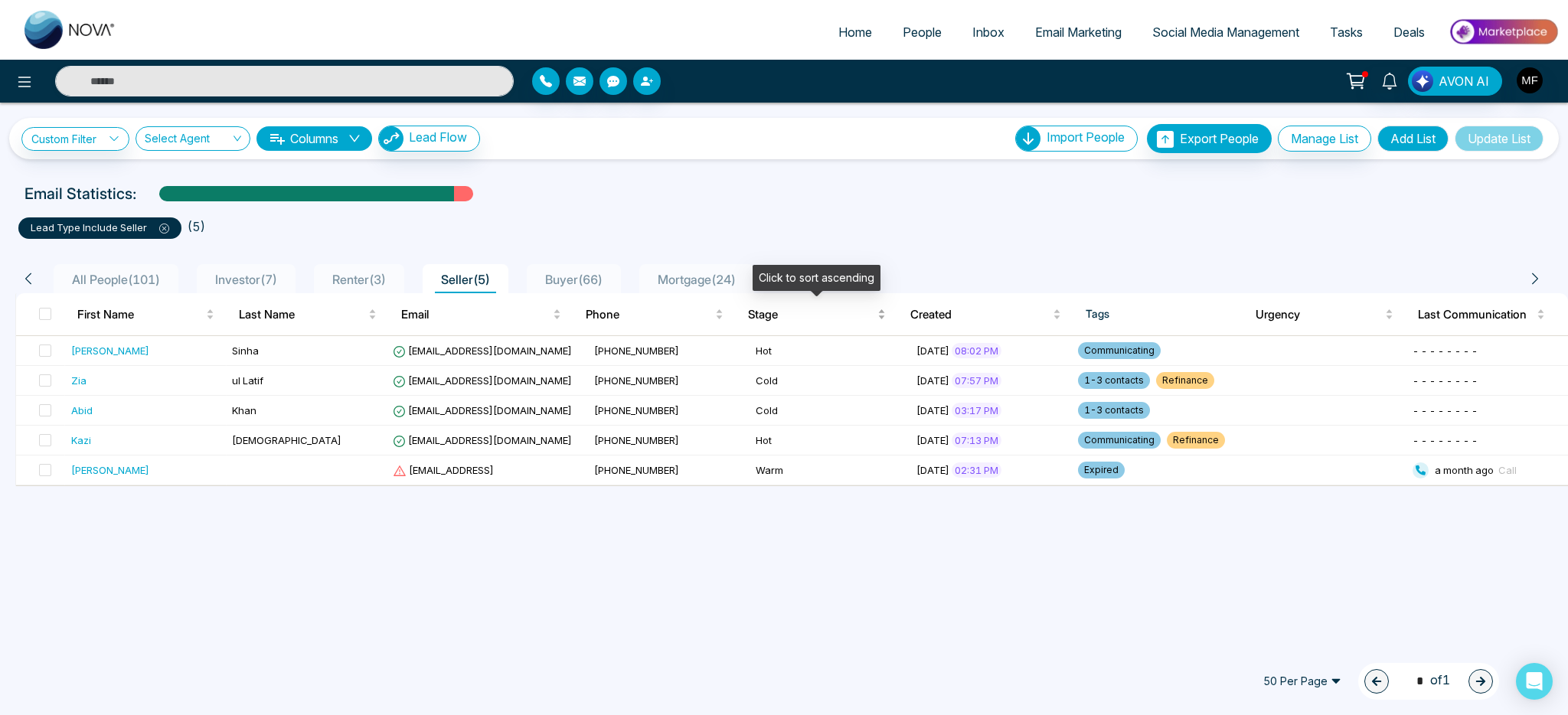
click at [748, 313] on div "Stage" at bounding box center [817, 315] width 138 height 18
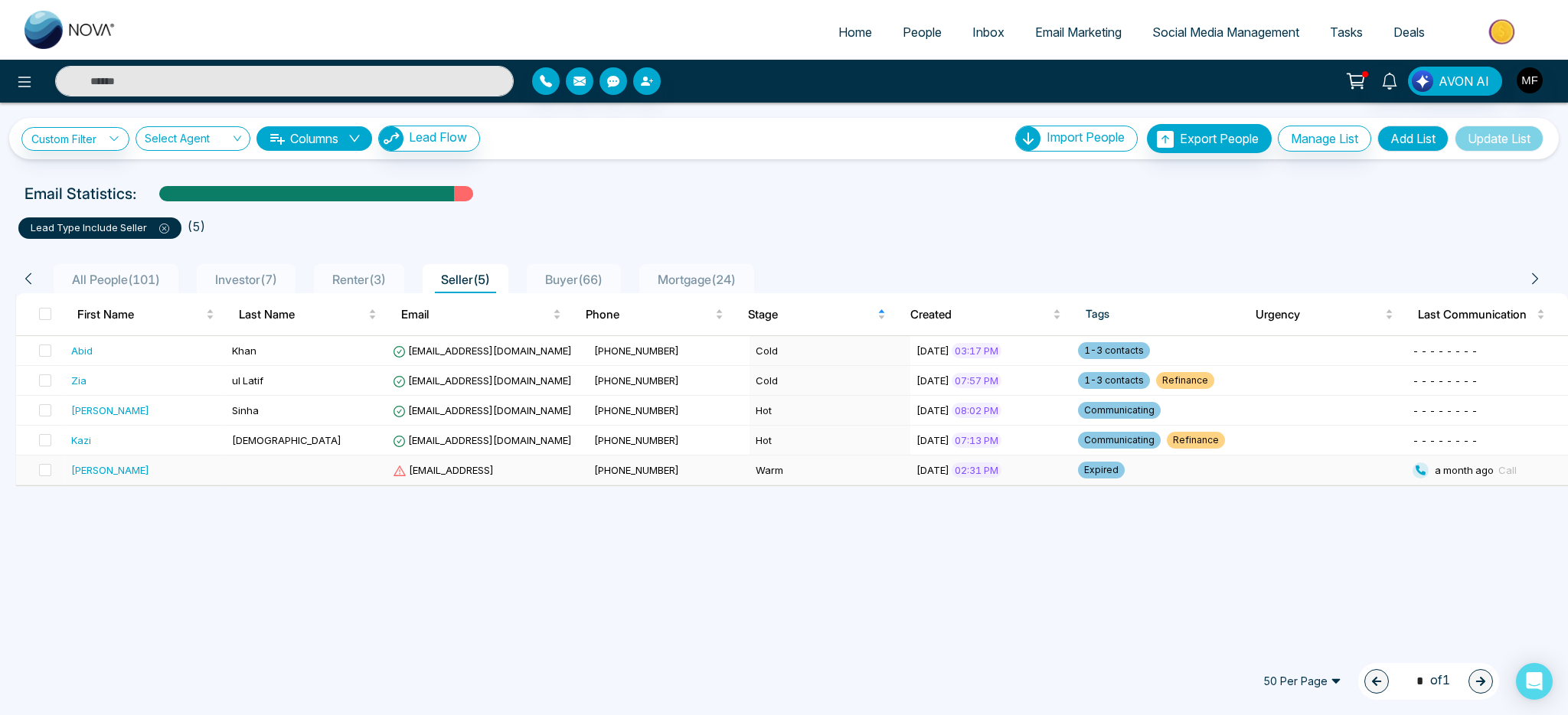
click at [331, 463] on td at bounding box center [307, 470] width 161 height 30
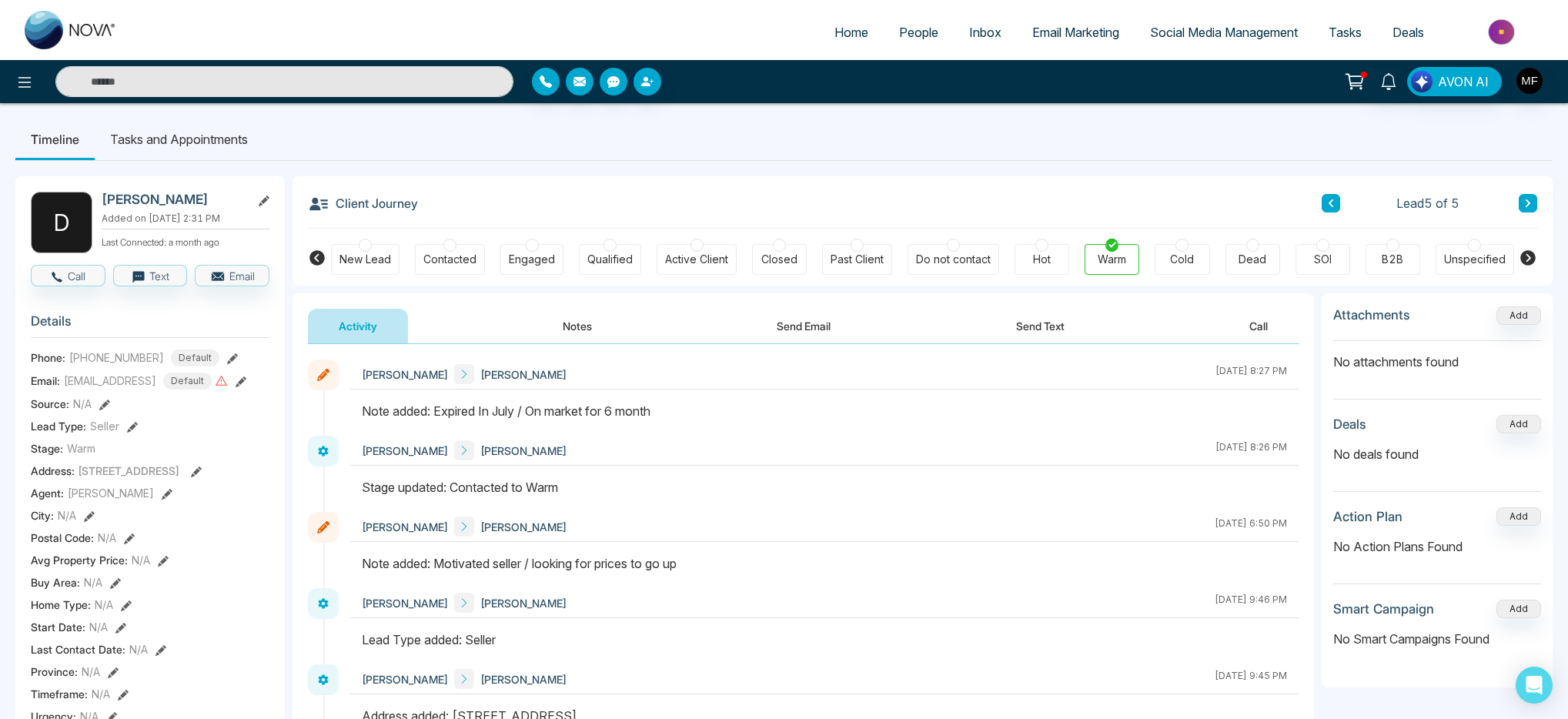
click at [549, 325] on button "Notes" at bounding box center [577, 326] width 91 height 35
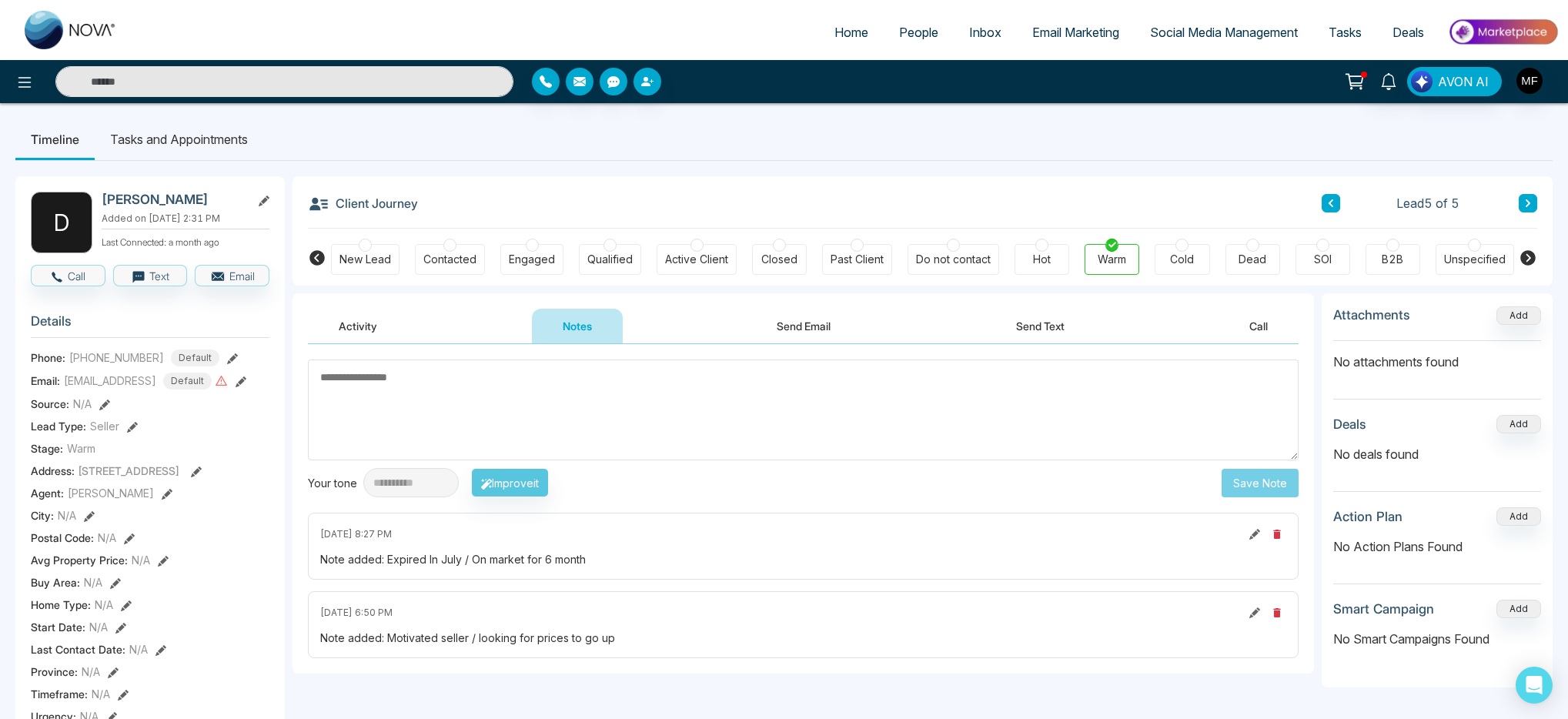
click at [818, 334] on button "Send Email" at bounding box center [804, 326] width 116 height 35
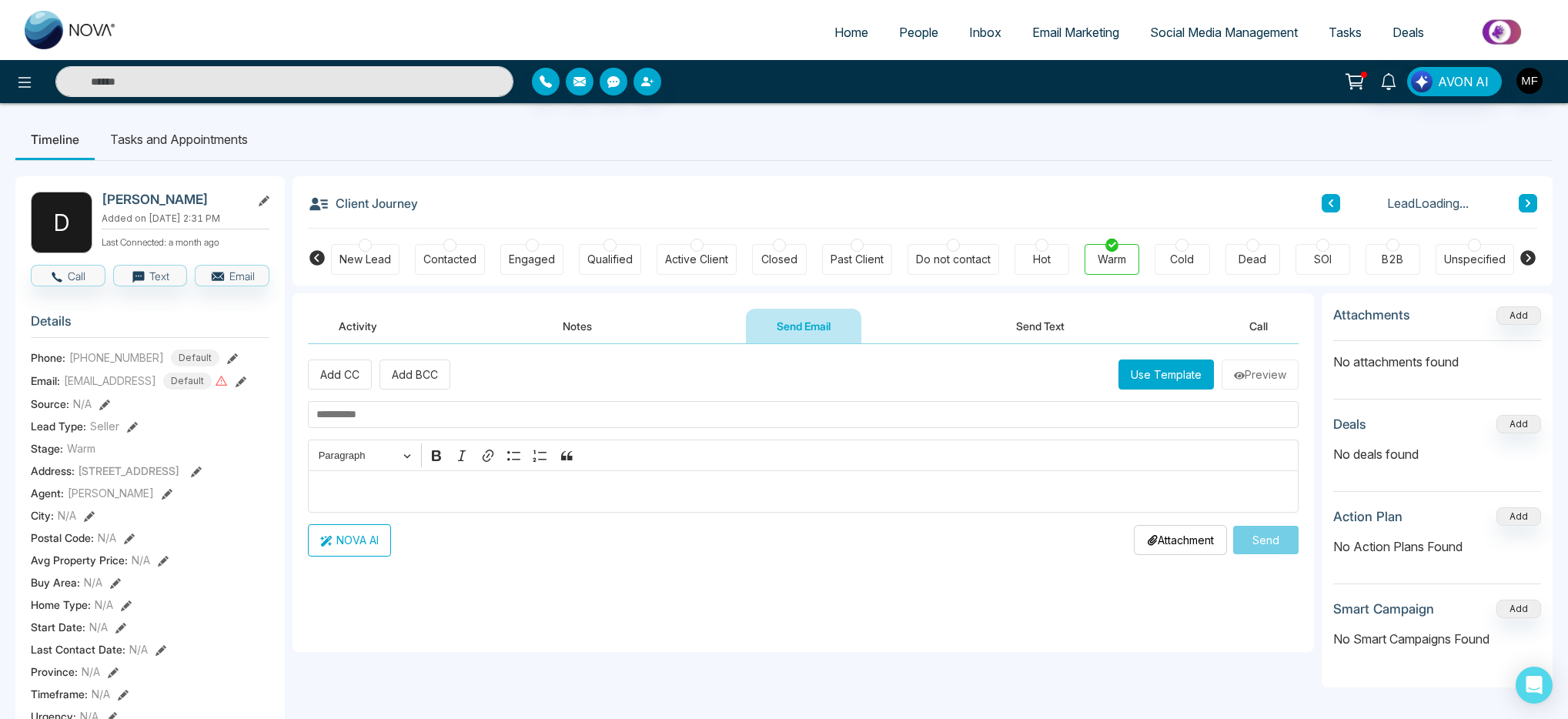
click at [586, 327] on button "Notes" at bounding box center [577, 326] width 91 height 35
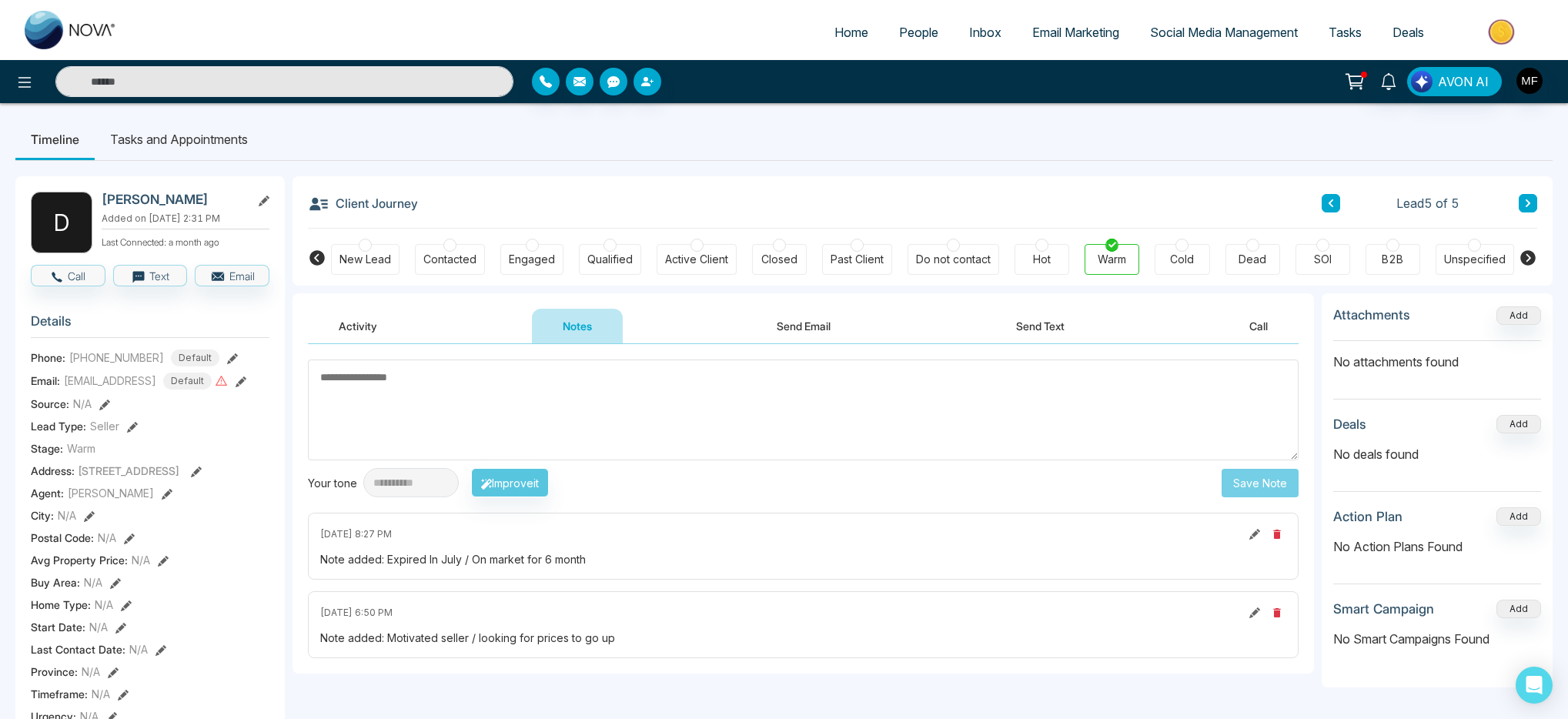
click at [358, 324] on button "Activity" at bounding box center [358, 326] width 100 height 35
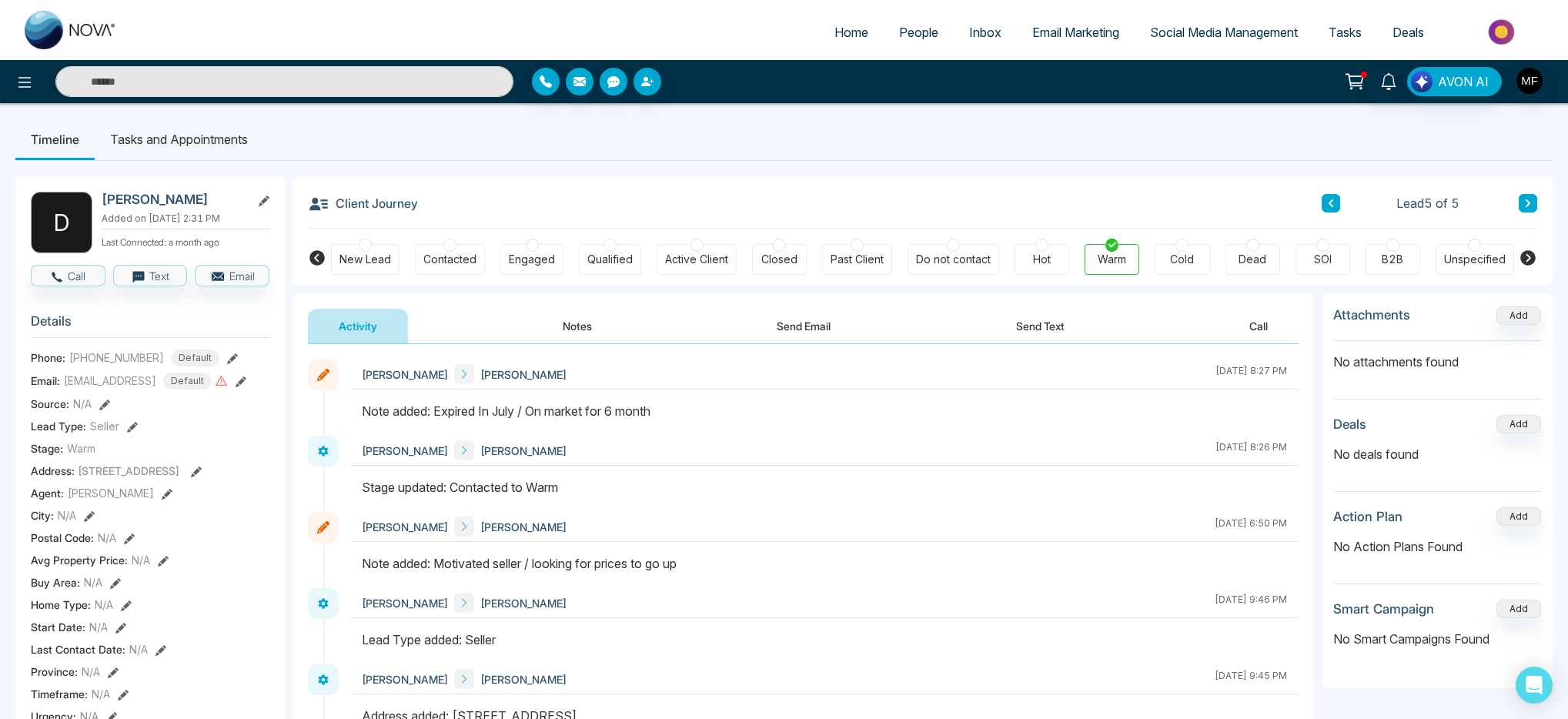
click at [290, 324] on div "D [PERSON_NAME] Added on [DATE] 2:31 PM Last Connected: a month ago Call Text E…" at bounding box center [784, 711] width 1537 height 1100
click at [284, 294] on div "D [PERSON_NAME] Added on [DATE] 2:31 PM Last Connected: a month ago Call Text E…" at bounding box center [150, 711] width 270 height 1069
click at [288, 288] on div "D [PERSON_NAME] Added on [DATE] 2:31 PM Last Connected: a month ago Call Text E…" at bounding box center [784, 711] width 1537 height 1100
click at [186, 139] on li "Tasks and Appointments" at bounding box center [179, 139] width 169 height 42
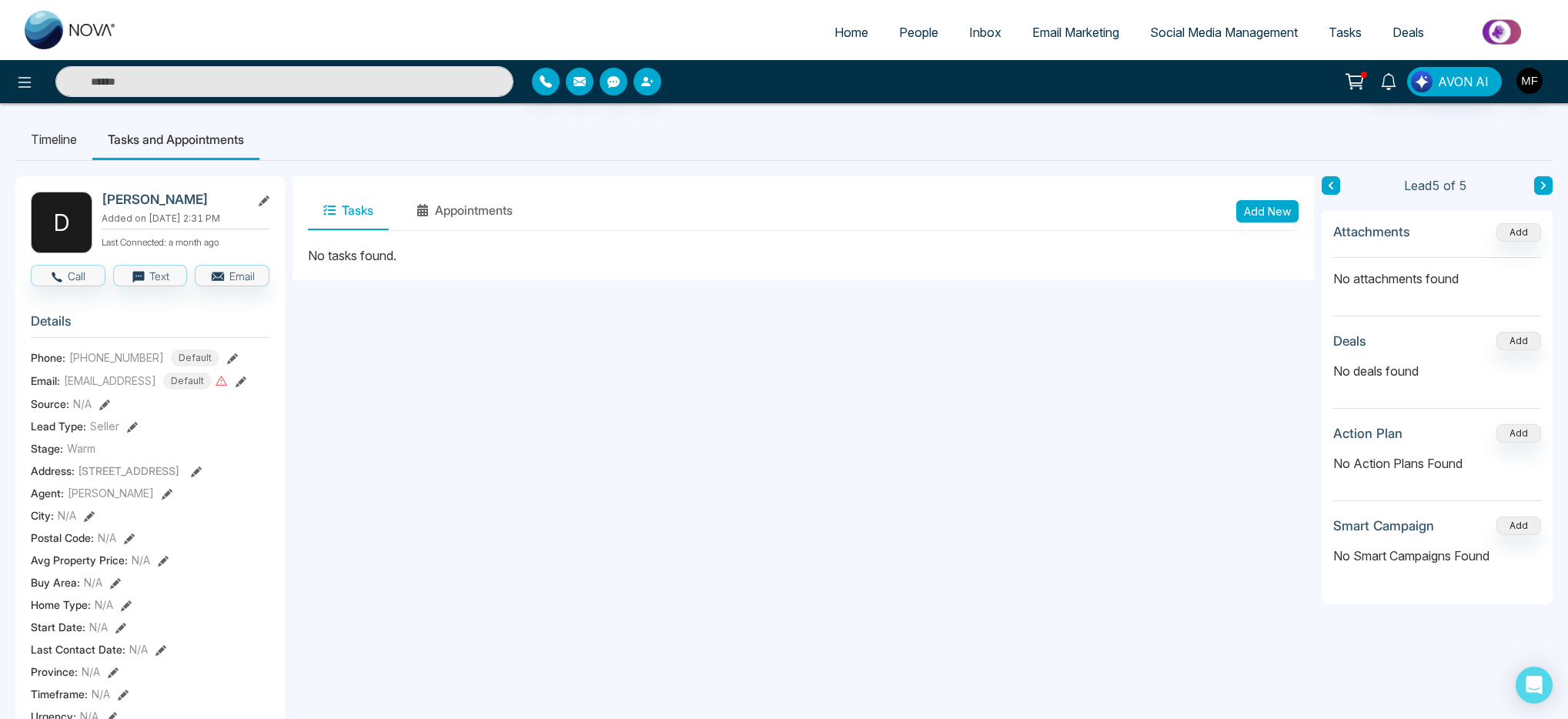
click at [1258, 217] on button "Add New" at bounding box center [1267, 211] width 62 height 22
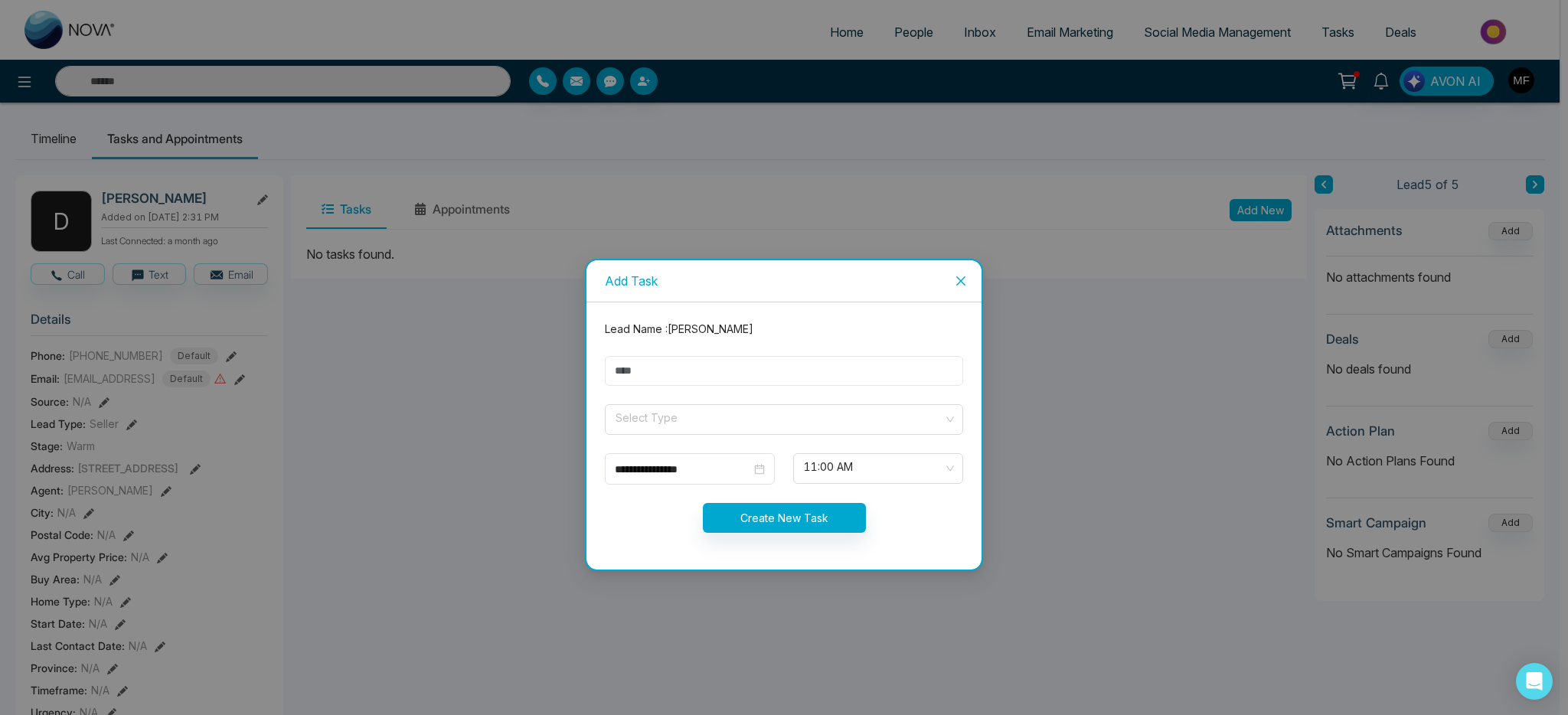
click at [707, 378] on input "text" at bounding box center [783, 370] width 358 height 30
type input "**********"
click at [723, 418] on input "search" at bounding box center [778, 416] width 329 height 23
click at [795, 428] on span at bounding box center [778, 419] width 329 height 29
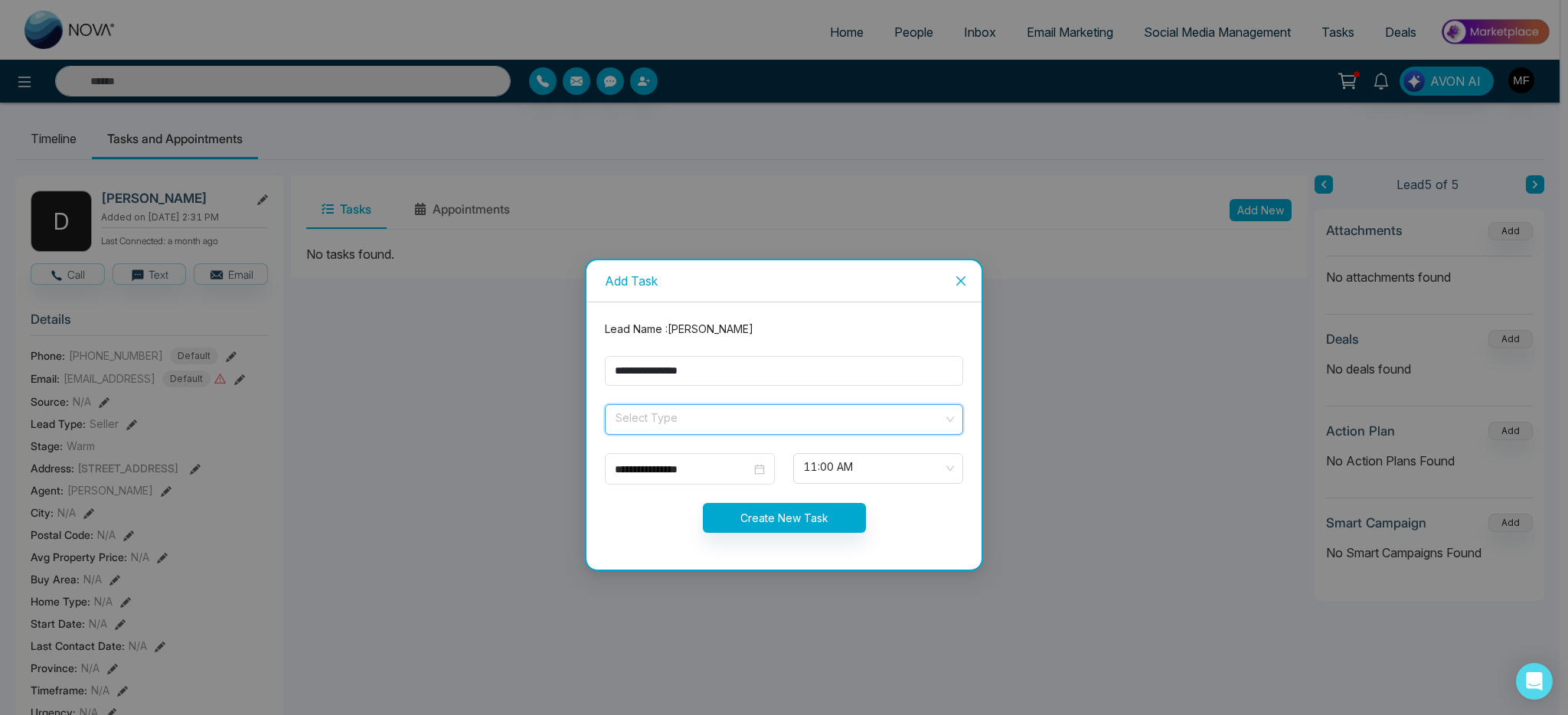
click at [794, 428] on span at bounding box center [778, 419] width 329 height 29
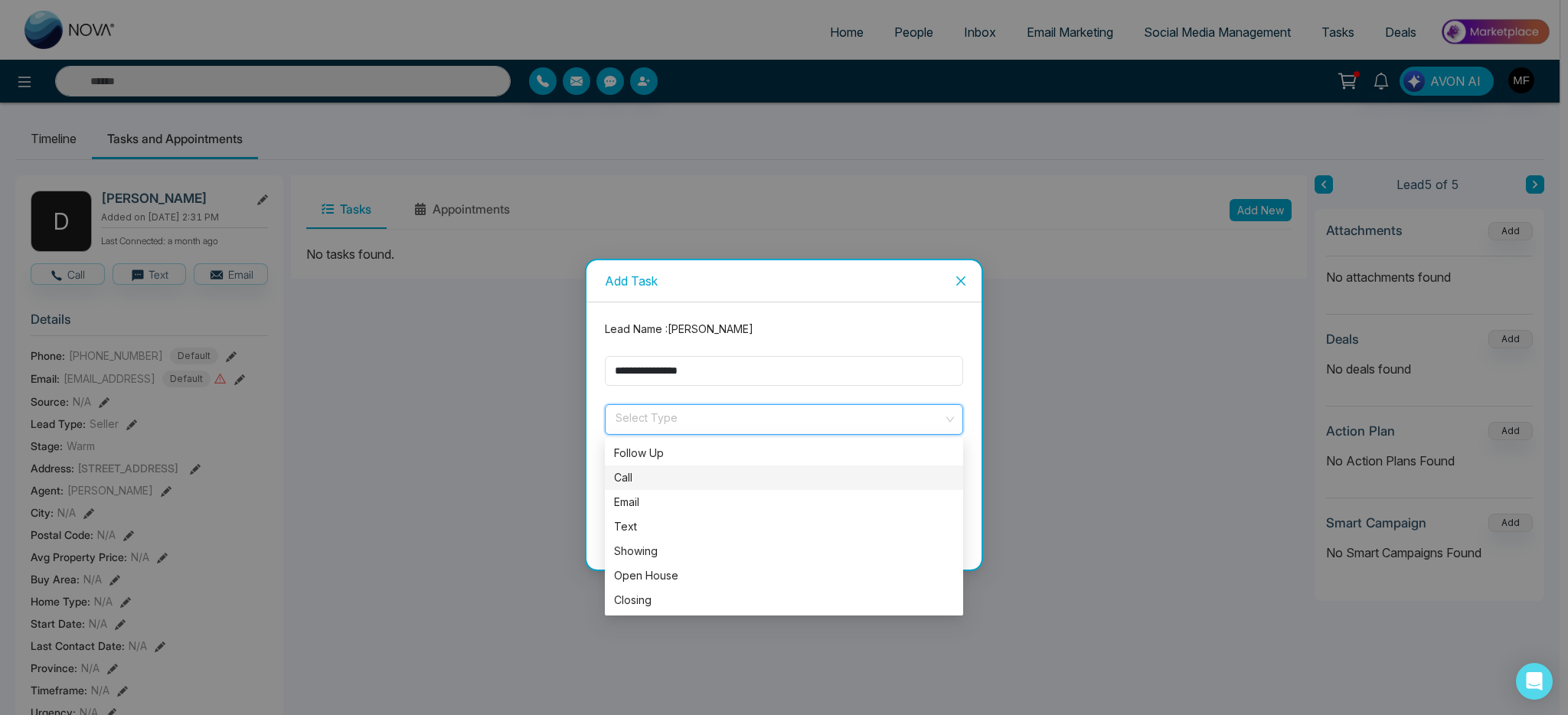
click at [619, 471] on div "Call" at bounding box center [783, 477] width 340 height 17
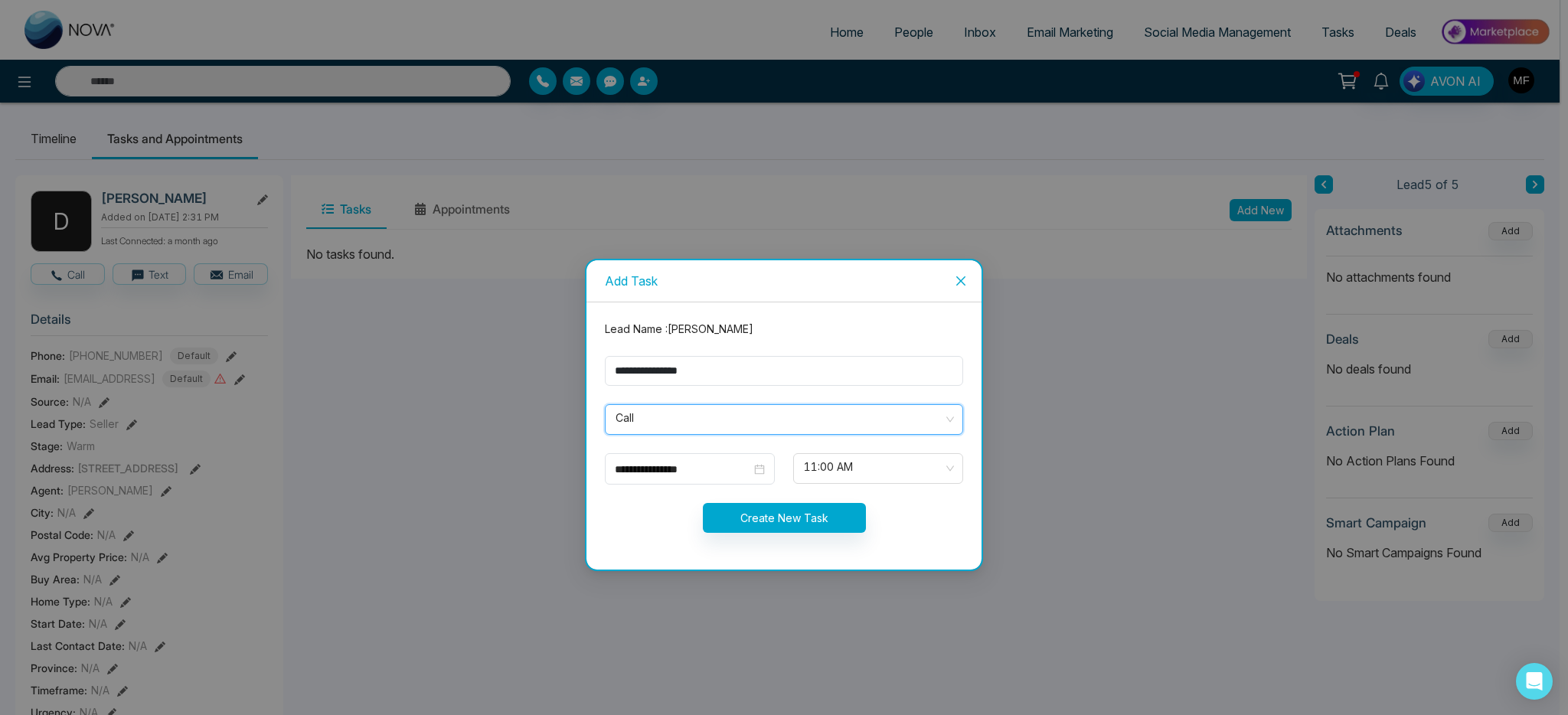
click at [923, 510] on div "Create New Task" at bounding box center [783, 517] width 376 height 30
click at [916, 471] on span "11:00 AM" at bounding box center [878, 468] width 149 height 26
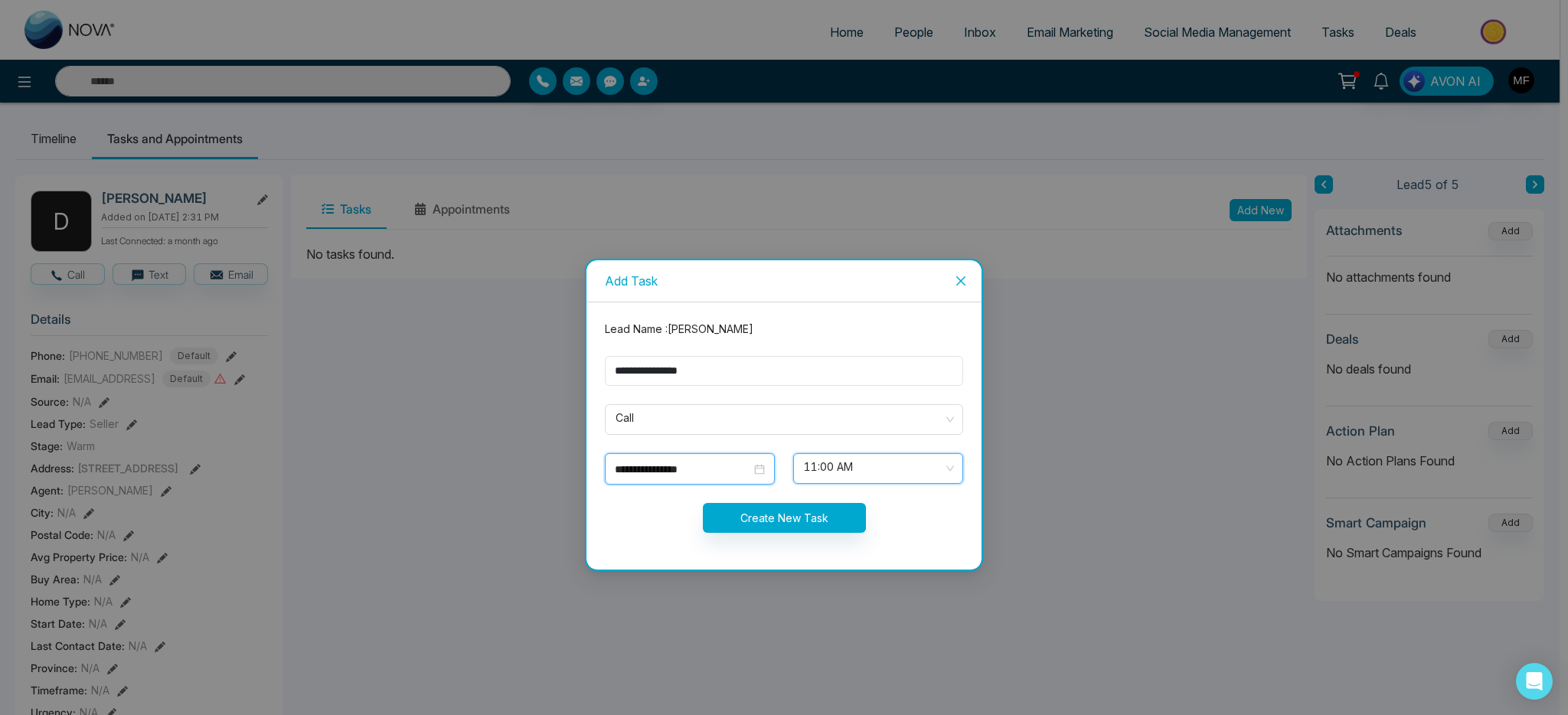
click at [748, 471] on input "**********" at bounding box center [683, 469] width 136 height 17
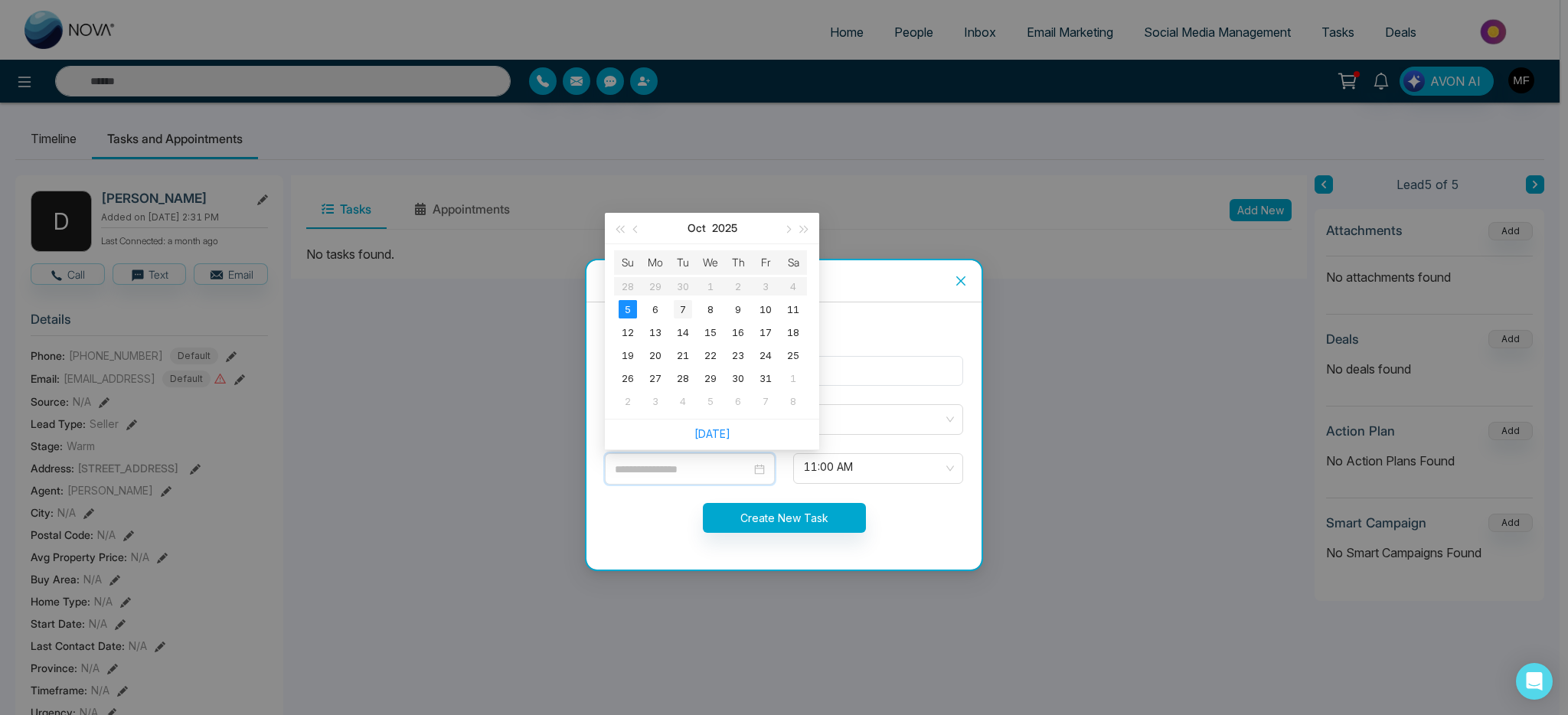
type input "**********"
click at [679, 310] on div "7" at bounding box center [683, 310] width 18 height 18
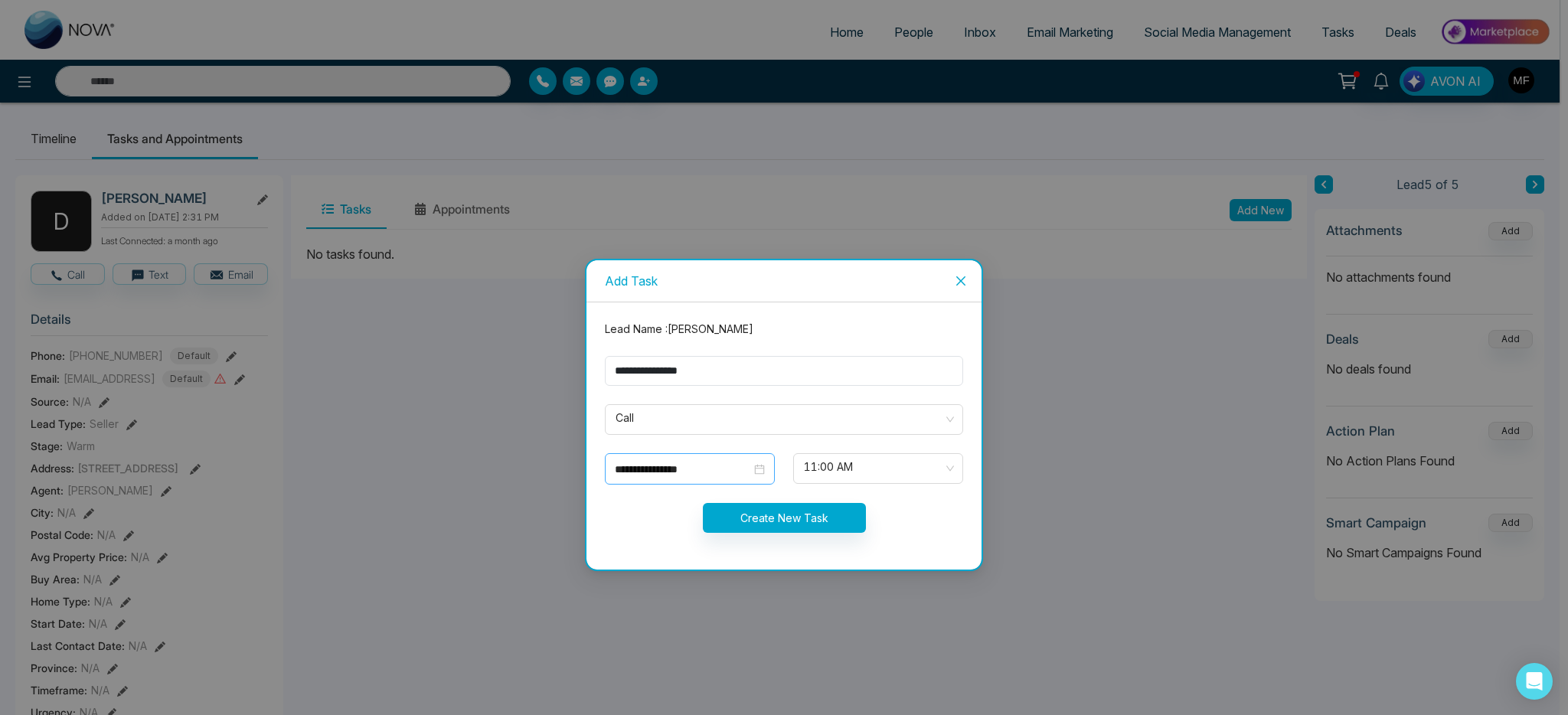
click at [753, 477] on div "**********" at bounding box center [690, 468] width 170 height 31
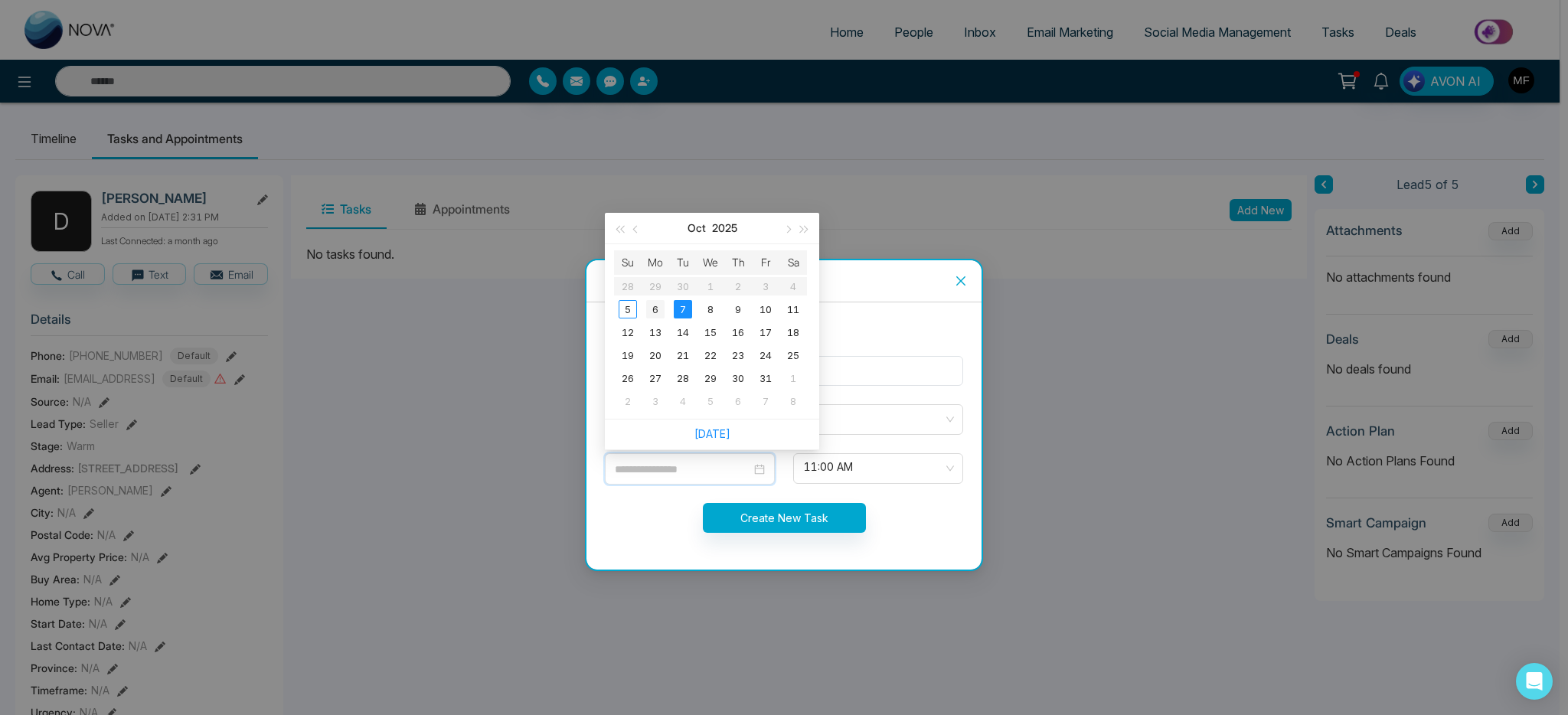
type input "**********"
click at [651, 310] on div "6" at bounding box center [655, 310] width 18 height 18
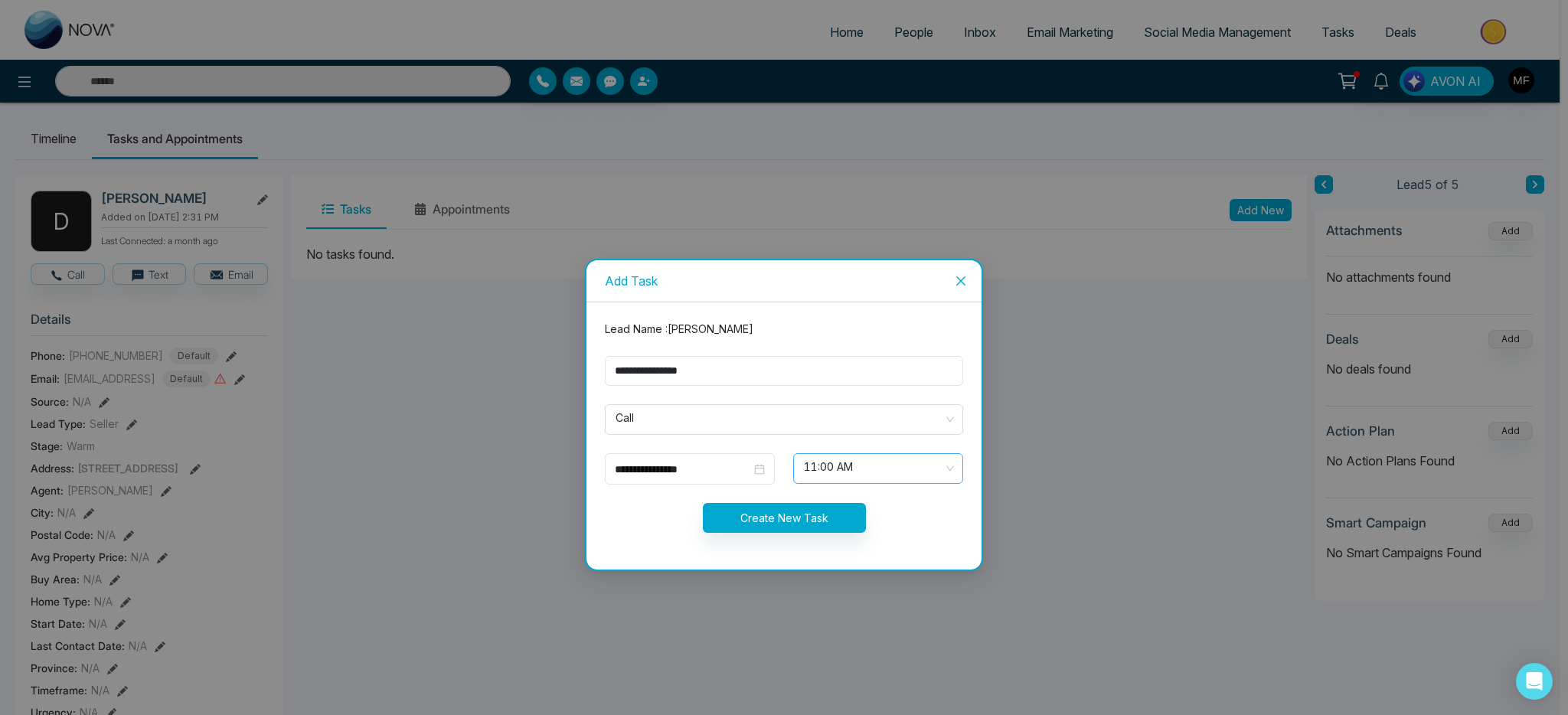
click at [841, 479] on span "11:00 AM" at bounding box center [878, 468] width 149 height 26
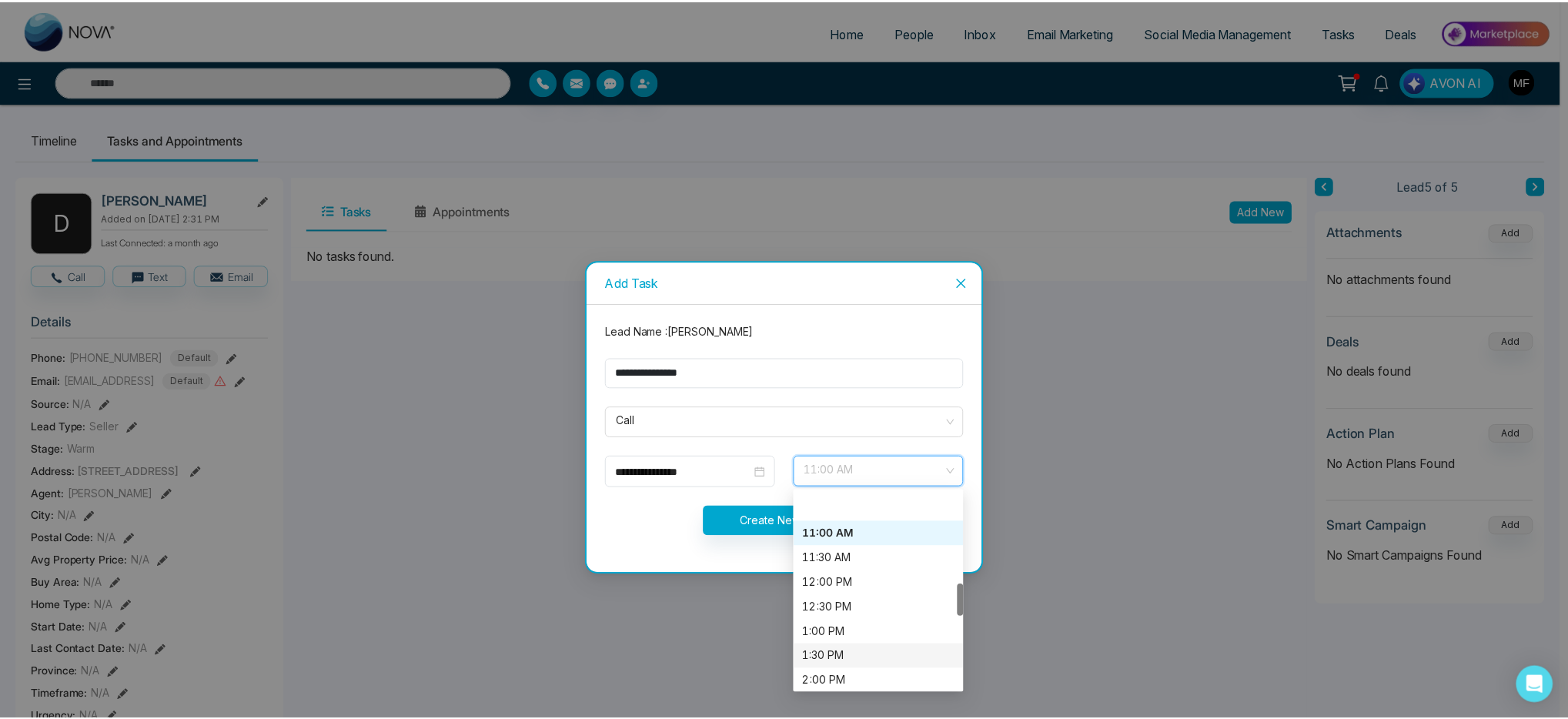
scroll to position [548, 0]
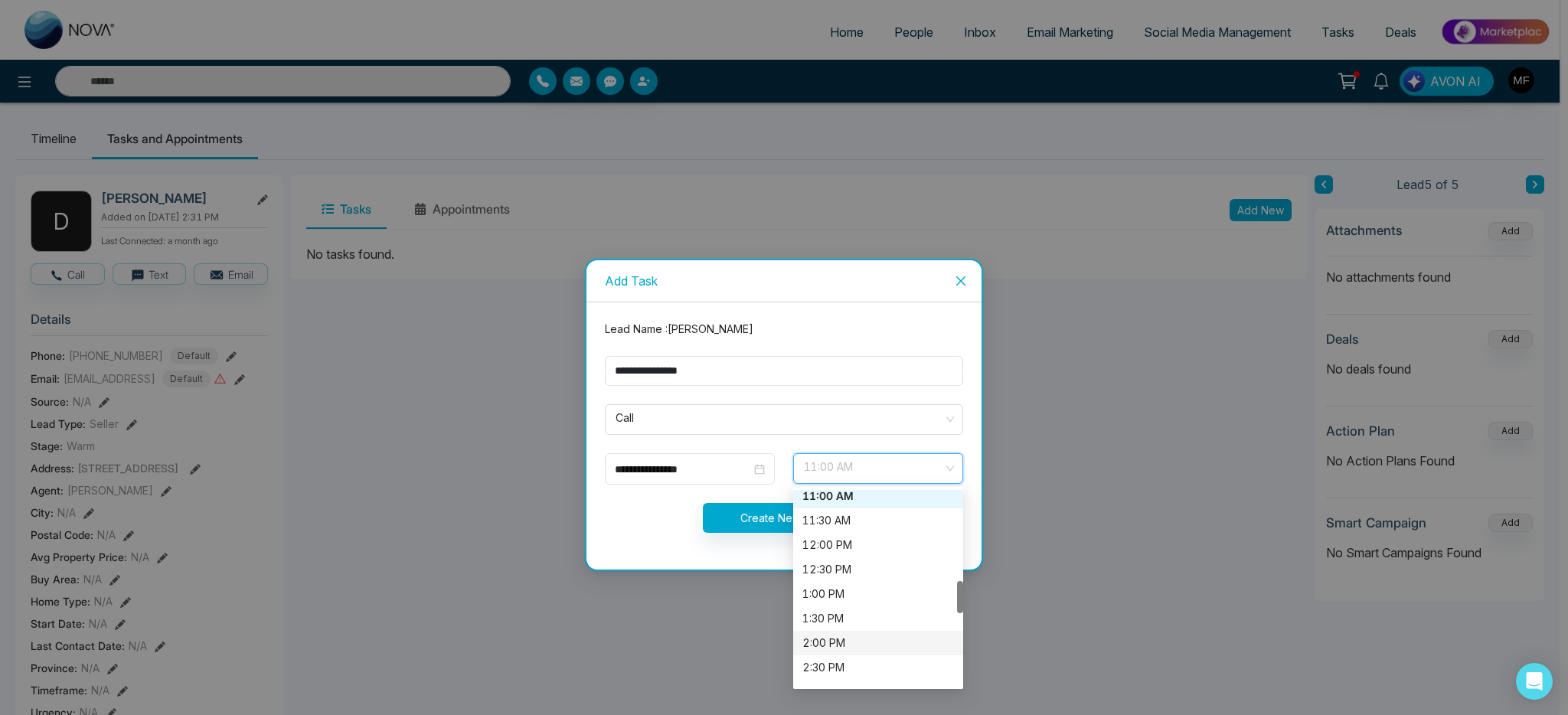
click at [840, 648] on div "2:00 PM" at bounding box center [878, 643] width 152 height 17
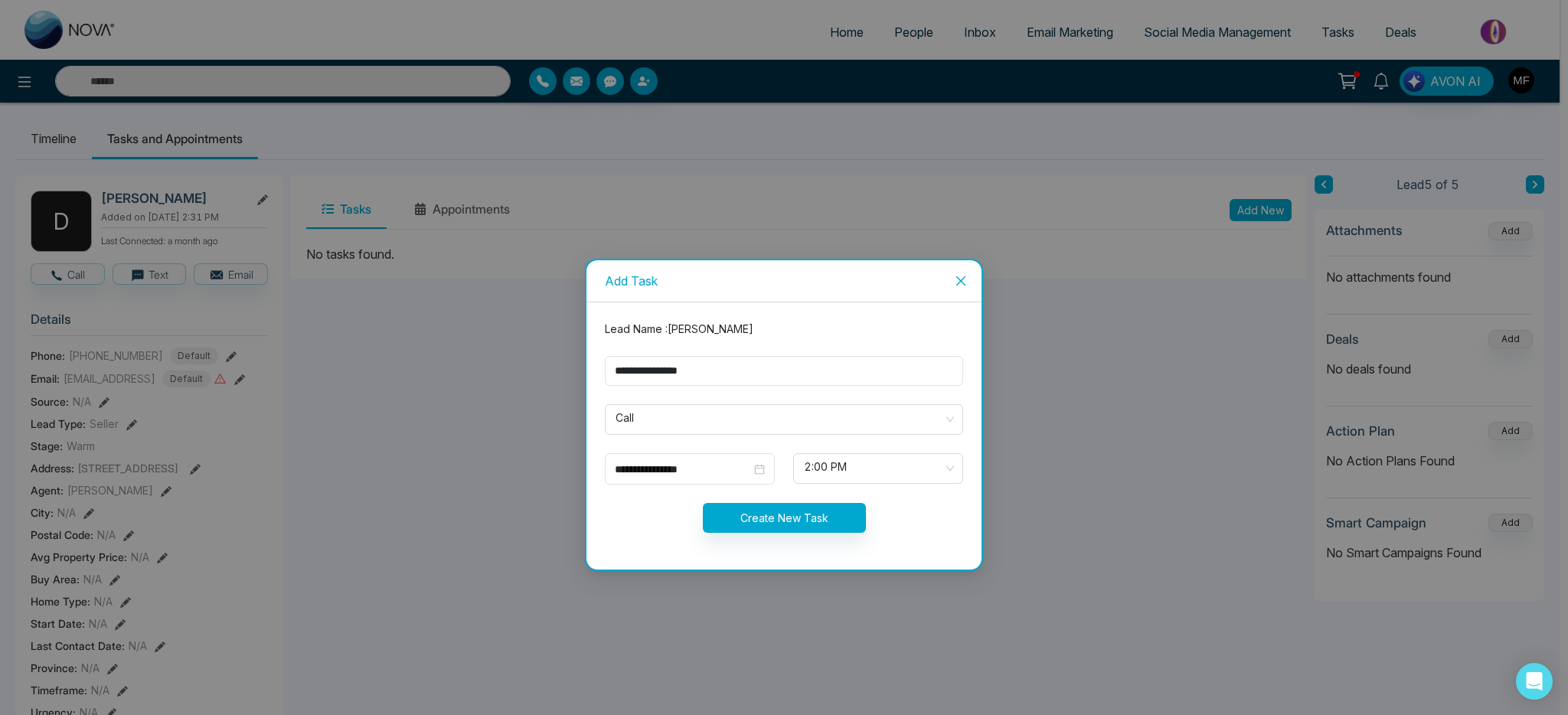
click at [682, 543] on form "**********" at bounding box center [783, 436] width 376 height 231
click at [815, 521] on button "Create New Task" at bounding box center [784, 517] width 163 height 30
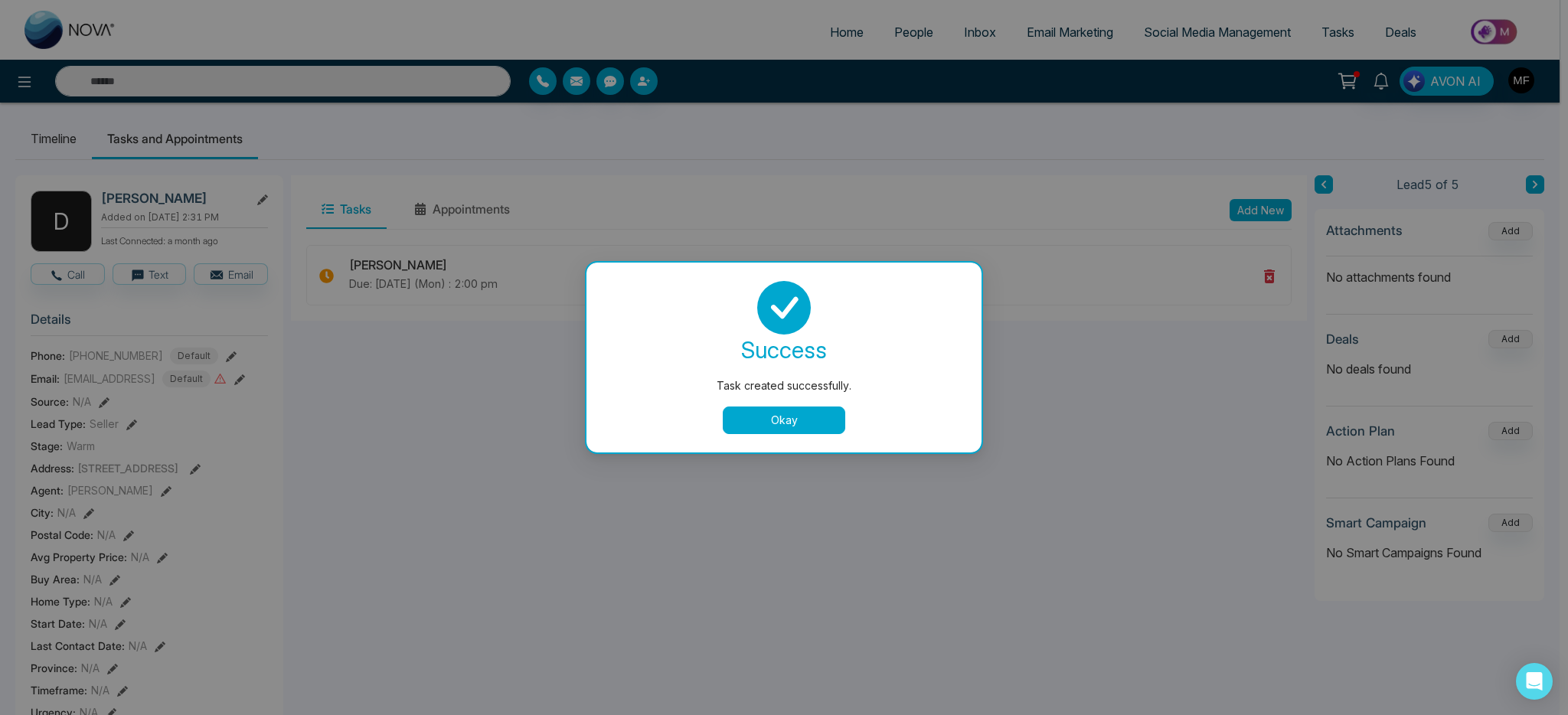
click at [804, 417] on button "Okay" at bounding box center [784, 420] width 123 height 28
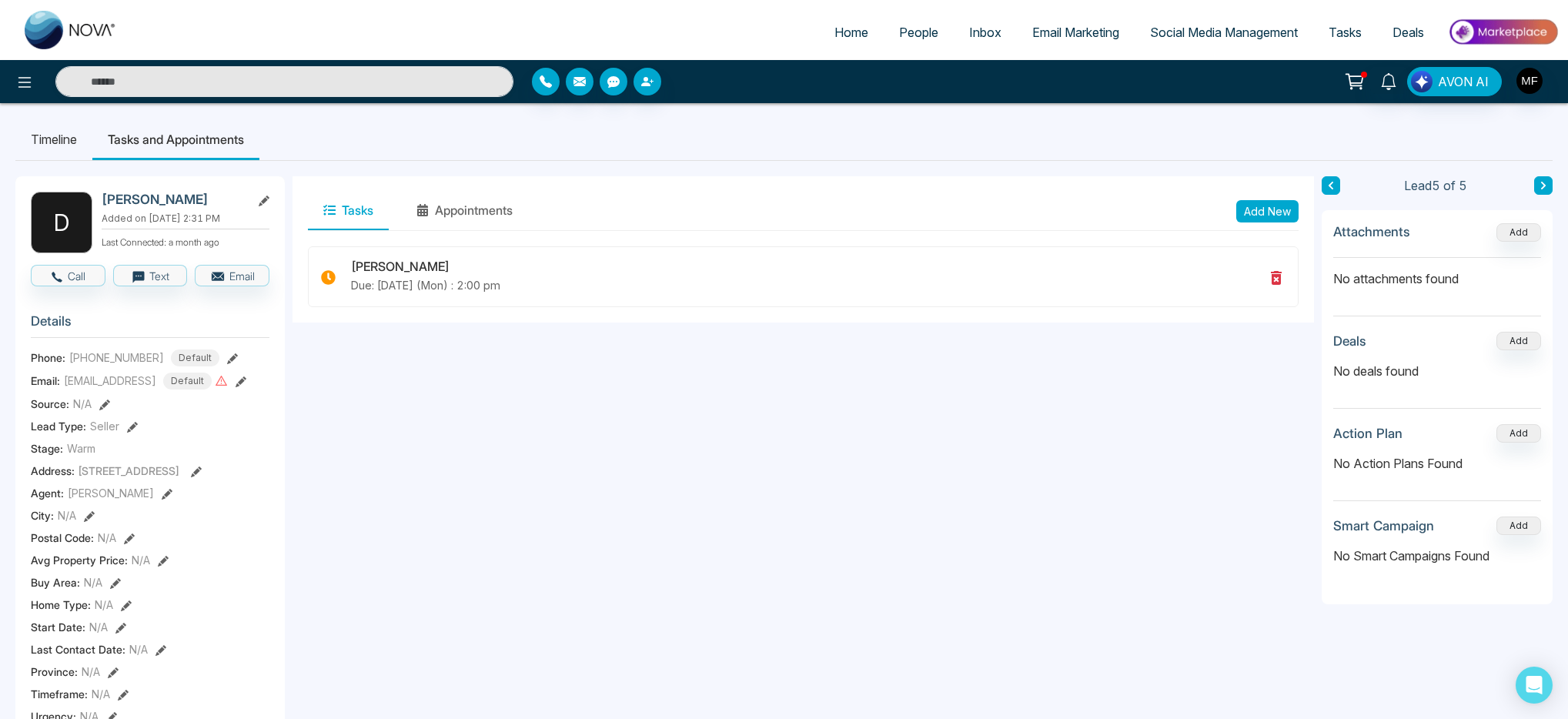
click at [29, 139] on li "Timeline" at bounding box center [54, 139] width 77 height 42
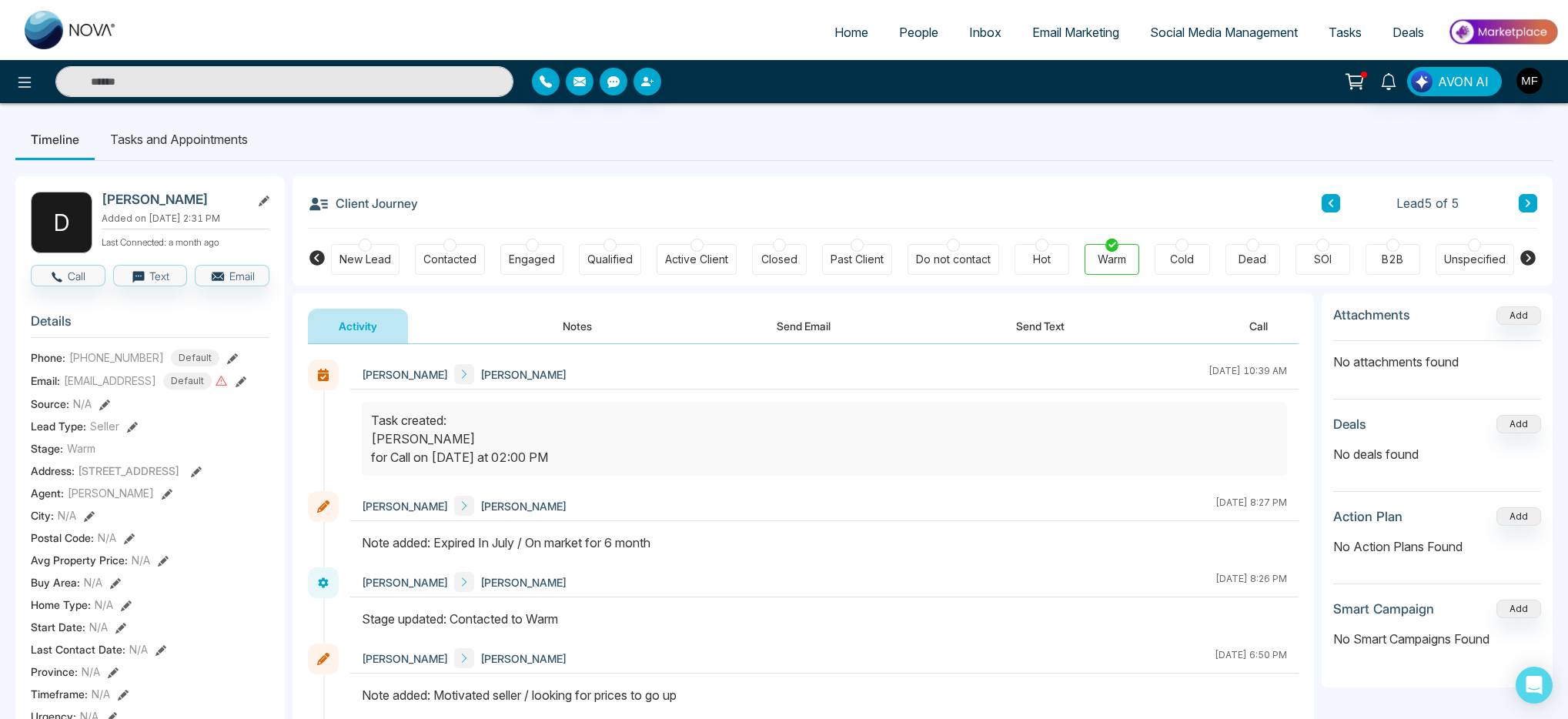
click at [622, 328] on div "Activity Notes Send Email Send Text Call" at bounding box center [803, 327] width 990 height 35
click at [608, 329] on button "Notes" at bounding box center [577, 326] width 91 height 35
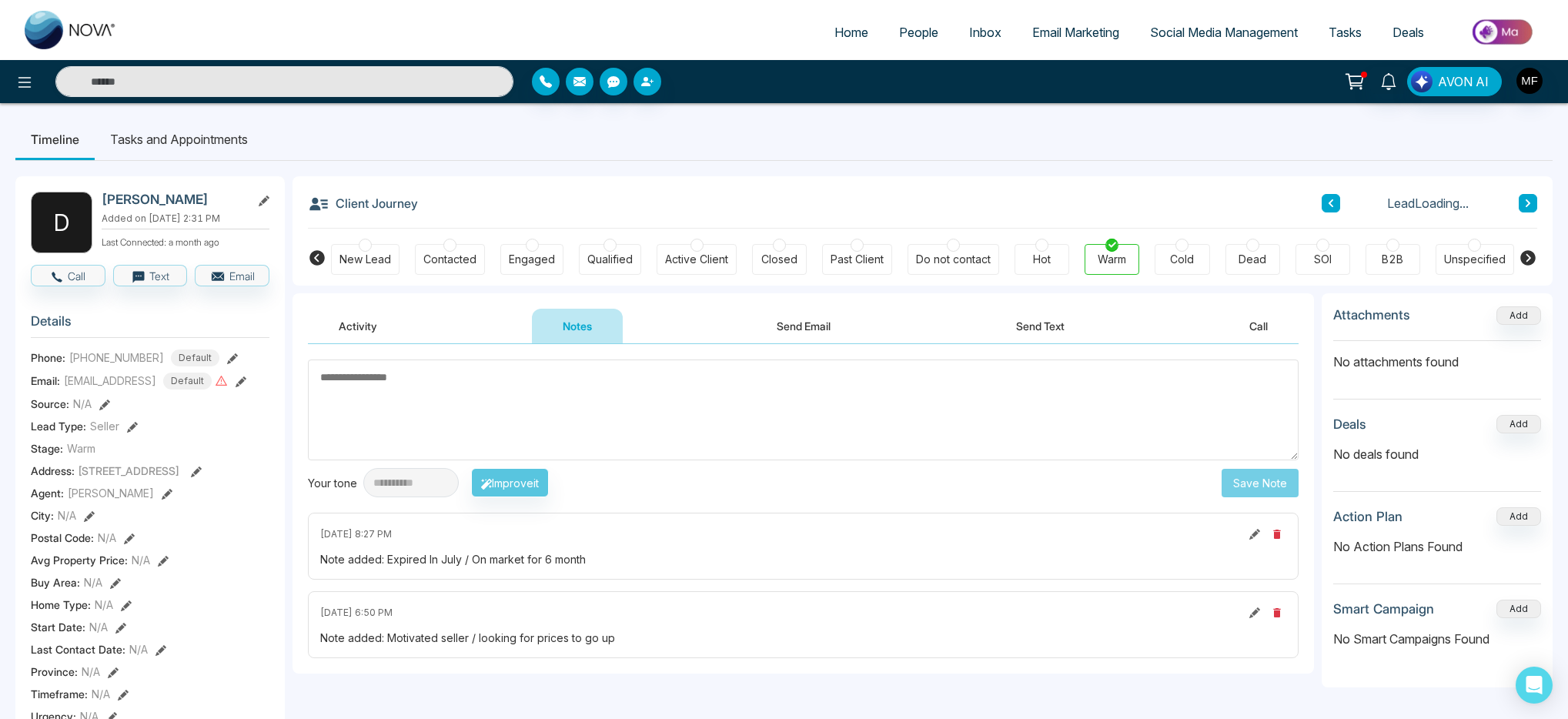
click at [572, 391] on textarea at bounding box center [803, 409] width 990 height 101
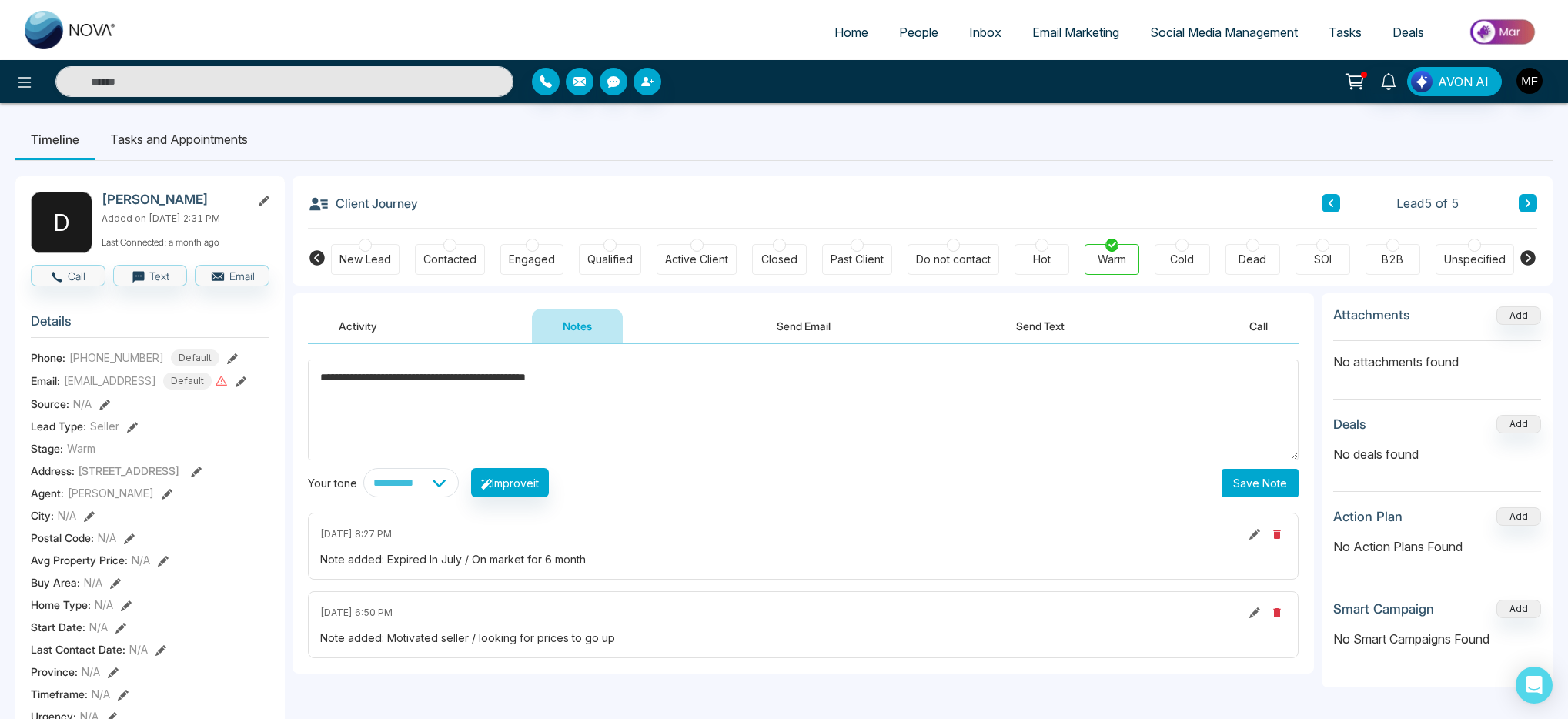
type textarea "**********"
click at [1264, 485] on button "Save Note" at bounding box center [1260, 482] width 77 height 29
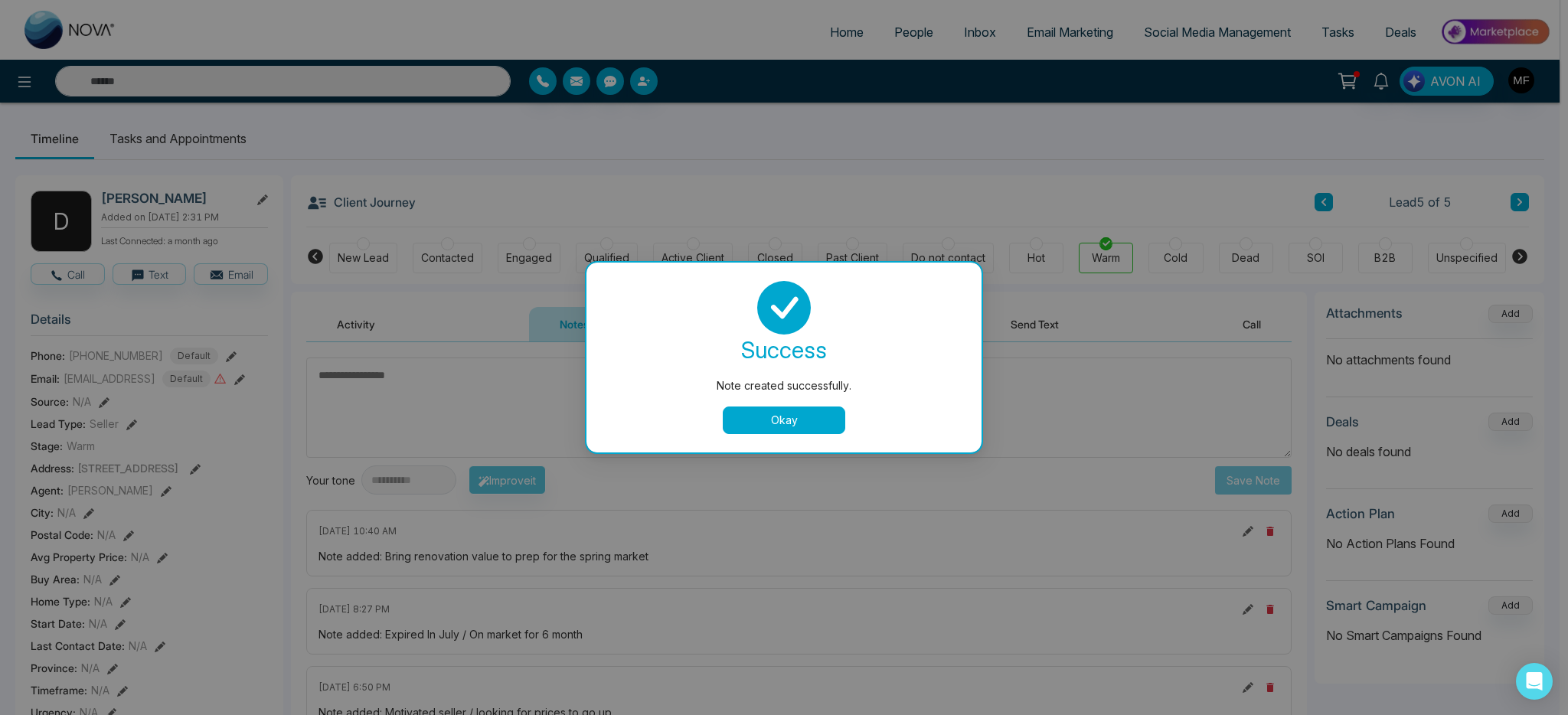
click at [776, 407] on button "Okay" at bounding box center [784, 420] width 123 height 28
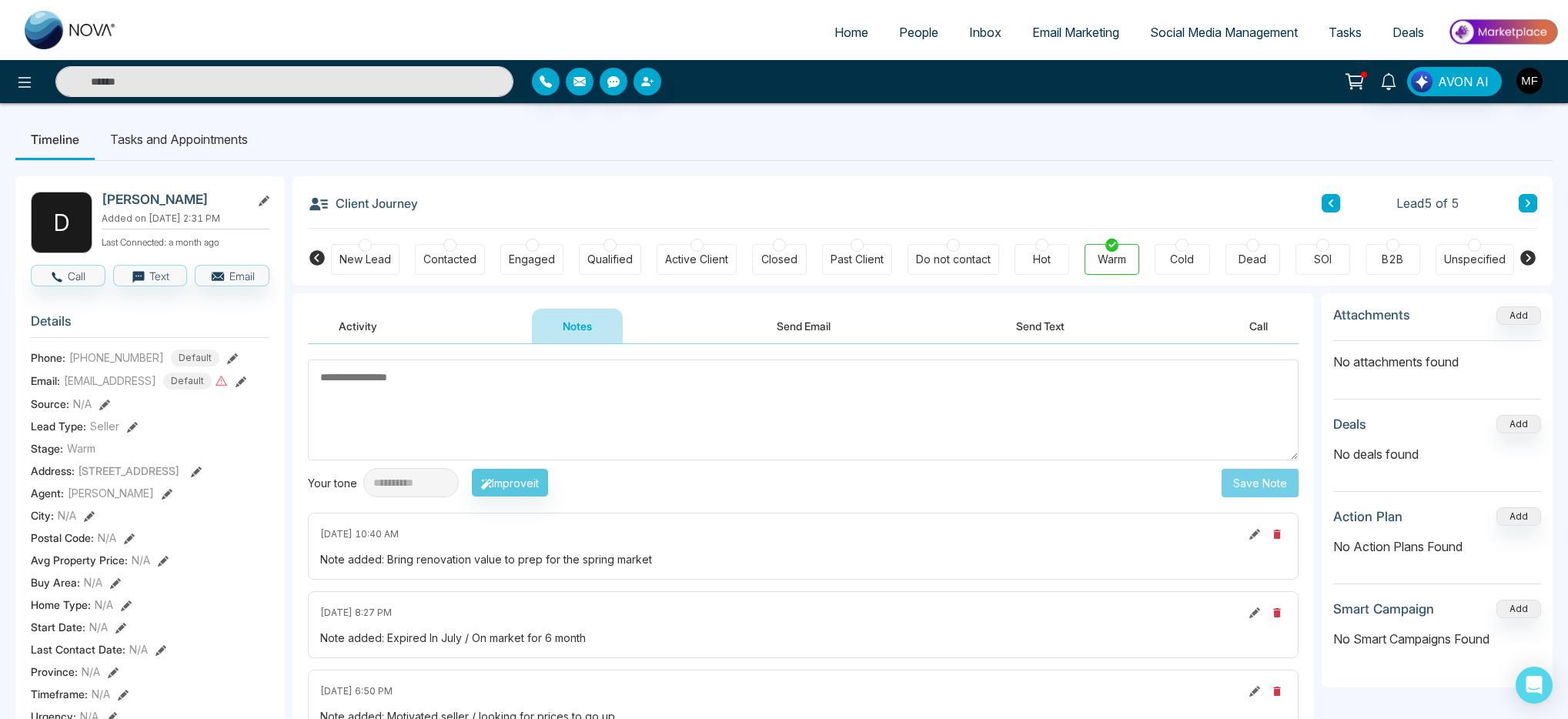
click at [970, 35] on span "Inbox" at bounding box center [985, 32] width 32 height 15
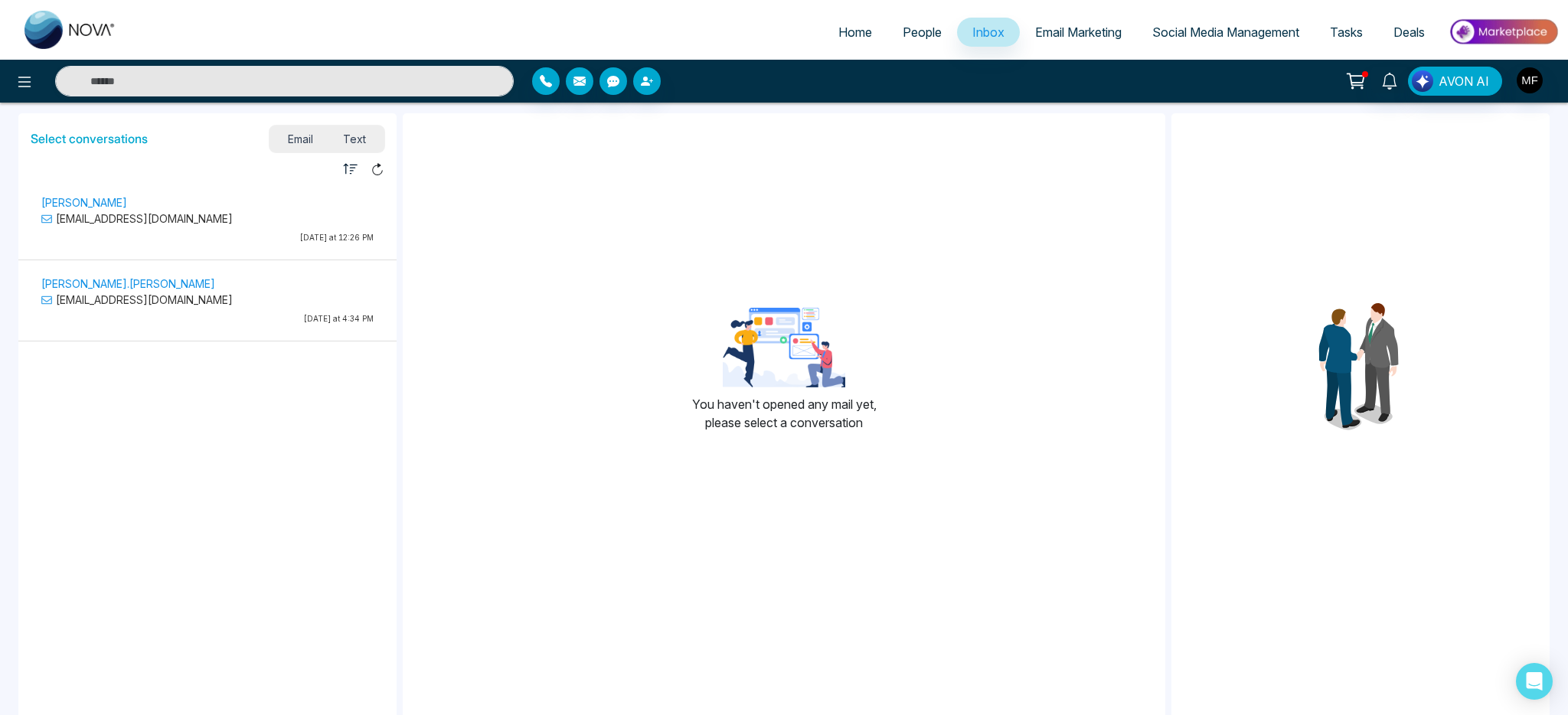
click at [918, 38] on span "People" at bounding box center [922, 32] width 39 height 15
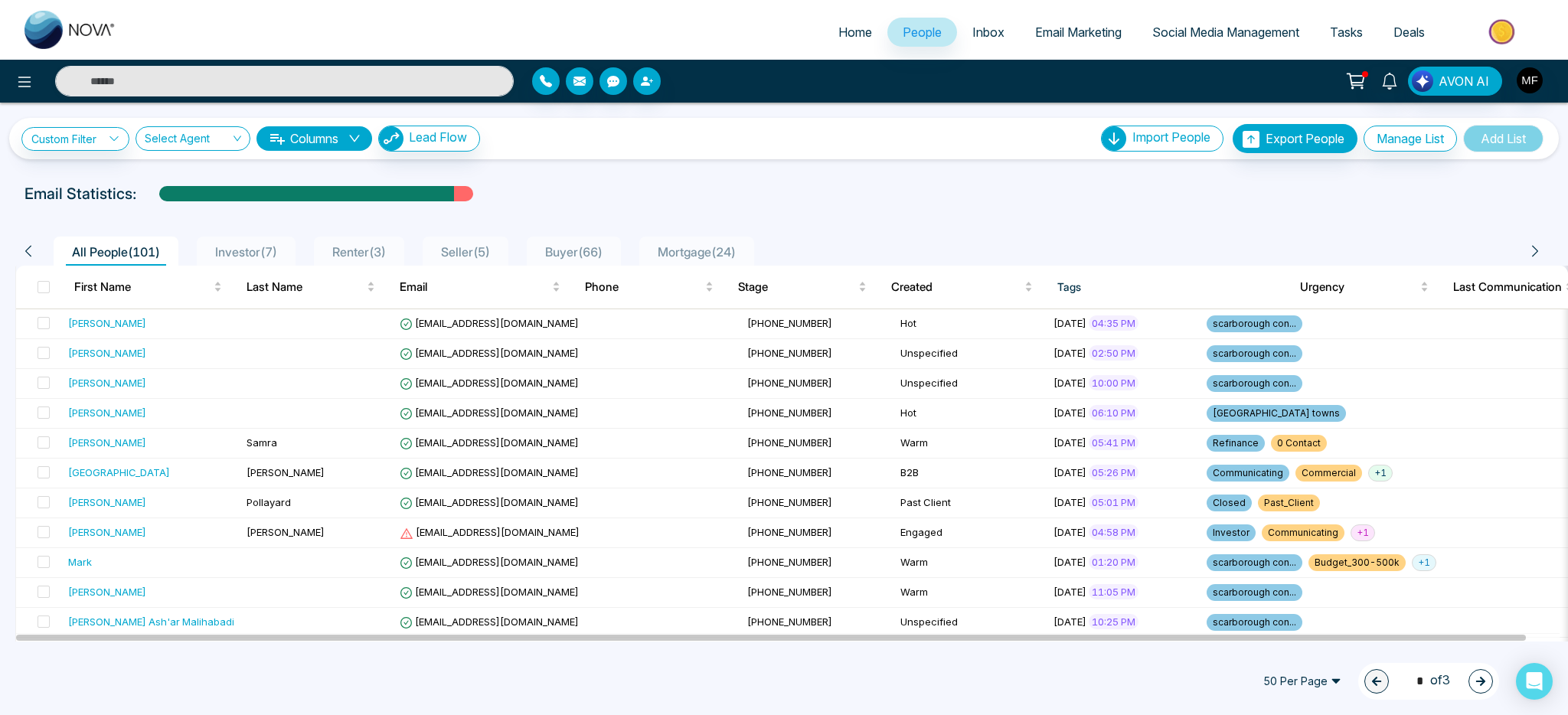
click at [382, 243] on div "Renter ( 3 )" at bounding box center [359, 252] width 66 height 18
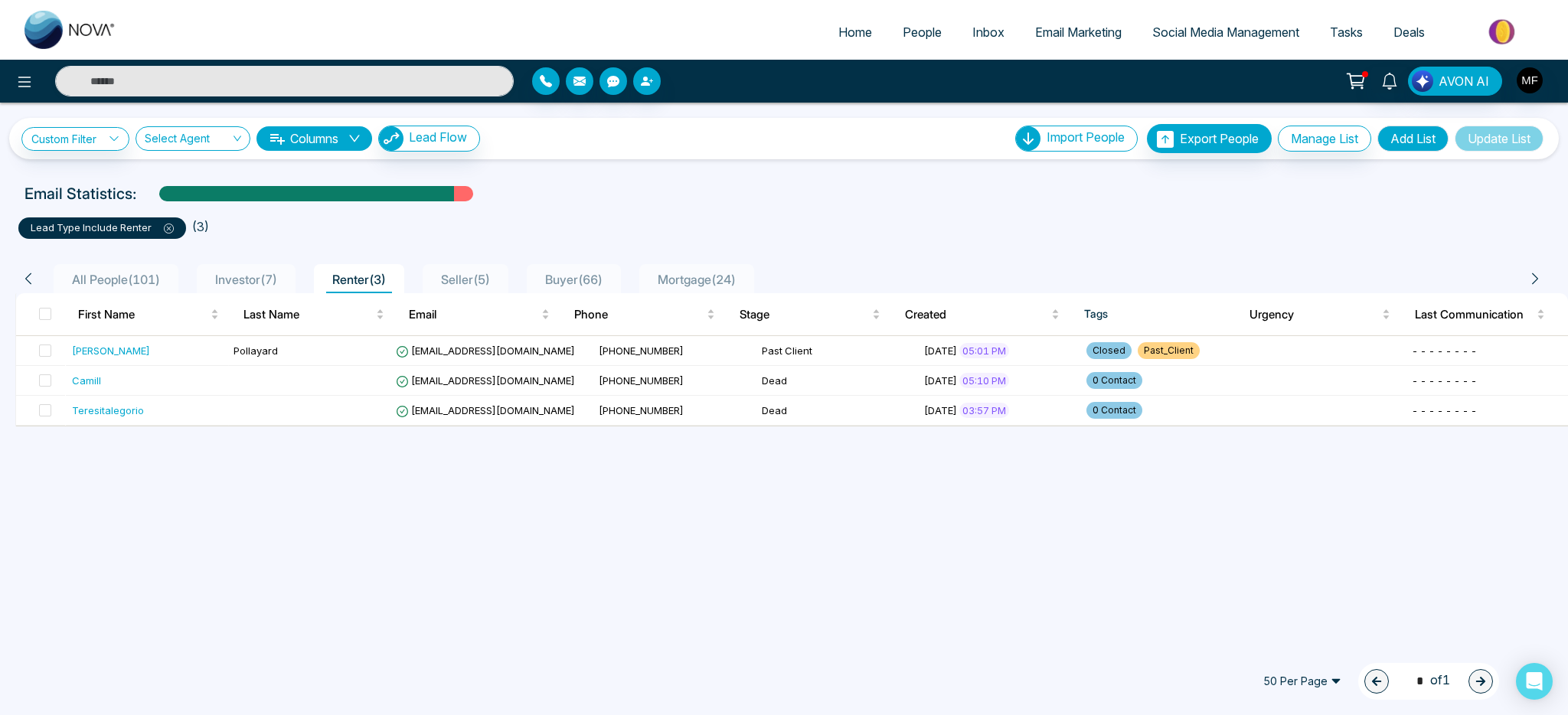
click at [486, 283] on span "Seller ( 5 )" at bounding box center [465, 280] width 61 height 15
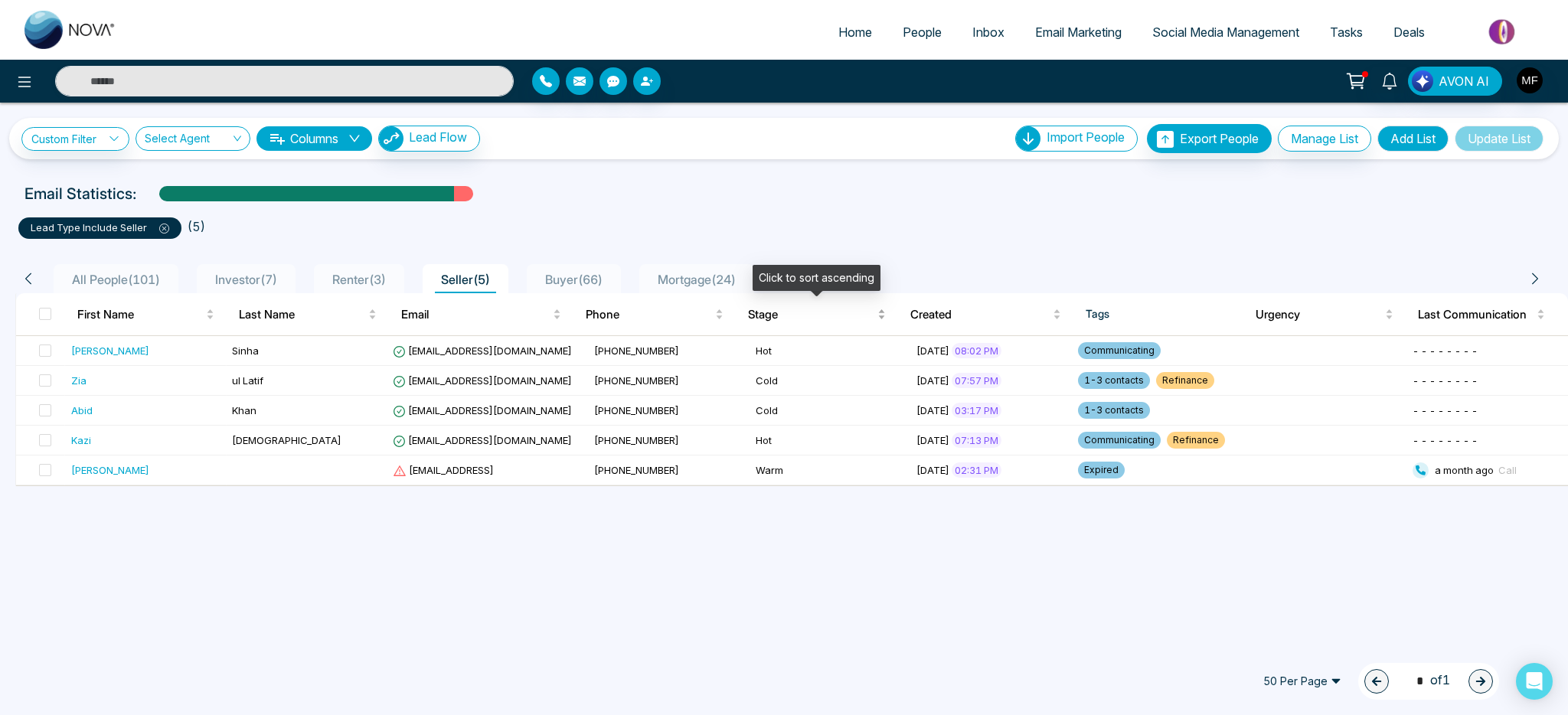
click at [787, 313] on span "Stage" at bounding box center [811, 315] width 126 height 18
click at [219, 353] on div "Abid" at bounding box center [146, 350] width 149 height 15
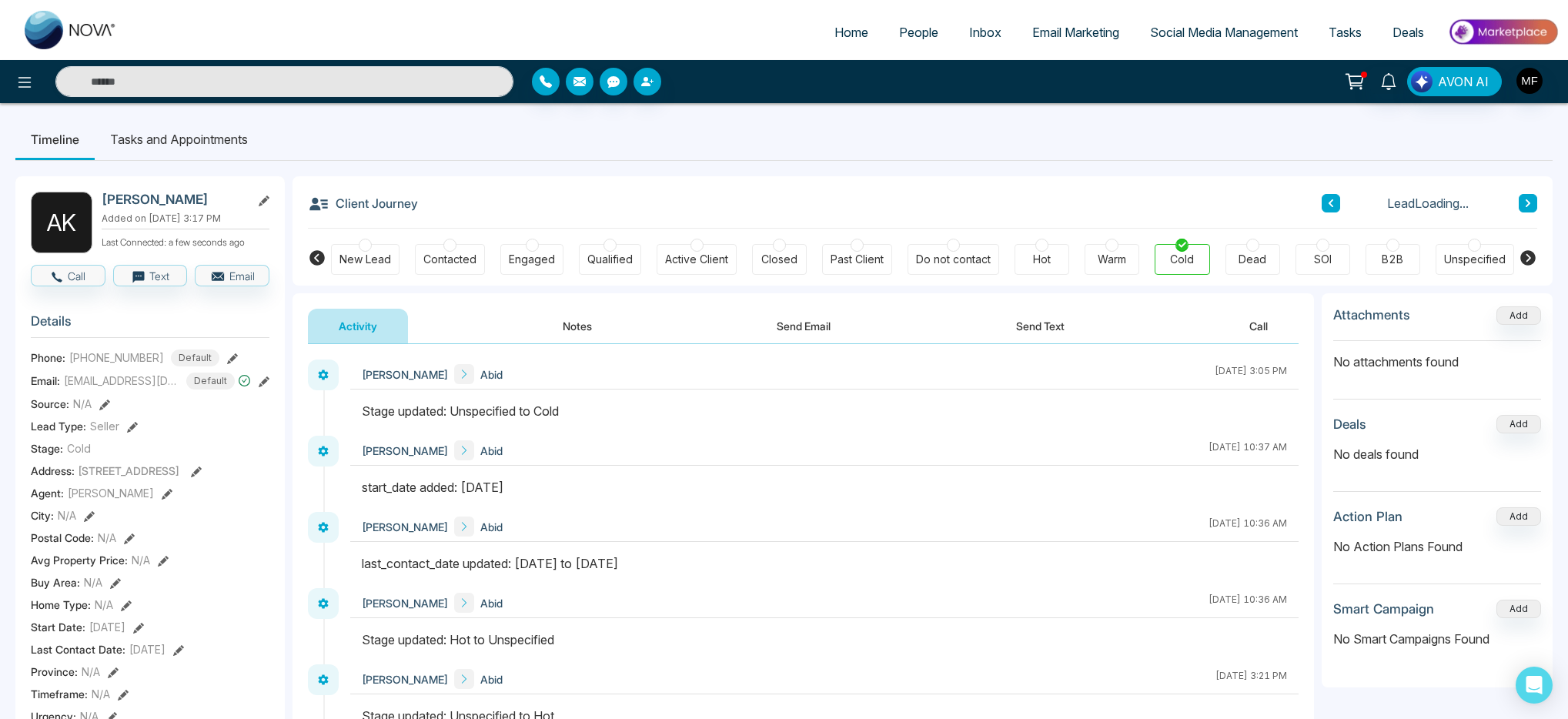
click at [576, 324] on button "Notes" at bounding box center [577, 326] width 91 height 35
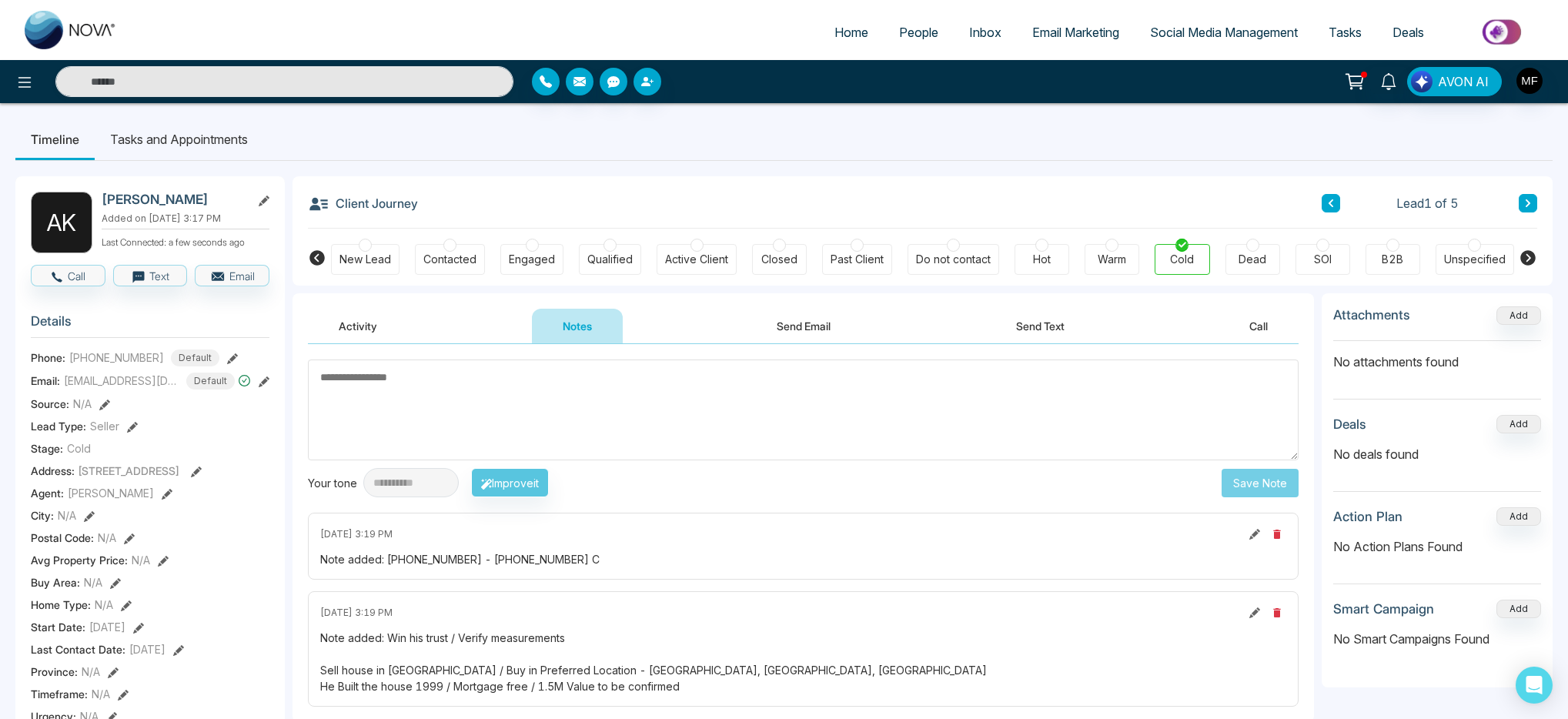
click at [358, 331] on button "Activity" at bounding box center [358, 326] width 100 height 35
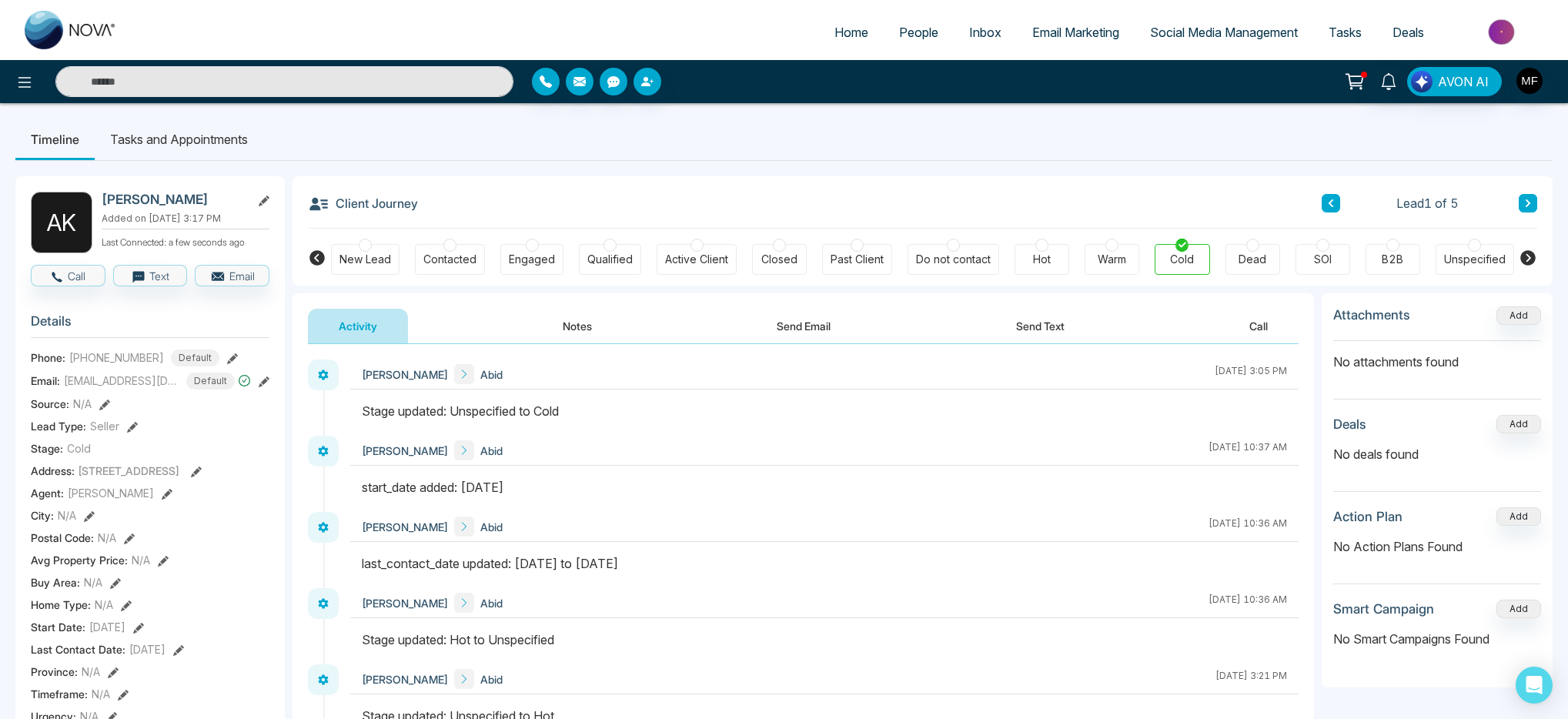
click at [549, 322] on button "Notes" at bounding box center [577, 326] width 91 height 35
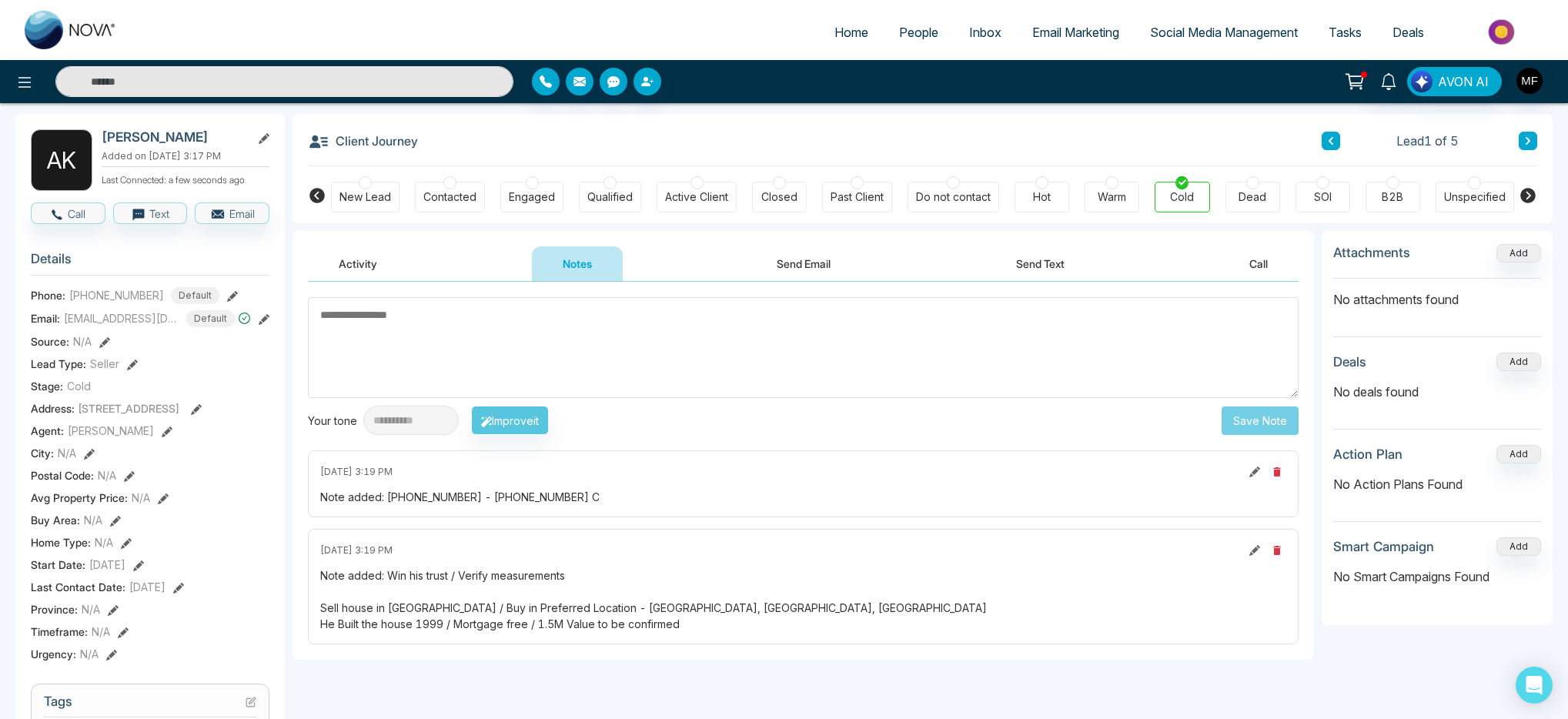
scroll to position [60, 0]
click at [1531, 145] on icon at bounding box center [1528, 143] width 8 height 9
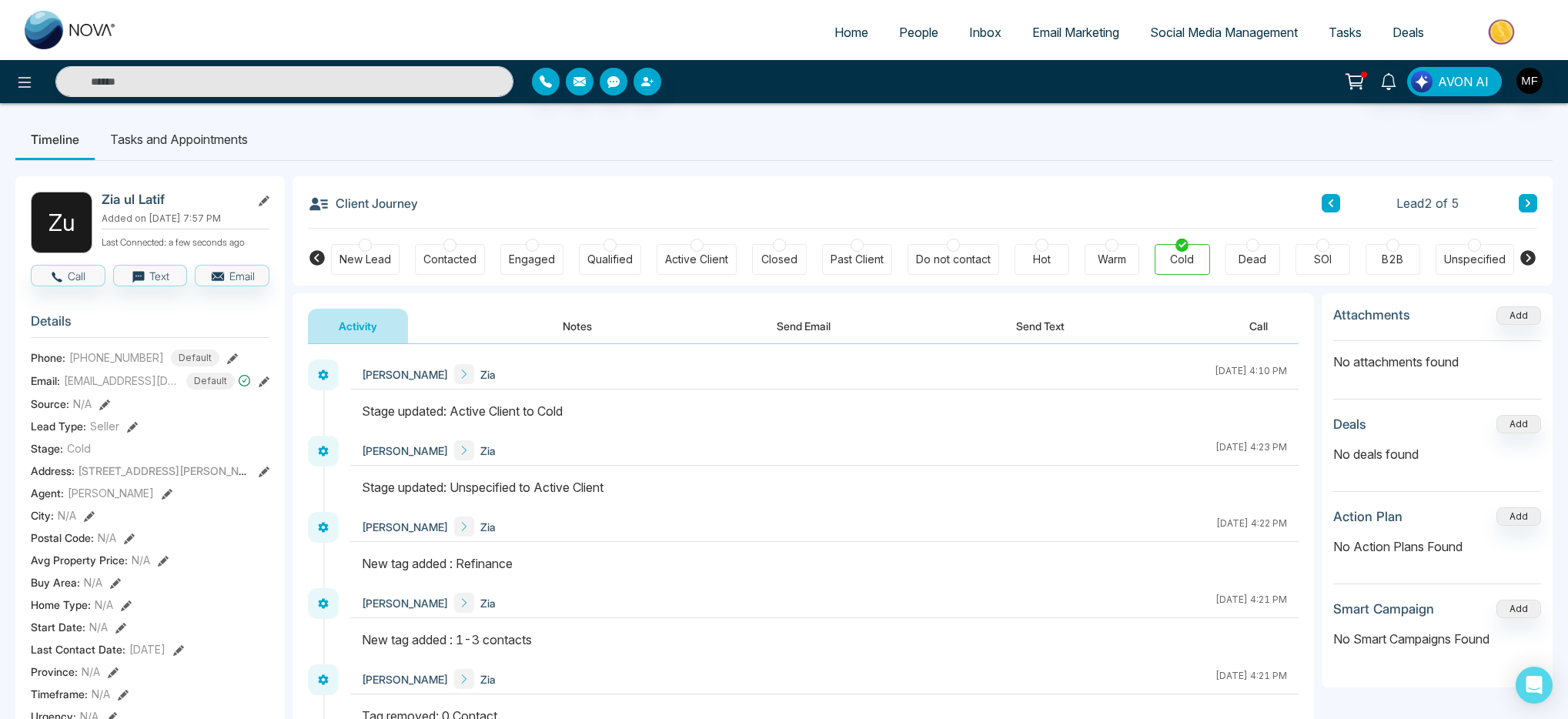
click at [1249, 252] on div "Dead" at bounding box center [1252, 260] width 28 height 15
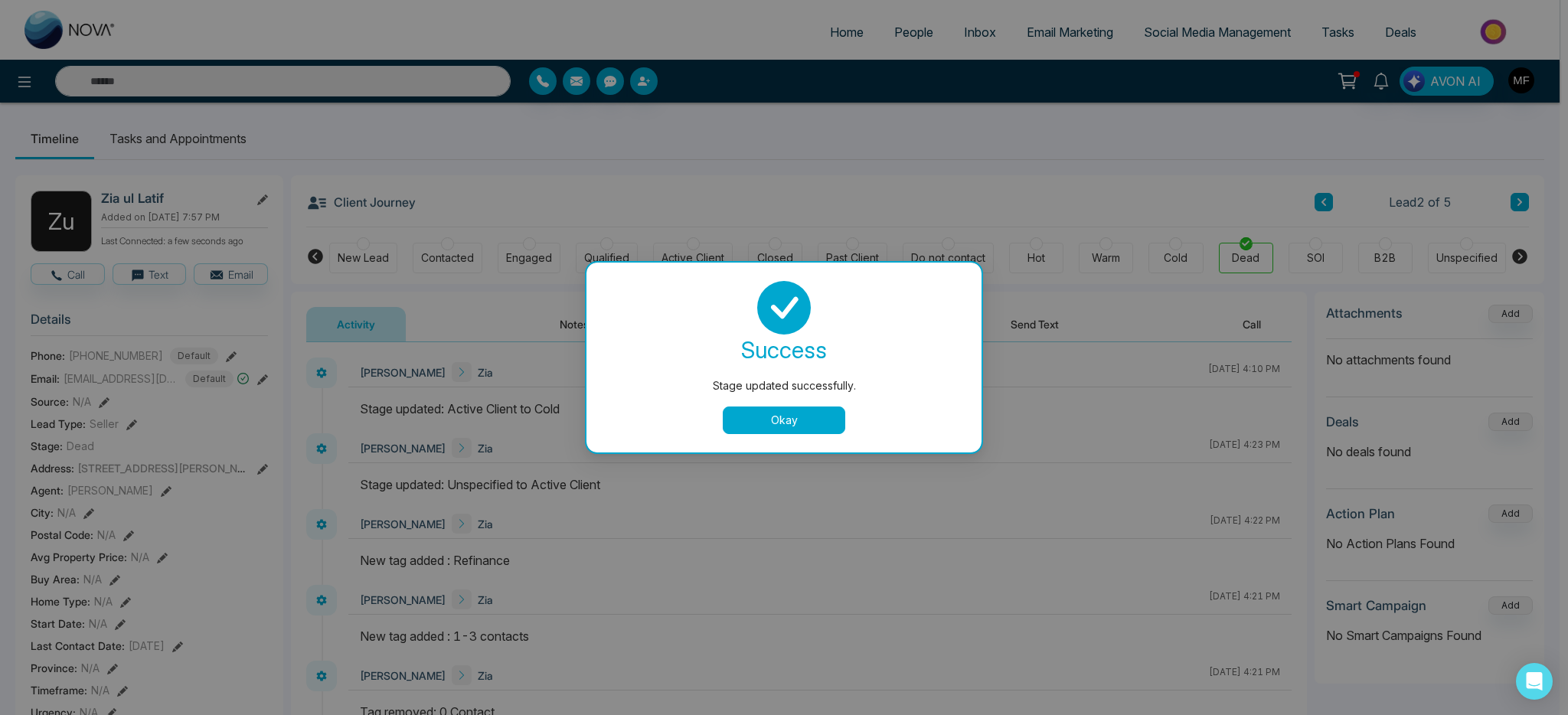
click at [796, 428] on button "Okay" at bounding box center [784, 420] width 123 height 28
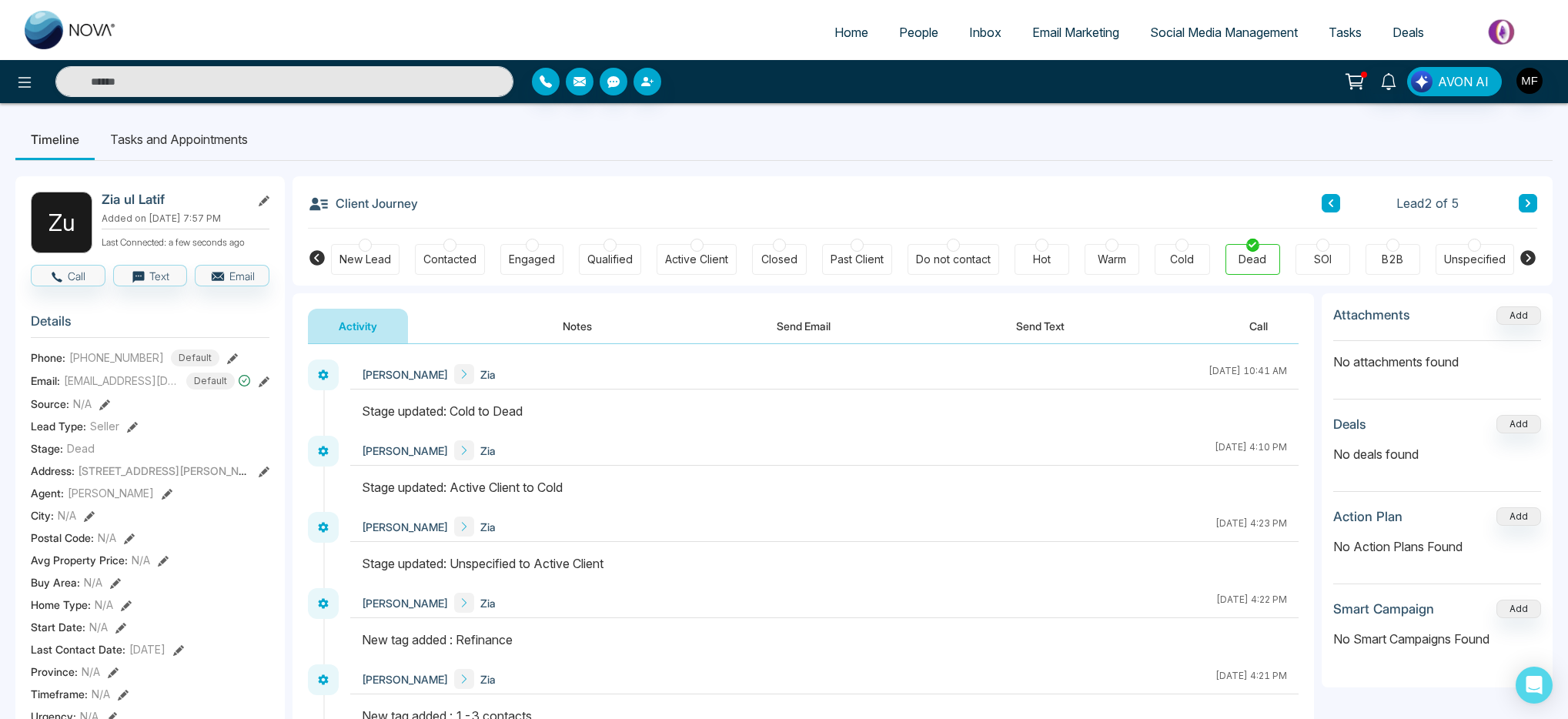
click at [566, 328] on button "Notes" at bounding box center [577, 326] width 91 height 35
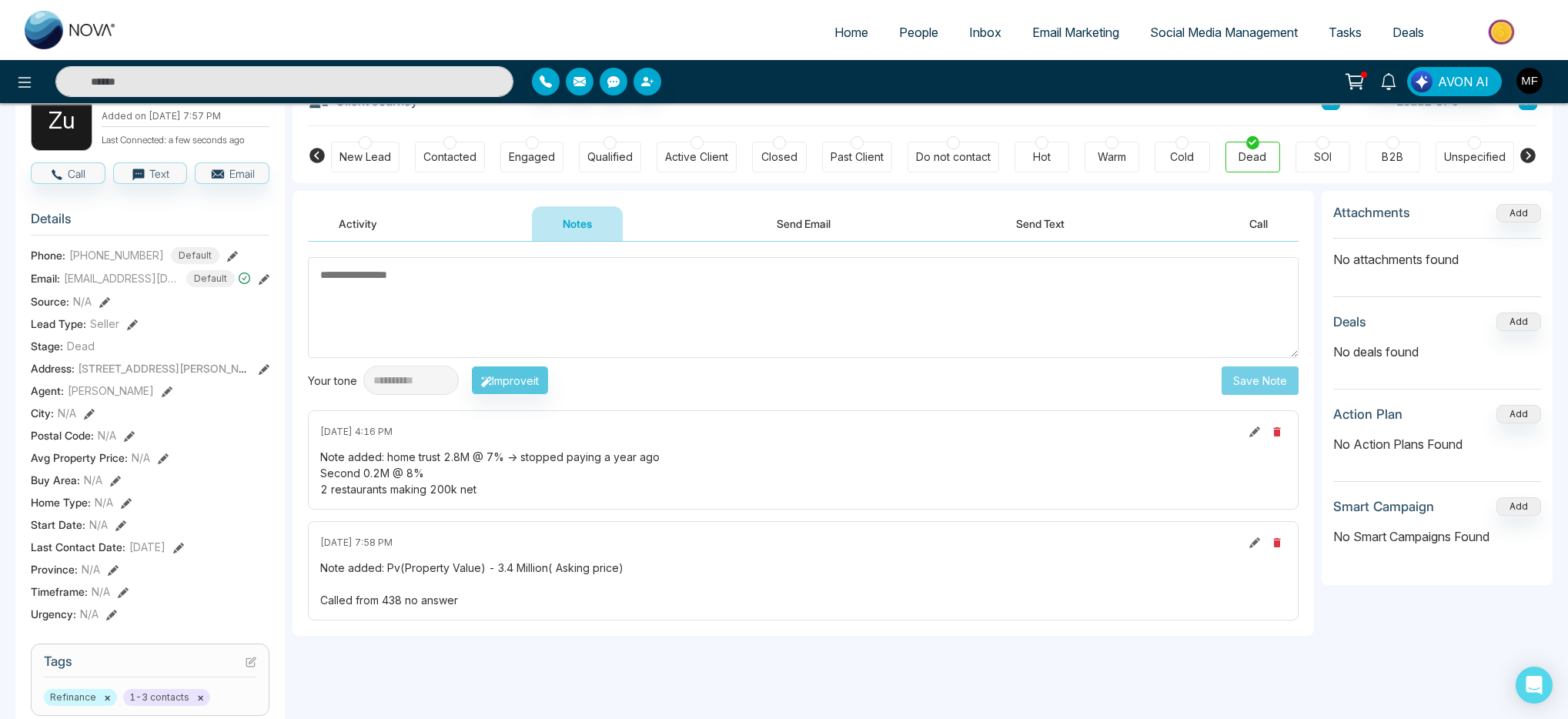
scroll to position [102, 0]
drag, startPoint x: 485, startPoint y: 458, endPoint x: 499, endPoint y: 461, distance: 14.3
click at [499, 461] on div "Note added: home trust 2.8M @ 7% -> stopped paying a year ago Second 0.2M @ 8% …" at bounding box center [804, 473] width 966 height 49
click at [501, 474] on div "Note added: home trust 2.8M @ 7% -> stopped paying a year ago Second 0.2M @ 8% …" at bounding box center [804, 473] width 966 height 49
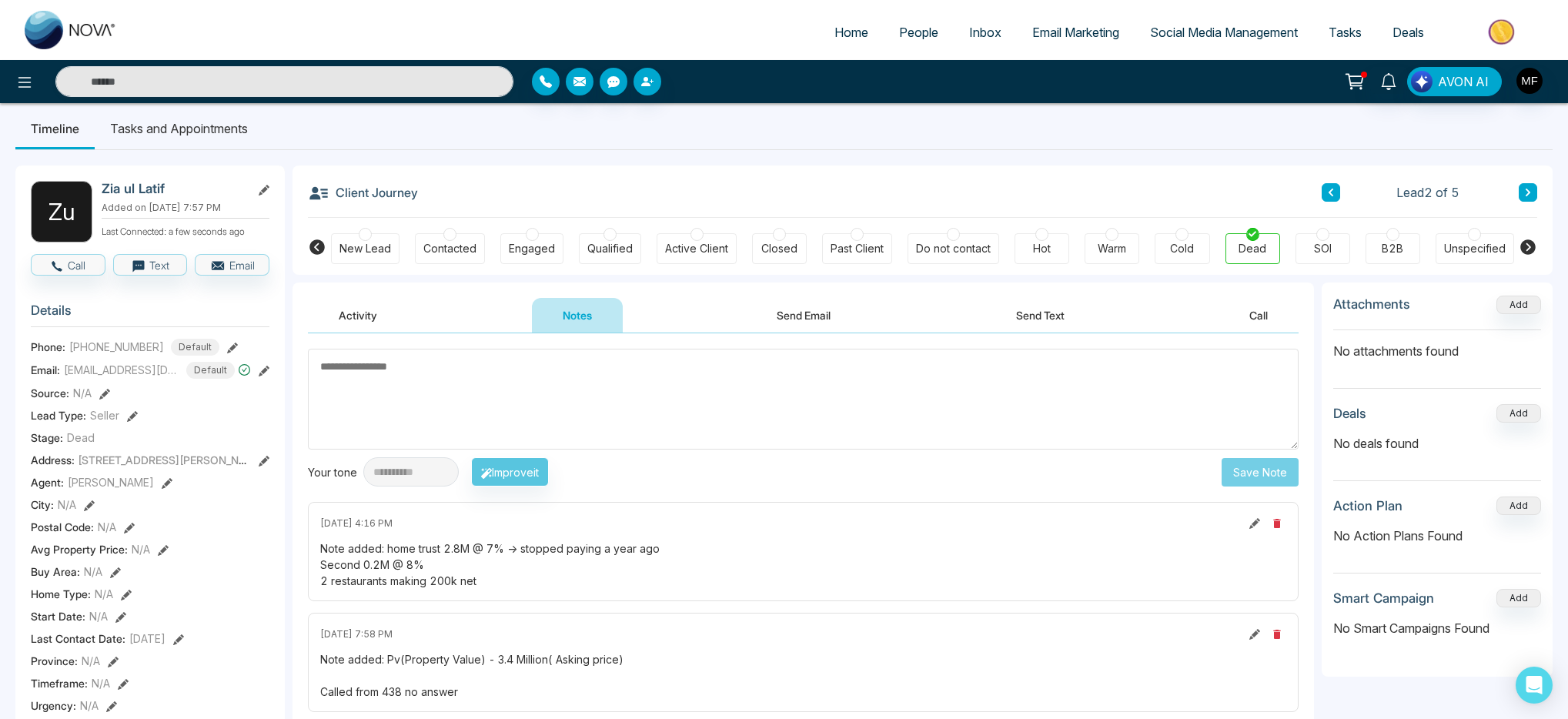
scroll to position [0, 0]
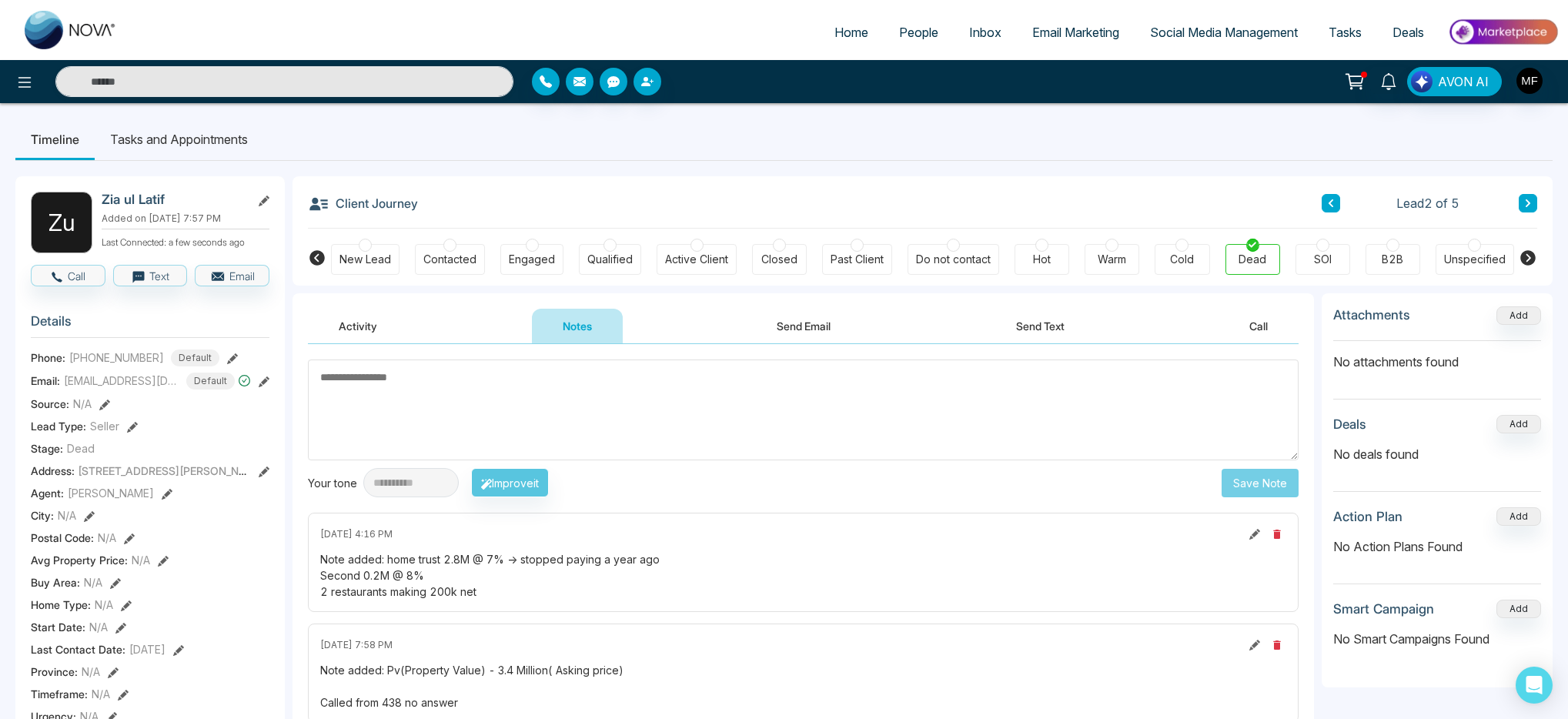
click at [1525, 204] on icon at bounding box center [1528, 203] width 8 height 9
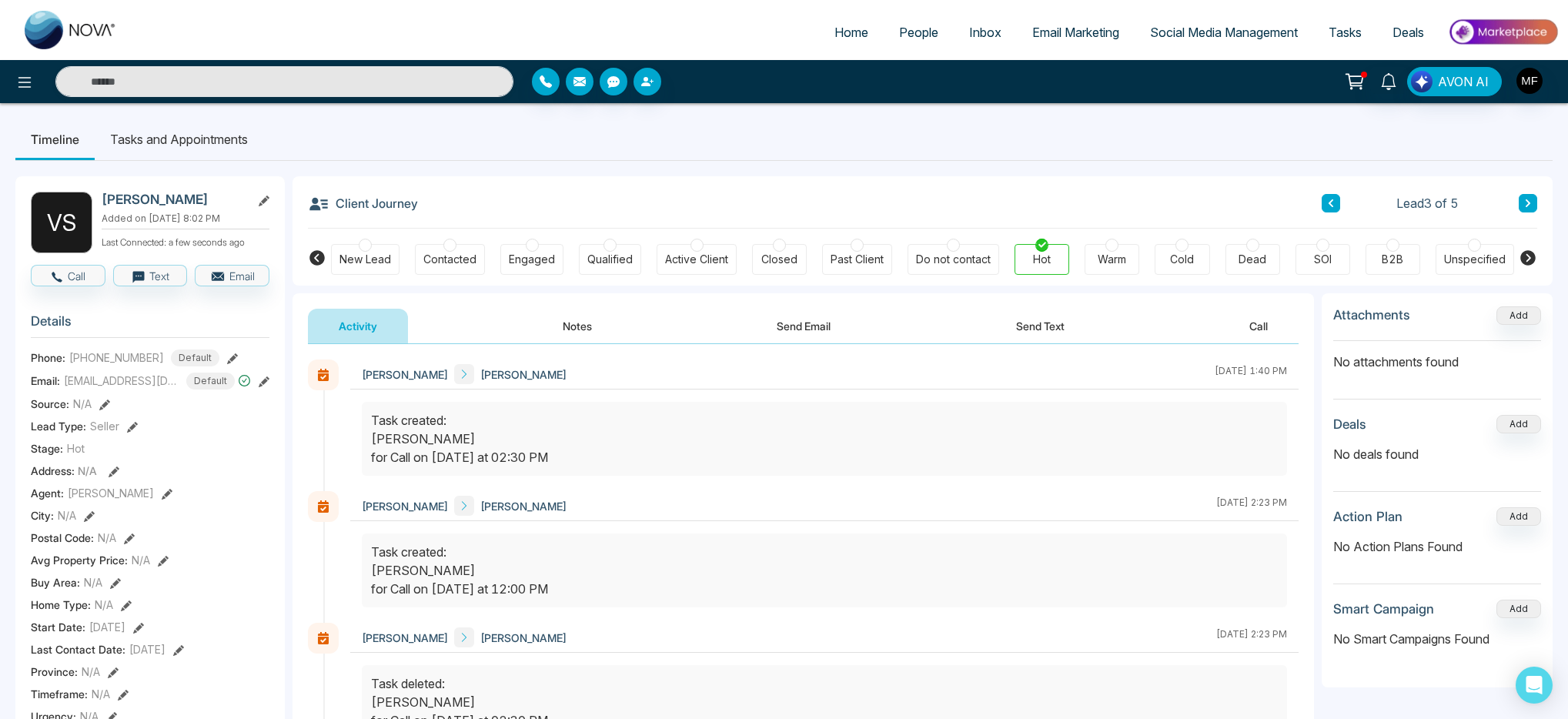
click at [599, 328] on button "Notes" at bounding box center [577, 326] width 91 height 35
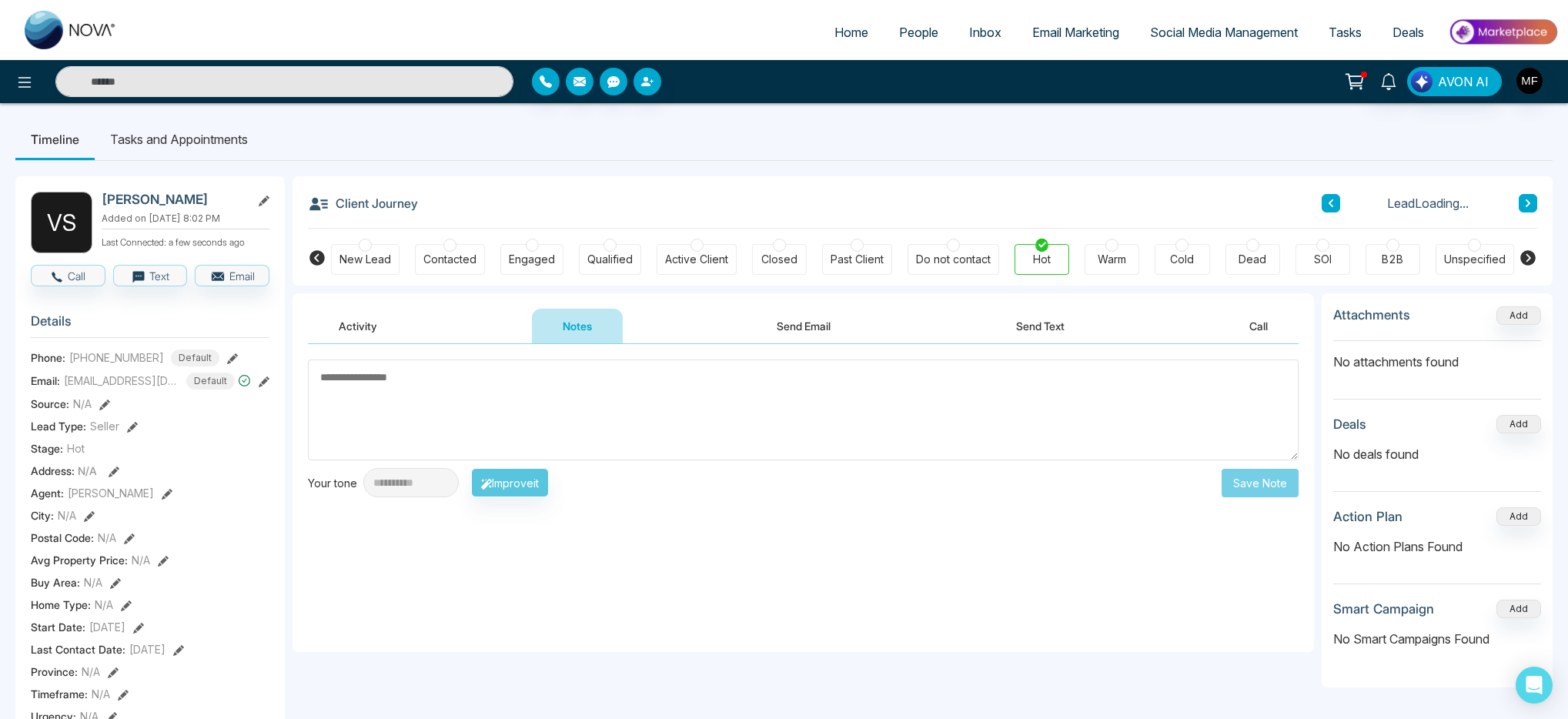
click at [364, 327] on button "Activity" at bounding box center [358, 326] width 100 height 35
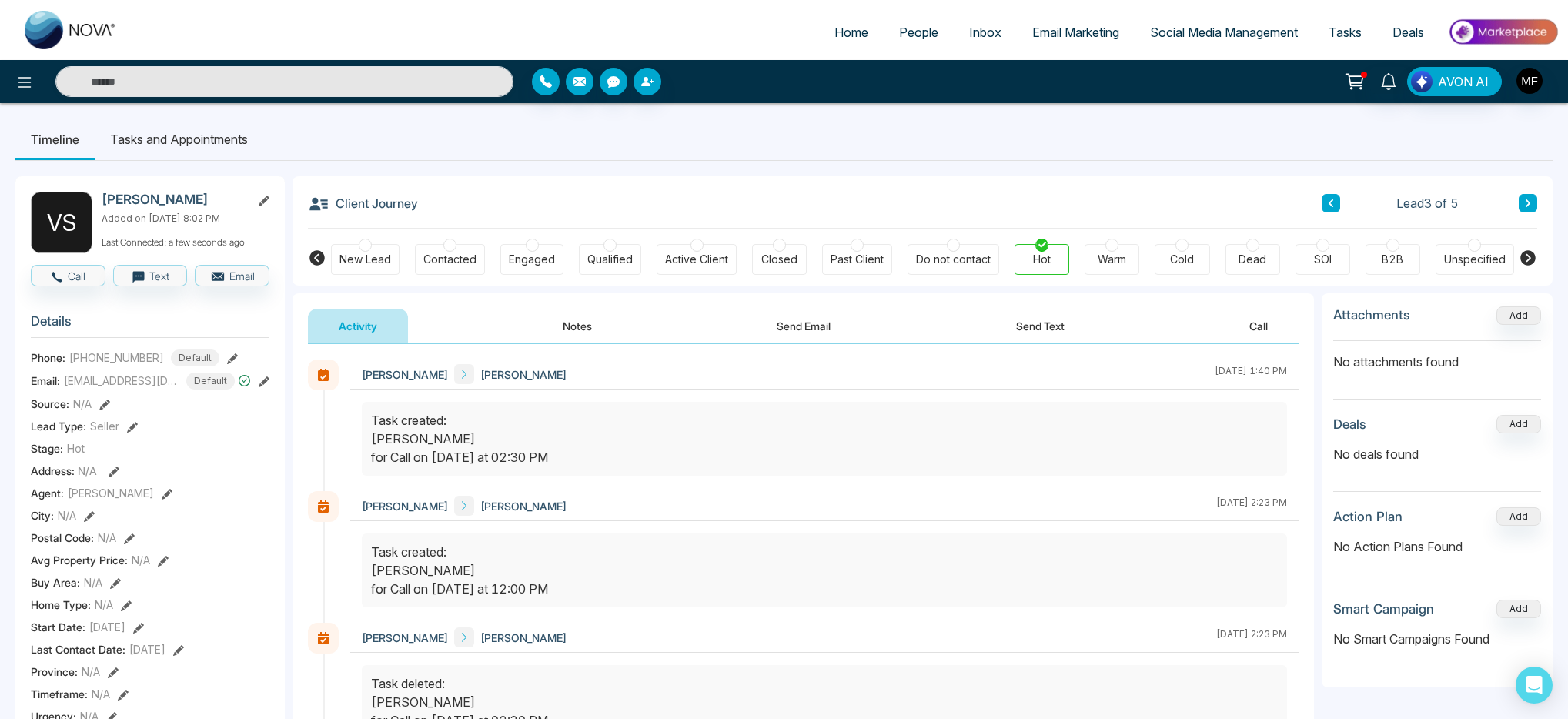
click at [190, 143] on li "Tasks and Appointments" at bounding box center [179, 139] width 169 height 42
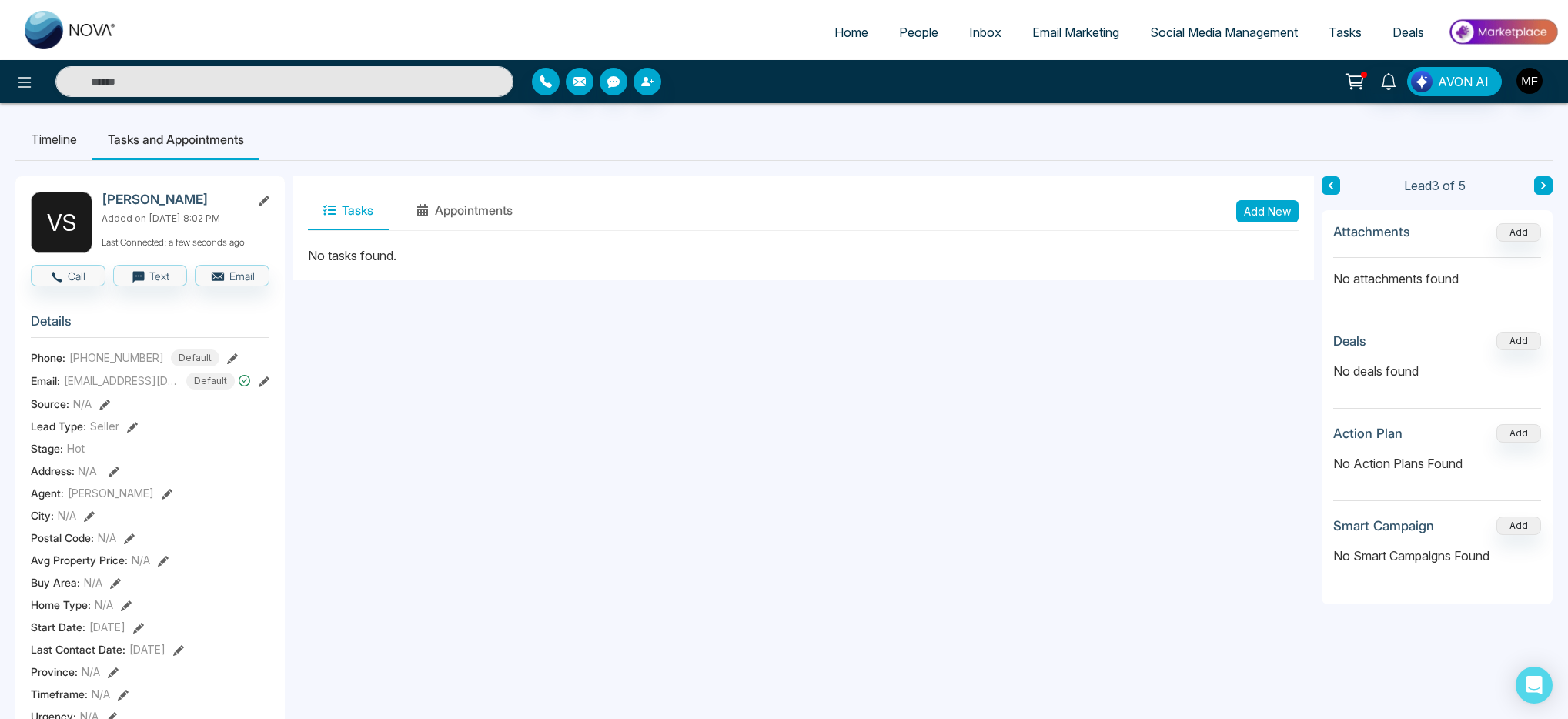
click at [52, 143] on li "Timeline" at bounding box center [54, 139] width 77 height 42
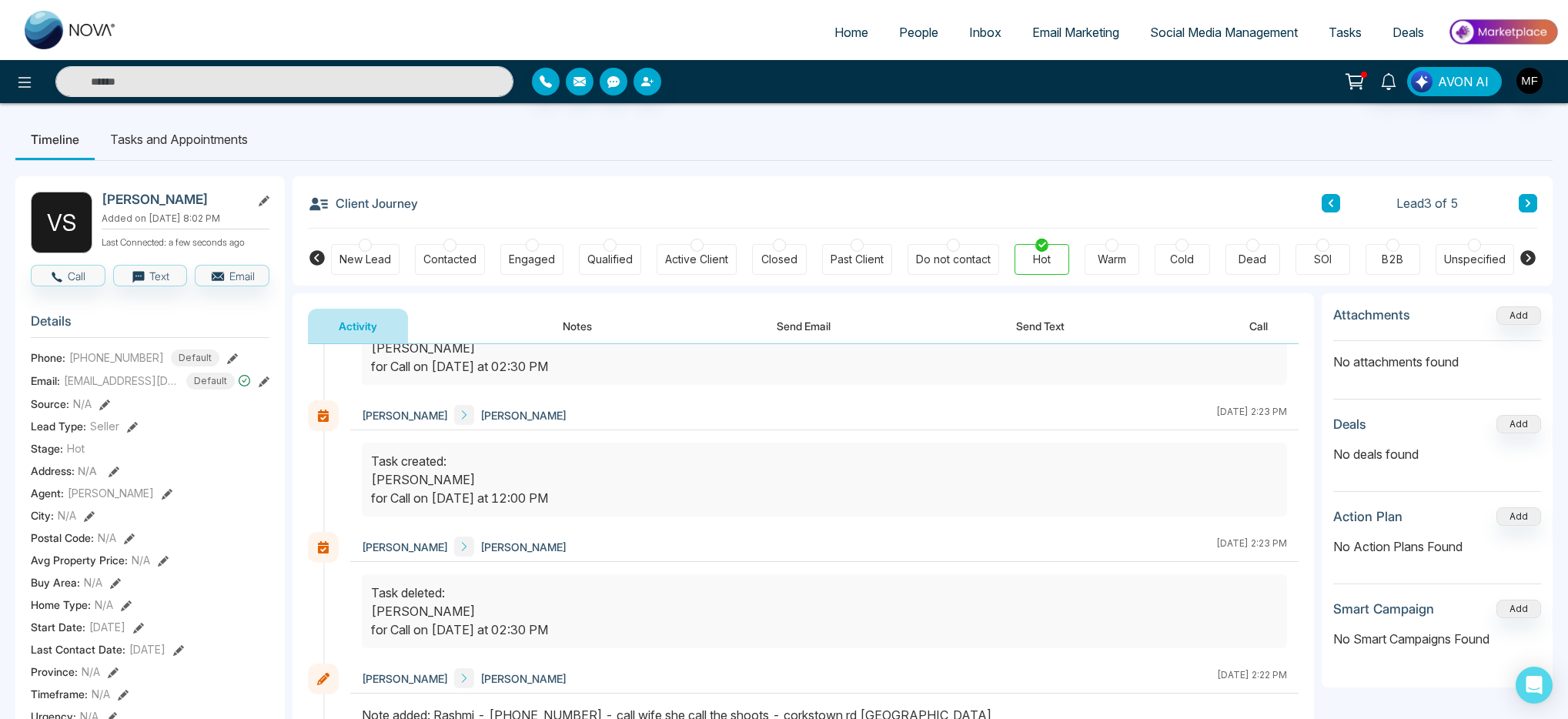
click at [583, 318] on button "Notes" at bounding box center [577, 326] width 91 height 35
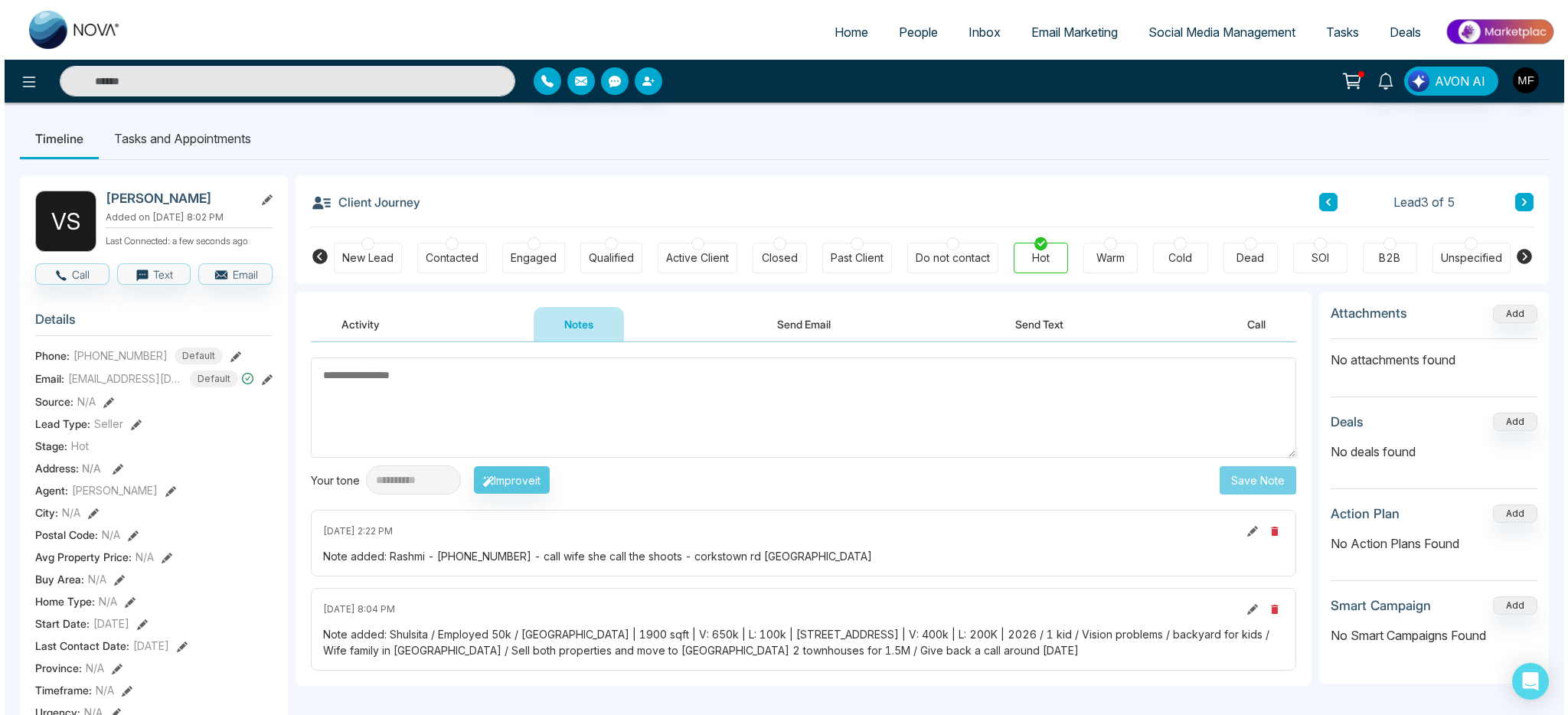
scroll to position [3, 0]
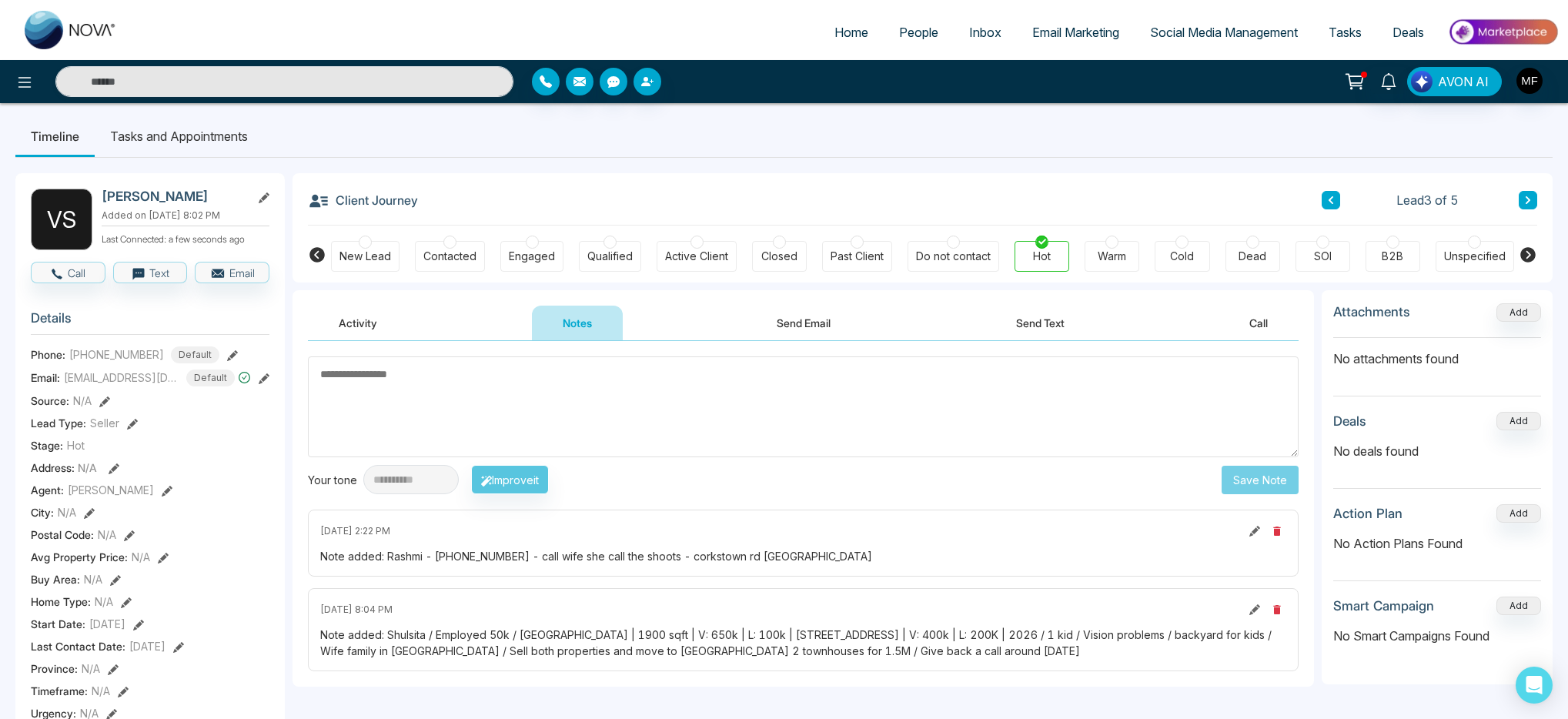
click at [153, 136] on li "Tasks and Appointments" at bounding box center [179, 136] width 169 height 42
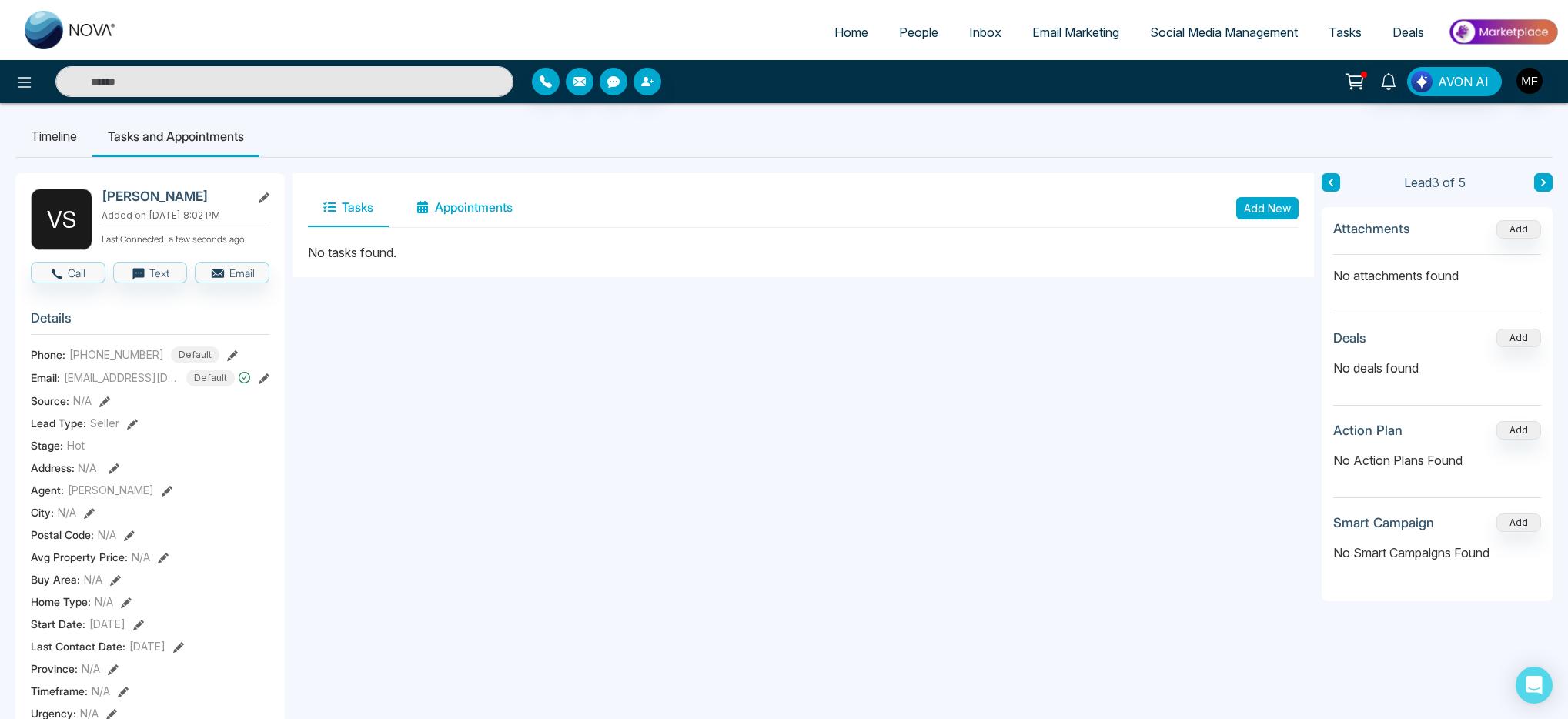
click at [488, 214] on button "Appointments" at bounding box center [464, 208] width 127 height 39
click at [296, 214] on div "Tasks Appointments Add New" at bounding box center [803, 208] width 1021 height 70
click at [343, 215] on button "Tasks" at bounding box center [348, 208] width 81 height 39
click at [477, 205] on button "Appointments" at bounding box center [464, 208] width 127 height 39
click at [334, 209] on icon at bounding box center [330, 207] width 12 height 12
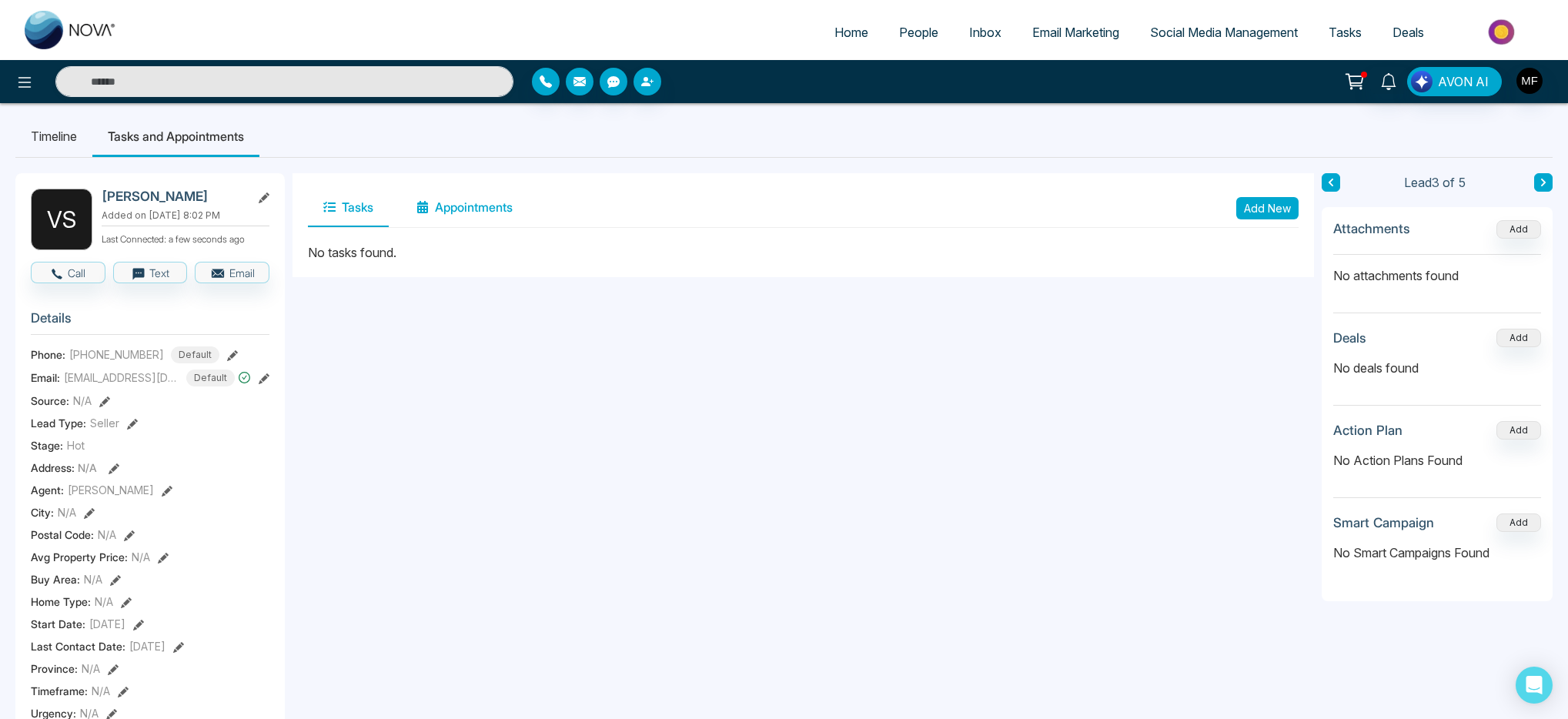
click at [449, 216] on button "Appointments" at bounding box center [464, 208] width 127 height 39
click at [348, 212] on button "Tasks" at bounding box center [348, 208] width 81 height 39
click at [1274, 207] on button "Add New" at bounding box center [1267, 208] width 62 height 22
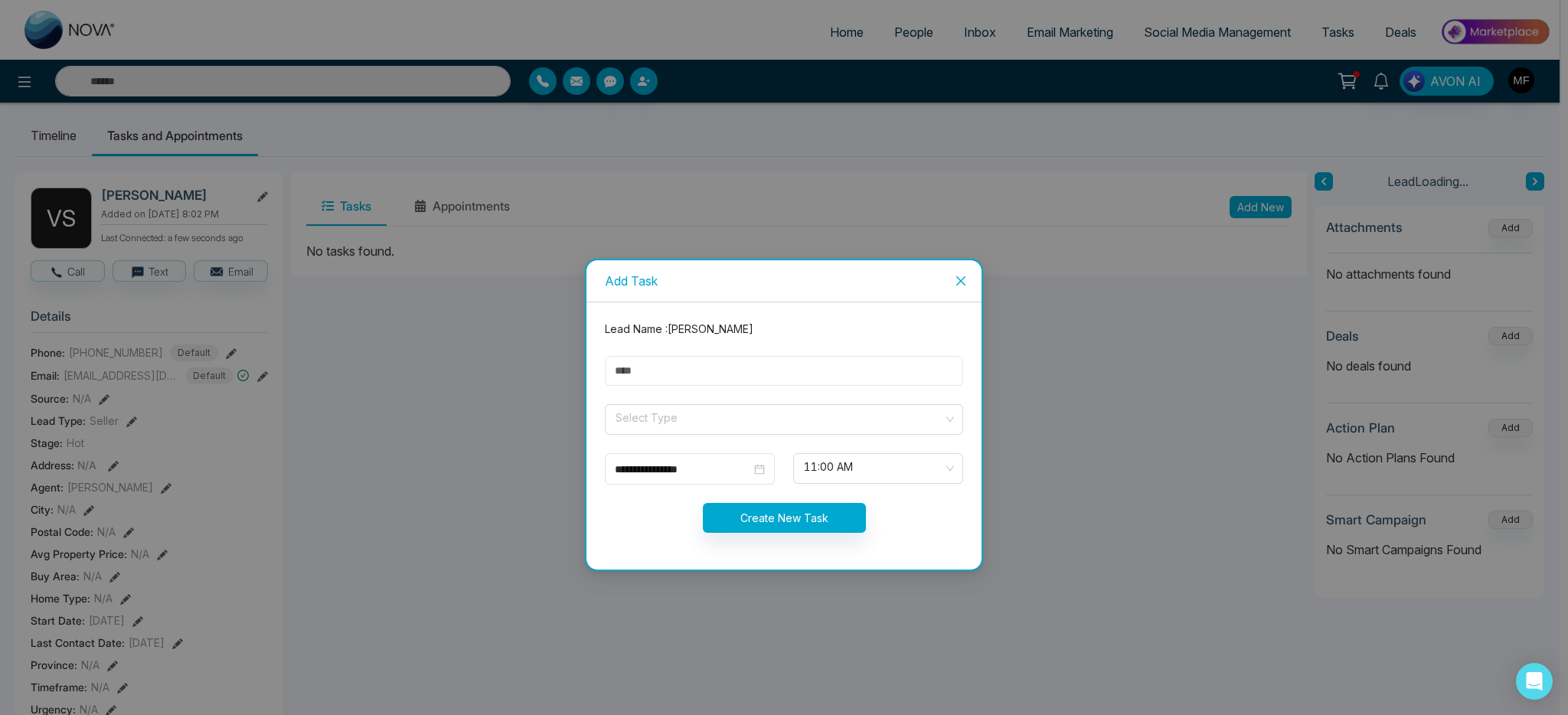
click at [763, 364] on input "text" at bounding box center [783, 370] width 358 height 30
type input "**********"
click at [689, 431] on span at bounding box center [778, 419] width 329 height 29
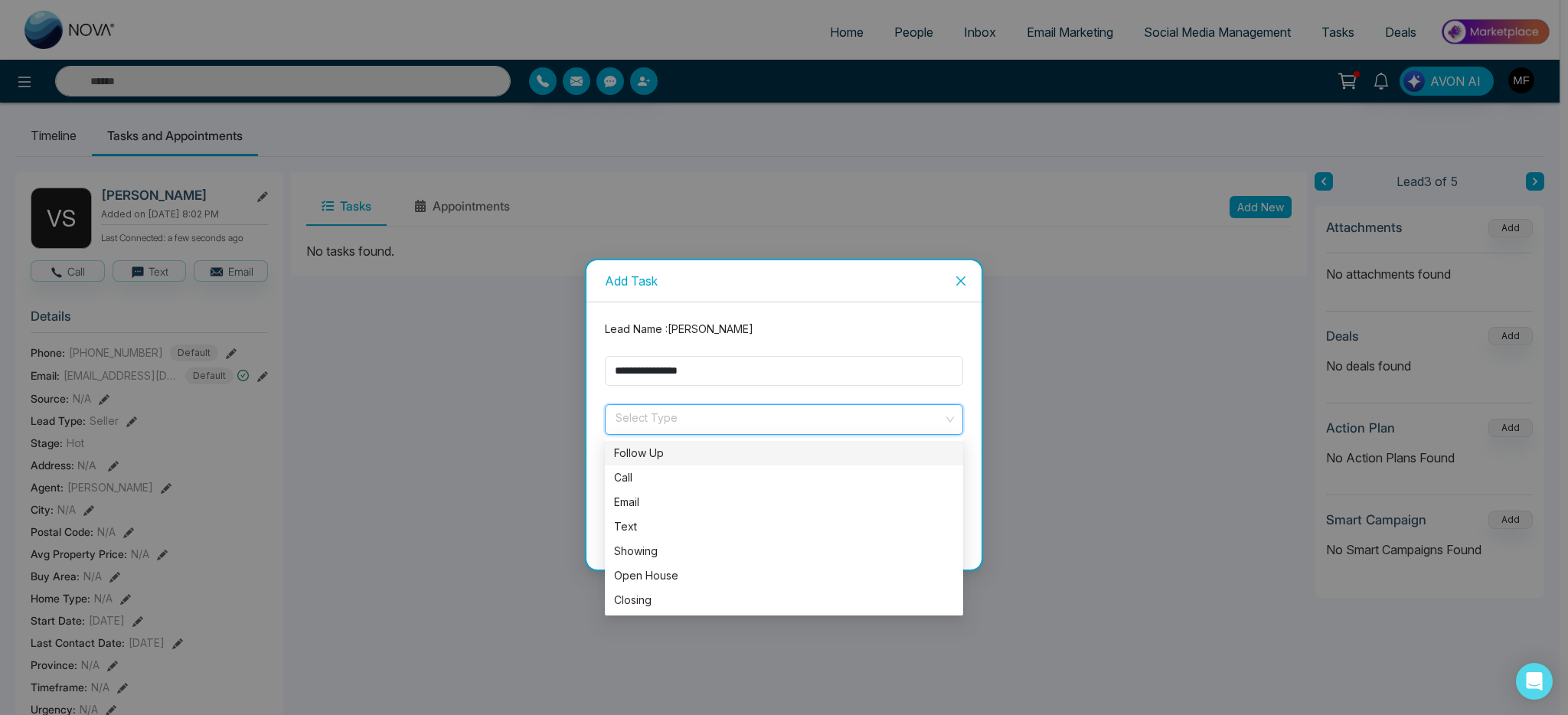
click at [653, 461] on div "Follow Up" at bounding box center [783, 453] width 340 height 17
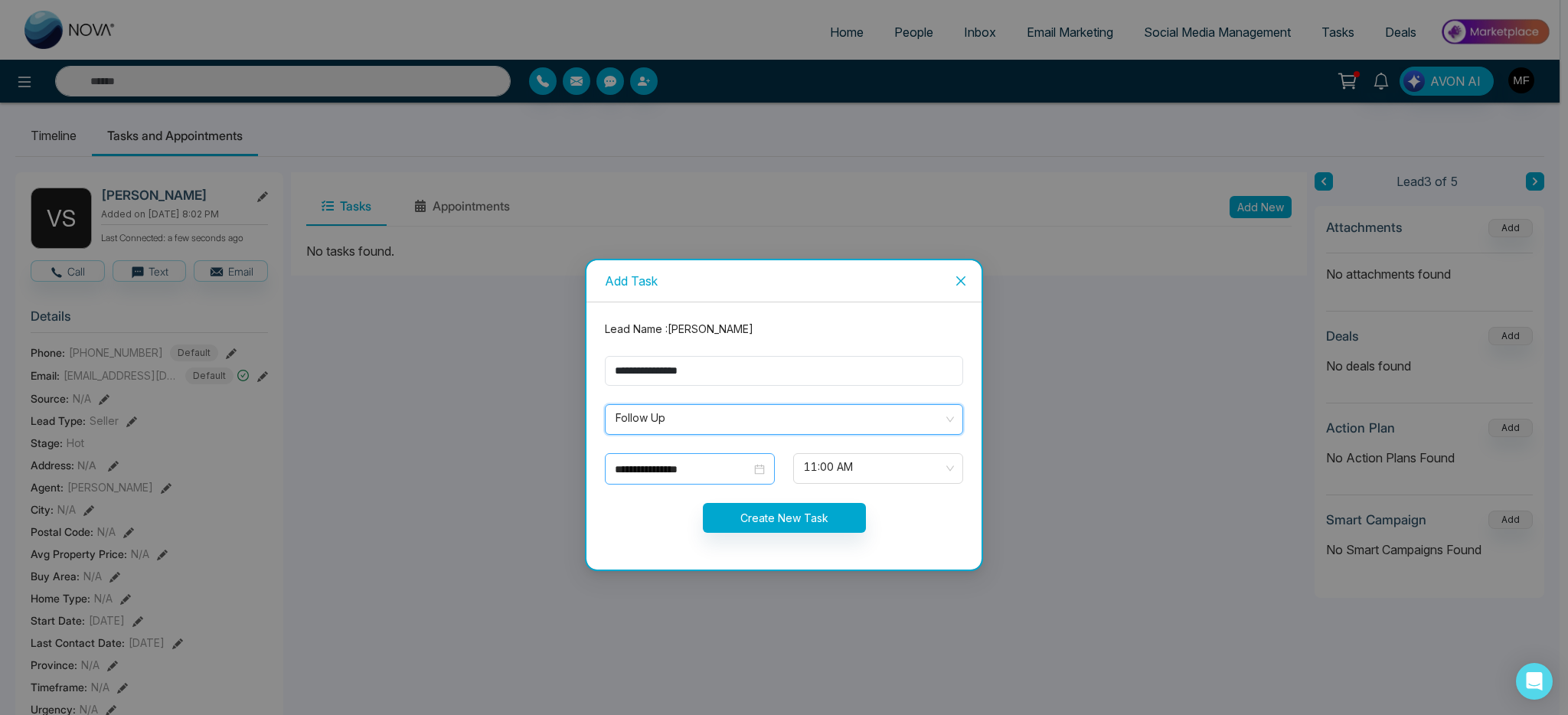
click at [658, 480] on div "**********" at bounding box center [690, 468] width 170 height 31
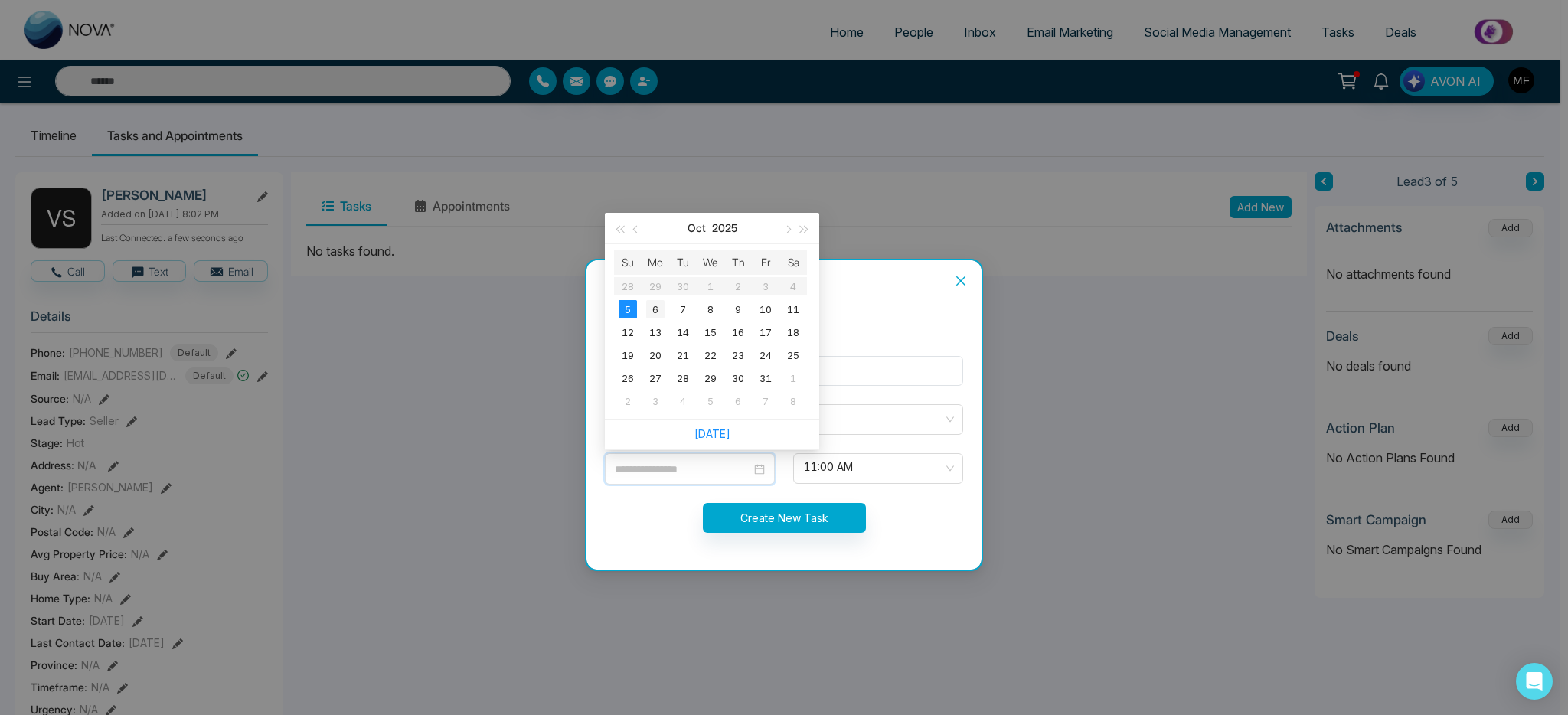
type input "**********"
click at [657, 310] on div "6" at bounding box center [655, 310] width 18 height 18
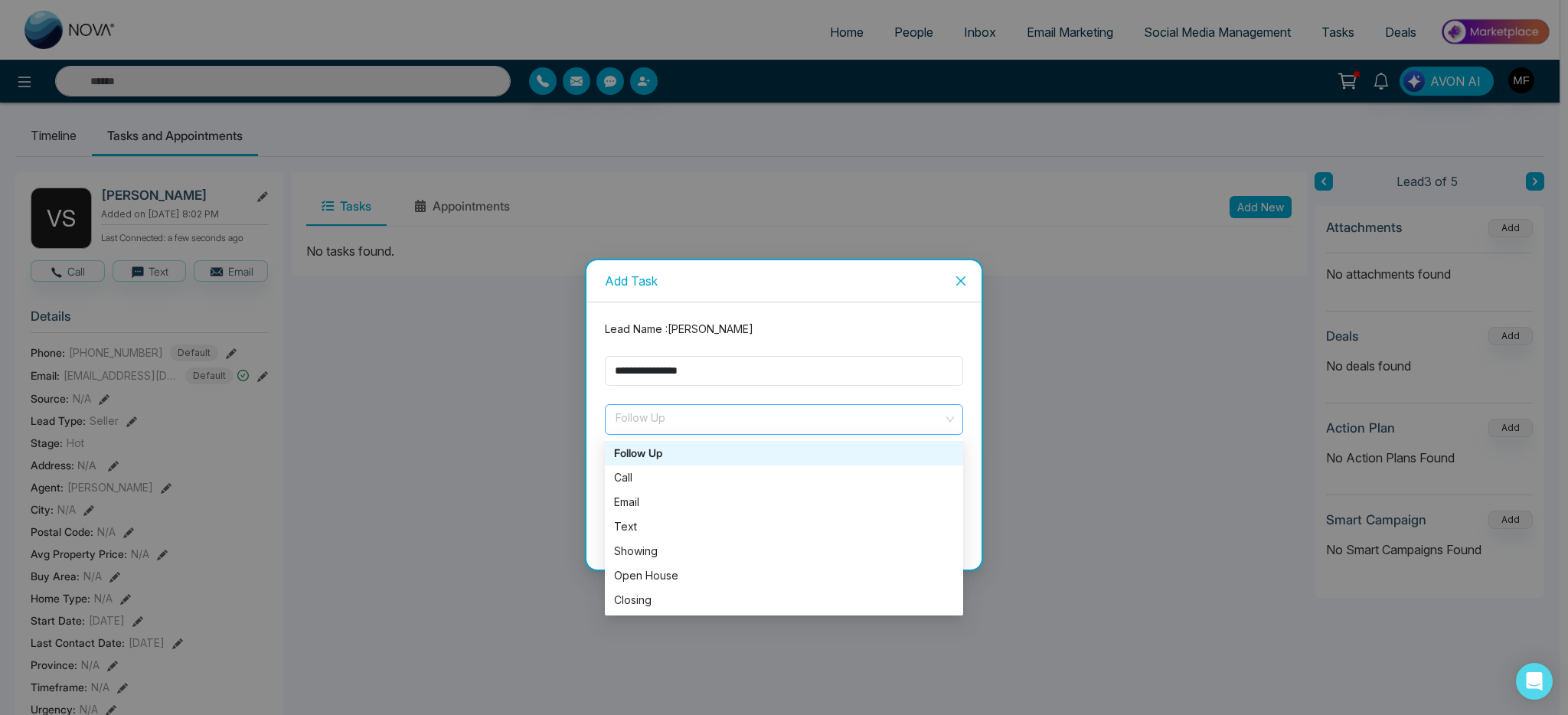
click at [707, 421] on span "Follow Up" at bounding box center [783, 419] width 336 height 26
click at [648, 525] on div "Text" at bounding box center [783, 526] width 340 height 17
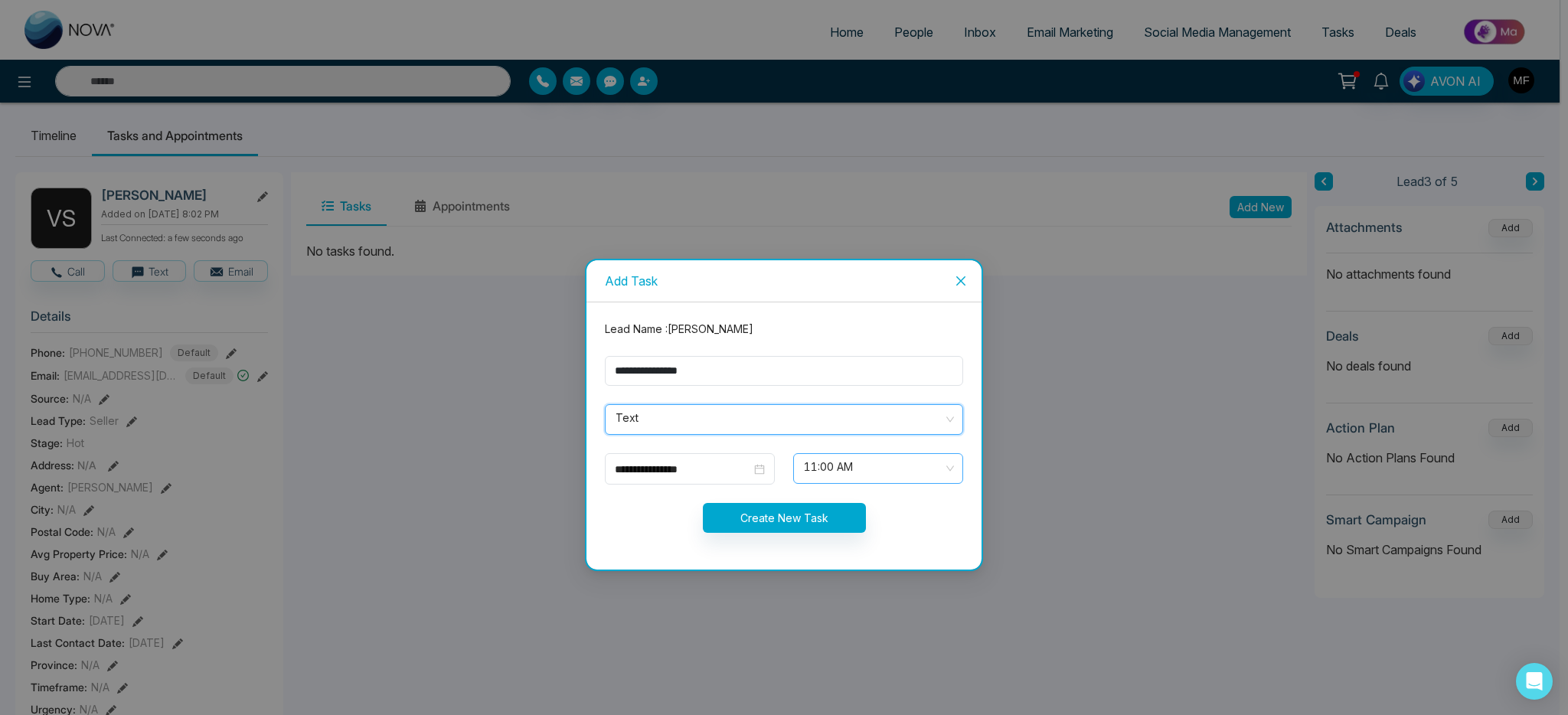
click at [914, 467] on span "11:00 AM" at bounding box center [878, 468] width 149 height 26
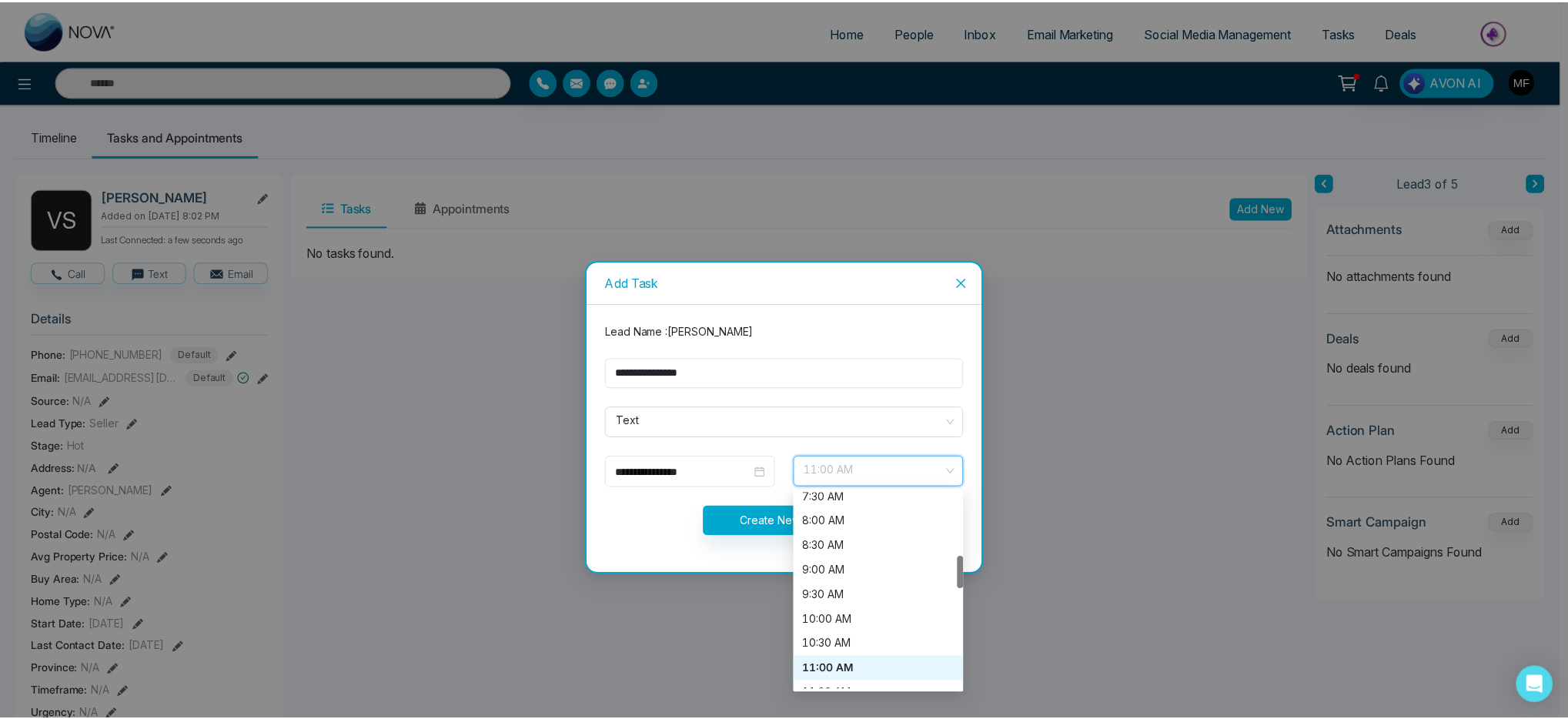
scroll to position [384, 0]
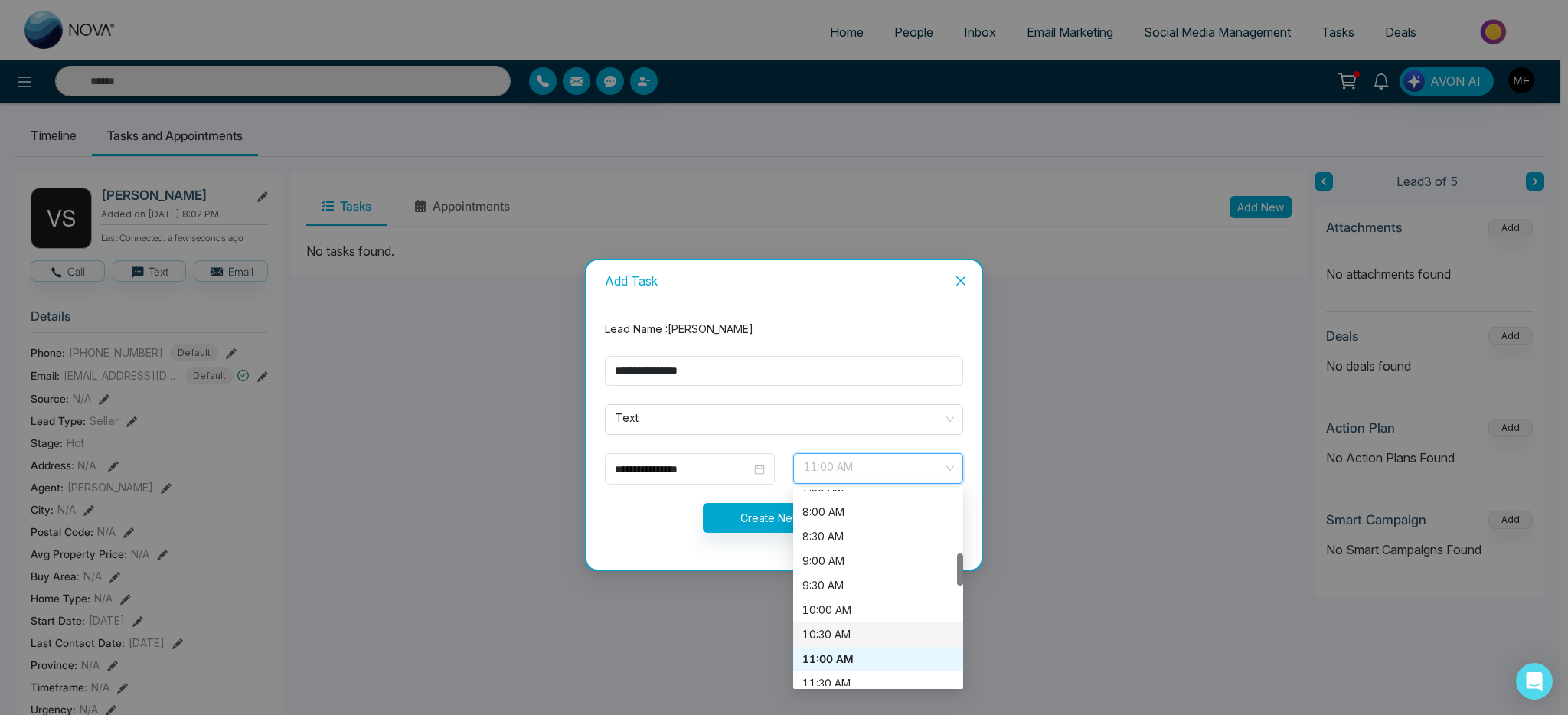
click at [864, 631] on div "10:30 AM" at bounding box center [878, 635] width 152 height 17
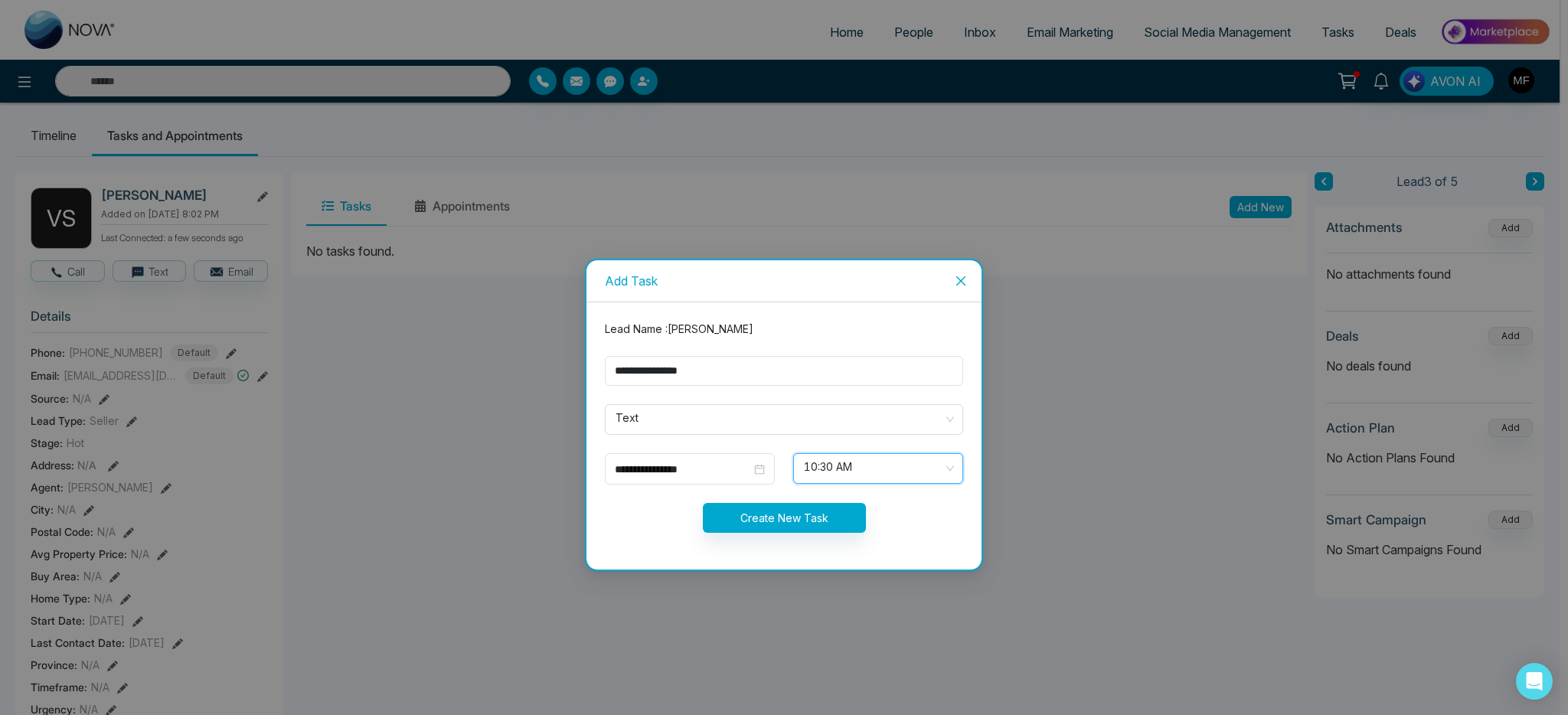
click at [631, 520] on div "Create New Task" at bounding box center [783, 517] width 376 height 30
click at [920, 477] on span "10:30 AM" at bounding box center [878, 468] width 149 height 26
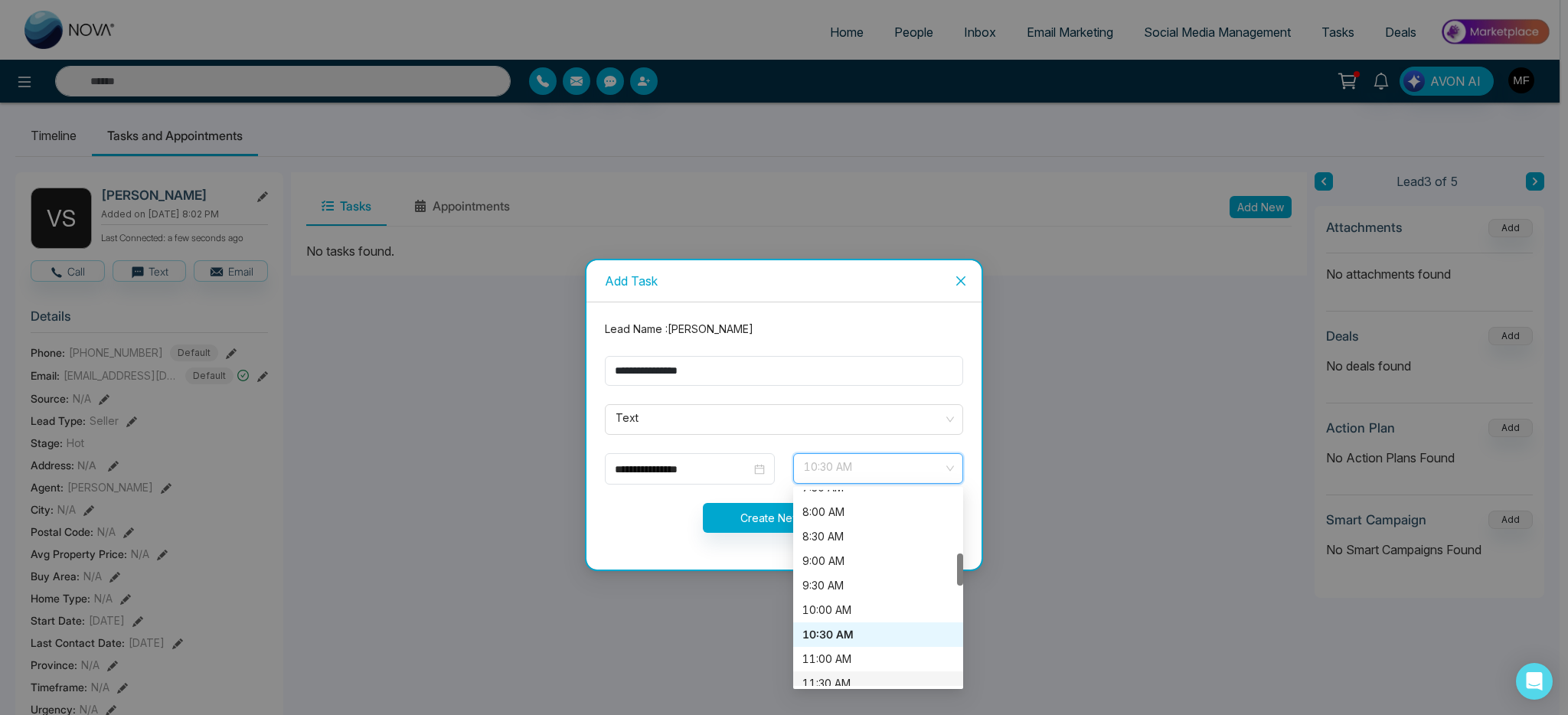
click at [857, 683] on div "11:30 AM" at bounding box center [878, 684] width 152 height 17
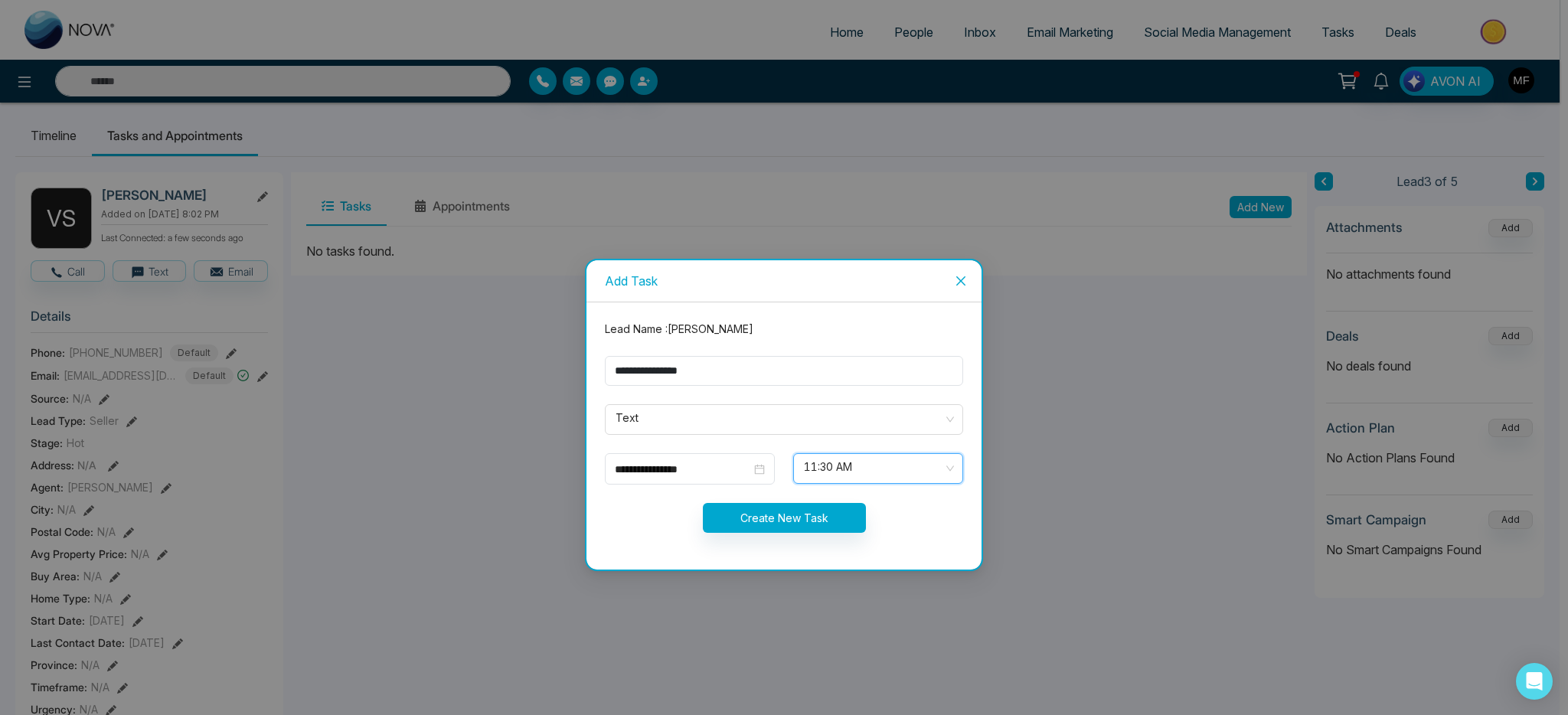
click at [680, 581] on div "**********" at bounding box center [784, 357] width 1568 height 715
click at [815, 517] on button "Create New Task" at bounding box center [784, 517] width 163 height 30
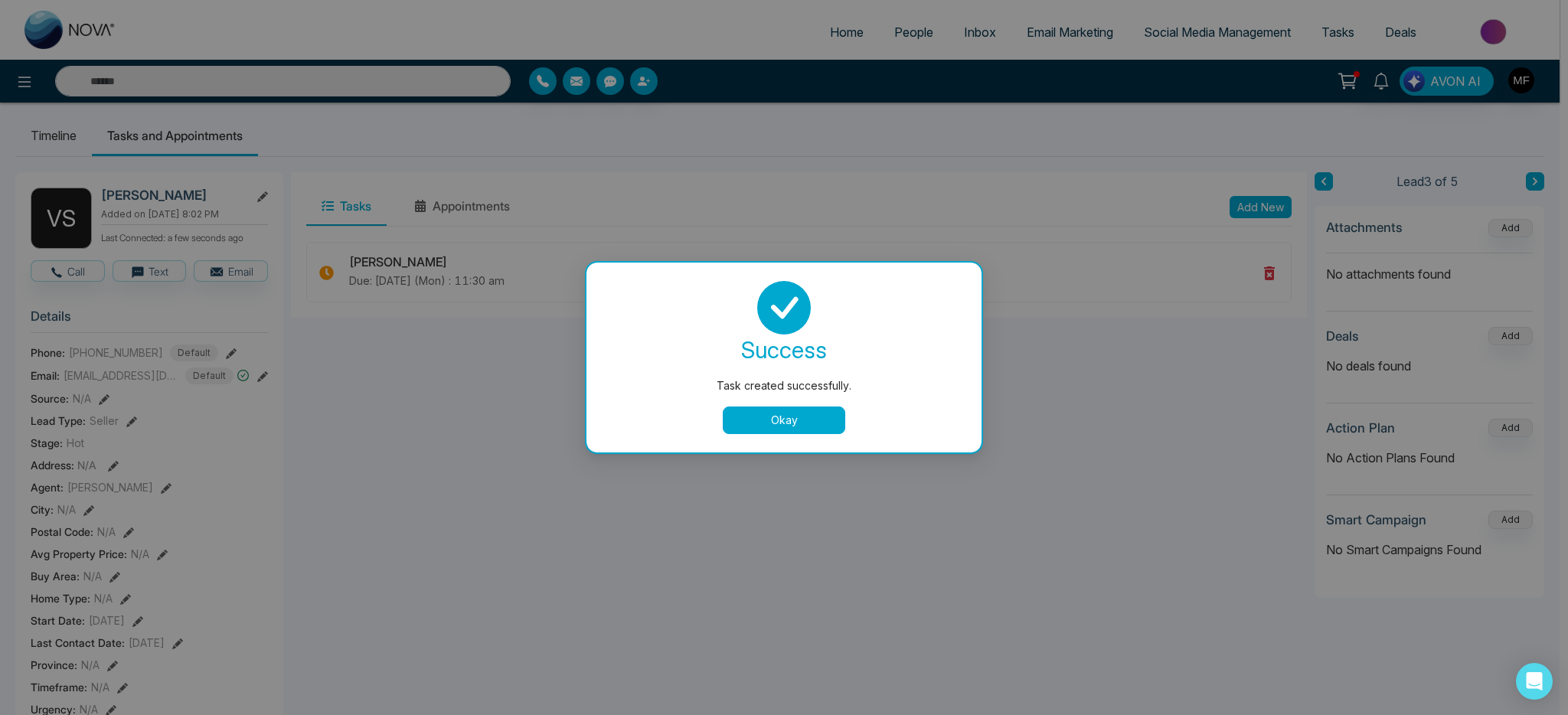
click at [786, 412] on button "Okay" at bounding box center [784, 420] width 123 height 28
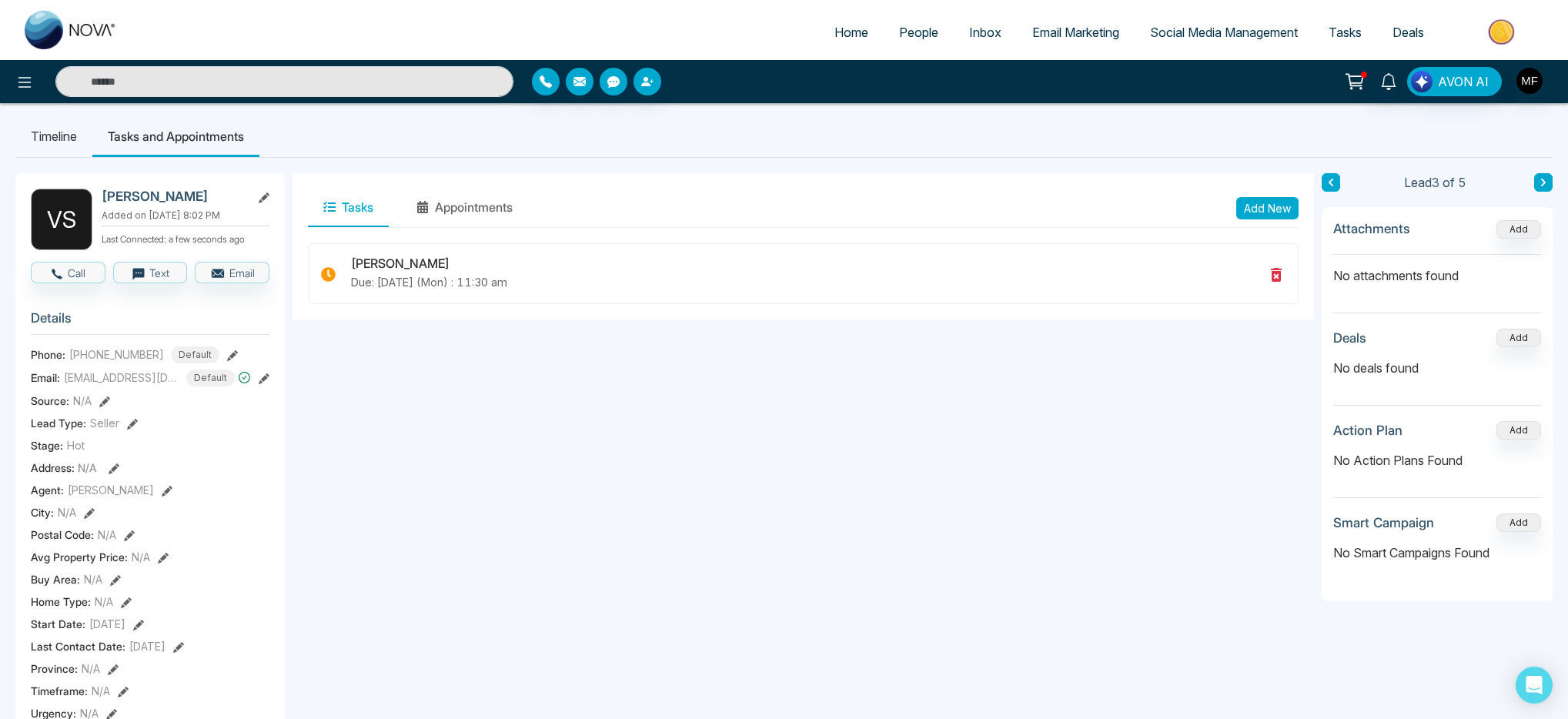
click at [1546, 185] on icon at bounding box center [1543, 183] width 8 height 9
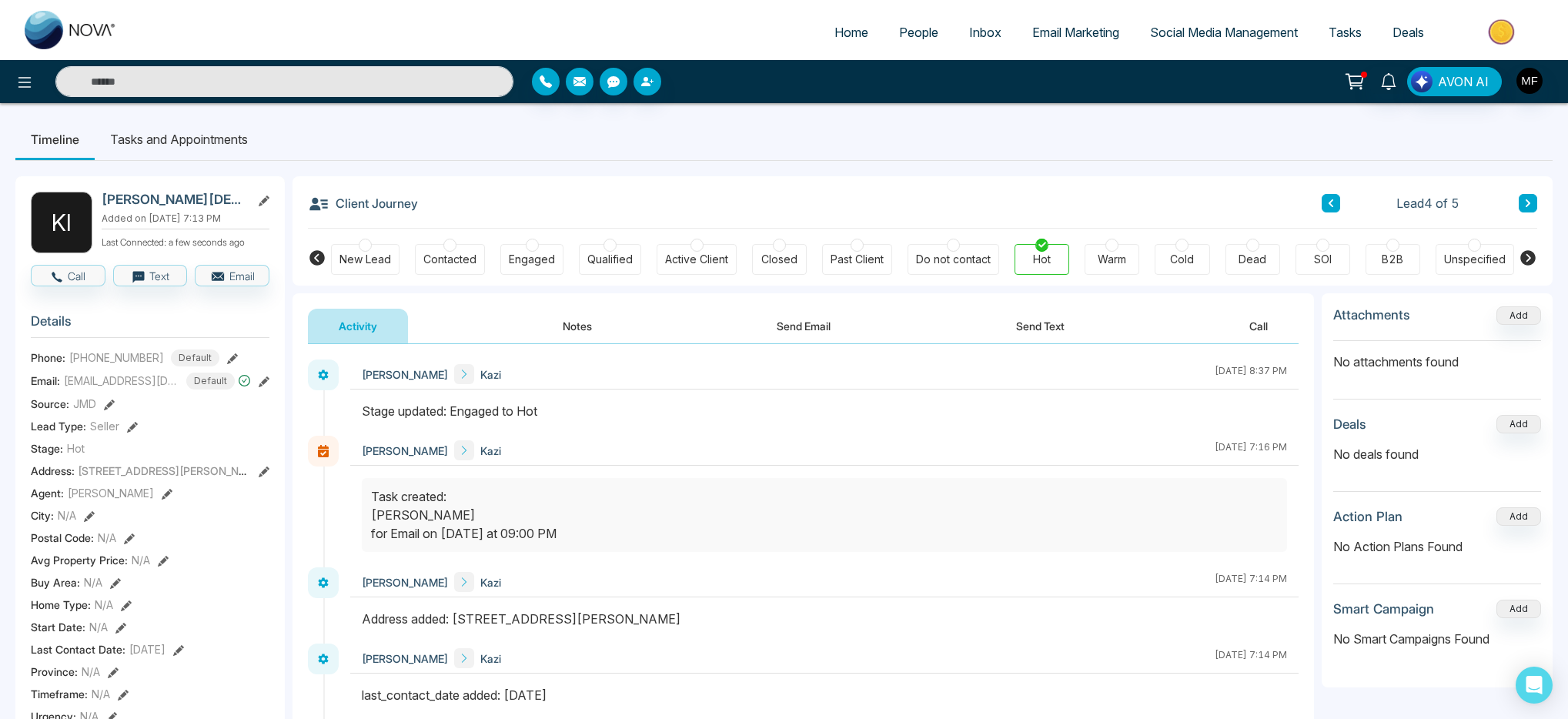
click at [581, 333] on button "Notes" at bounding box center [577, 326] width 91 height 35
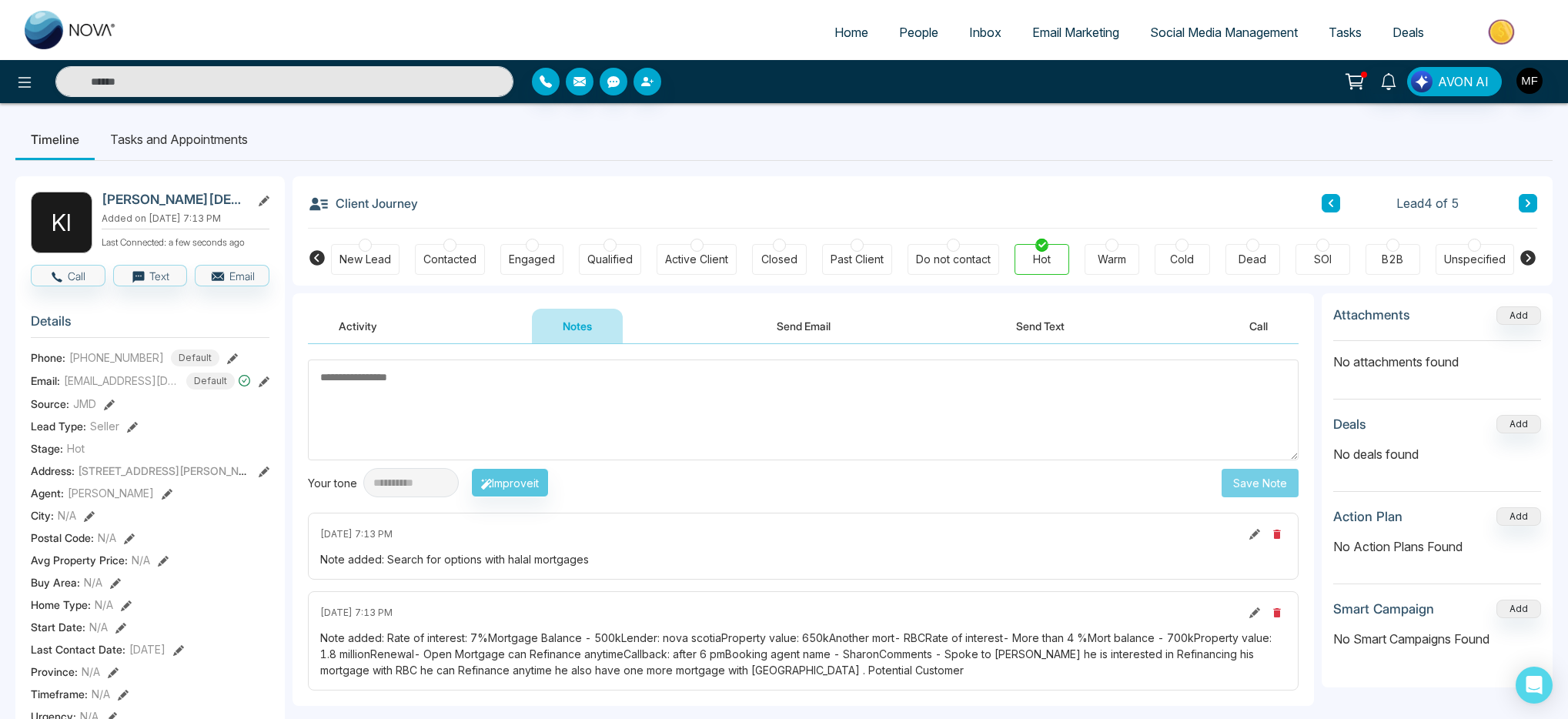
click at [154, 147] on li "Tasks and Appointments" at bounding box center [179, 139] width 169 height 42
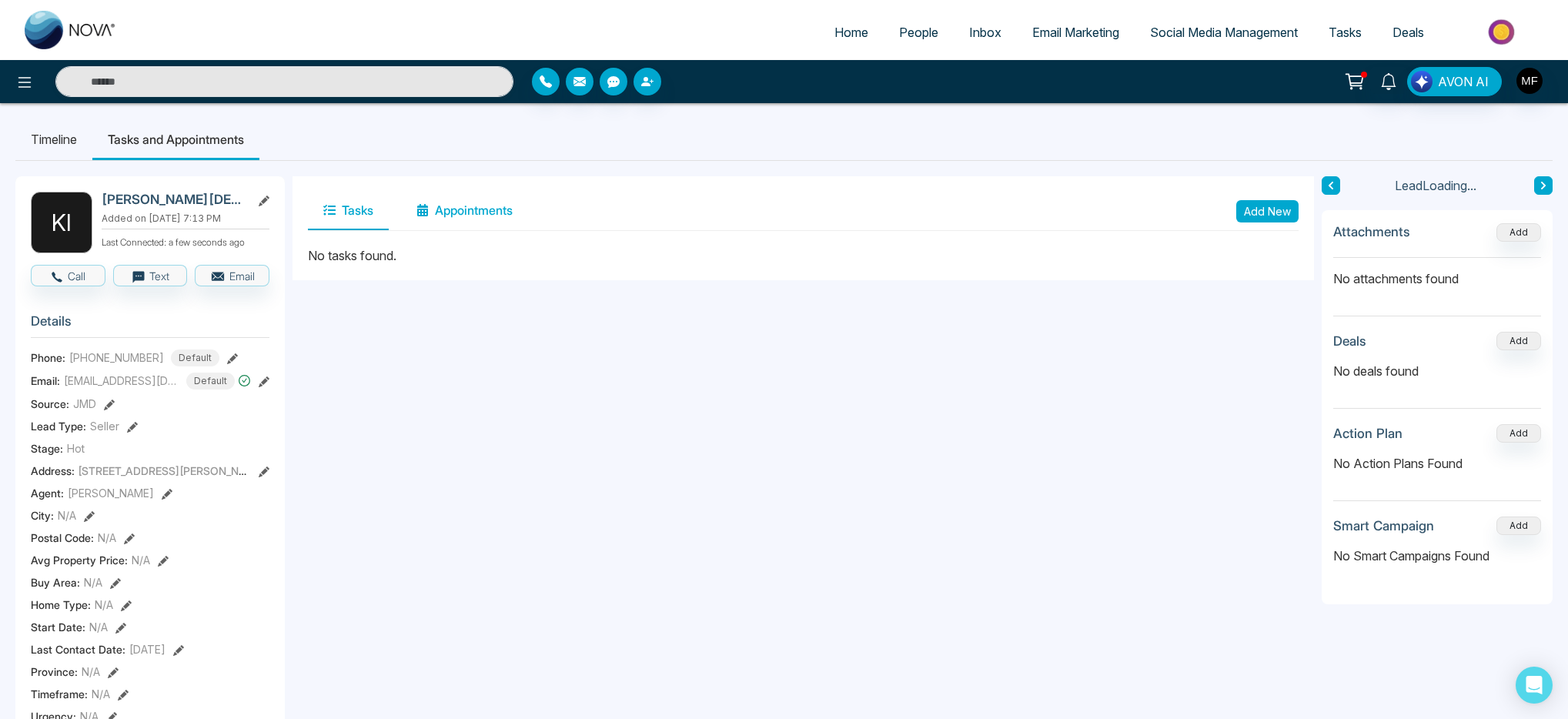
click at [455, 207] on button "Appointments" at bounding box center [464, 211] width 127 height 39
click at [1294, 216] on button "Add New" at bounding box center [1267, 211] width 62 height 22
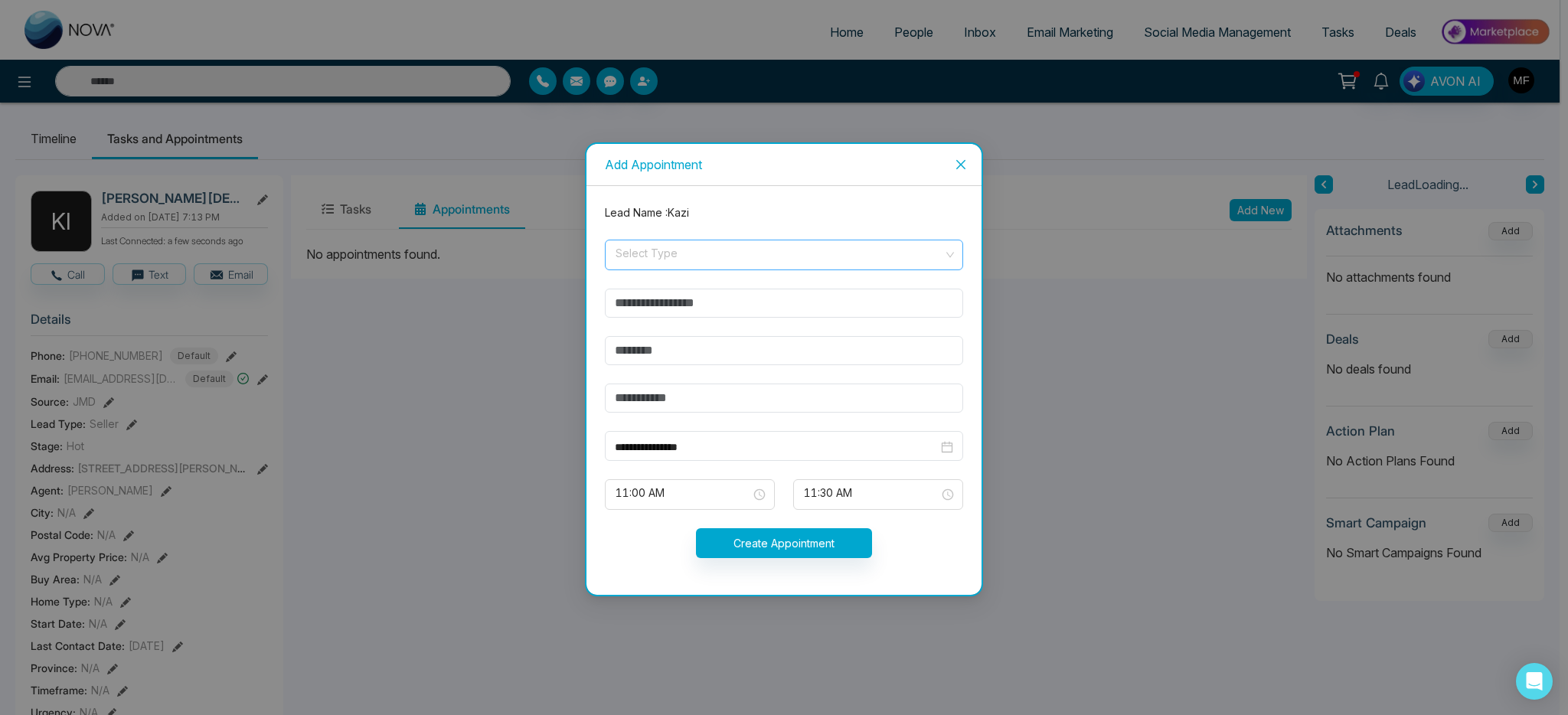
click at [828, 254] on input "search" at bounding box center [778, 252] width 329 height 23
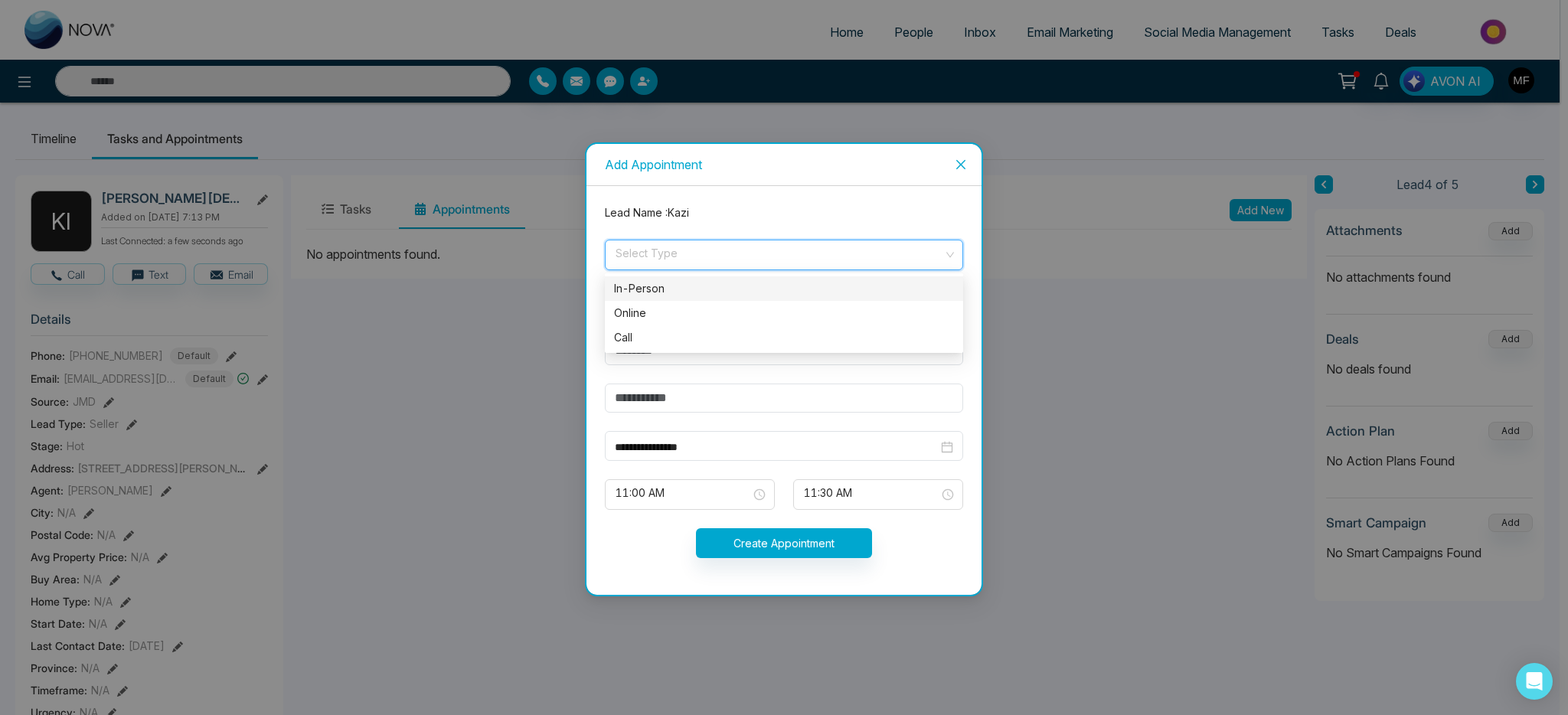
click at [769, 221] on form "**********" at bounding box center [783, 390] width 376 height 372
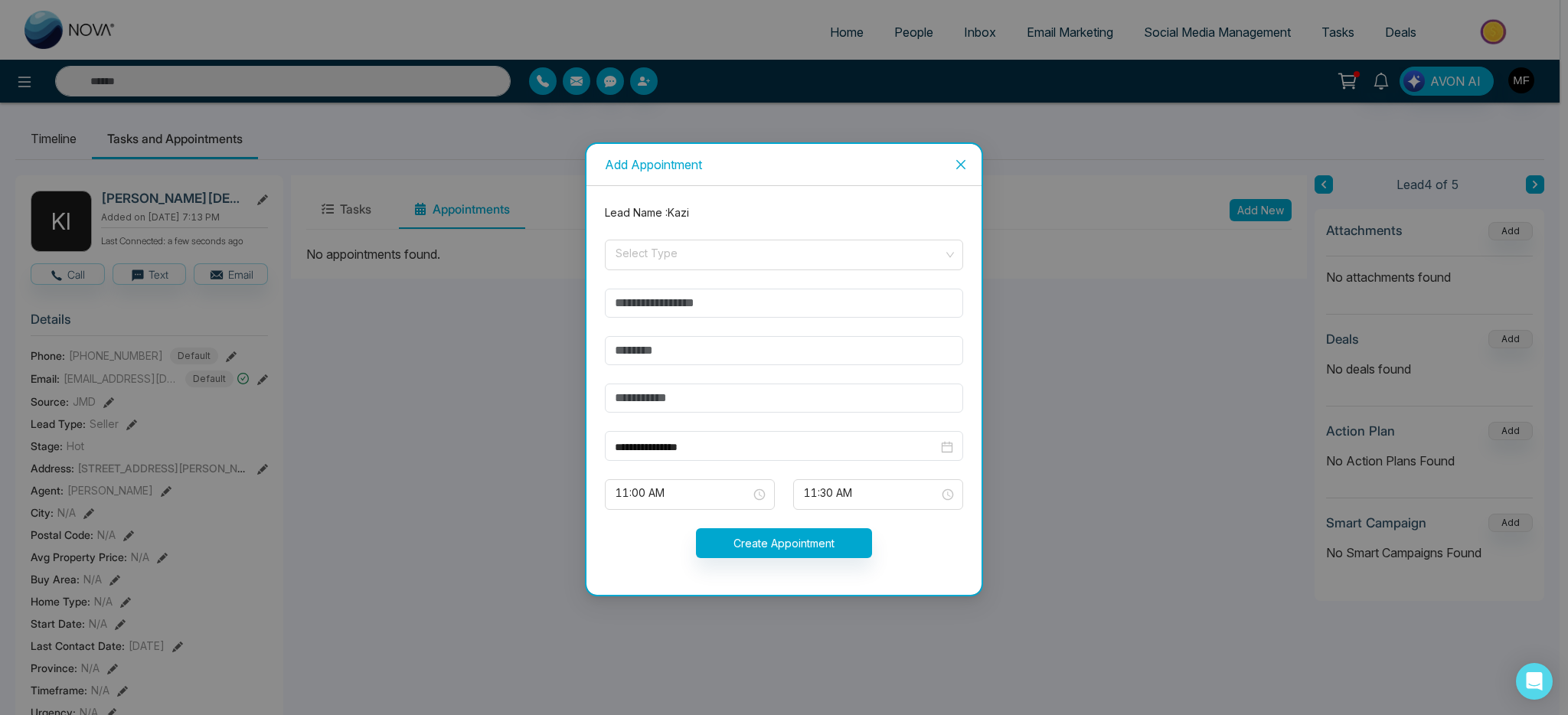
click at [956, 165] on icon "close" at bounding box center [961, 165] width 12 height 12
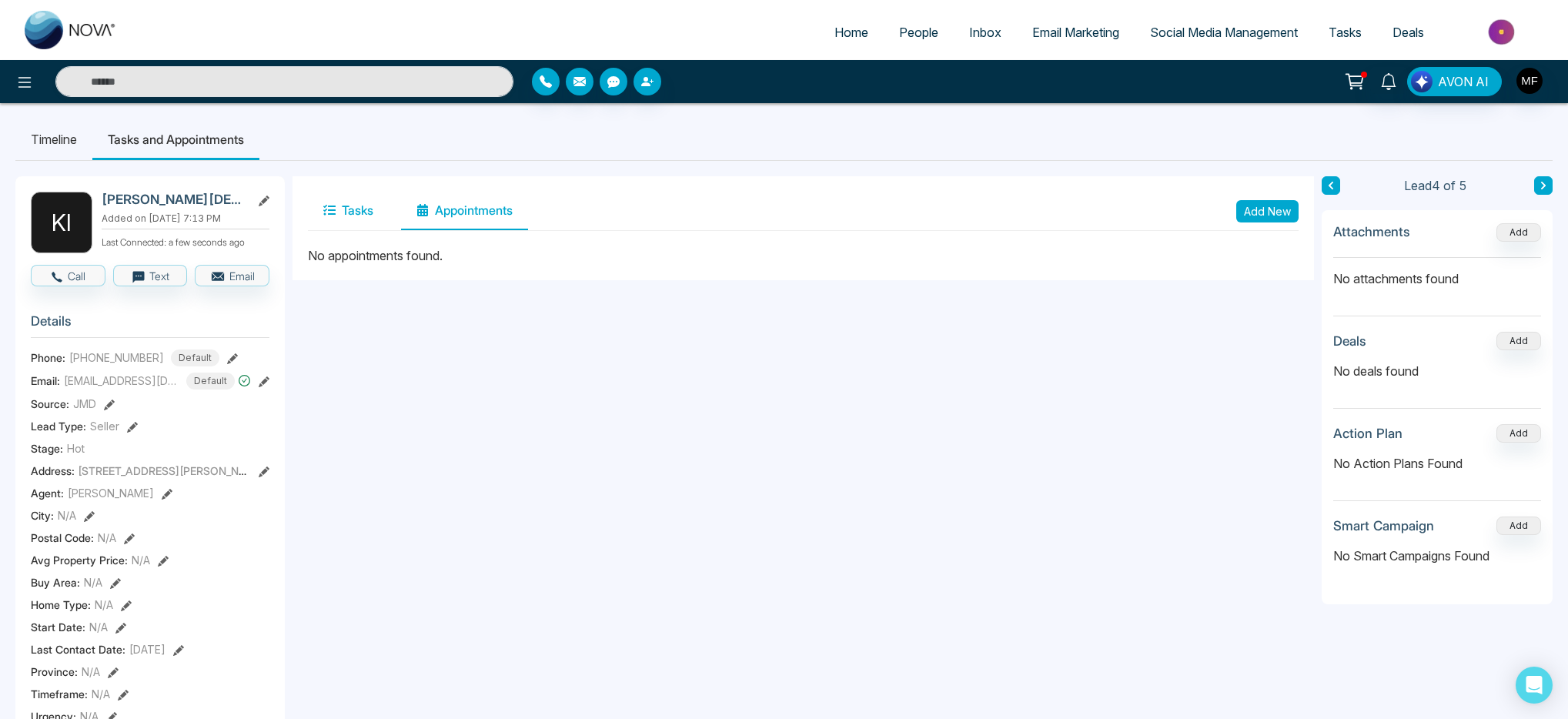
click at [367, 210] on button "Tasks" at bounding box center [348, 211] width 81 height 39
click at [1263, 210] on button "Add New" at bounding box center [1267, 211] width 62 height 22
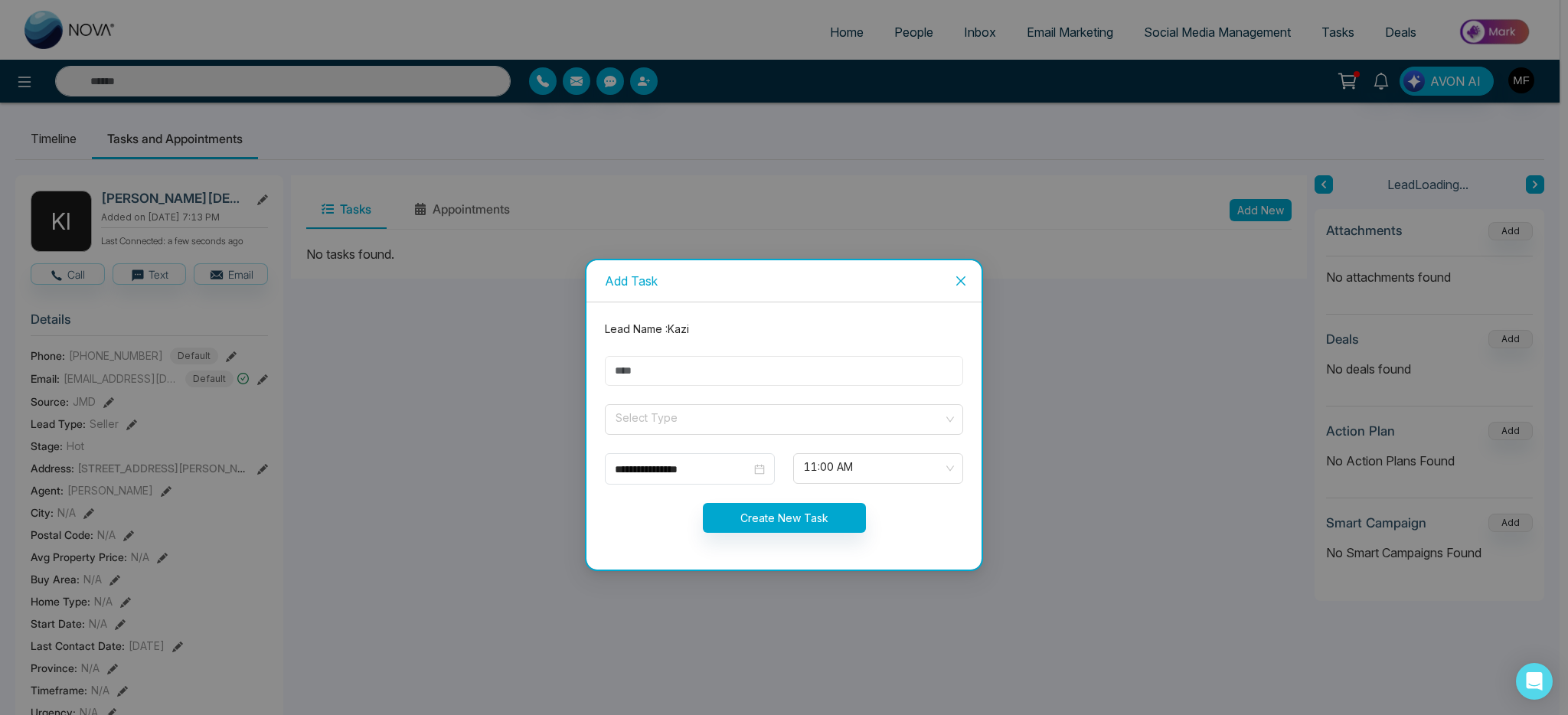
click at [805, 377] on input "text" at bounding box center [783, 370] width 358 height 30
type input "**********"
click at [752, 428] on span at bounding box center [778, 419] width 329 height 29
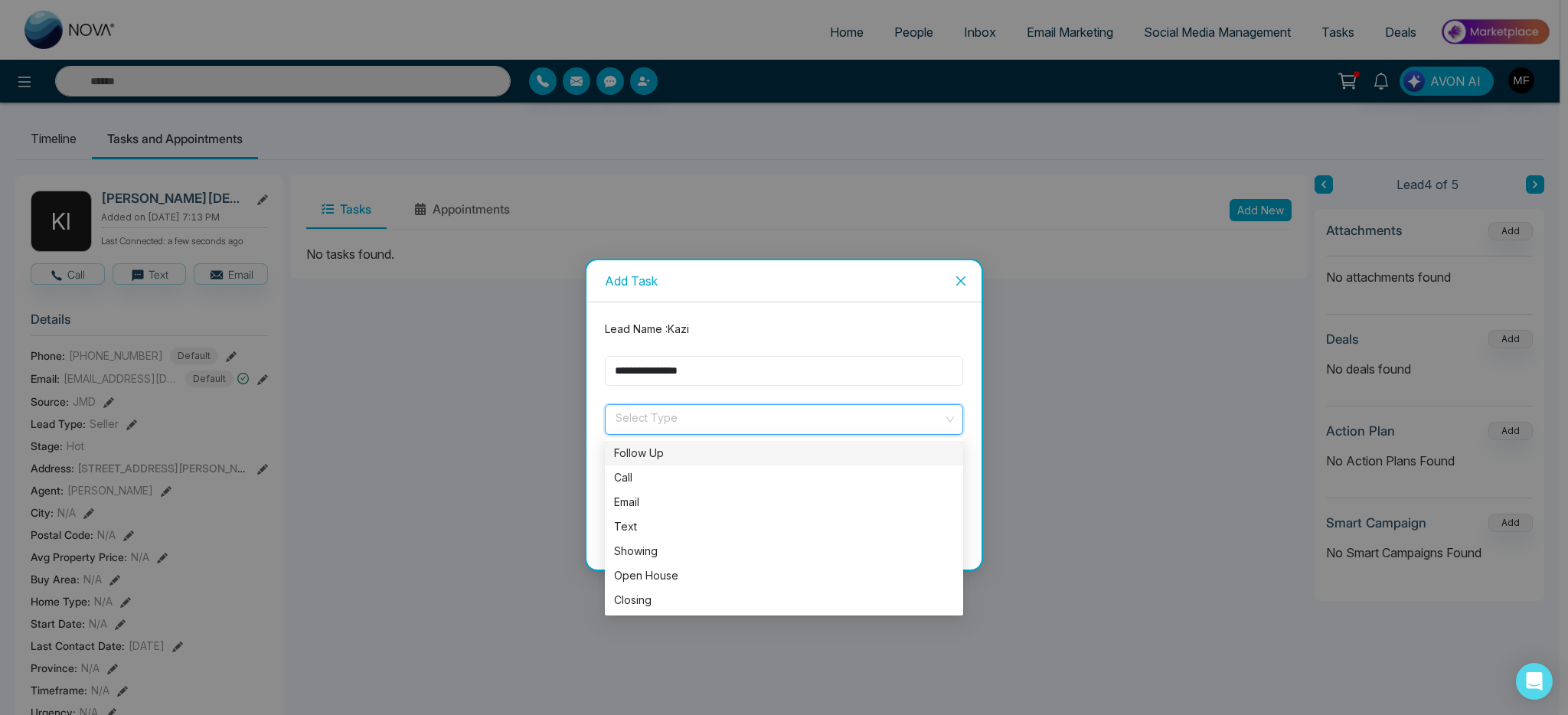
click at [773, 377] on input "**********" at bounding box center [783, 370] width 358 height 30
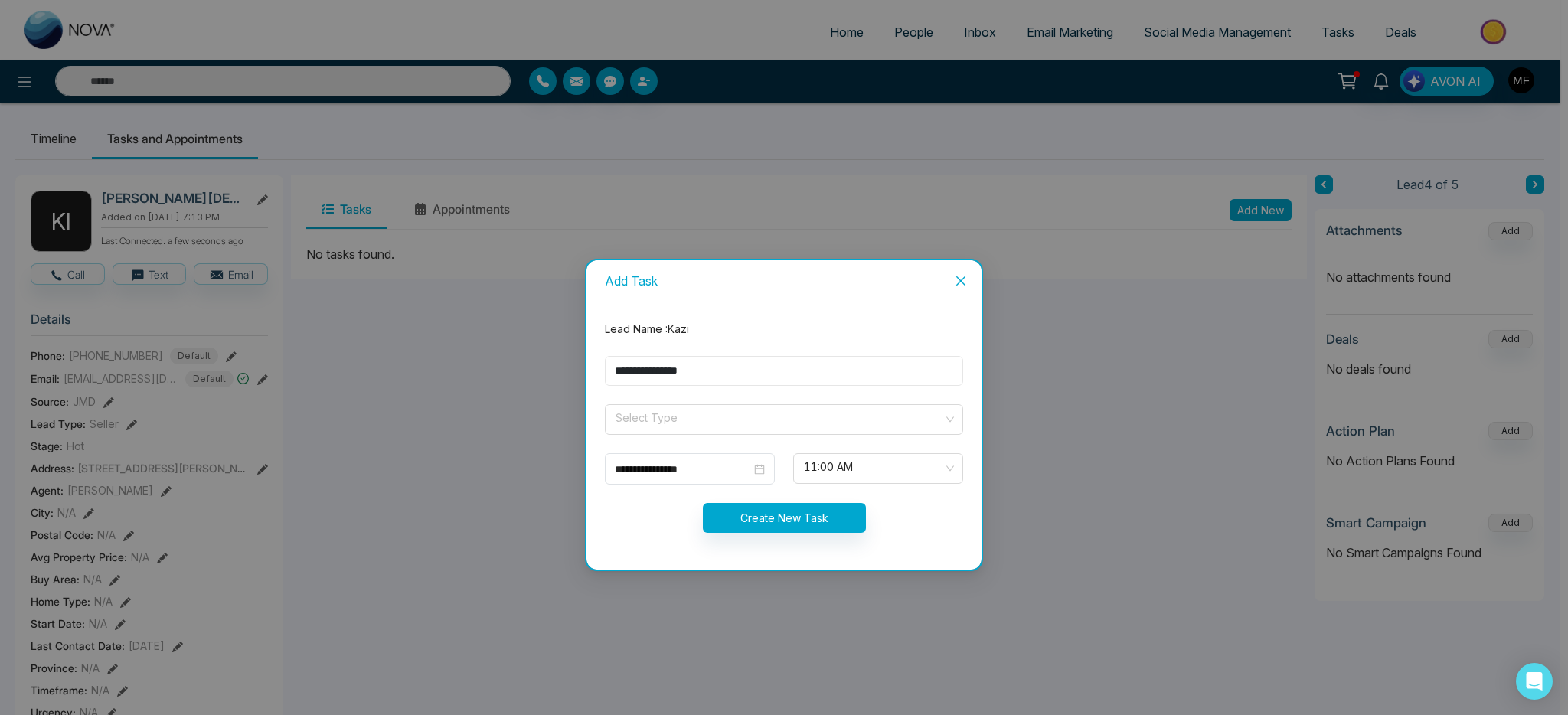
click at [769, 369] on input "**********" at bounding box center [783, 370] width 358 height 30
click at [758, 422] on input "search" at bounding box center [778, 416] width 329 height 23
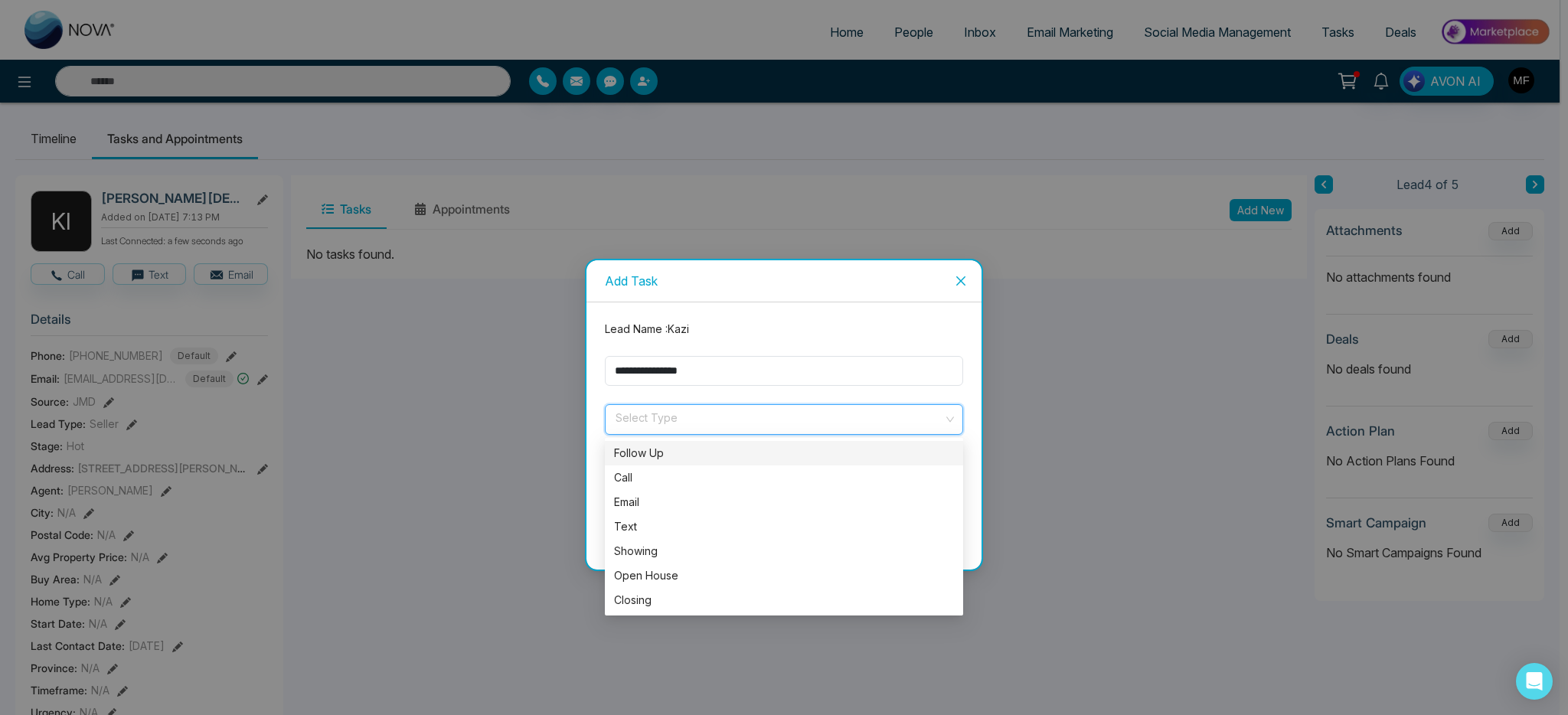
click at [691, 450] on div "Follow Up" at bounding box center [783, 453] width 340 height 17
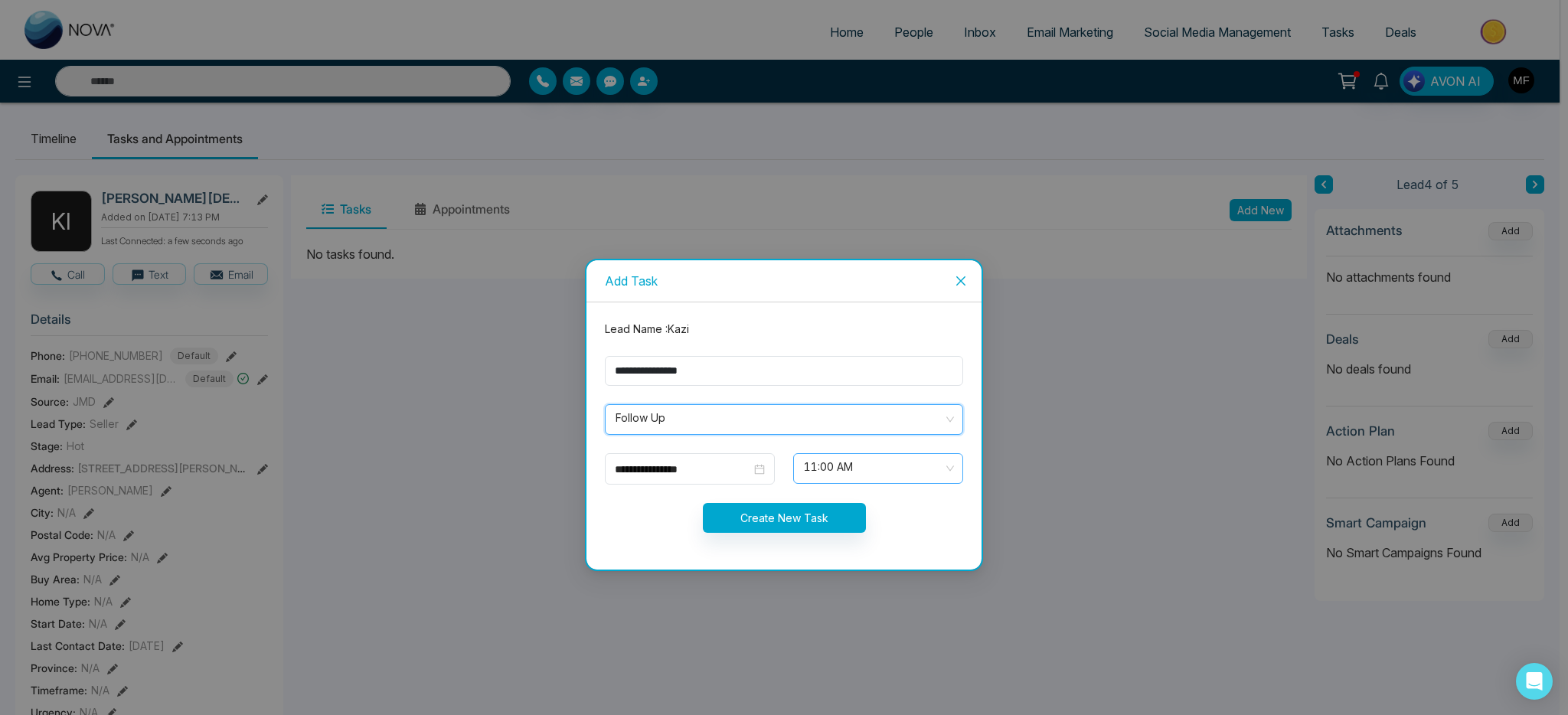
click at [860, 476] on span "11:00 AM" at bounding box center [878, 468] width 149 height 26
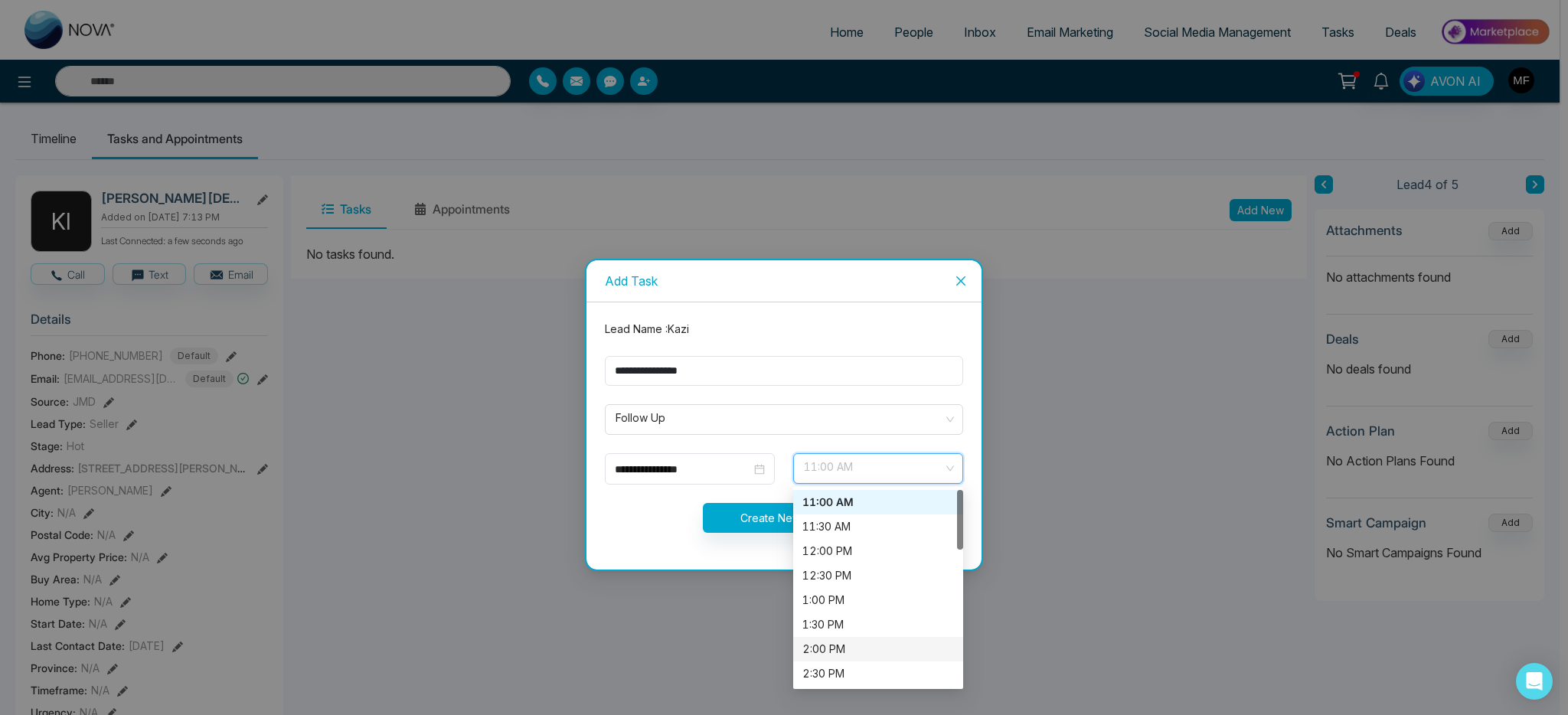
click at [849, 646] on div "2:00 PM" at bounding box center [878, 649] width 152 height 17
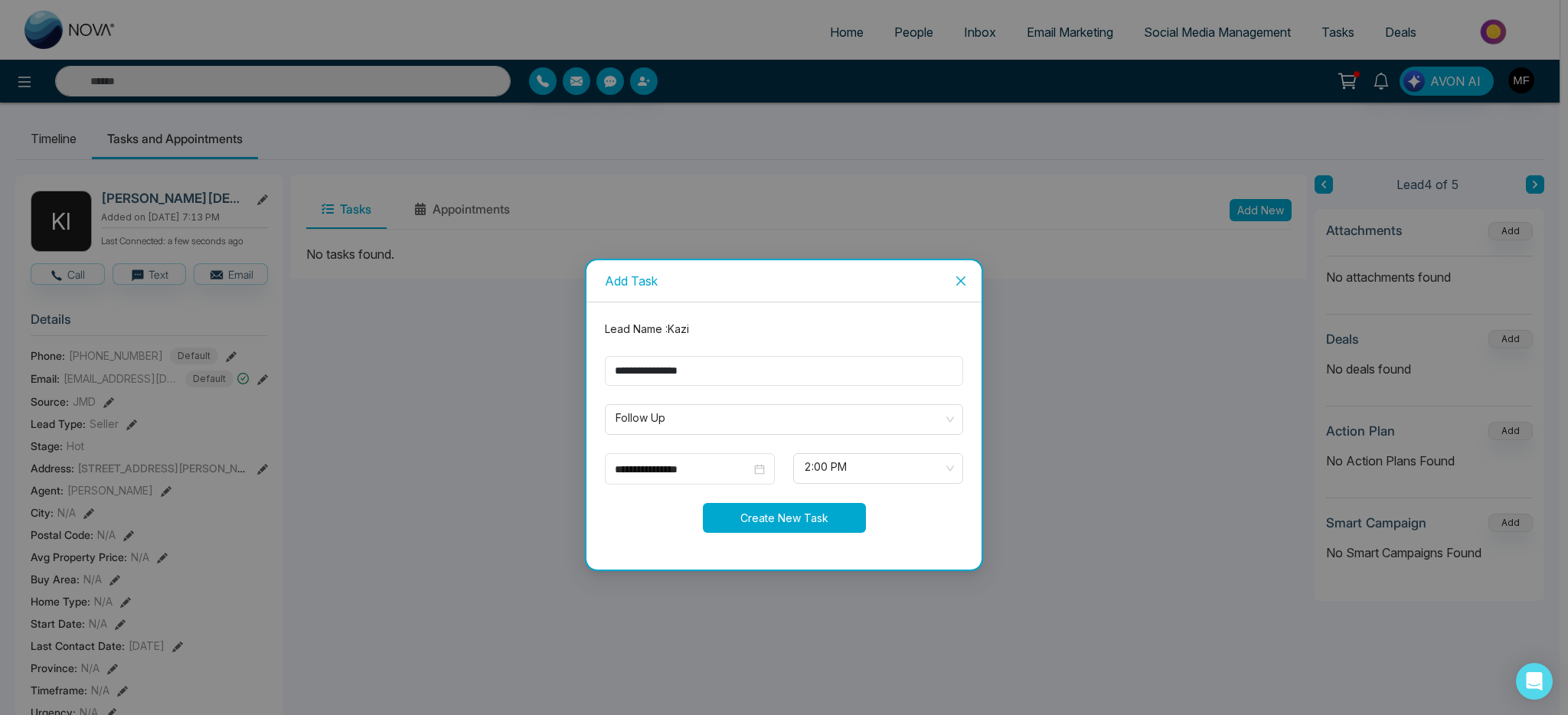
click at [775, 526] on button "Create New Task" at bounding box center [784, 517] width 163 height 30
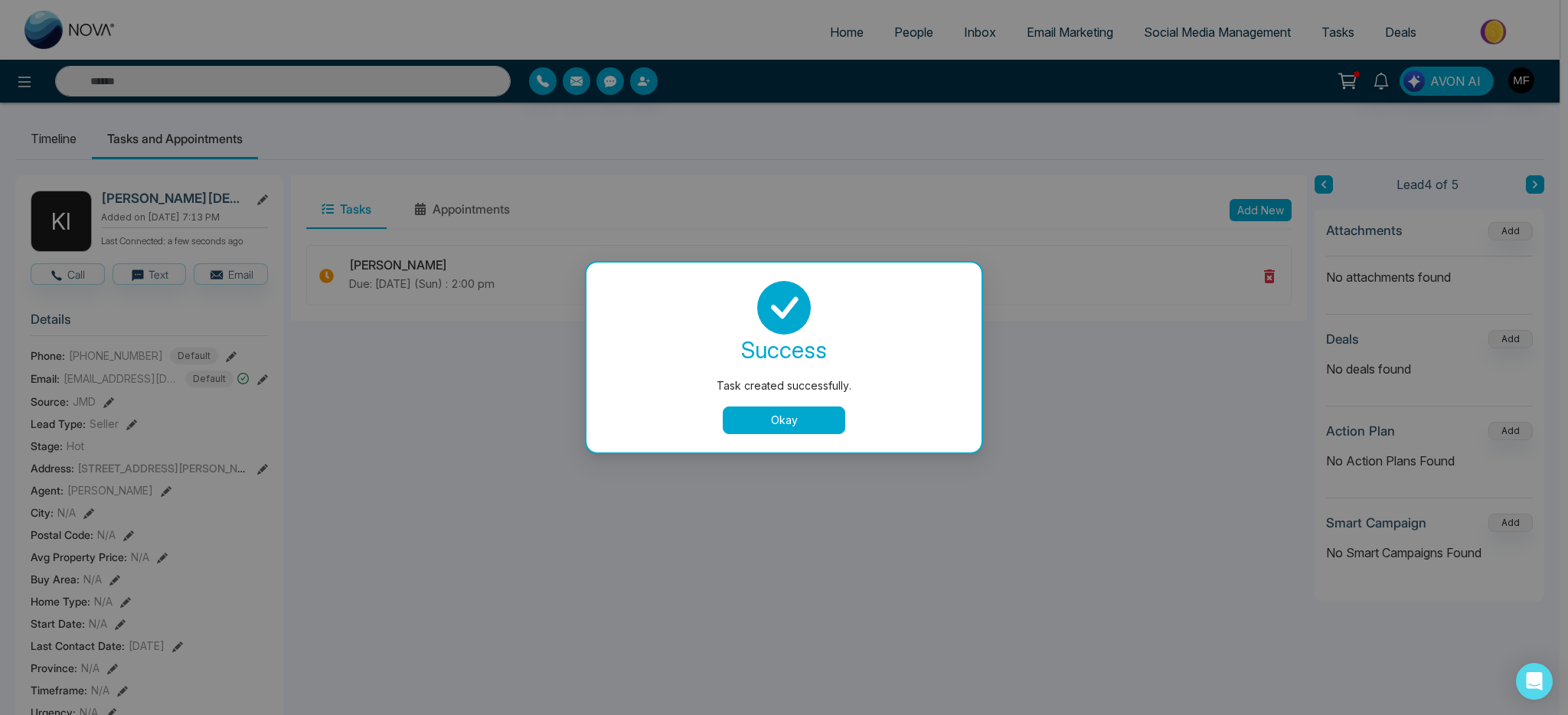
click at [774, 421] on button "Okay" at bounding box center [784, 420] width 123 height 28
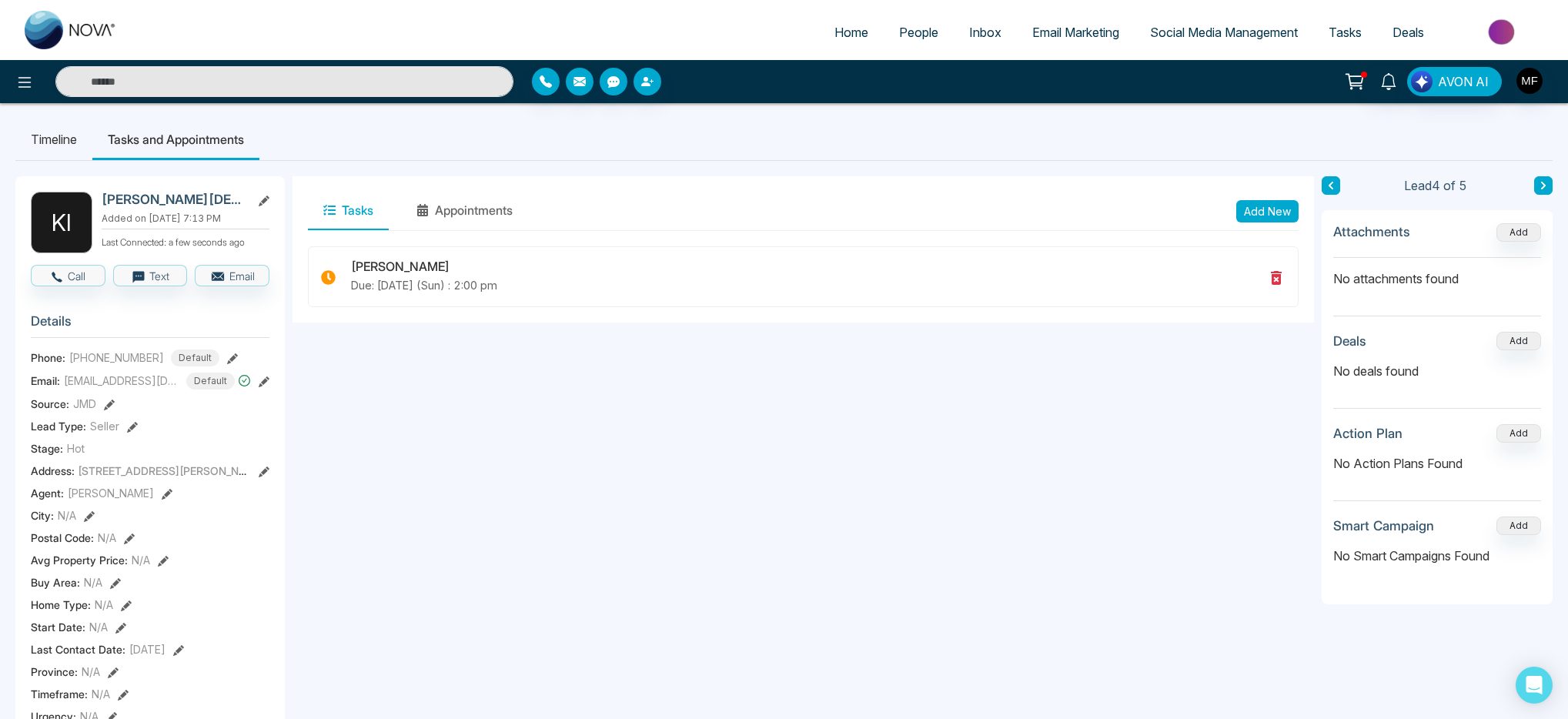
click at [1539, 186] on icon at bounding box center [1543, 186] width 8 height 9
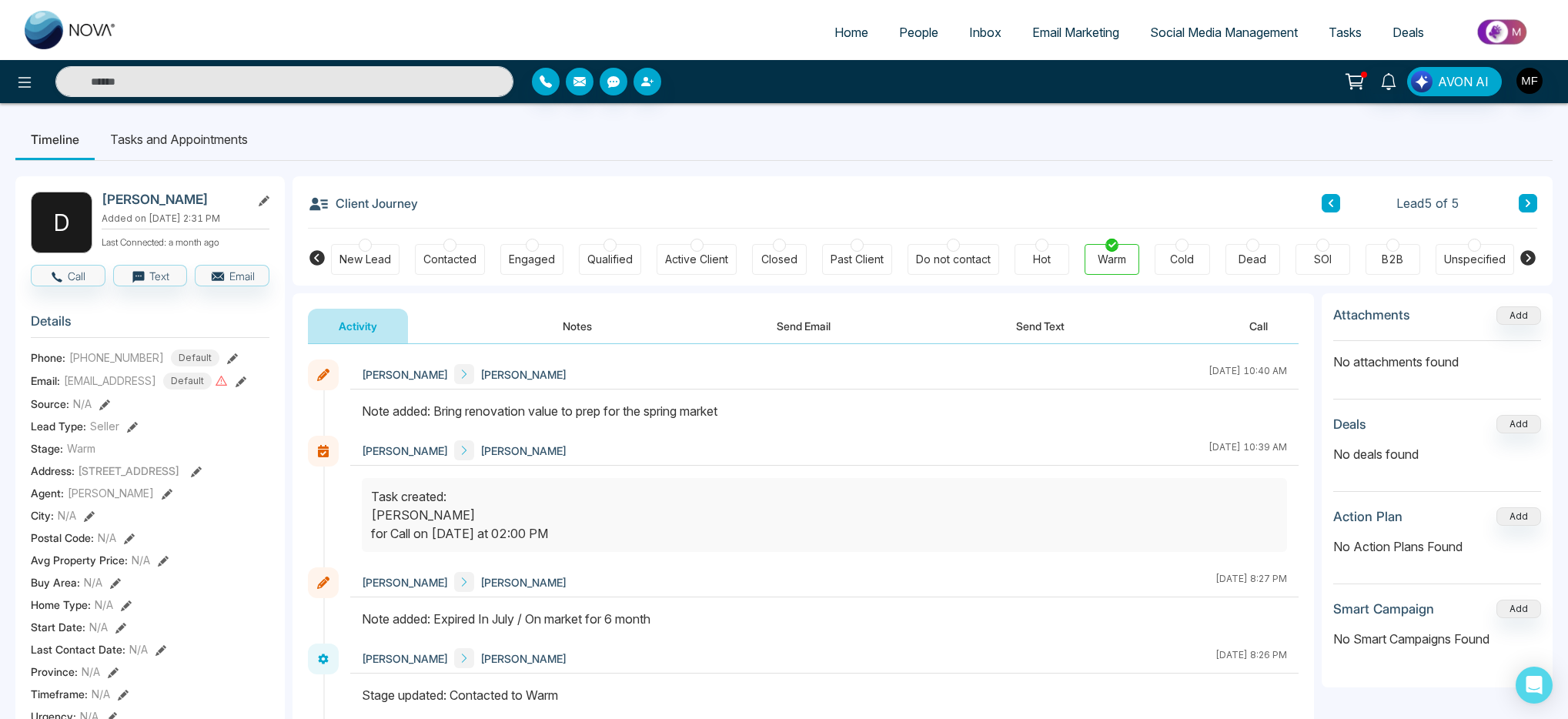
click at [1335, 200] on button at bounding box center [1331, 203] width 18 height 18
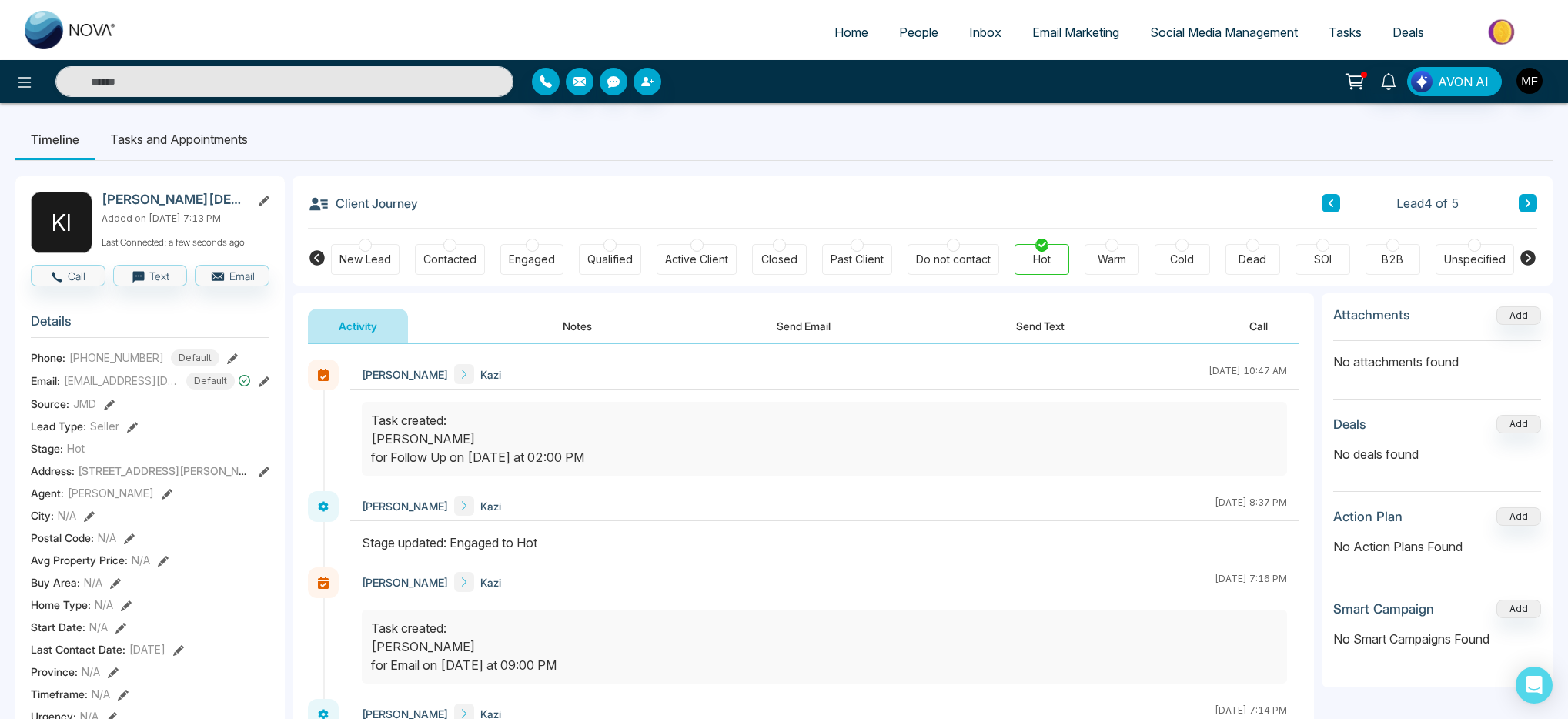
click at [257, 131] on li "Tasks and Appointments" at bounding box center [179, 139] width 169 height 42
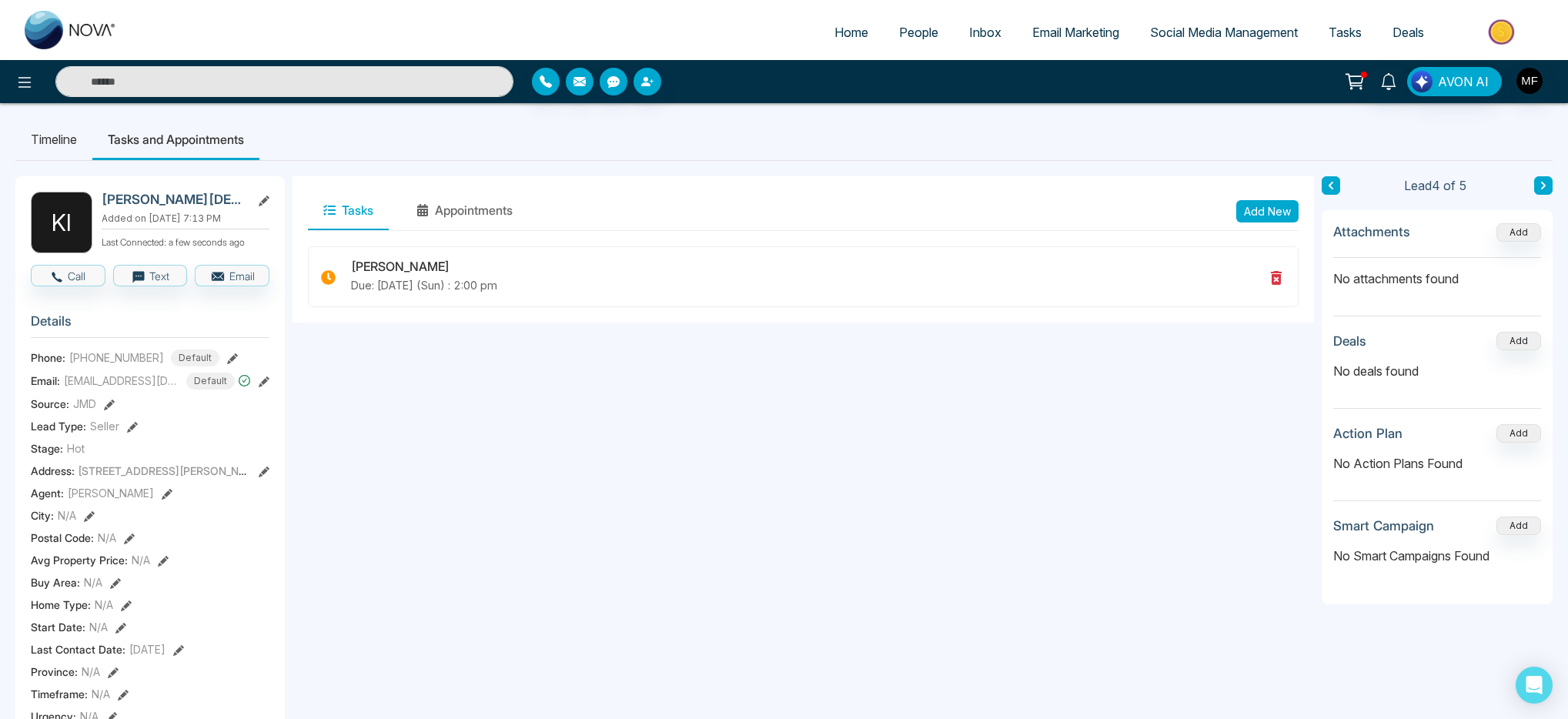
click at [1328, 190] on icon at bounding box center [1331, 186] width 8 height 9
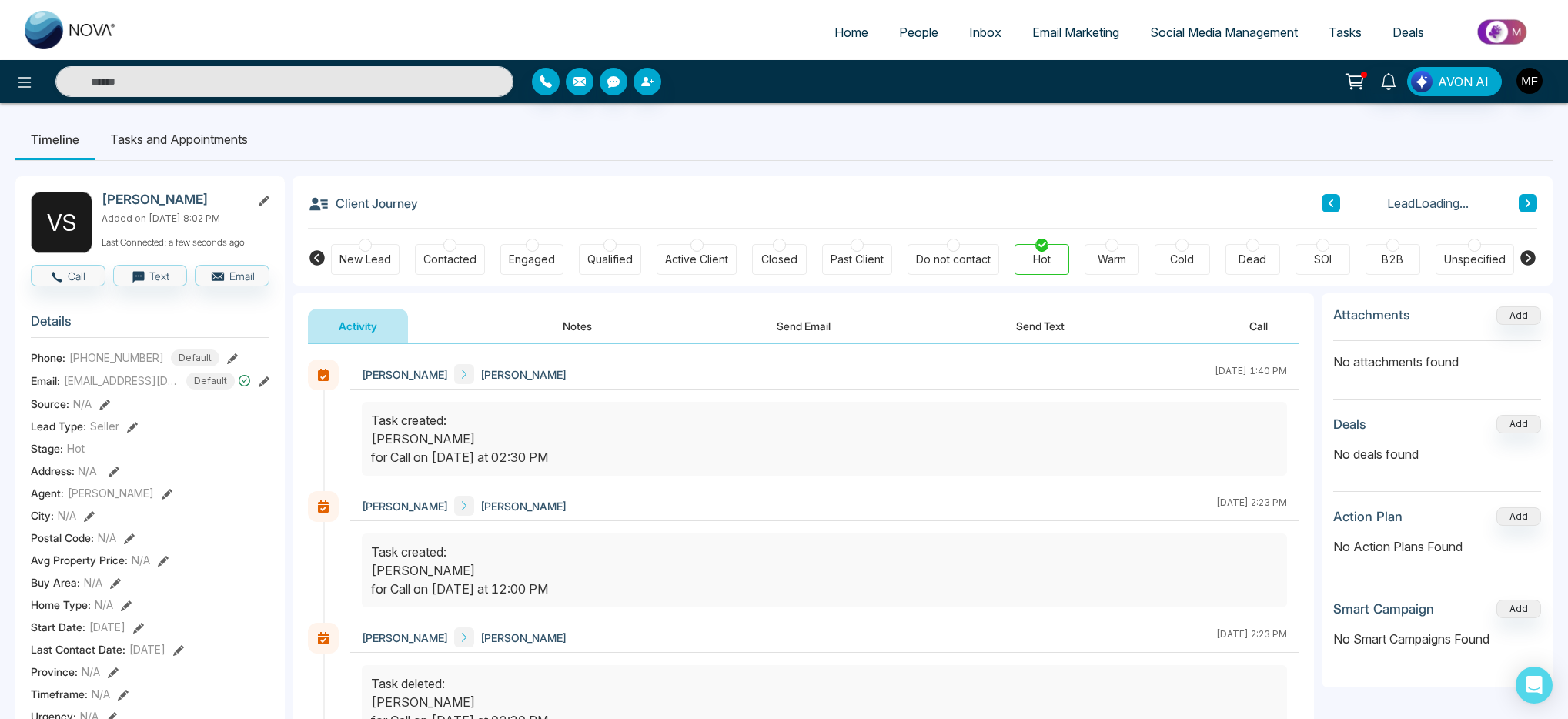
click at [207, 143] on li "Tasks and Appointments" at bounding box center [179, 139] width 169 height 42
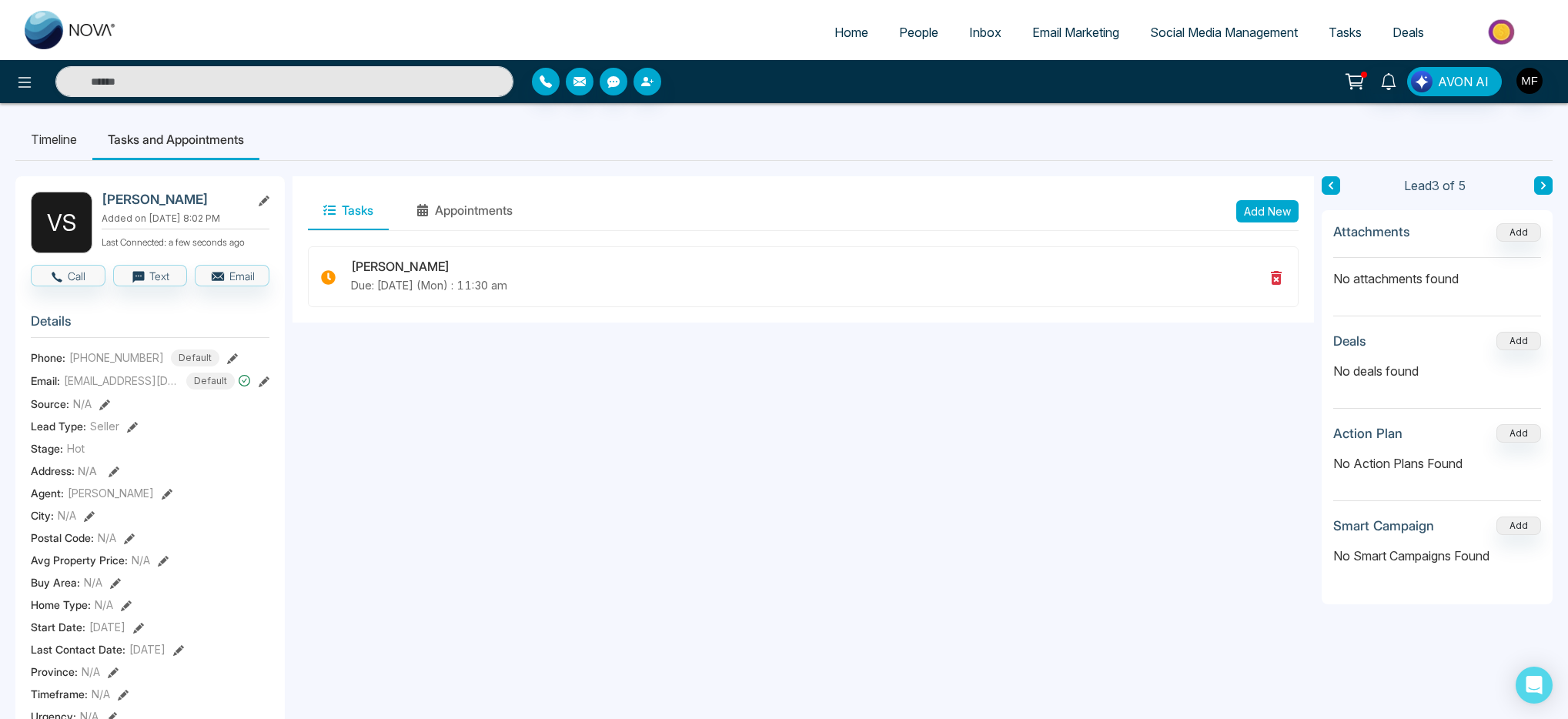
click at [1322, 184] on button at bounding box center [1331, 186] width 18 height 18
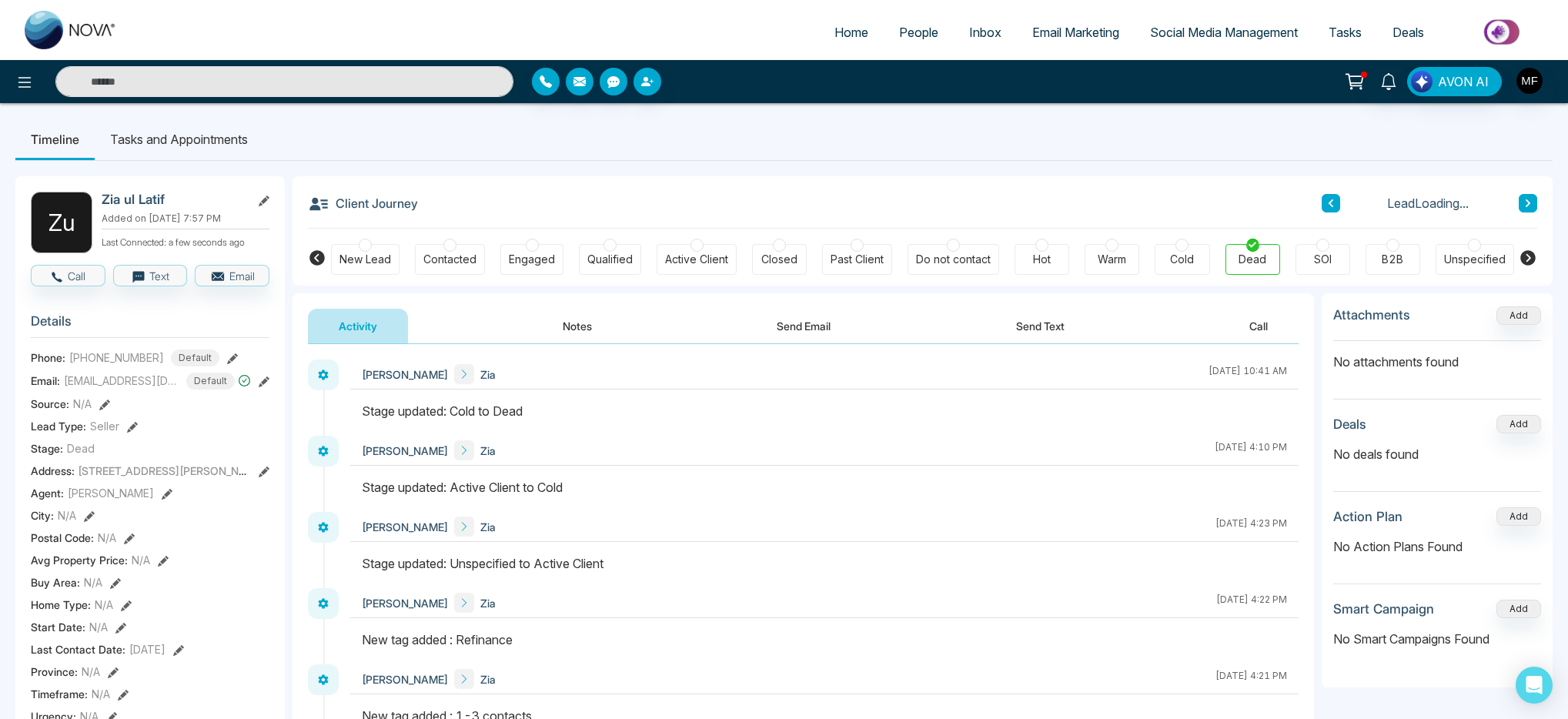
click at [208, 138] on li "Tasks and Appointments" at bounding box center [179, 139] width 169 height 42
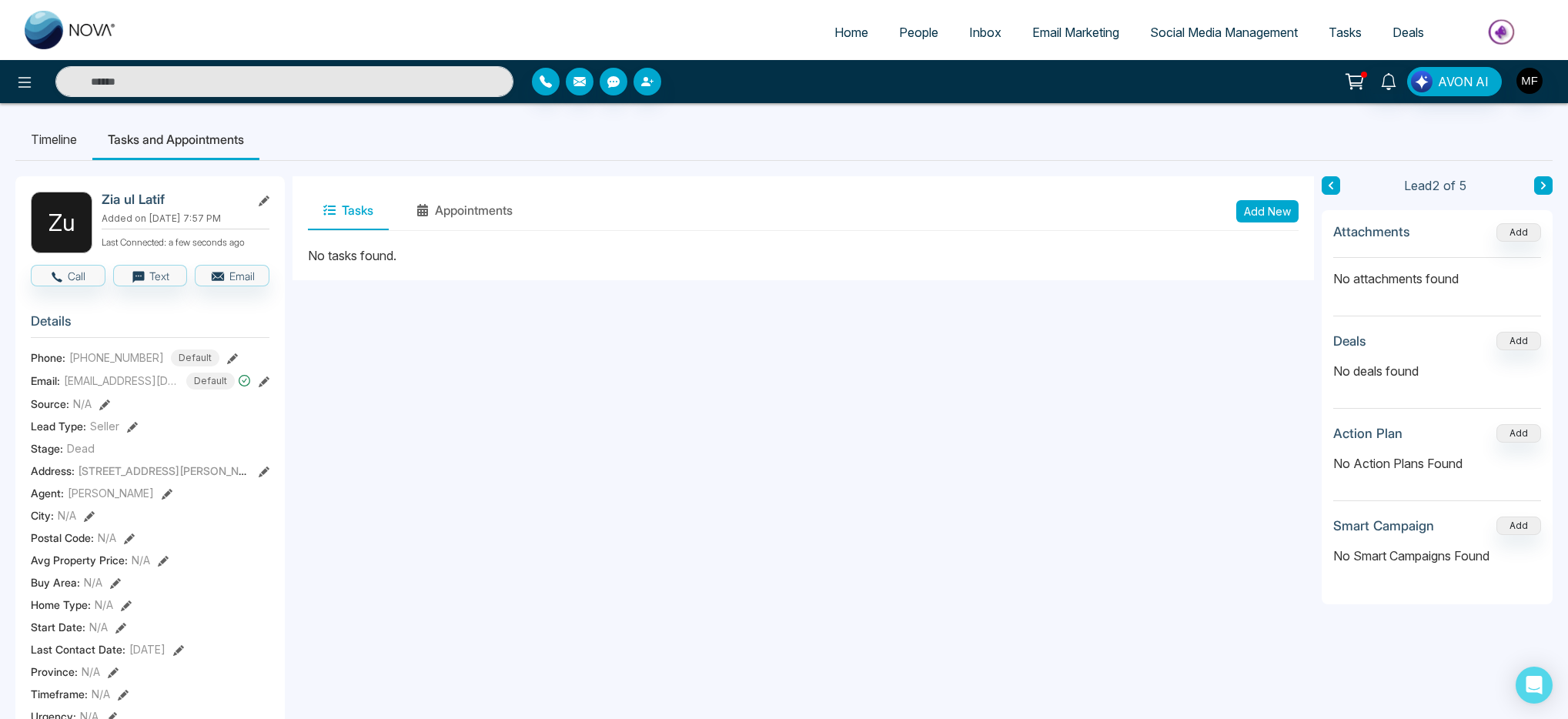
click at [1296, 209] on button "Add New" at bounding box center [1267, 211] width 62 height 22
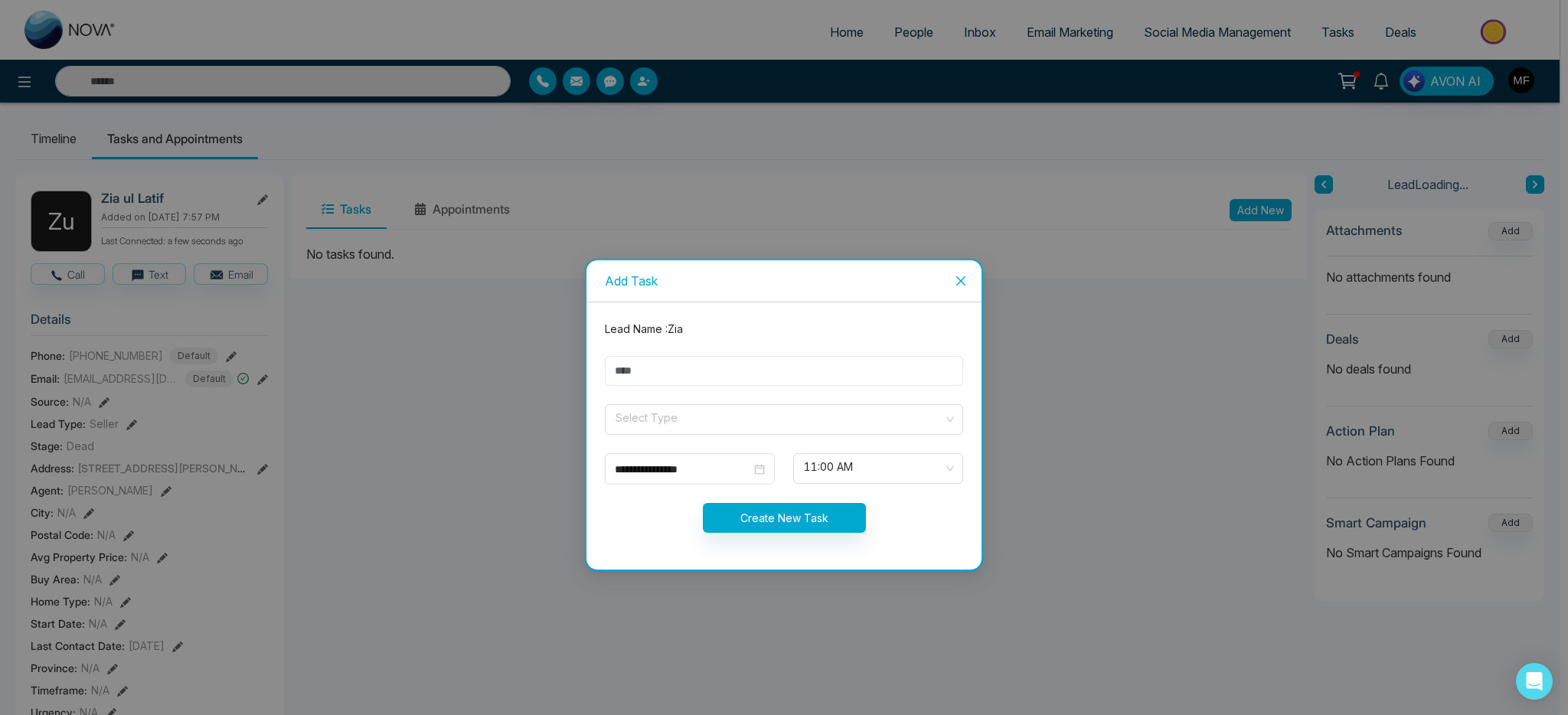
click at [717, 365] on input "text" at bounding box center [783, 370] width 358 height 30
click at [717, 413] on input "search" at bounding box center [778, 416] width 329 height 23
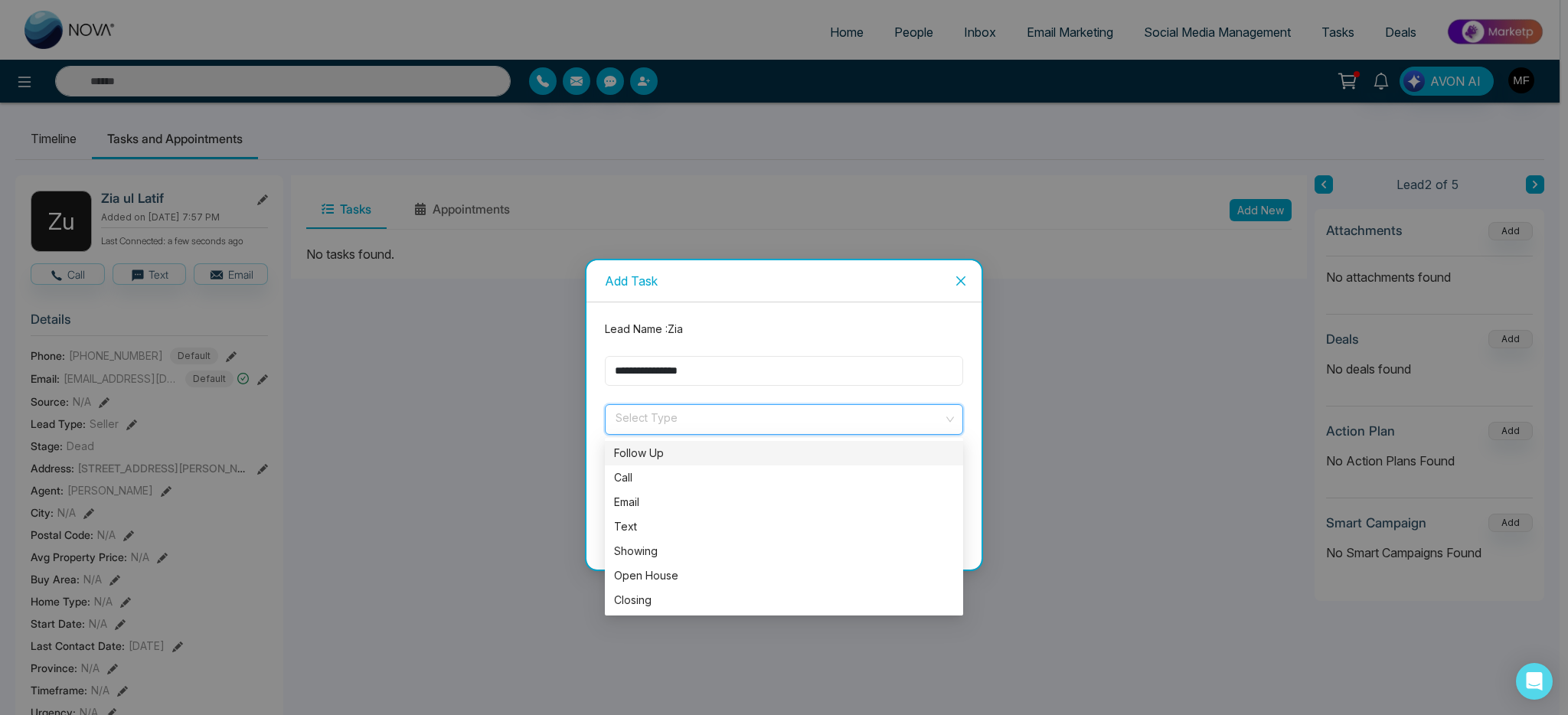
click at [714, 371] on input "**********" at bounding box center [783, 370] width 358 height 30
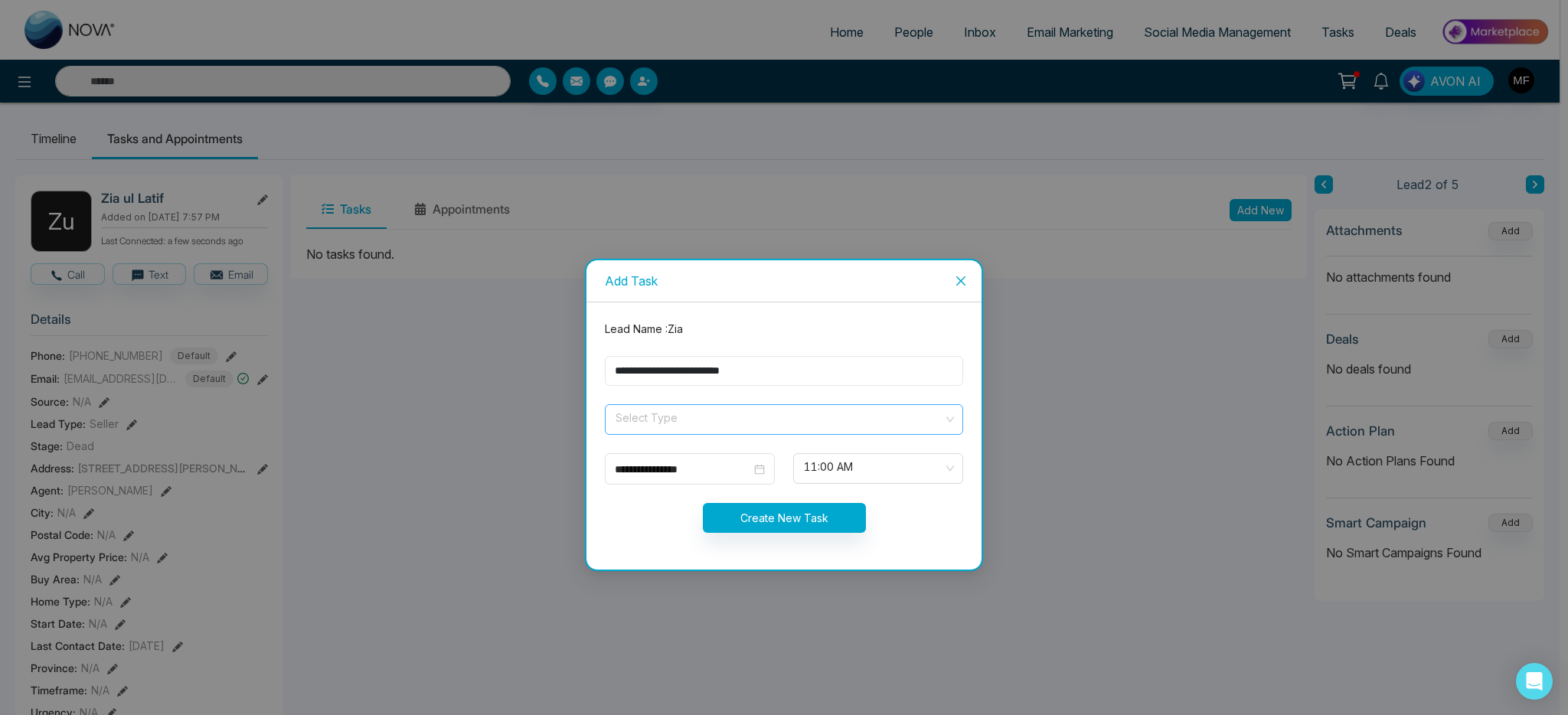
type input "**********"
click at [776, 411] on input "search" at bounding box center [778, 416] width 329 height 23
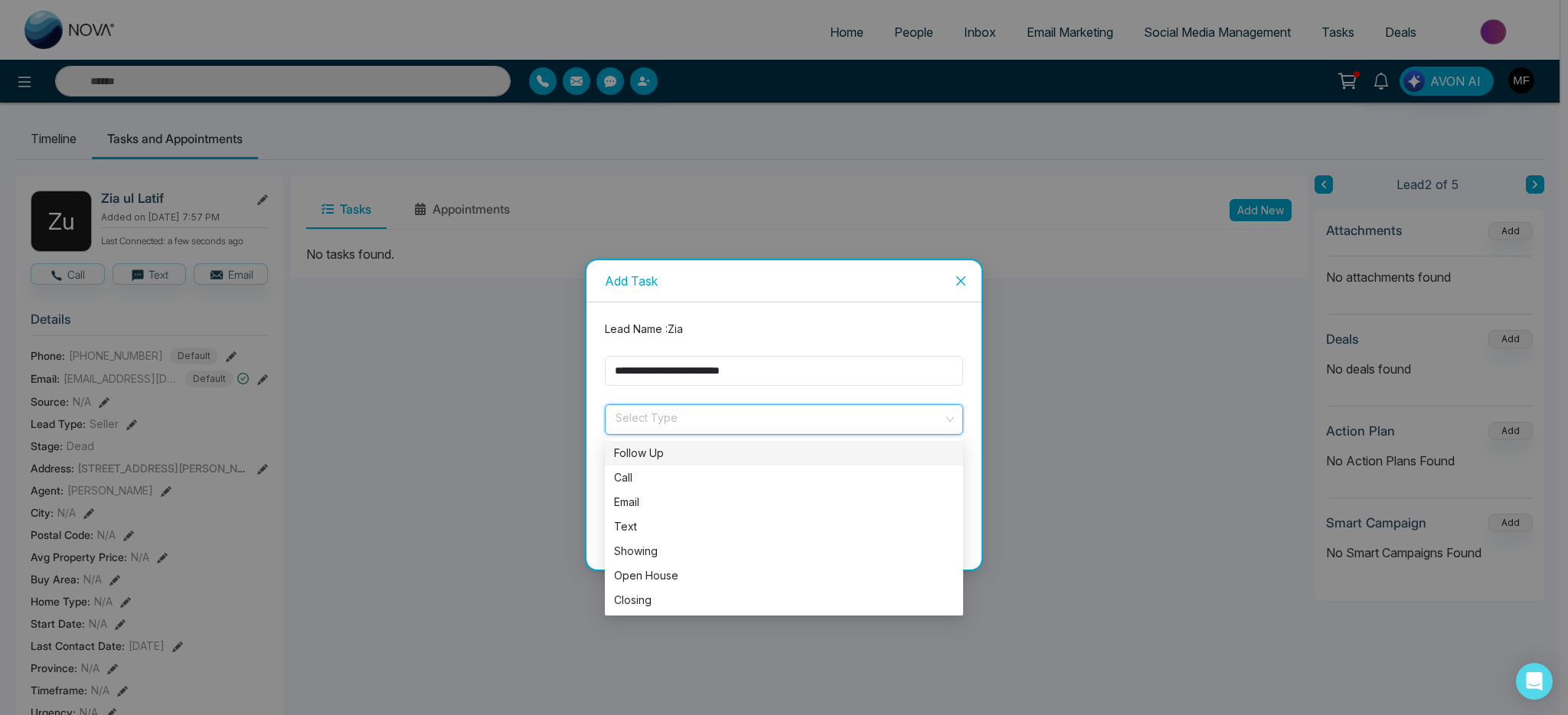
click at [667, 450] on div "Follow Up" at bounding box center [783, 453] width 340 height 17
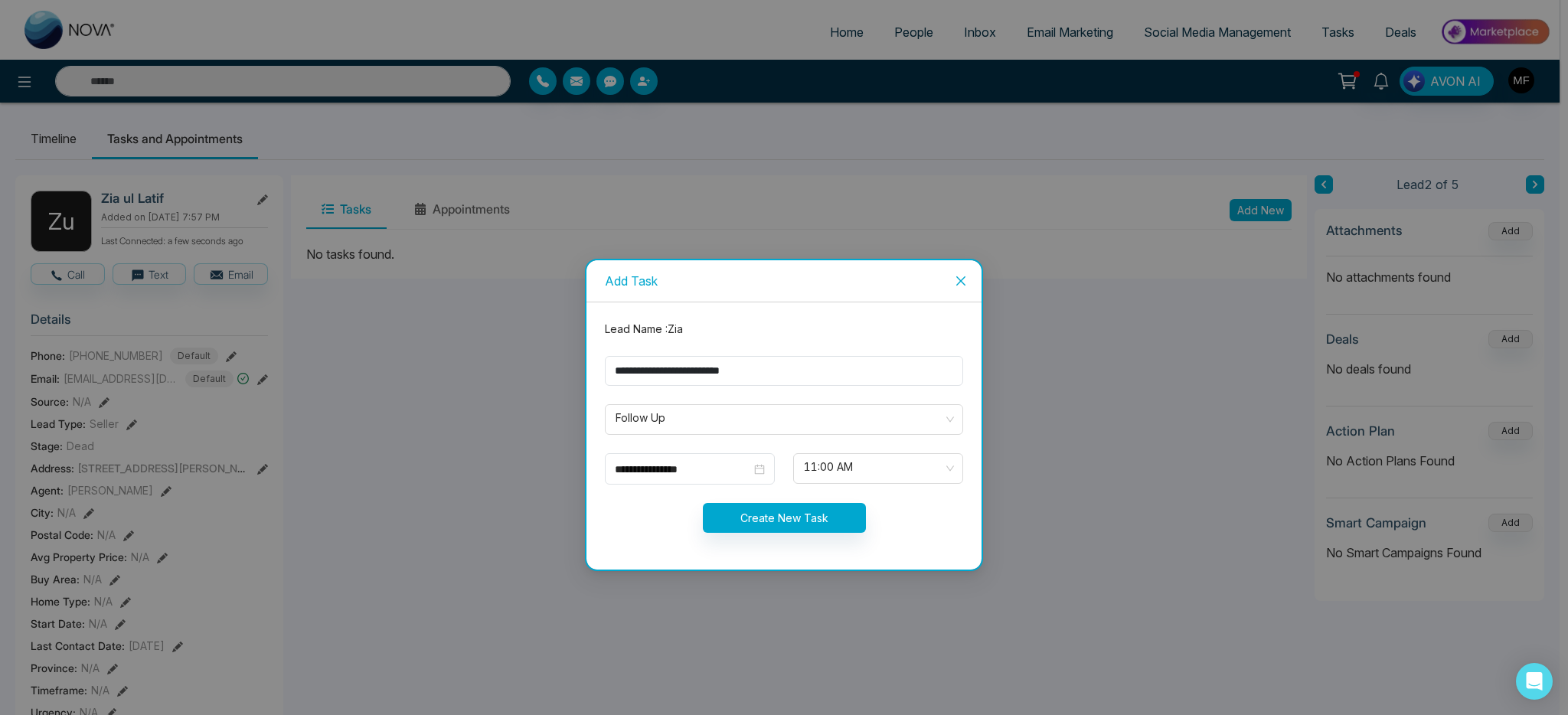
click at [643, 526] on div "Create New Task" at bounding box center [783, 517] width 376 height 30
click at [806, 467] on span "11:00 AM" at bounding box center [878, 468] width 149 height 26
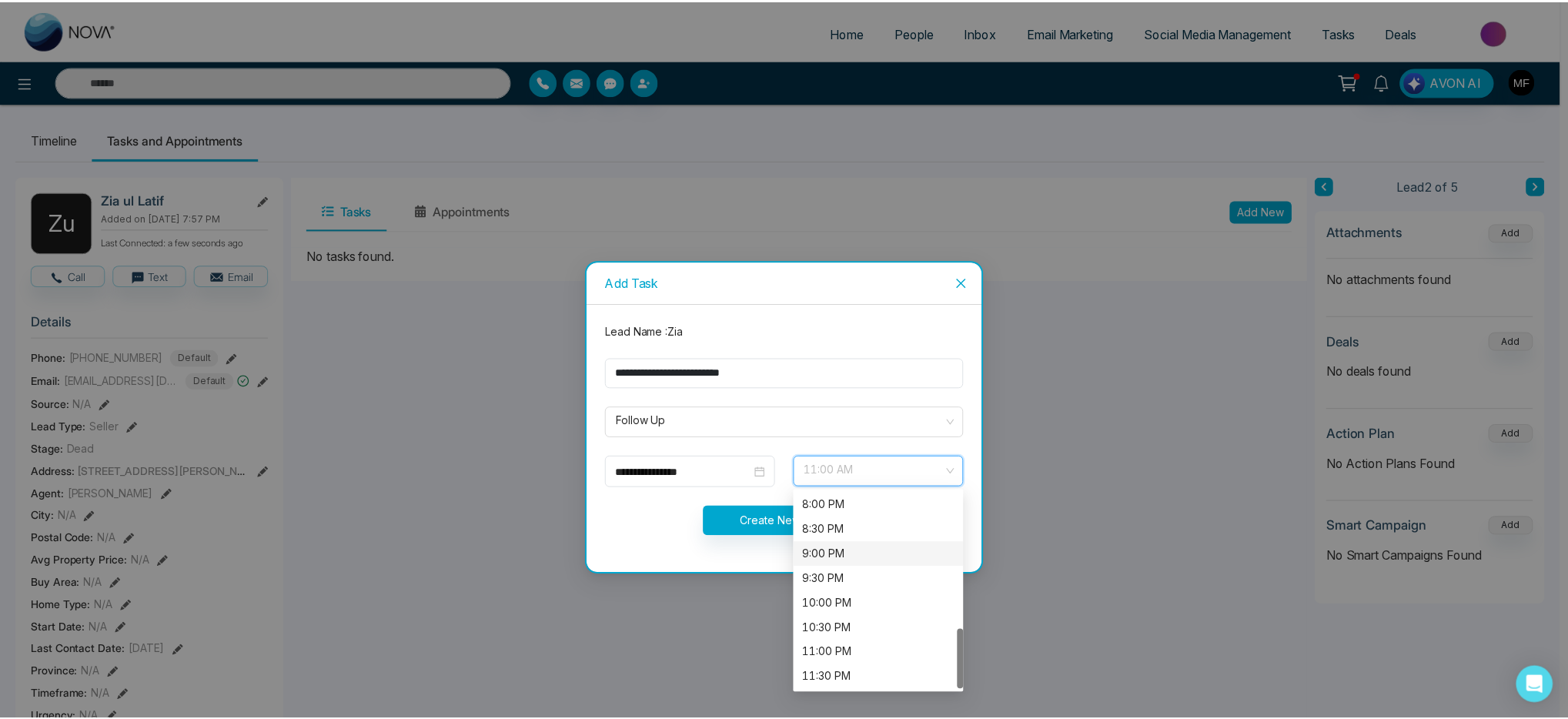
scroll to position [438, 0]
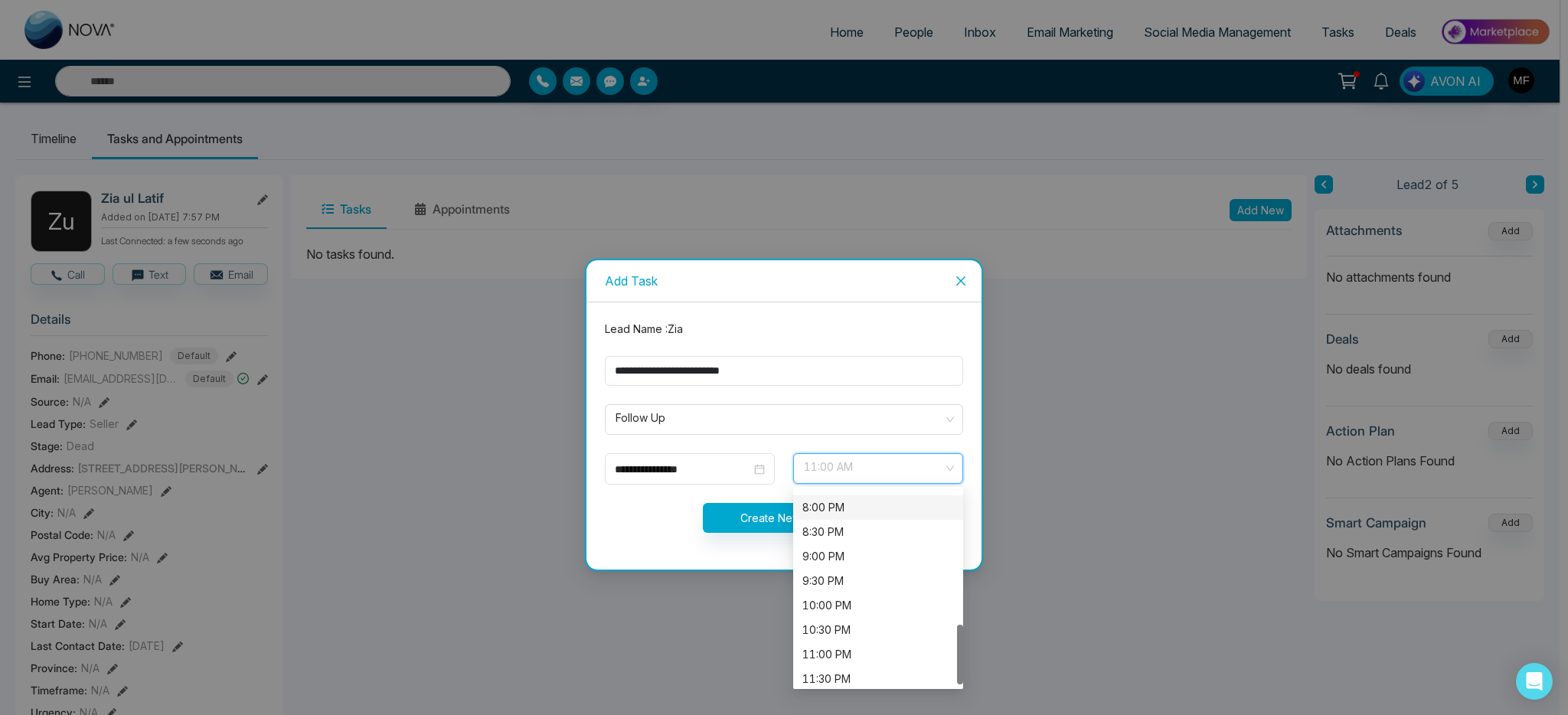
click at [850, 509] on div "8:00 PM" at bounding box center [878, 507] width 152 height 17
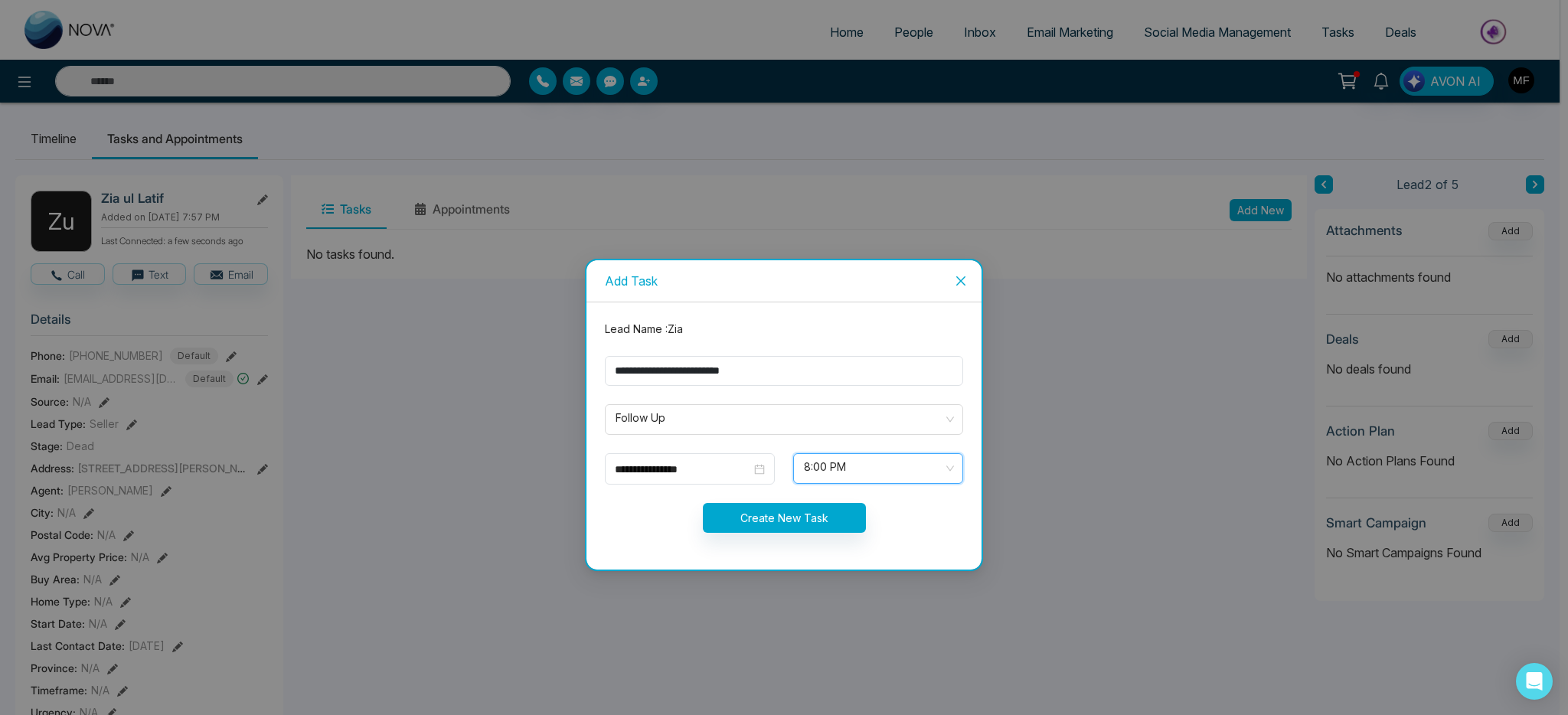
click at [651, 530] on div "Create New Task" at bounding box center [783, 517] width 376 height 30
click at [791, 524] on button "Create New Task" at bounding box center [784, 517] width 163 height 30
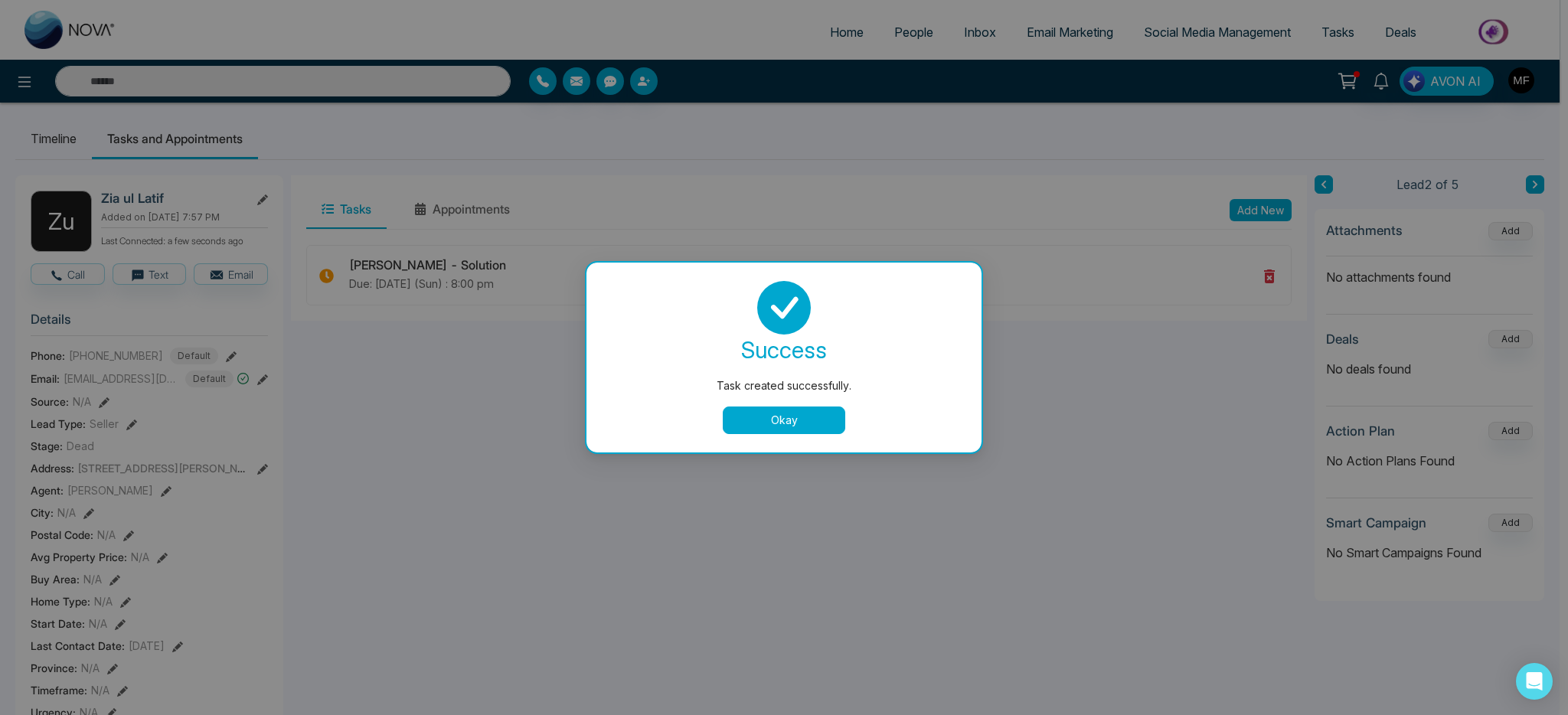
click at [798, 427] on button "Okay" at bounding box center [784, 420] width 123 height 28
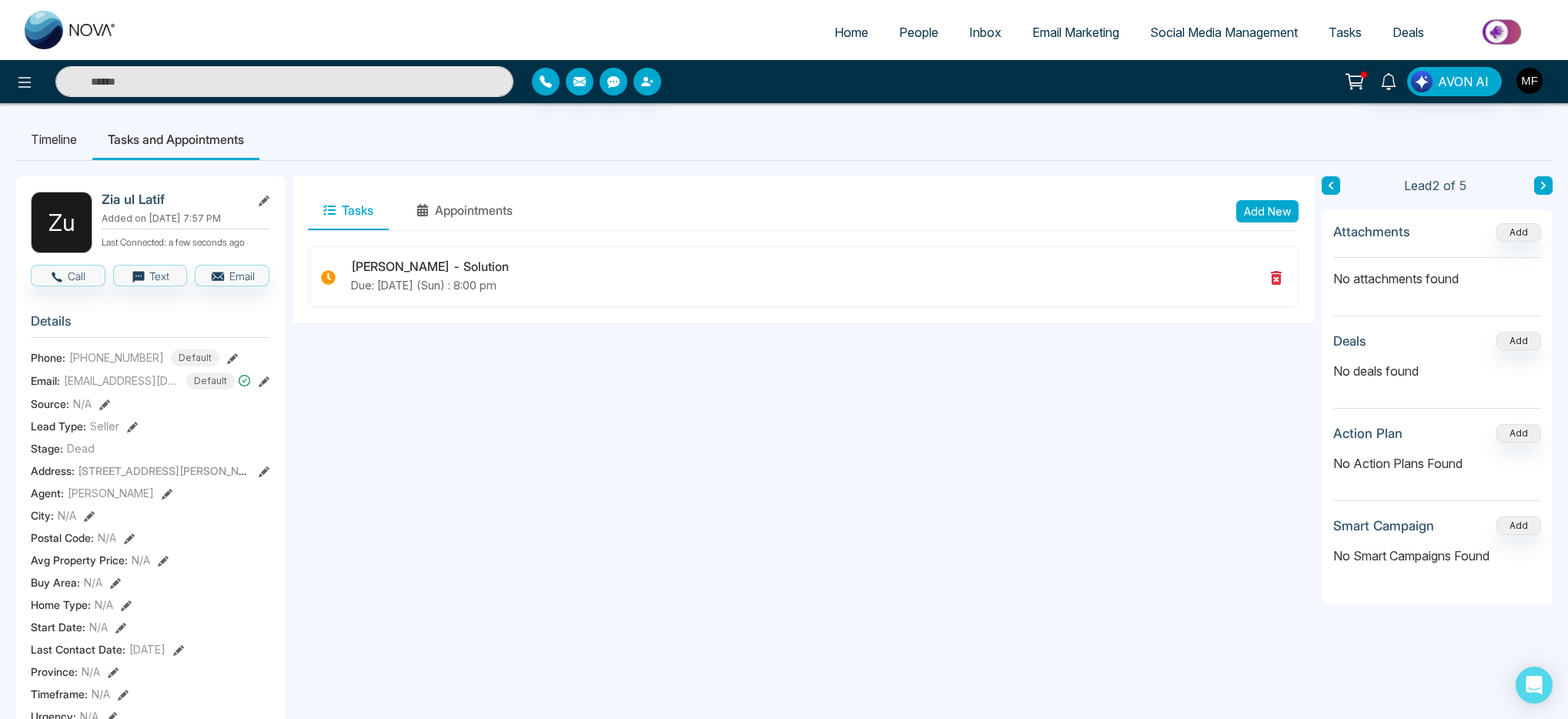
click at [1545, 187] on icon at bounding box center [1543, 186] width 8 height 9
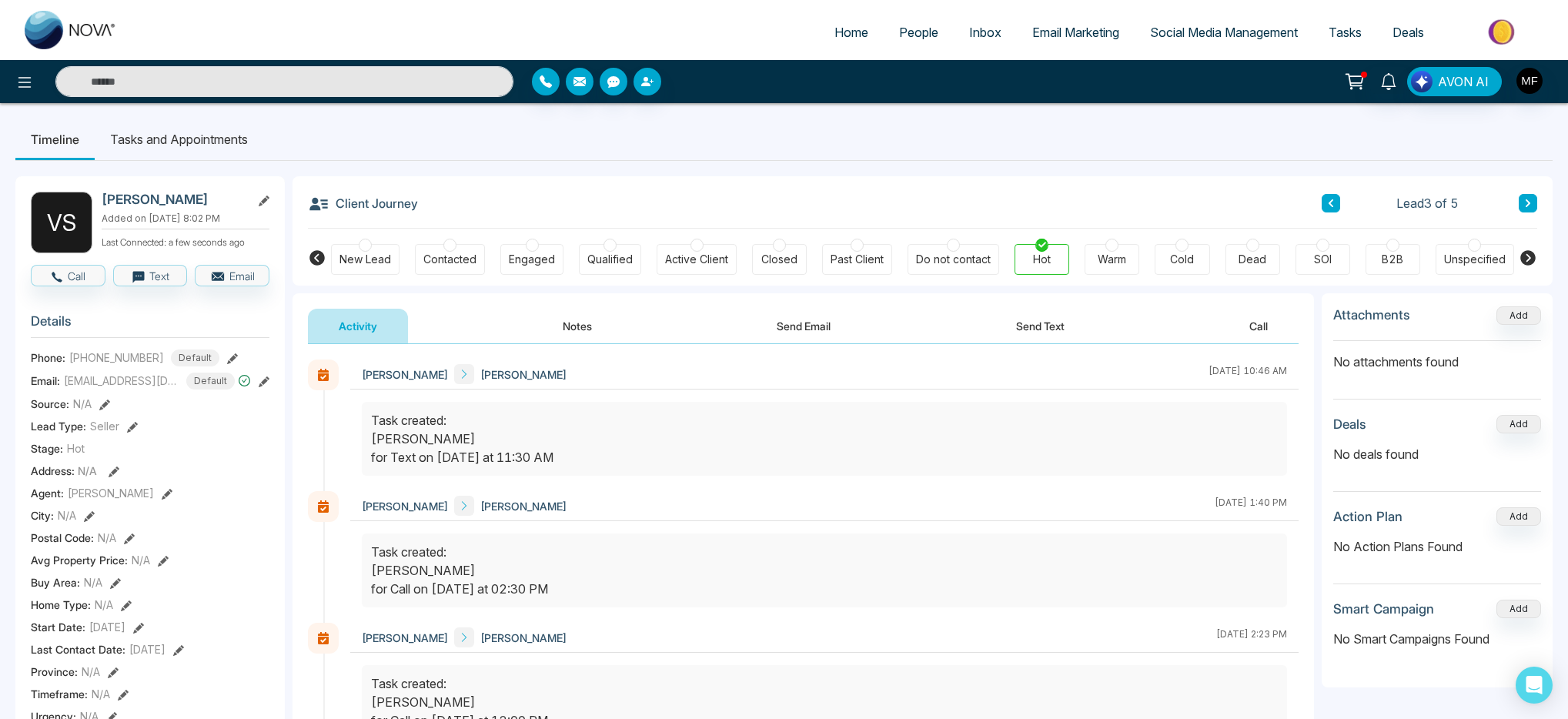
click at [1331, 203] on icon at bounding box center [1331, 203] width 8 height 9
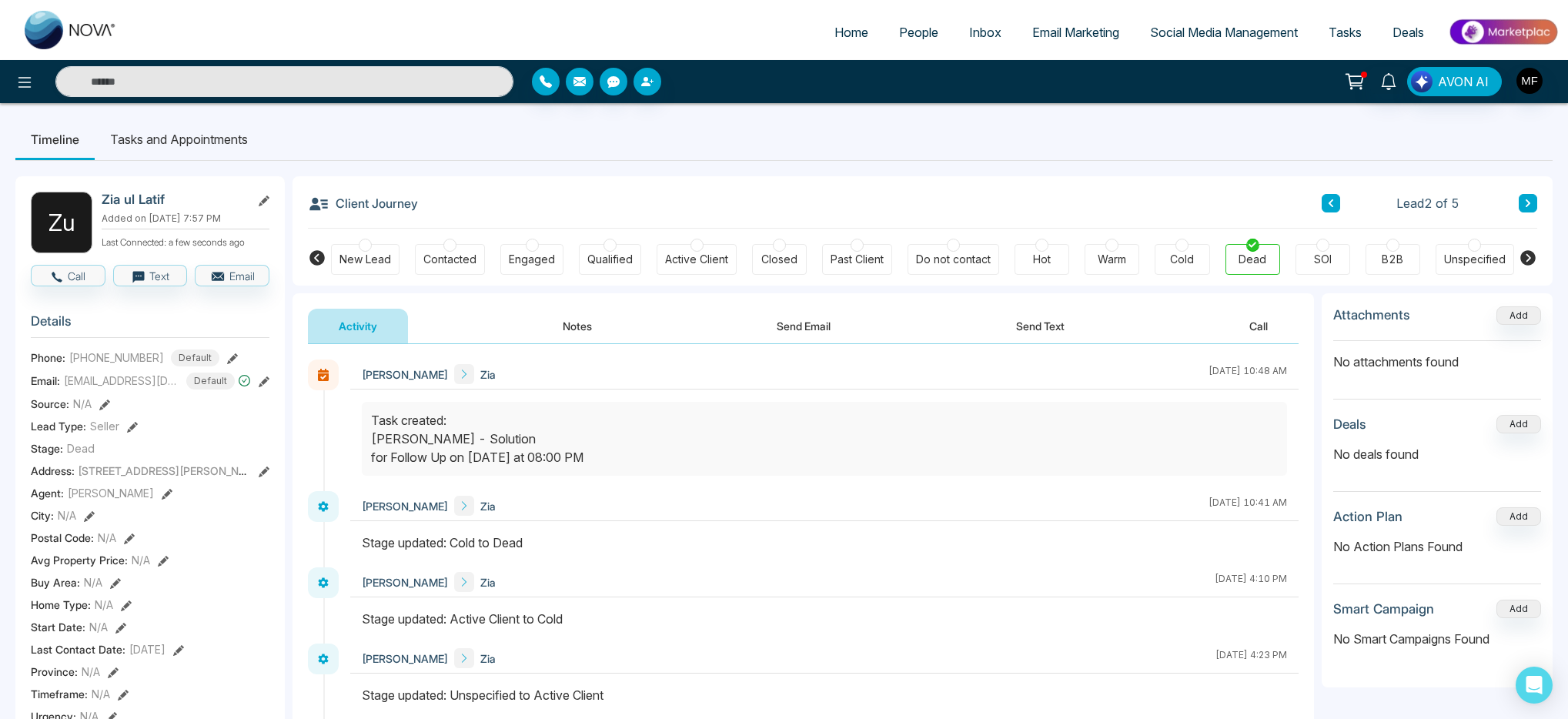
click at [1331, 203] on icon at bounding box center [1331, 203] width 8 height 9
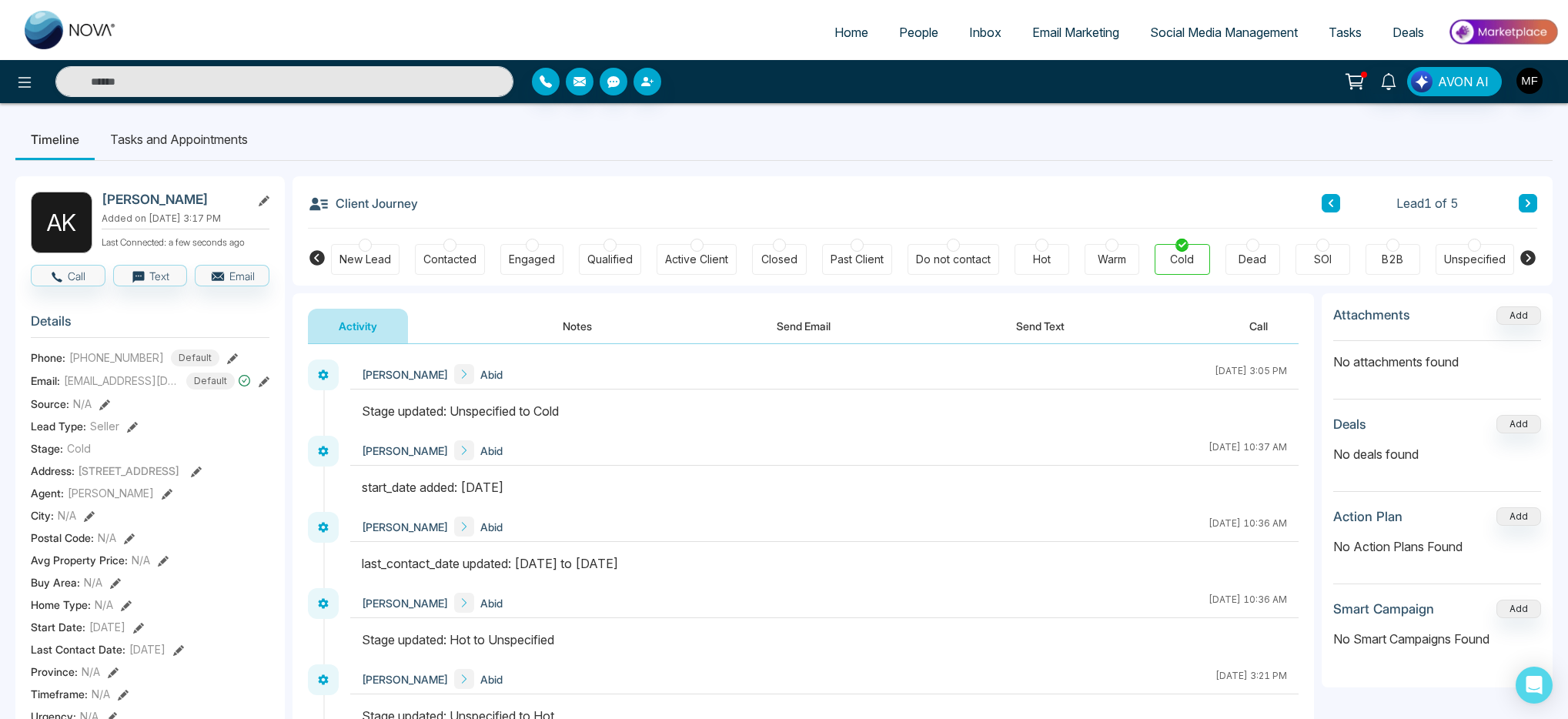
click at [922, 39] on span "People" at bounding box center [918, 32] width 39 height 15
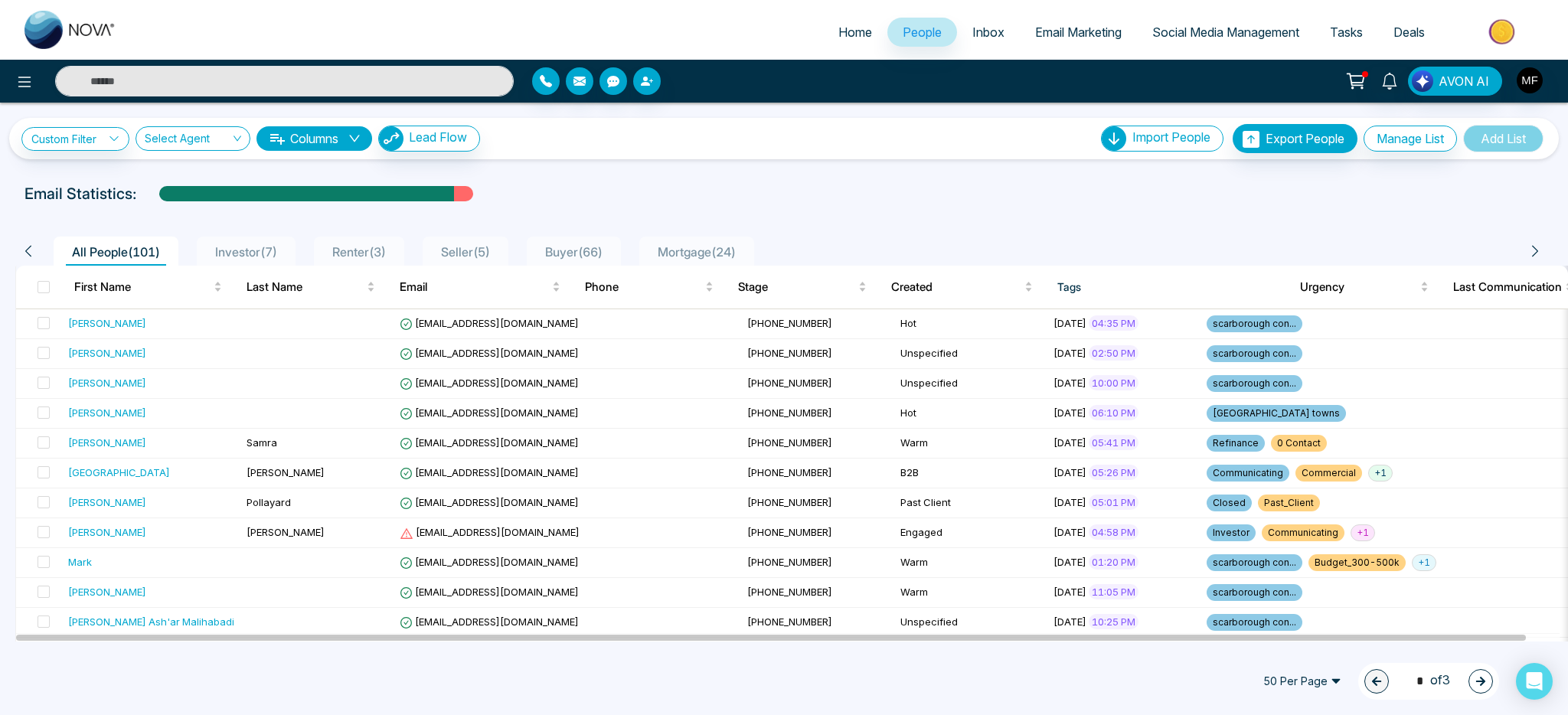
click at [582, 250] on span "Buyer ( 66 )" at bounding box center [573, 252] width 70 height 15
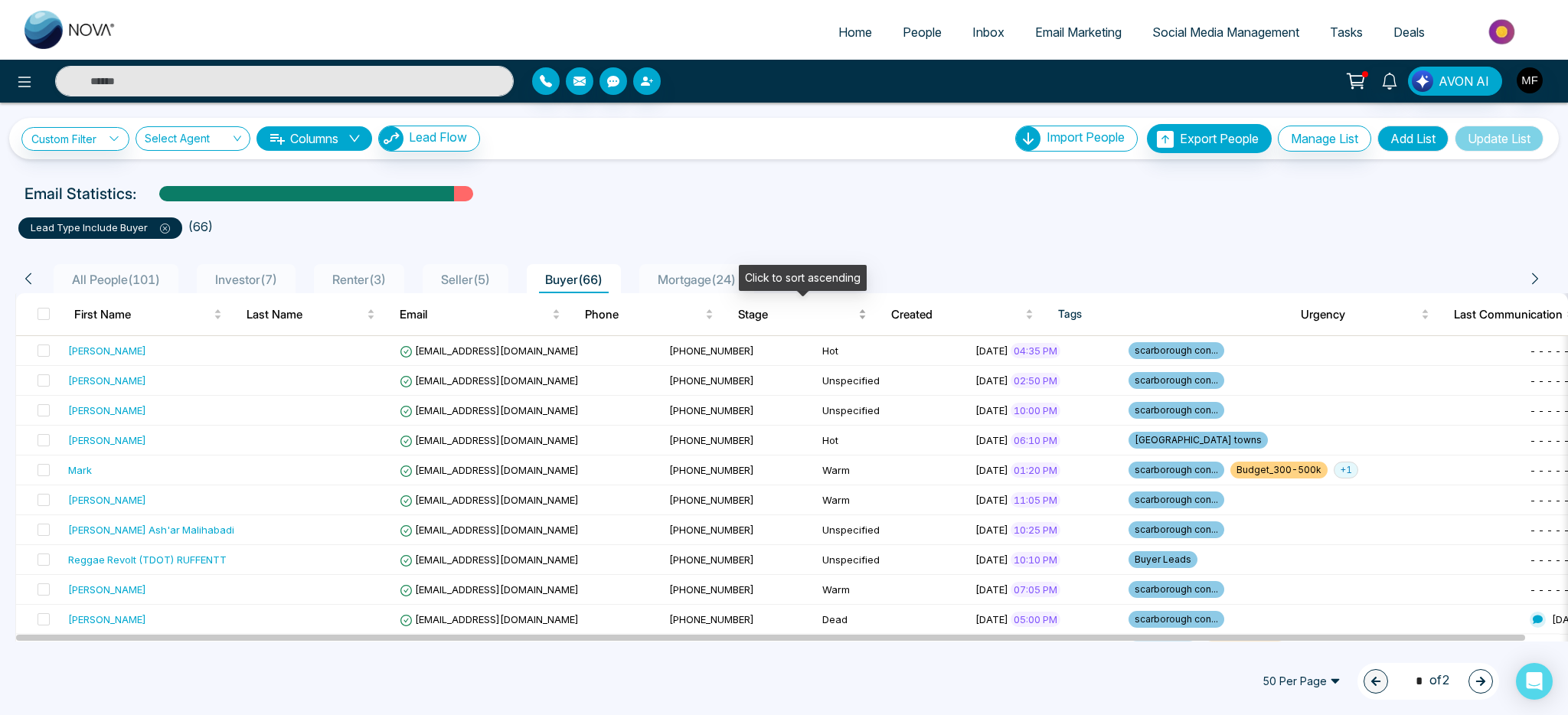
click at [753, 316] on span "Stage" at bounding box center [796, 315] width 117 height 18
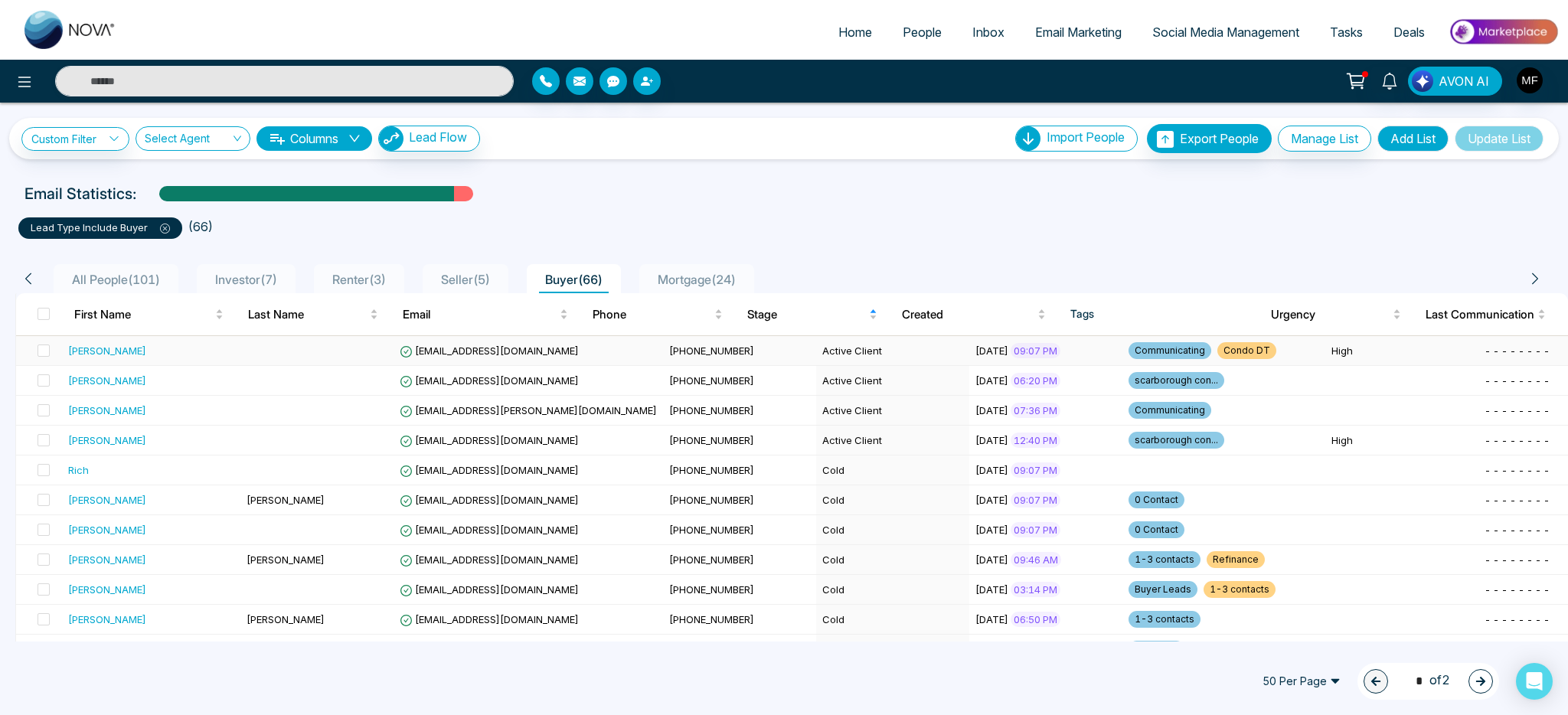
click at [202, 355] on div "[PERSON_NAME]" at bounding box center [151, 350] width 166 height 15
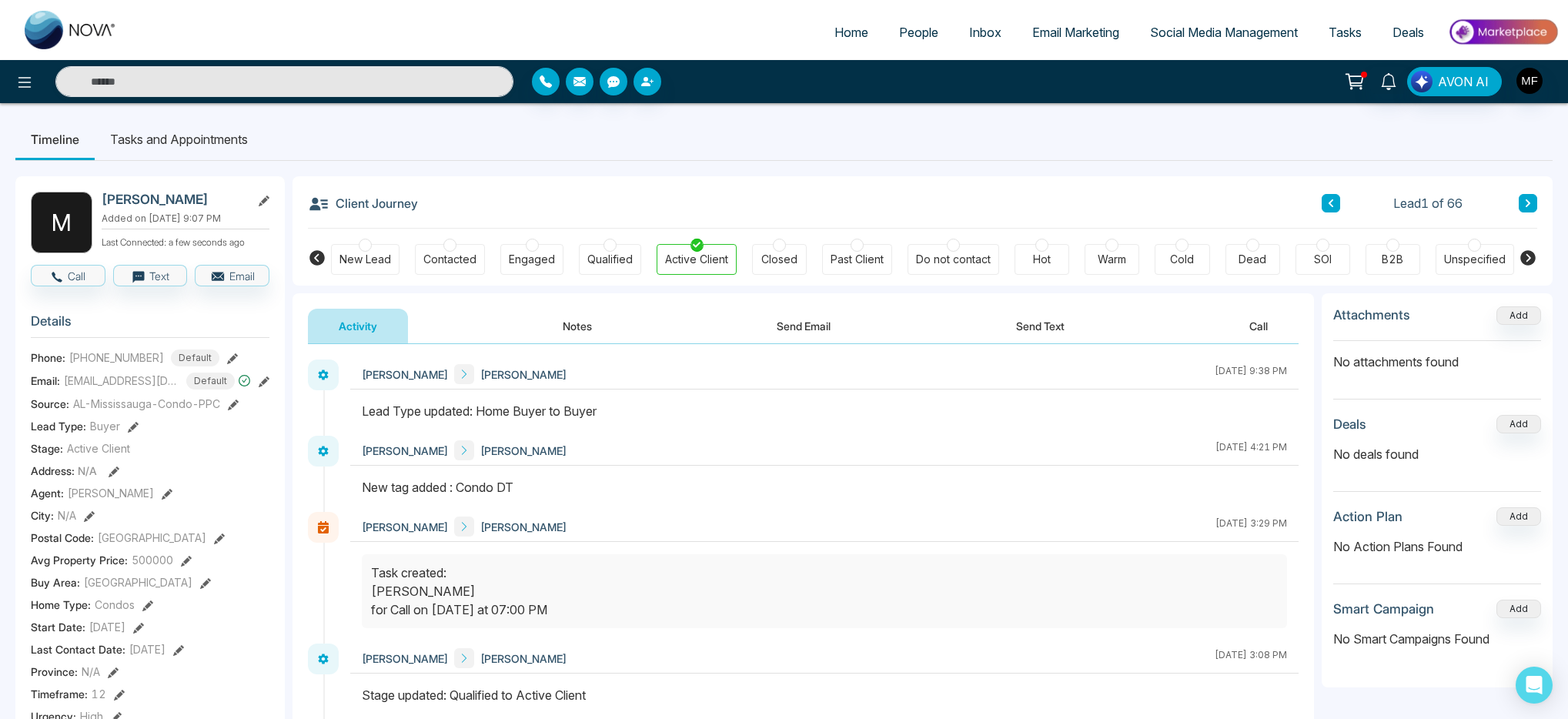
click at [583, 325] on button "Notes" at bounding box center [577, 326] width 91 height 35
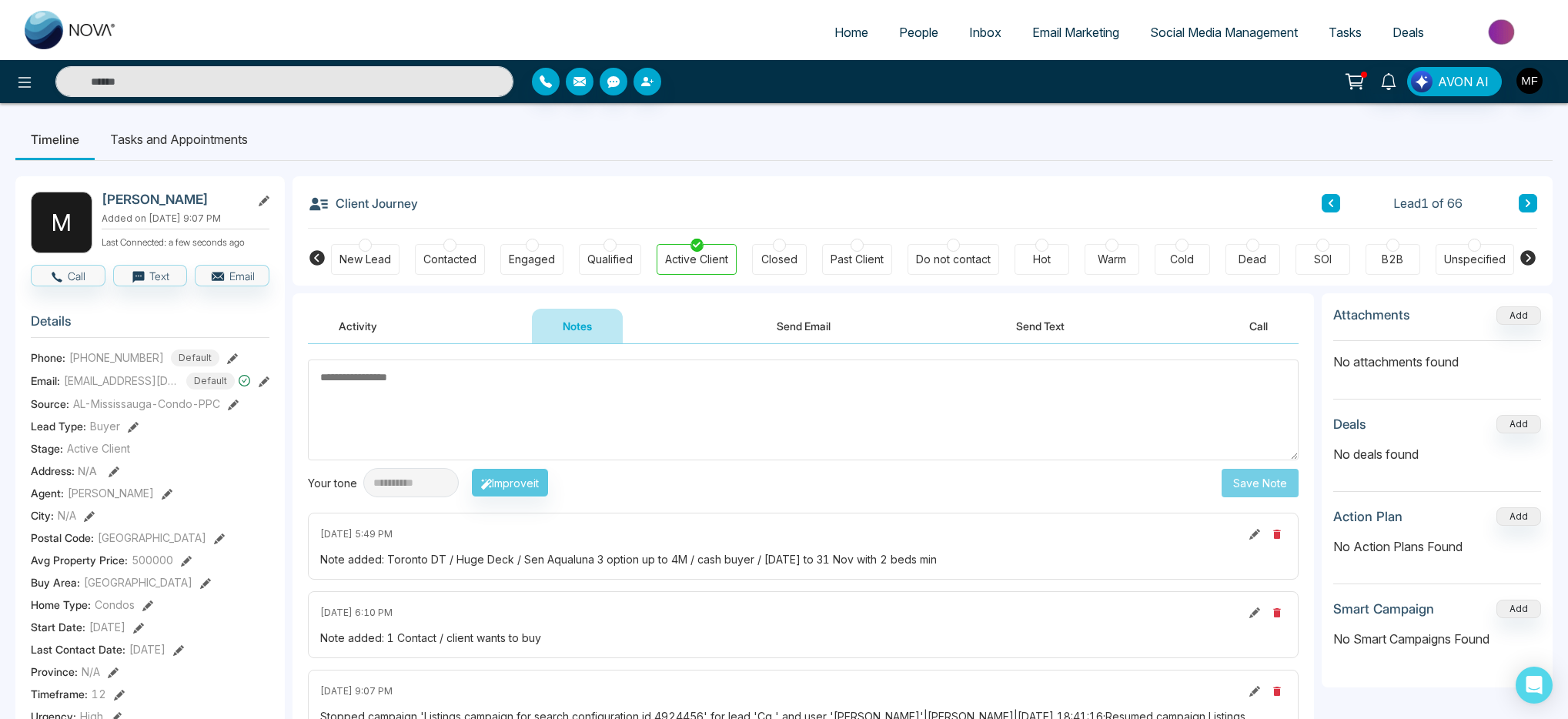
click at [200, 138] on li "Tasks and Appointments" at bounding box center [179, 139] width 169 height 42
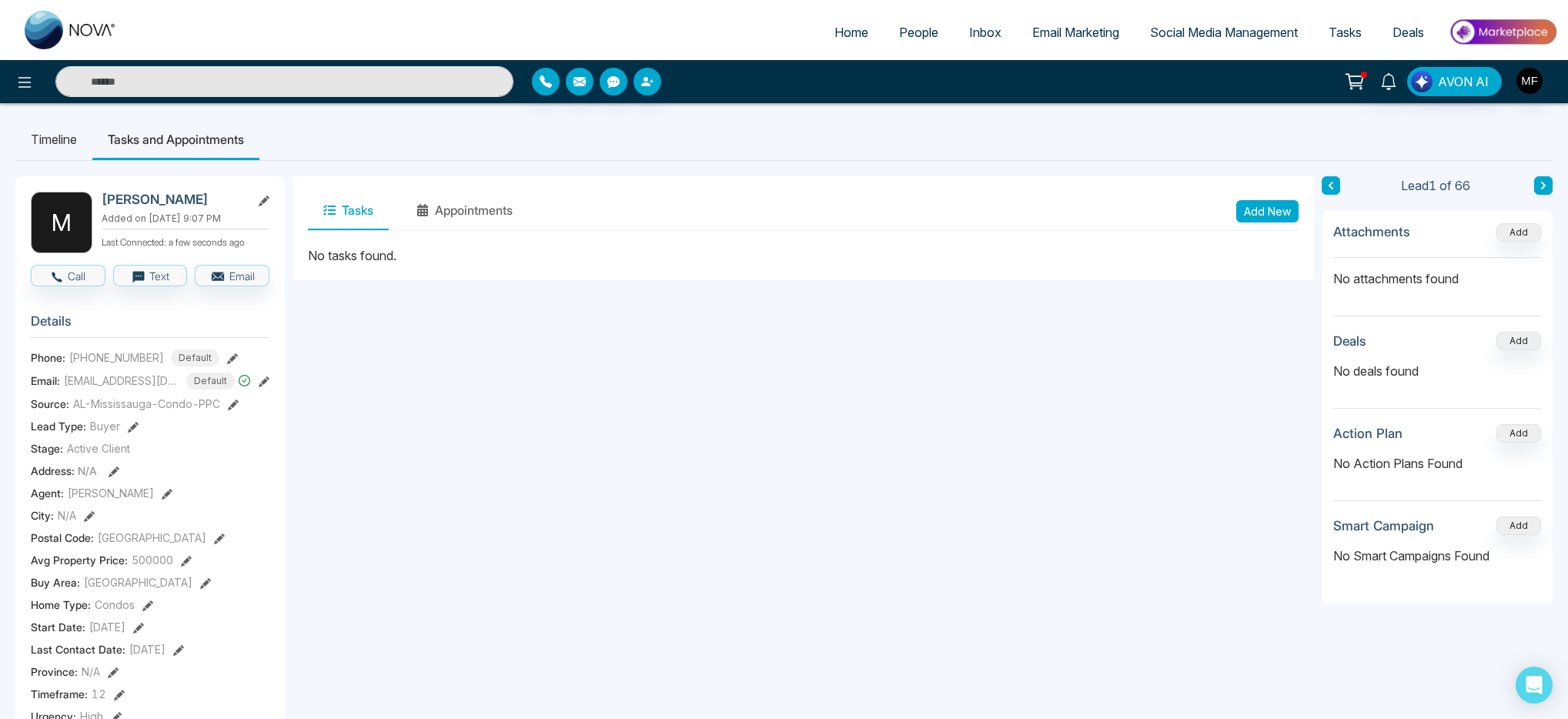
click at [1274, 207] on button "Add New" at bounding box center [1267, 211] width 62 height 22
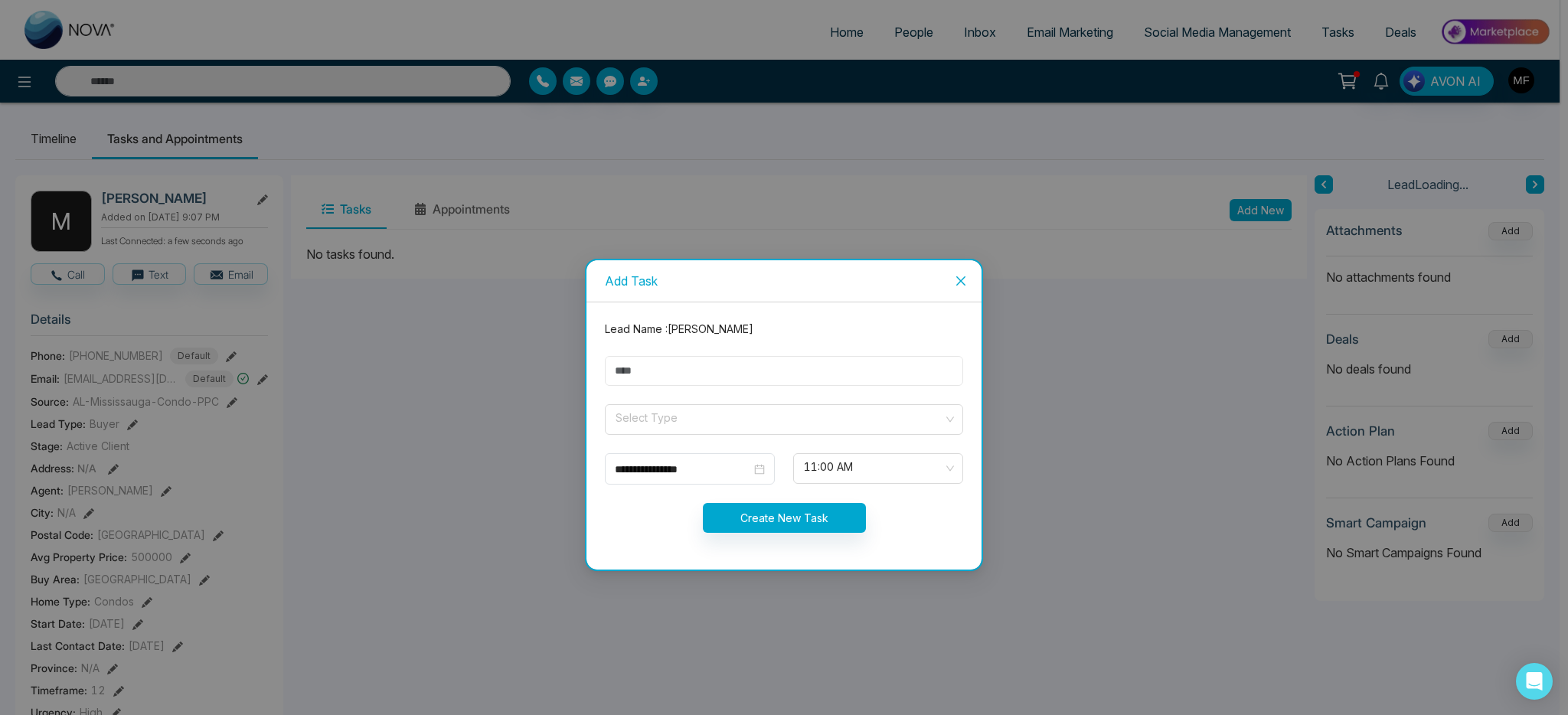
click at [710, 371] on input "text" at bounding box center [783, 370] width 358 height 30
type input "**********"
click at [706, 439] on form "**********" at bounding box center [783, 436] width 376 height 231
click at [713, 425] on input "search" at bounding box center [778, 416] width 329 height 23
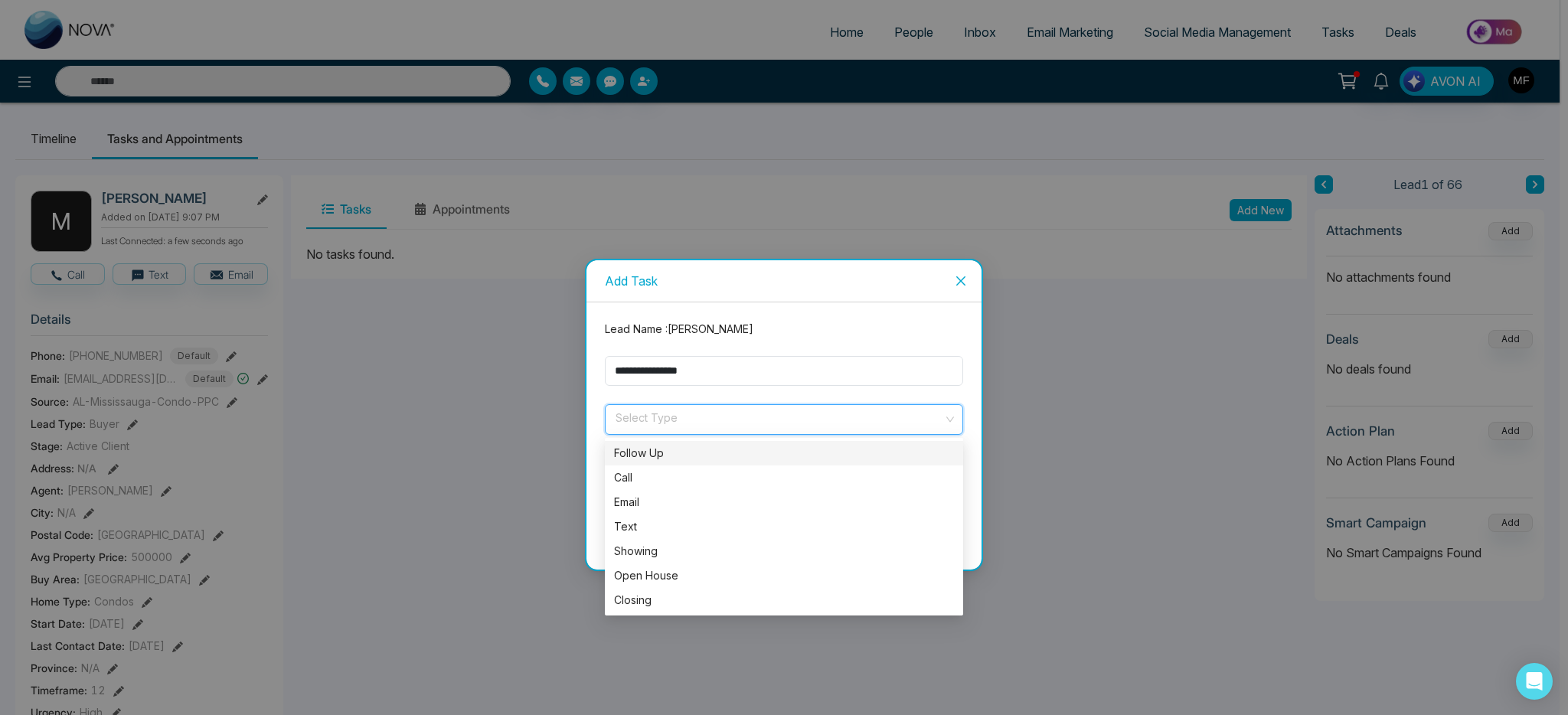
click at [685, 451] on div "Follow Up" at bounding box center [783, 453] width 340 height 17
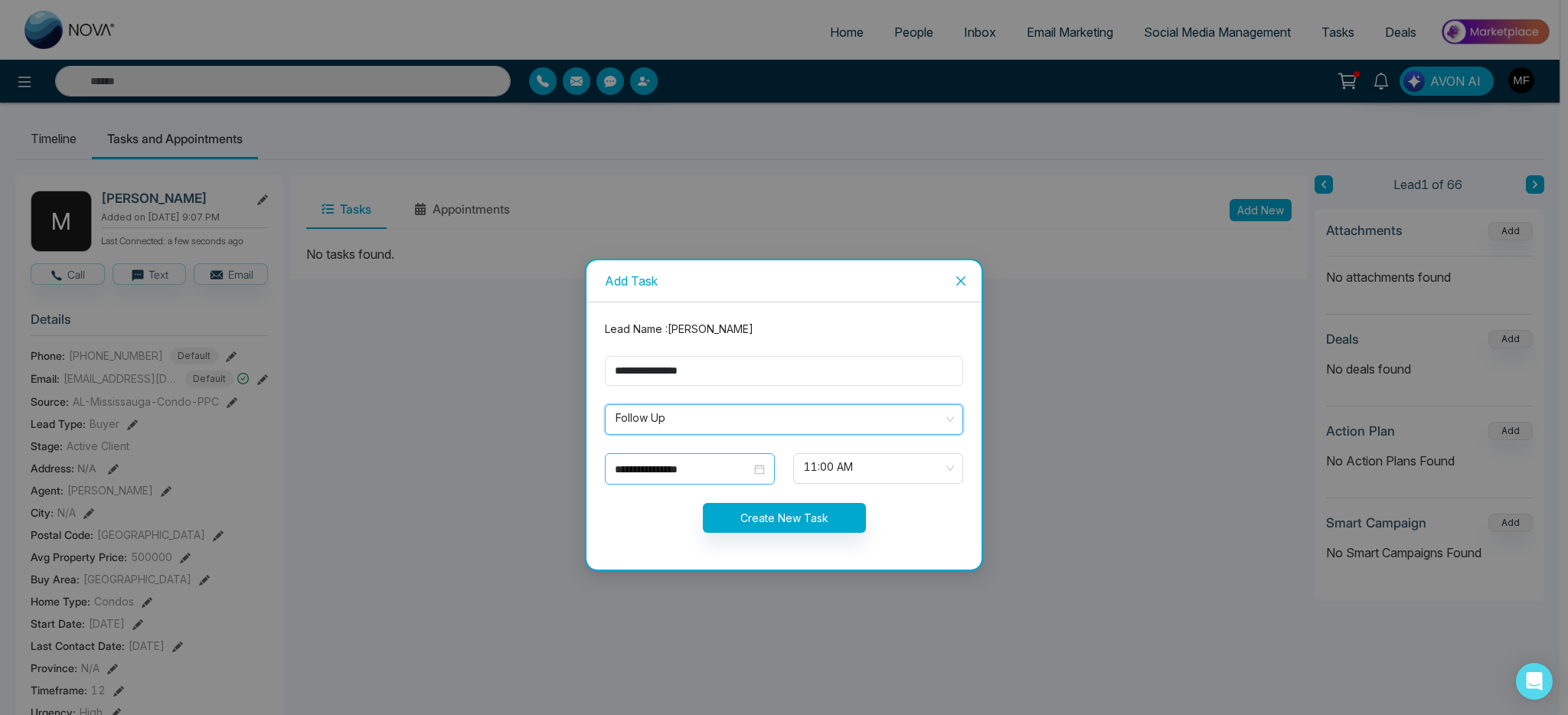
click at [753, 476] on div "**********" at bounding box center [690, 469] width 150 height 17
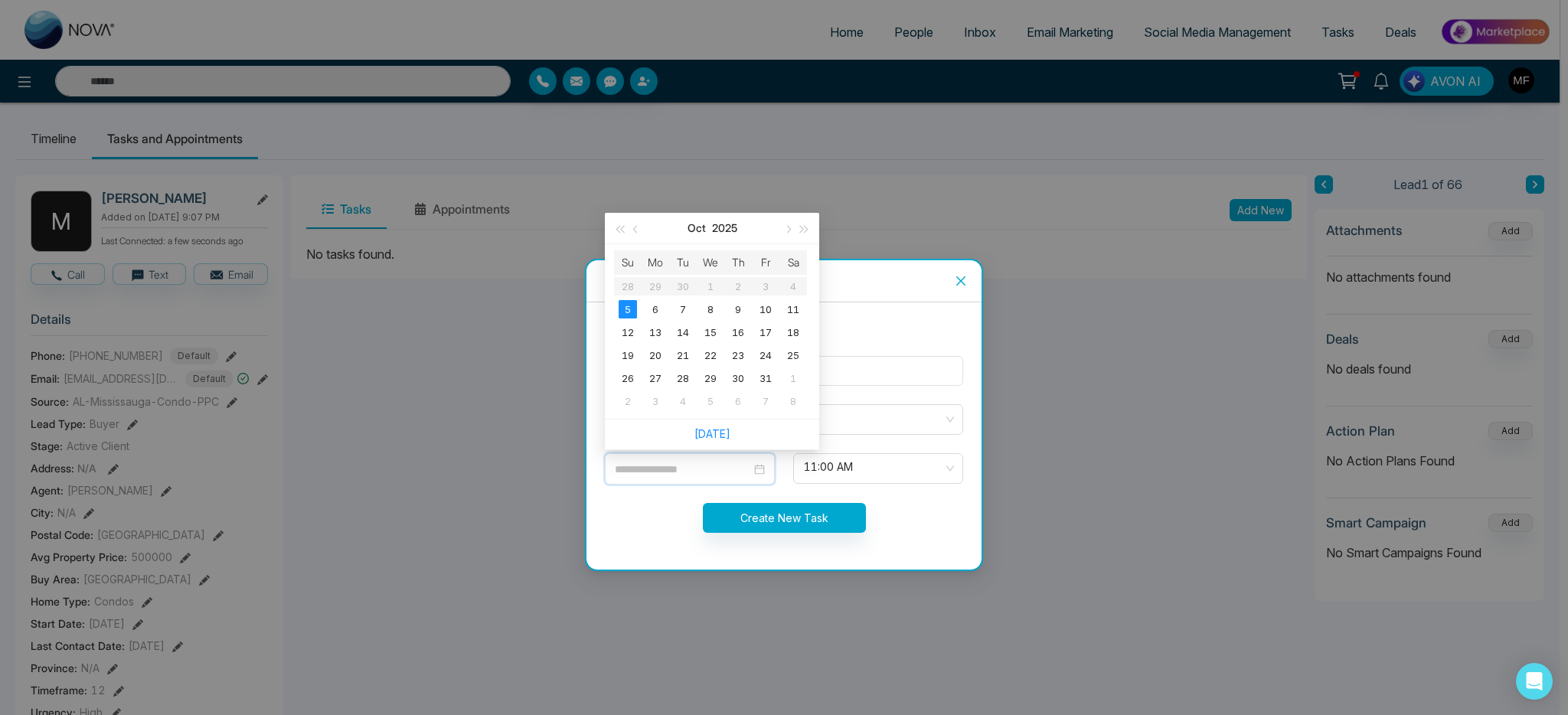
type input "**********"
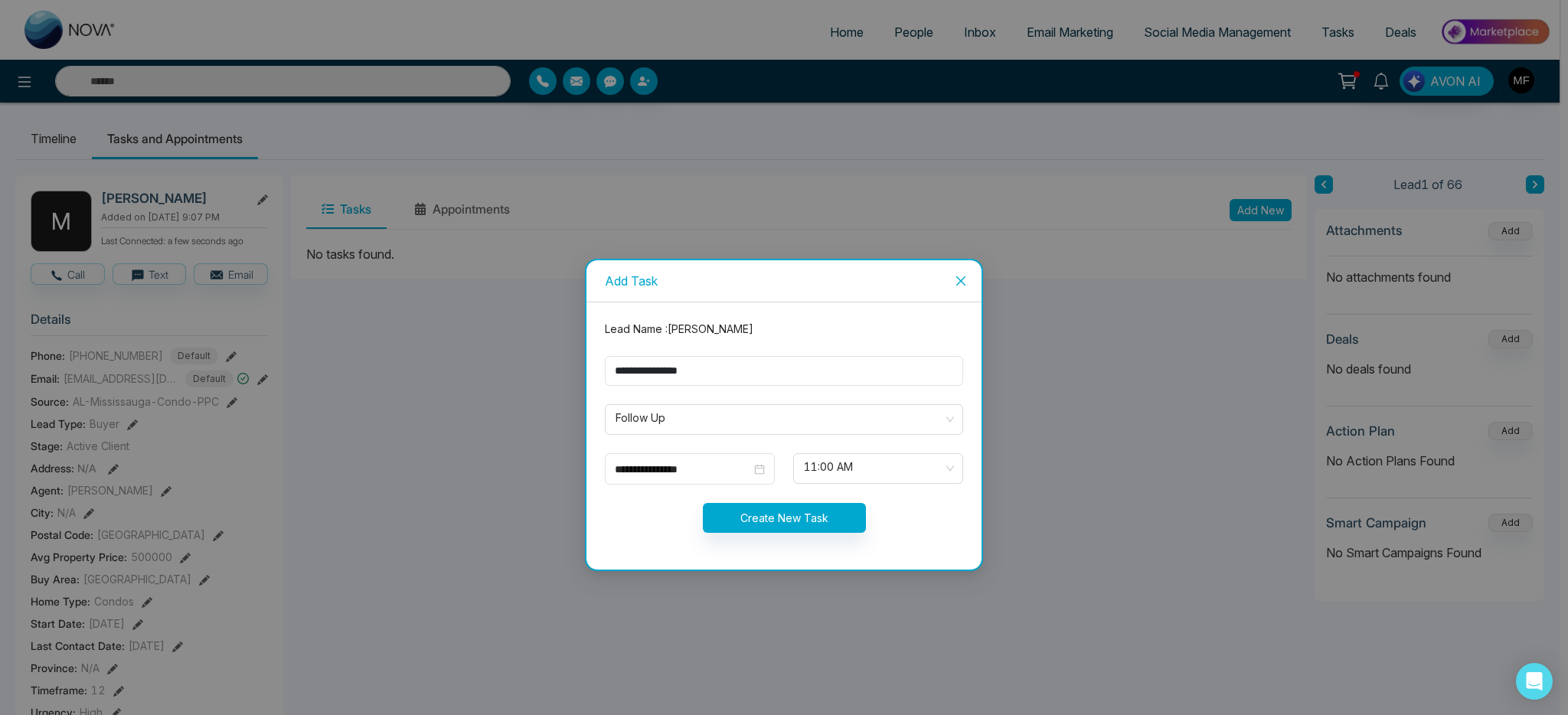
click at [908, 503] on div "Create New Task" at bounding box center [783, 517] width 376 height 30
click at [755, 472] on div "**********" at bounding box center [690, 469] width 150 height 17
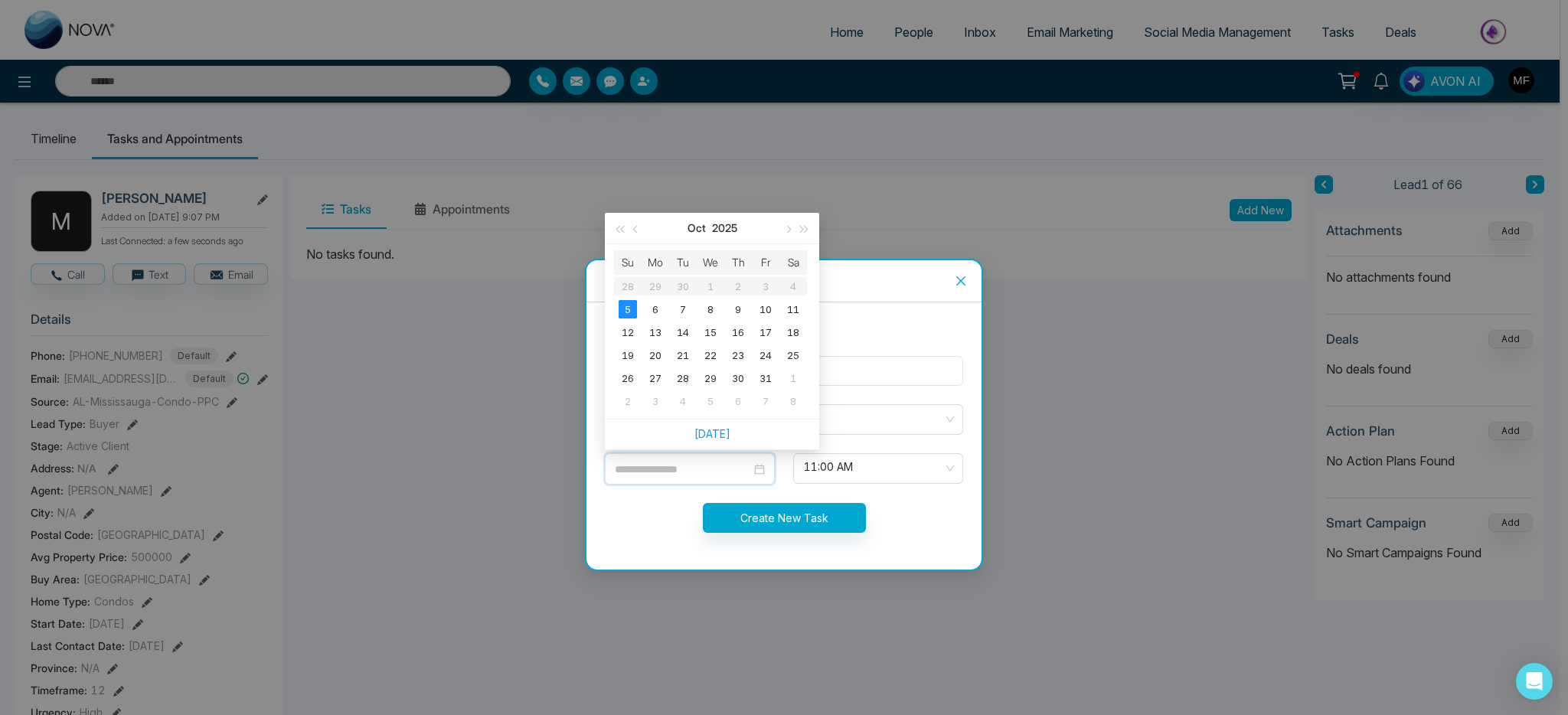
type input "**********"
click at [626, 310] on div "5" at bounding box center [628, 310] width 18 height 18
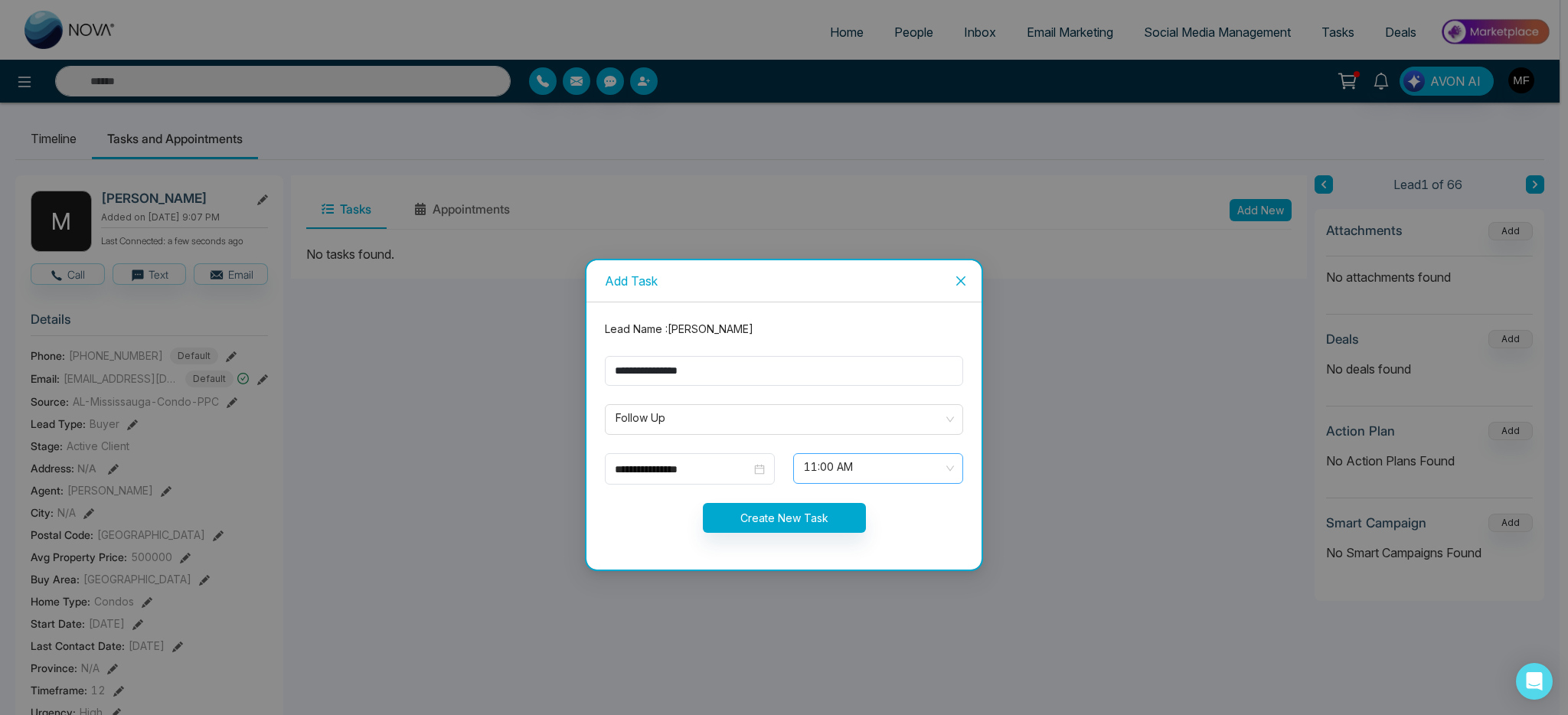
click at [860, 467] on span "11:00 AM" at bounding box center [878, 468] width 149 height 26
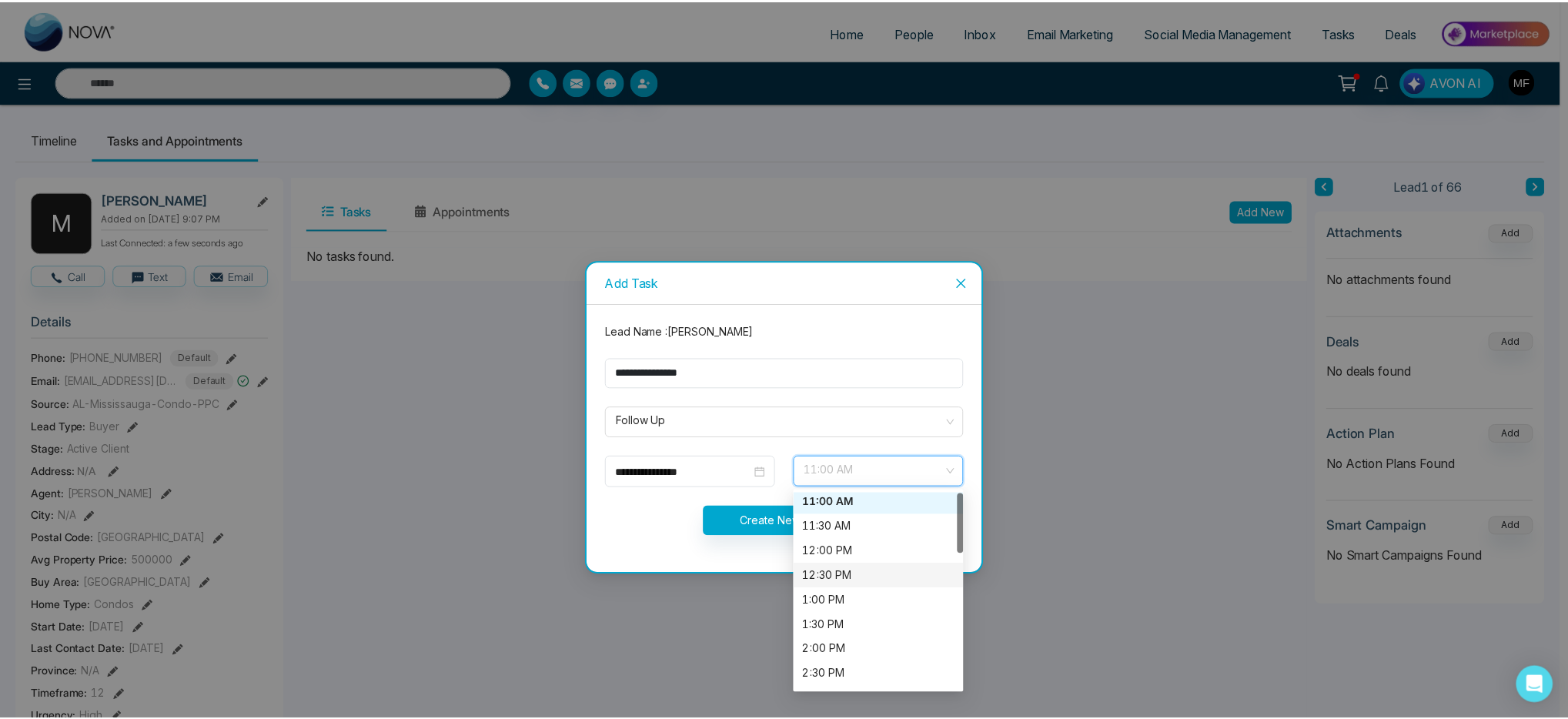
scroll to position [28, 0]
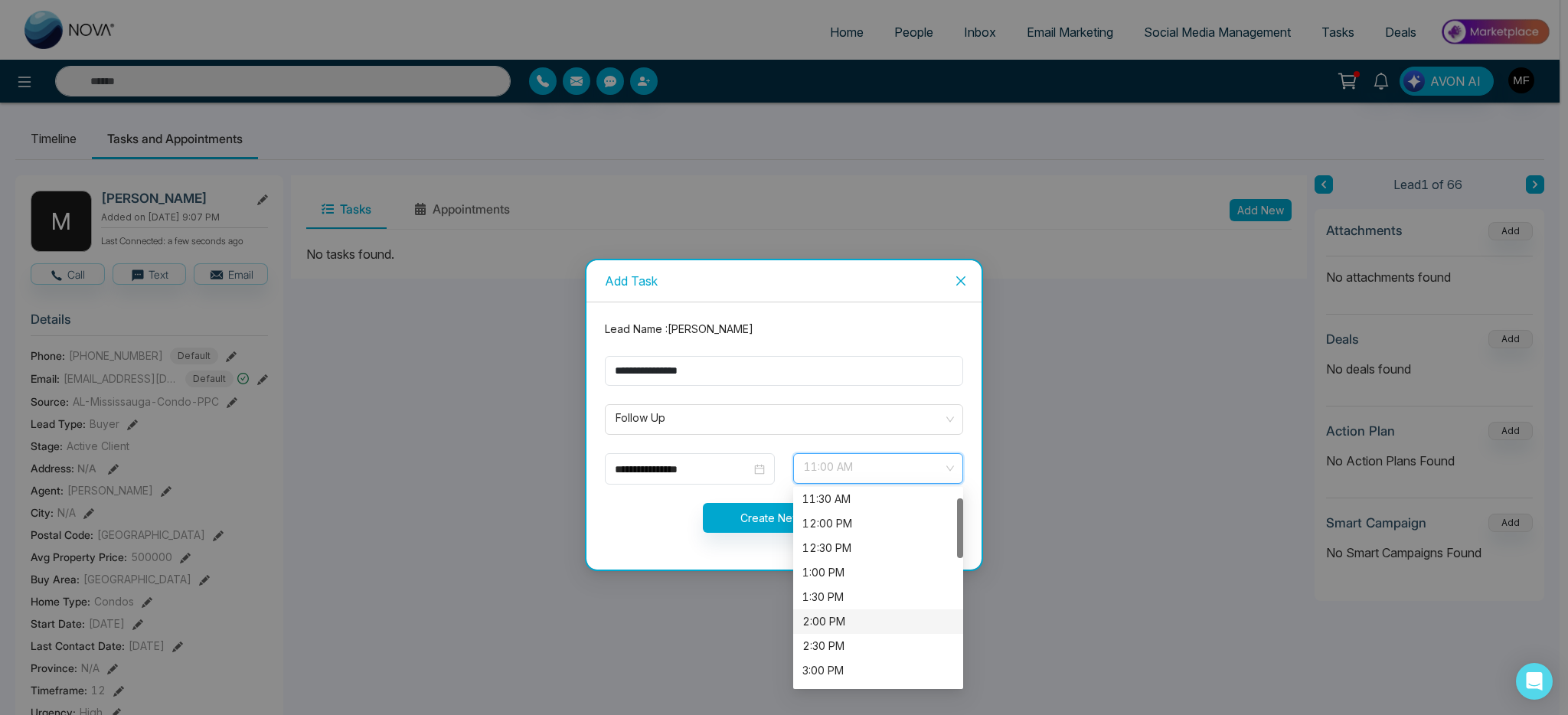
click at [853, 622] on div "2:00 PM" at bounding box center [878, 622] width 152 height 17
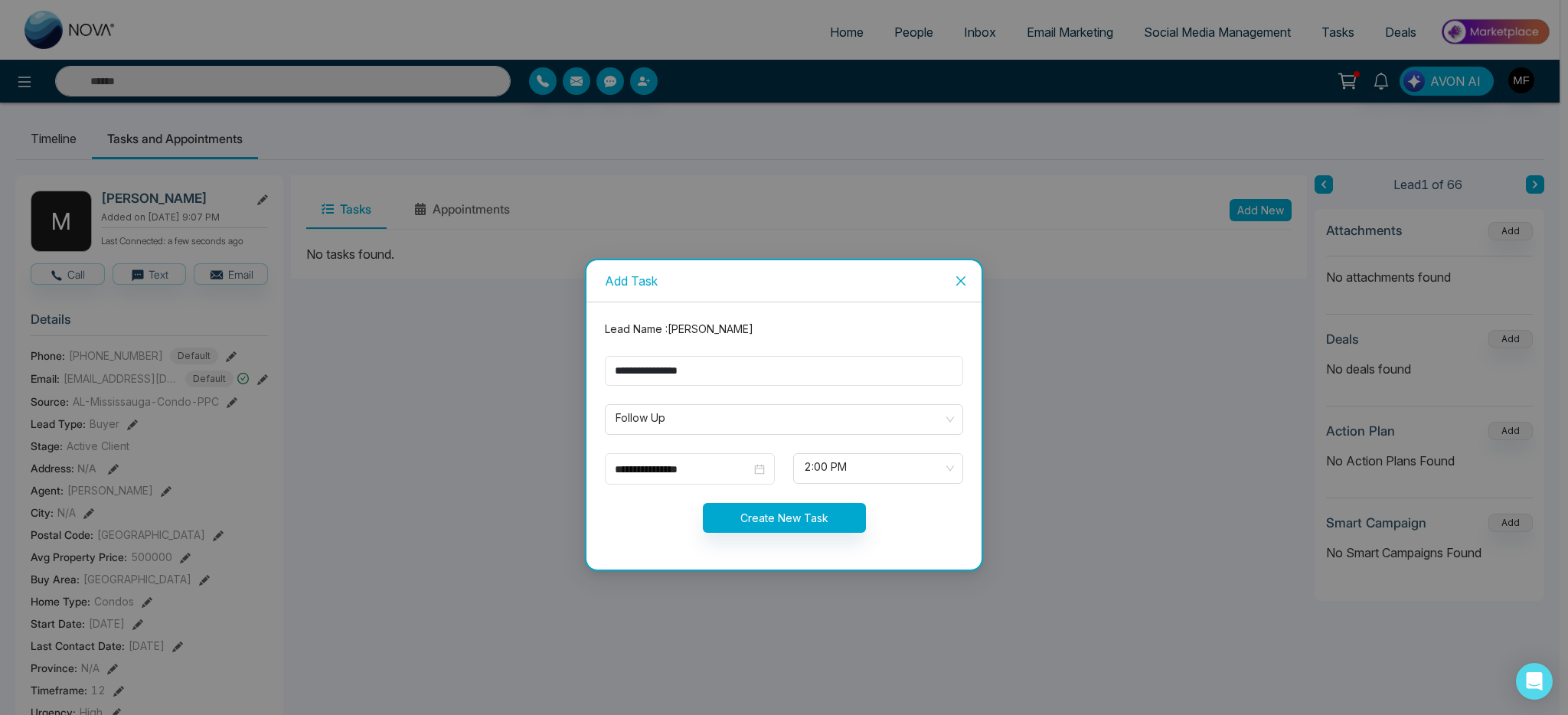
click at [660, 515] on div "Create New Task" at bounding box center [783, 517] width 376 height 30
click at [769, 510] on button "Create New Task" at bounding box center [784, 517] width 163 height 30
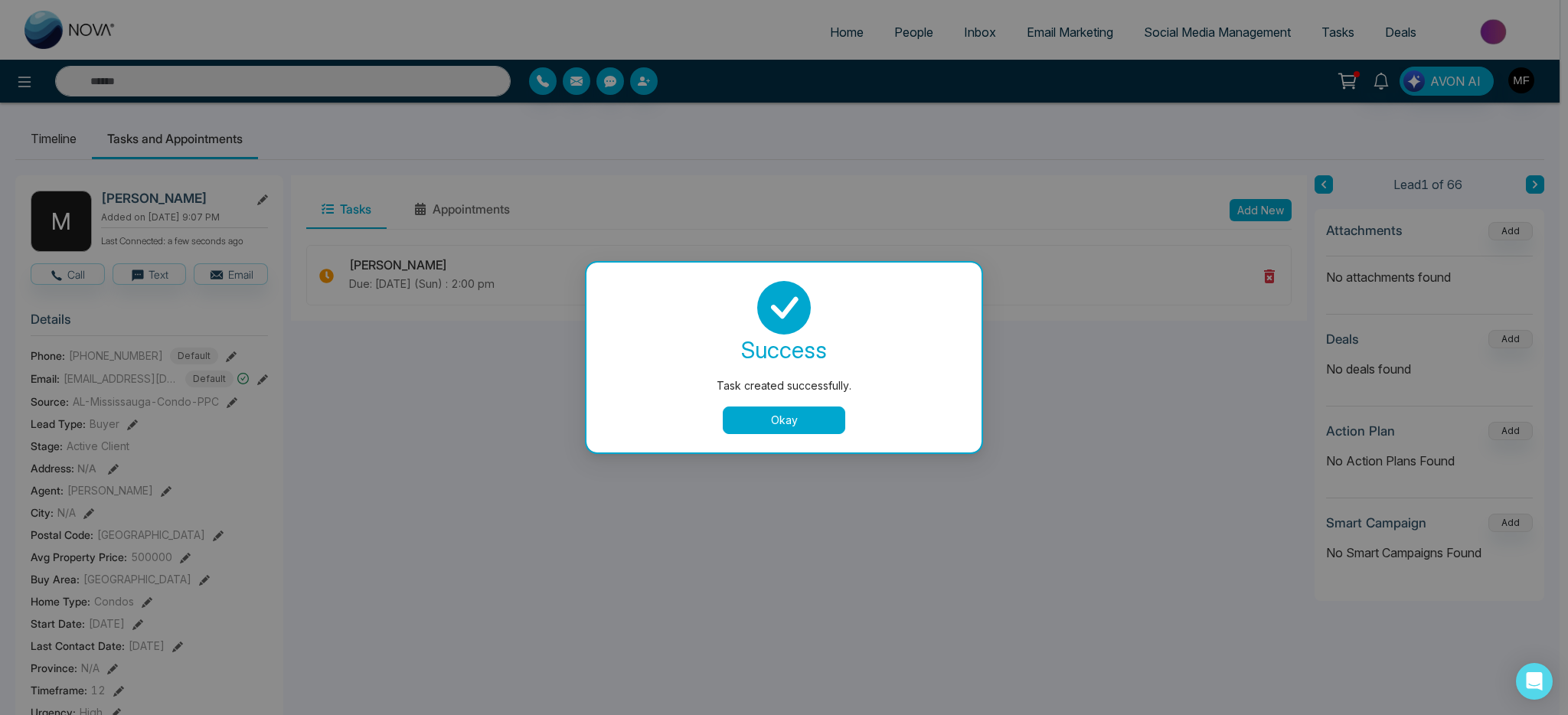
click at [802, 402] on div "success Task created successfully. Okay" at bounding box center [783, 358] width 358 height 153
click at [802, 406] on button "Okay" at bounding box center [784, 420] width 123 height 28
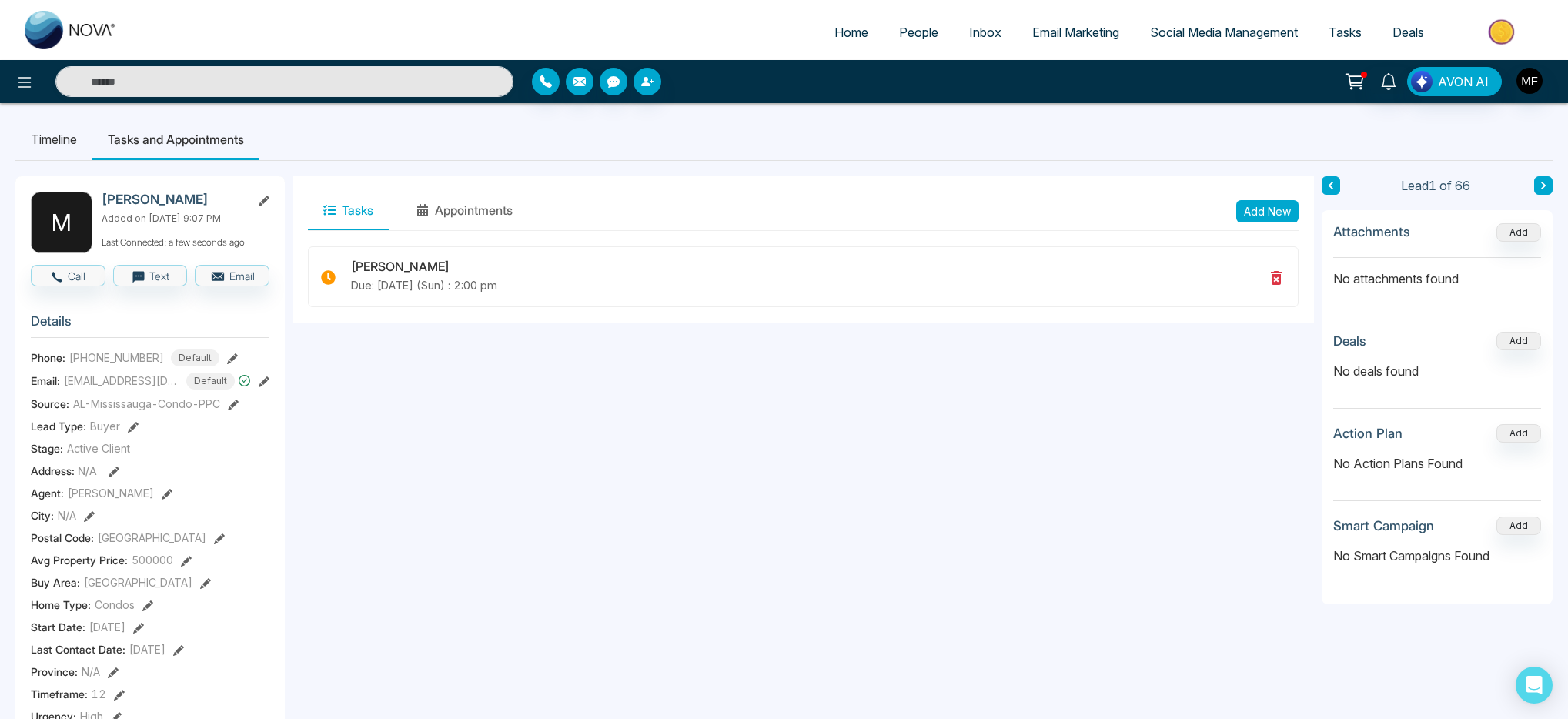
click at [1534, 182] on button at bounding box center [1543, 186] width 18 height 18
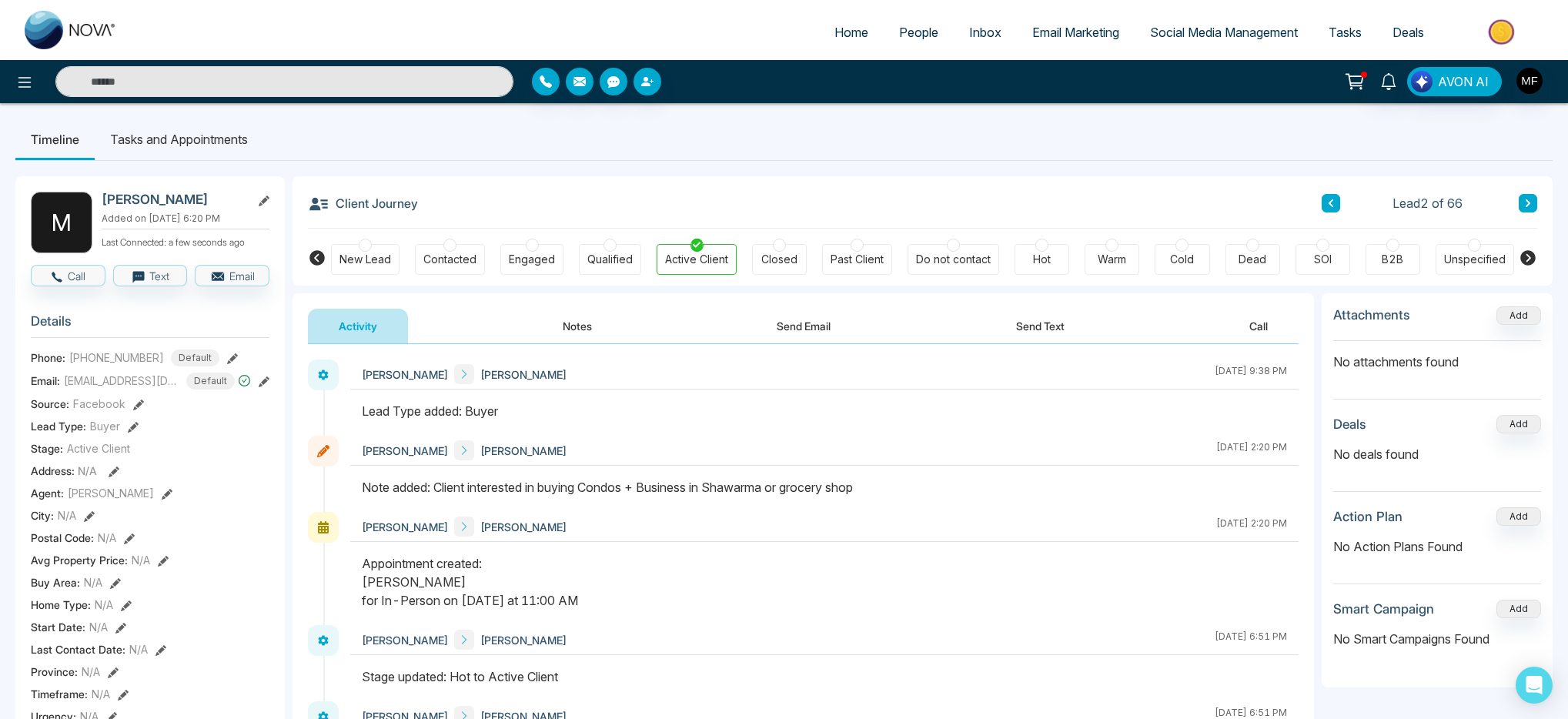
click at [193, 146] on li "Tasks and Appointments" at bounding box center [179, 139] width 169 height 42
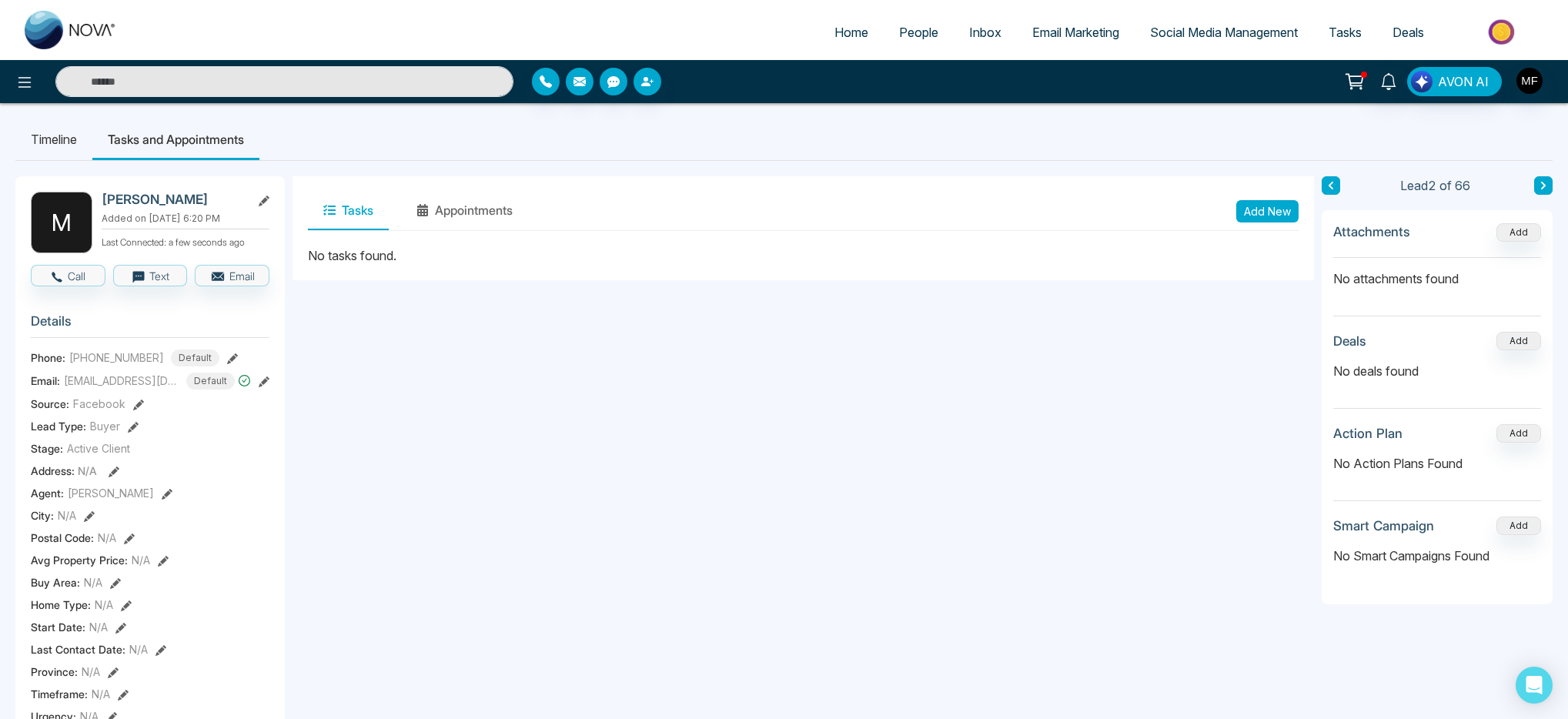
click at [175, 151] on li "Tasks and Appointments" at bounding box center [176, 139] width 167 height 42
click at [1322, 188] on button at bounding box center [1331, 186] width 18 height 18
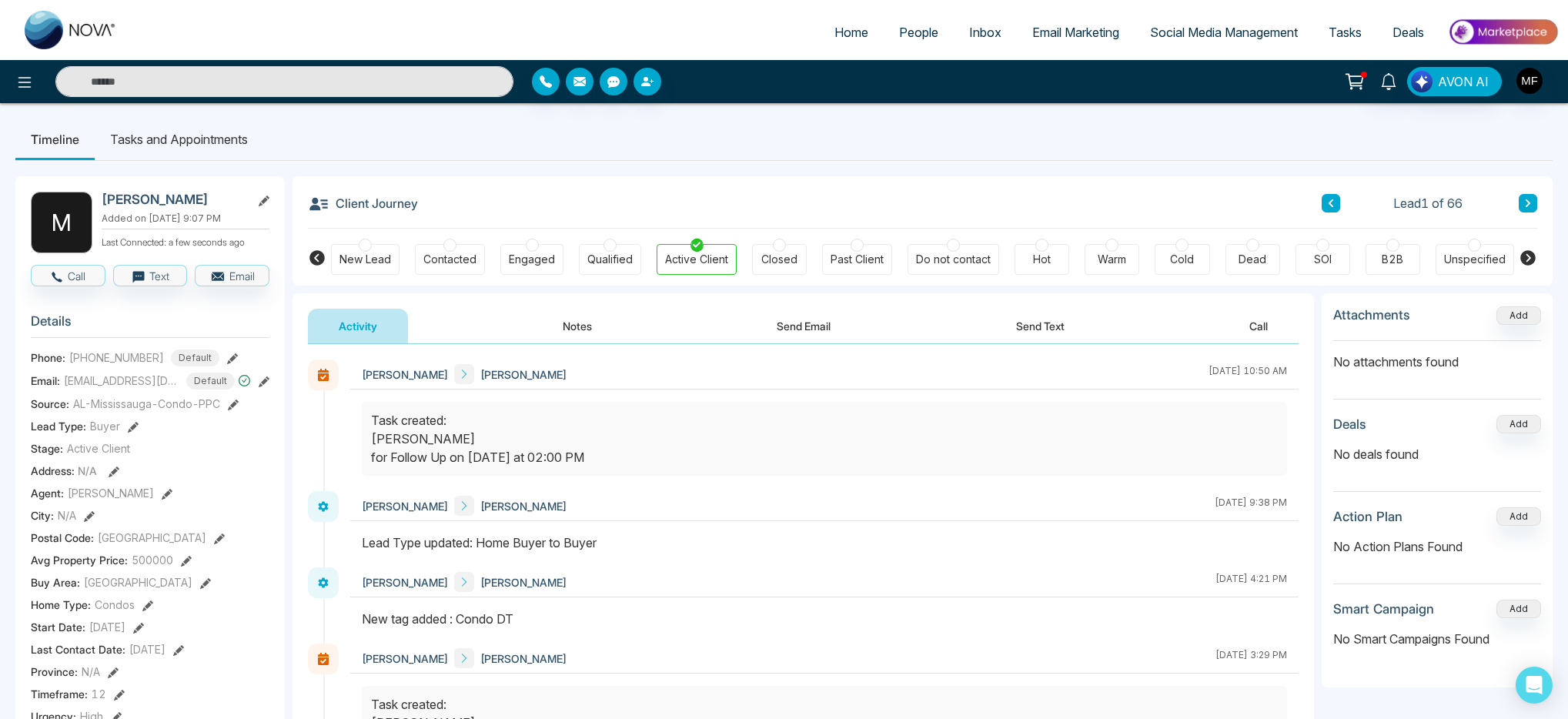
click at [1528, 204] on icon at bounding box center [1528, 203] width 5 height 8
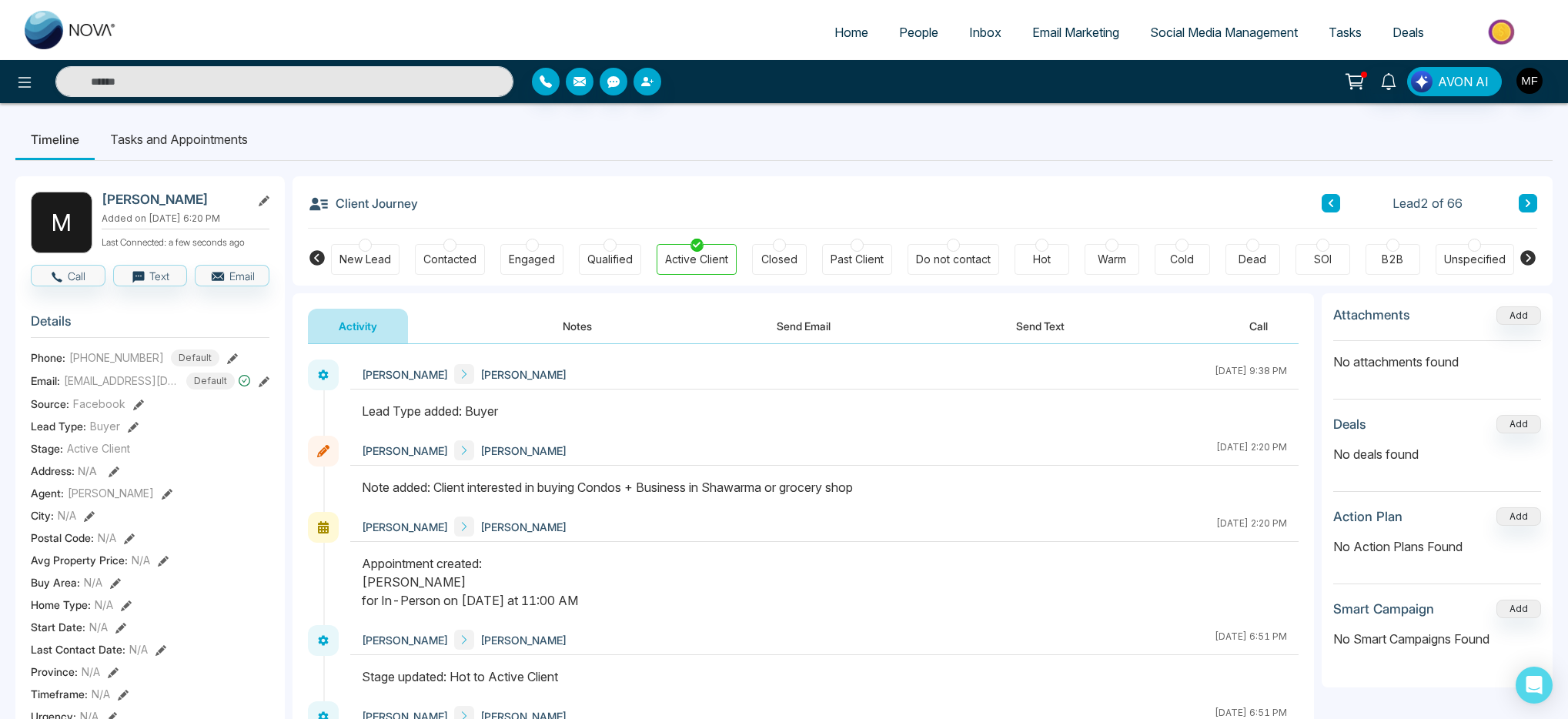
click at [1527, 207] on icon at bounding box center [1528, 203] width 8 height 9
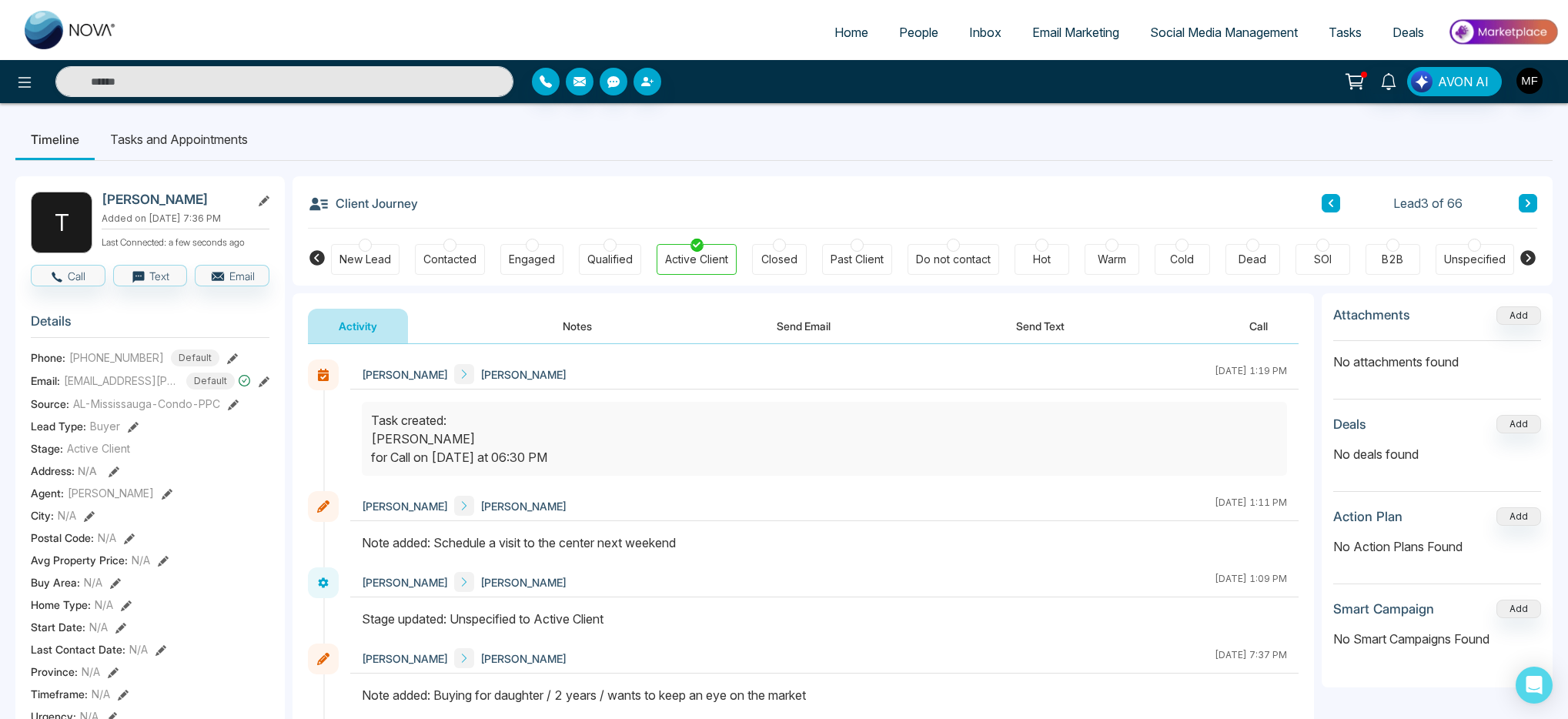
click at [909, 41] on link "People" at bounding box center [918, 32] width 70 height 29
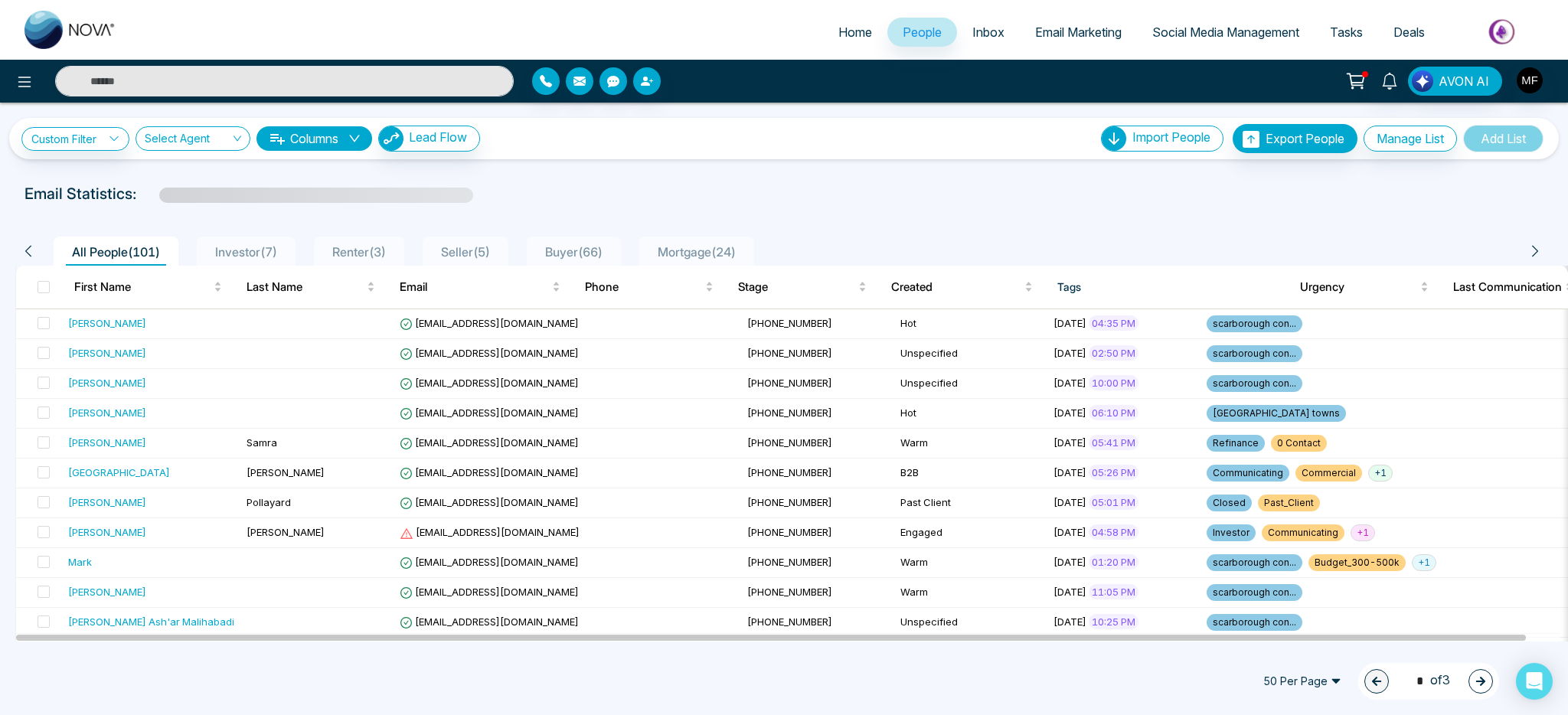
click at [468, 255] on span "Seller ( 5 )" at bounding box center [465, 252] width 61 height 15
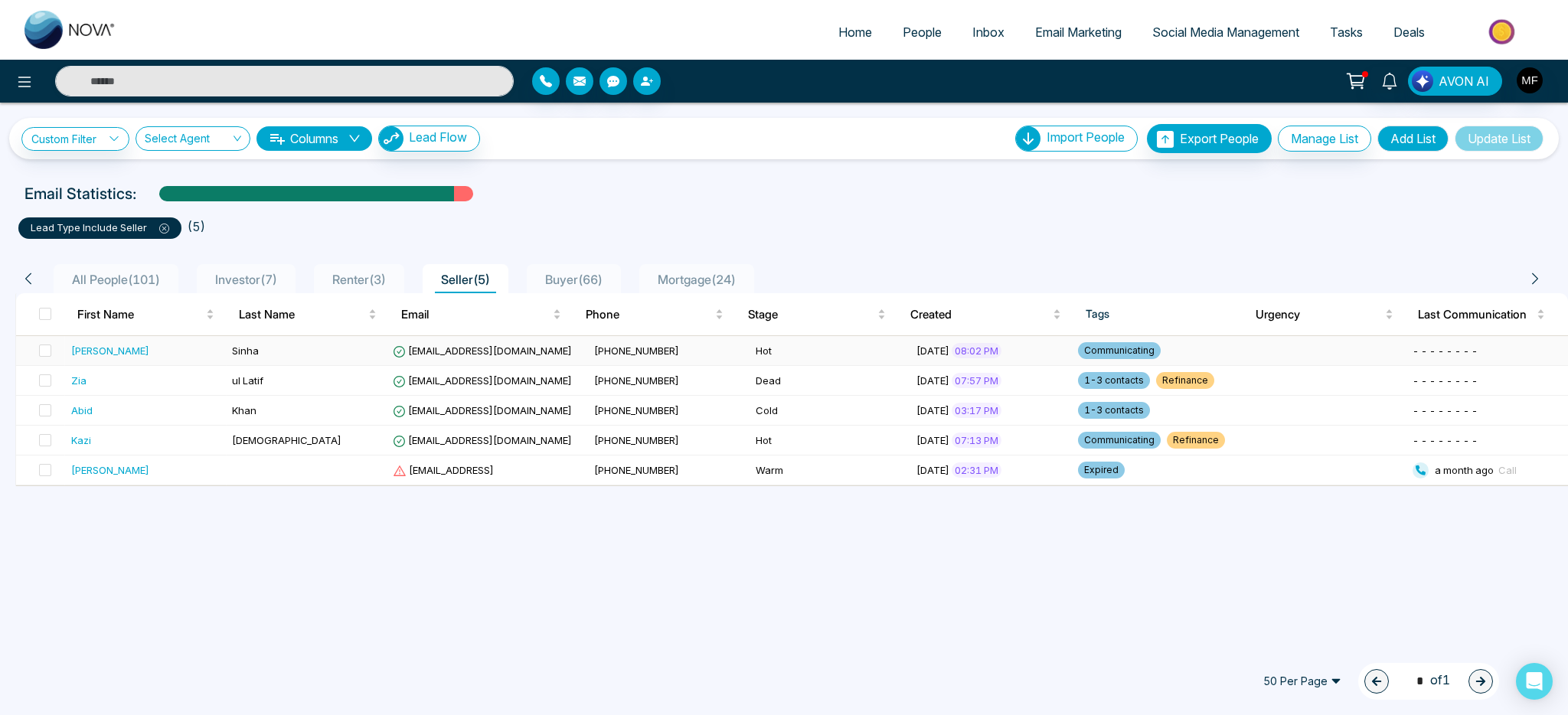
click at [156, 360] on td "[PERSON_NAME]" at bounding box center [146, 350] width 161 height 30
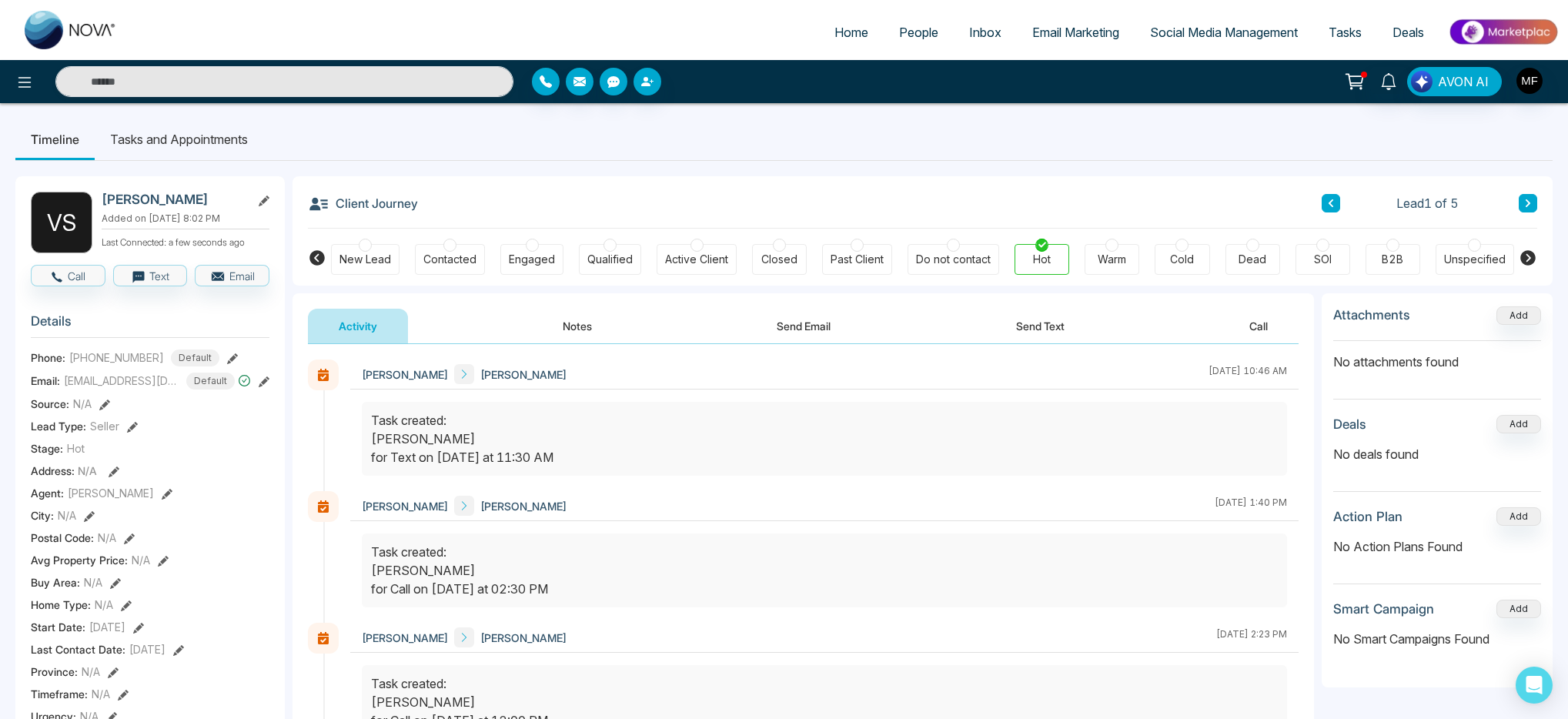
click at [591, 329] on button "Notes" at bounding box center [577, 326] width 91 height 35
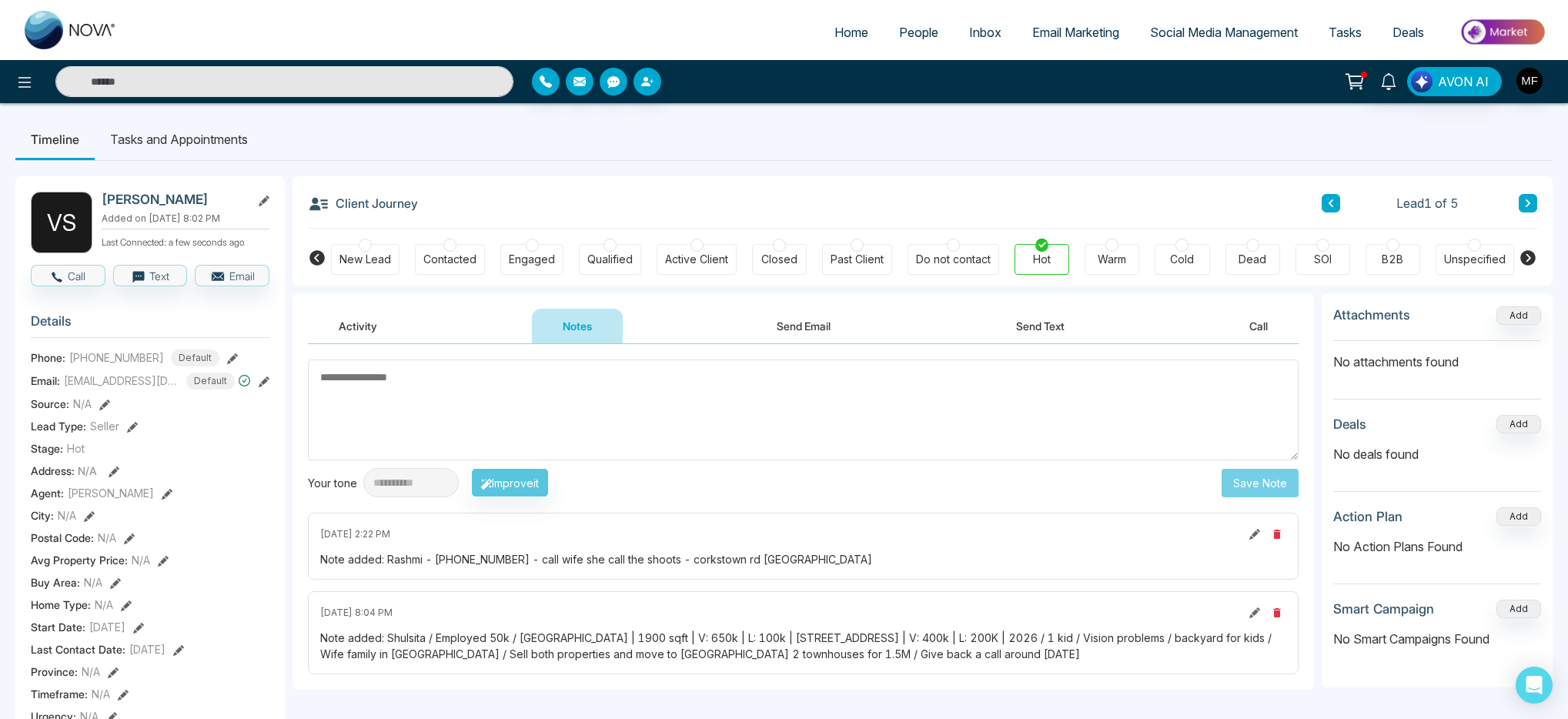
click at [899, 31] on span "People" at bounding box center [918, 32] width 39 height 15
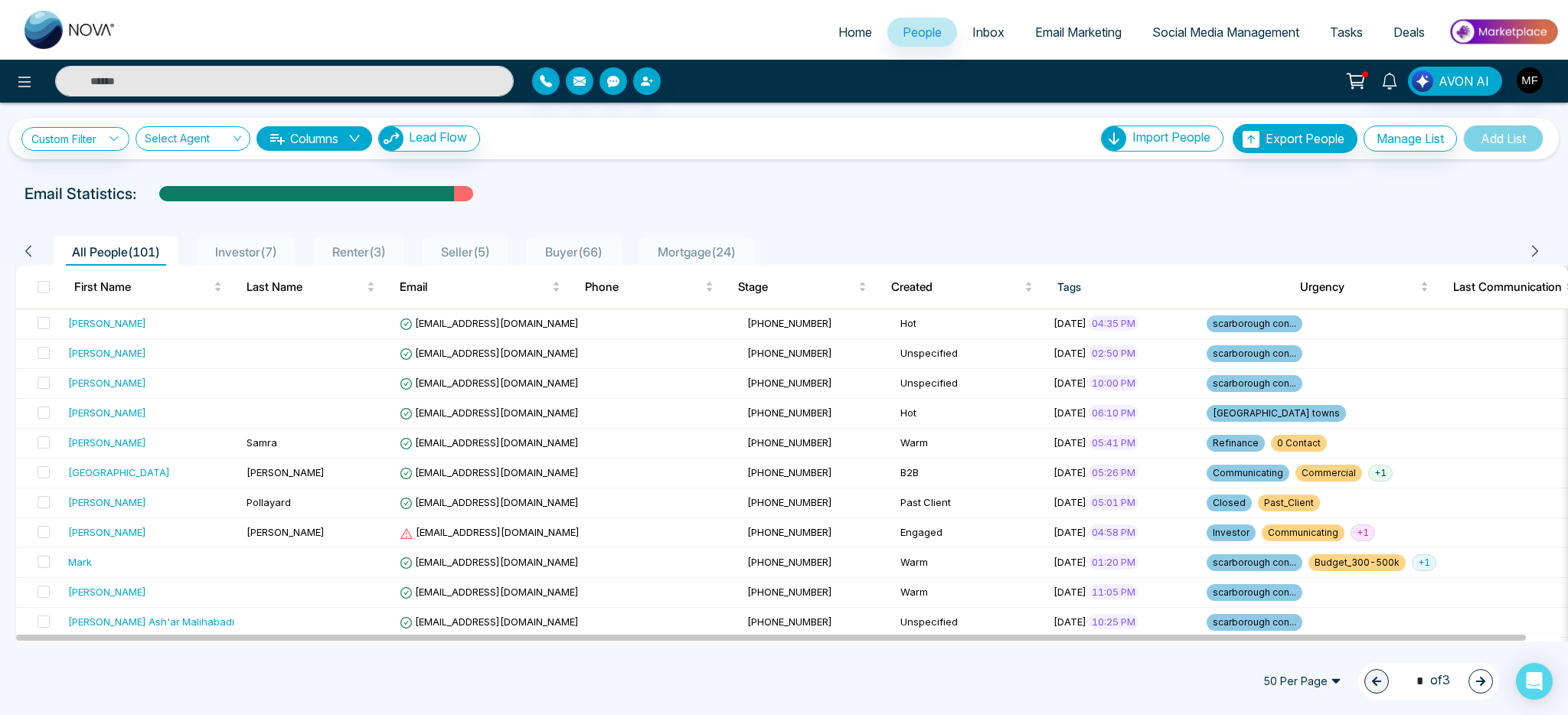
click at [254, 250] on span "Investor ( 7 )" at bounding box center [246, 252] width 74 height 15
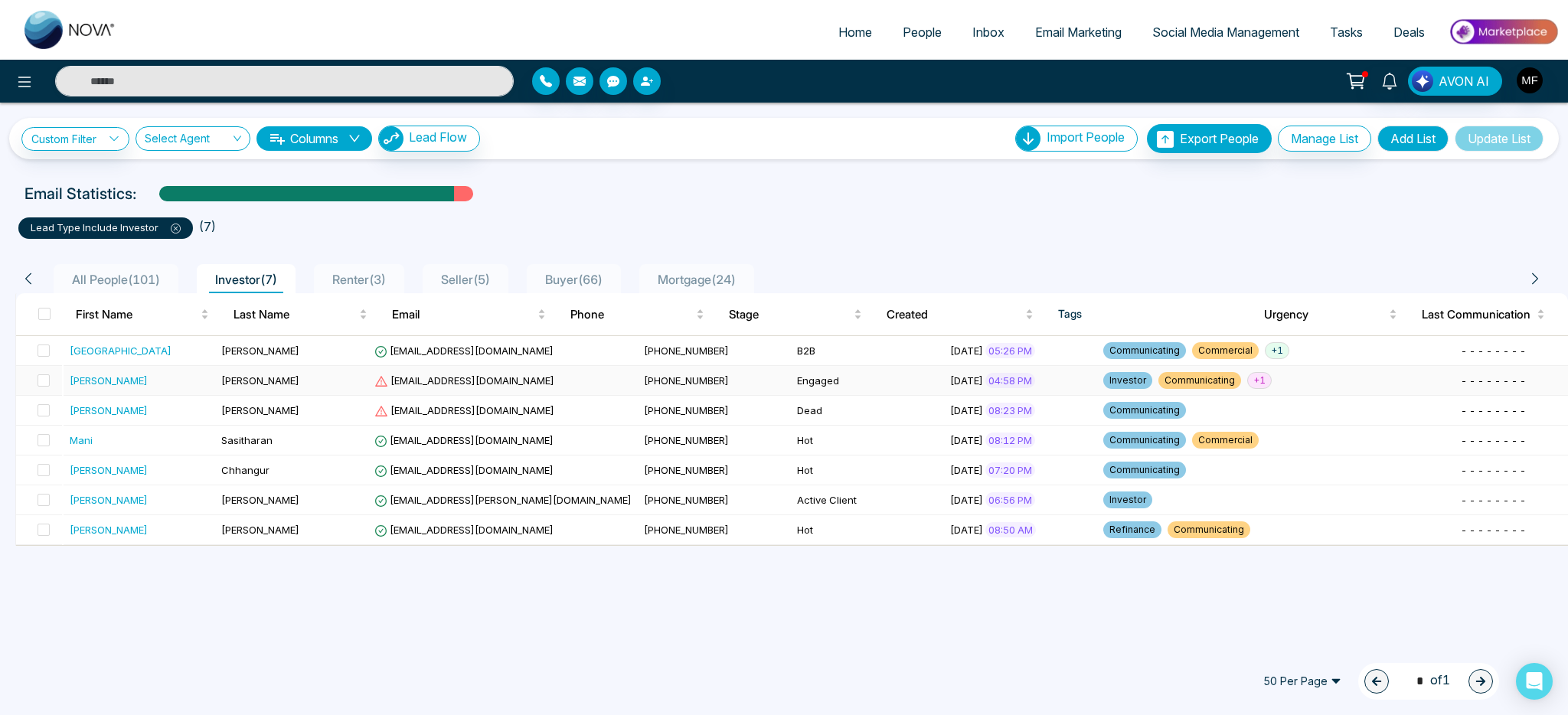
click at [146, 385] on div "[PERSON_NAME]" at bounding box center [140, 380] width 141 height 15
